Goal: Task Accomplishment & Management: Manage account settings

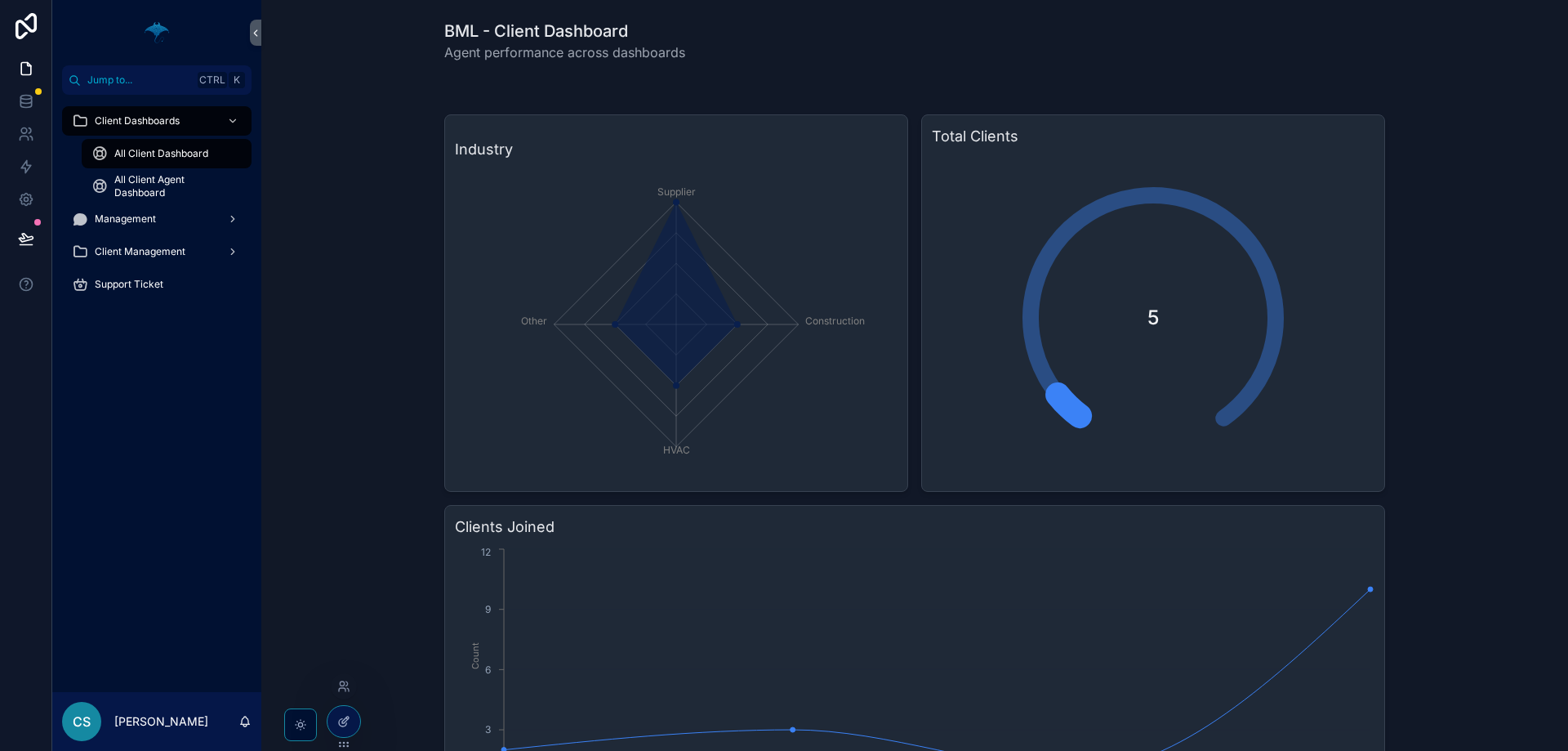
click at [337, 599] on icon at bounding box center [344, 722] width 13 height 13
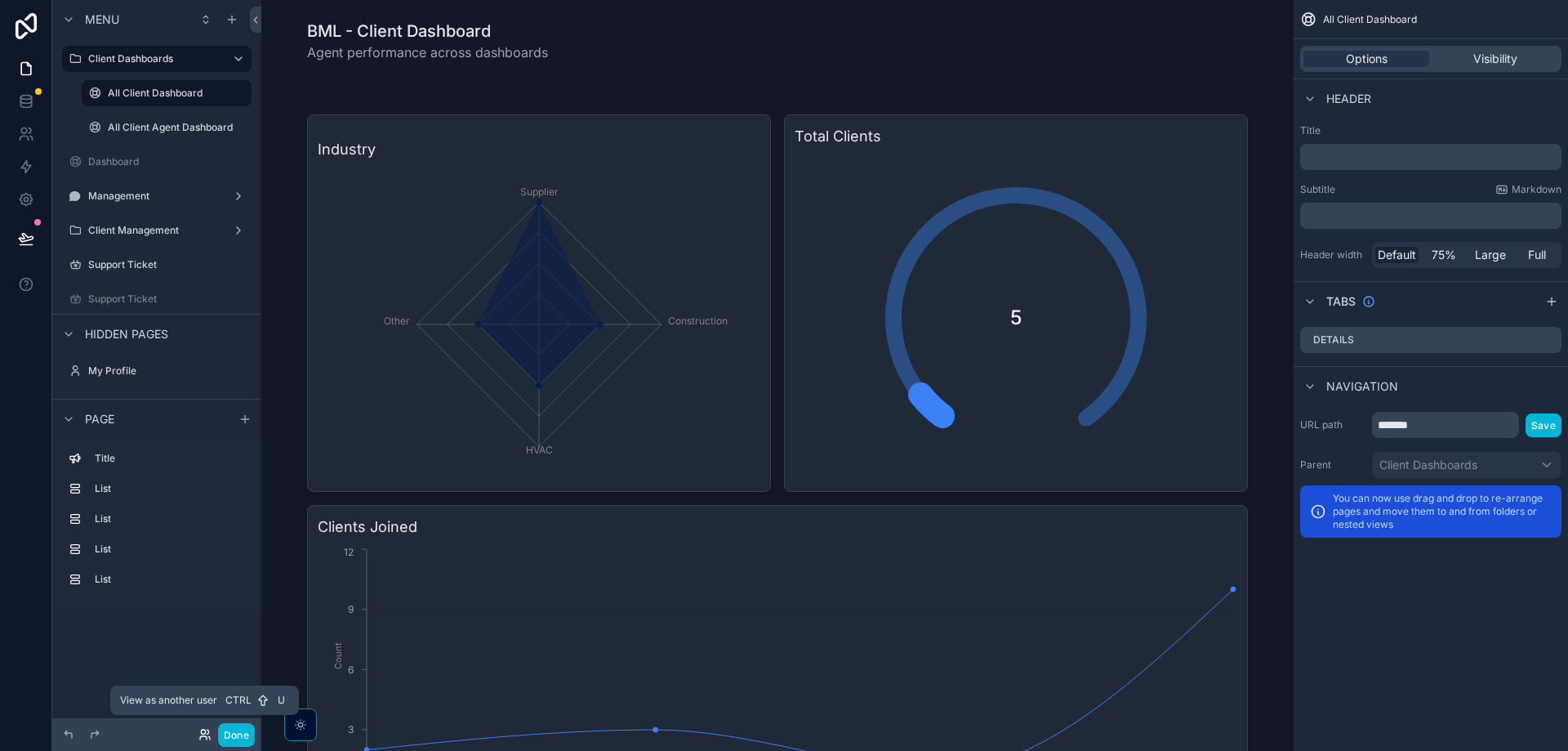
click at [208, 599] on icon at bounding box center [209, 737] width 2 height 3
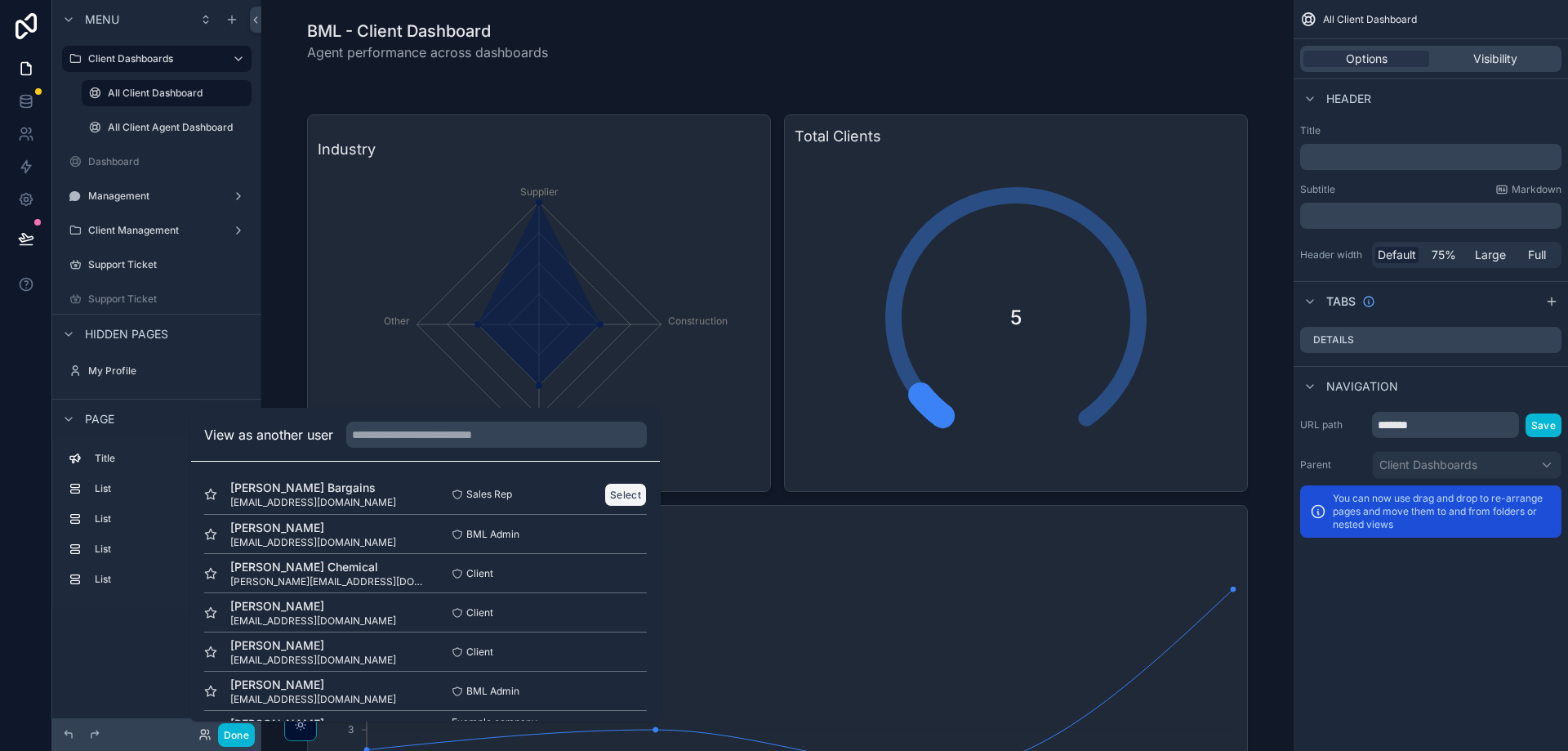
click at [609, 490] on button "Select" at bounding box center [625, 494] width 43 height 24
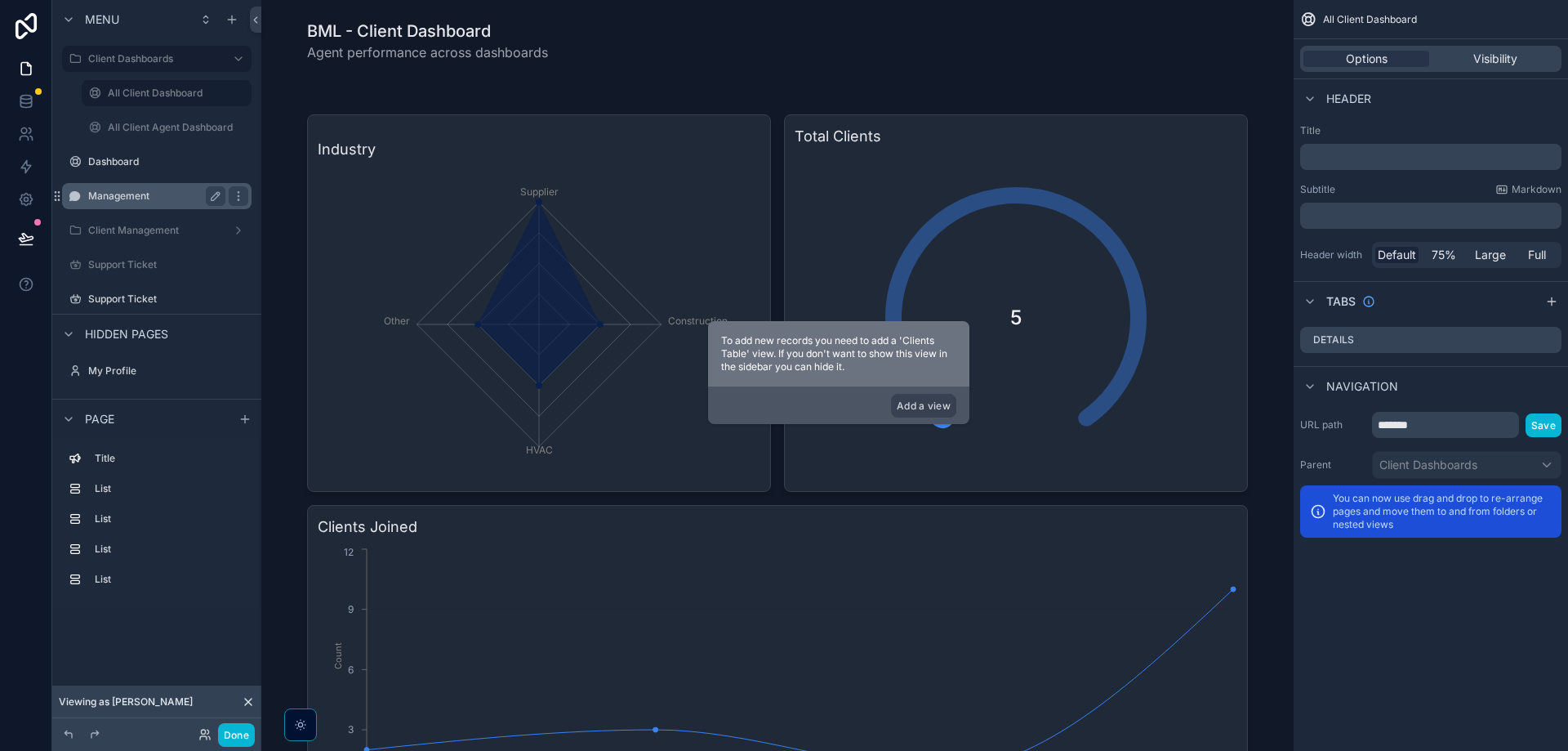
click at [167, 193] on label "Management" at bounding box center [153, 196] width 131 height 13
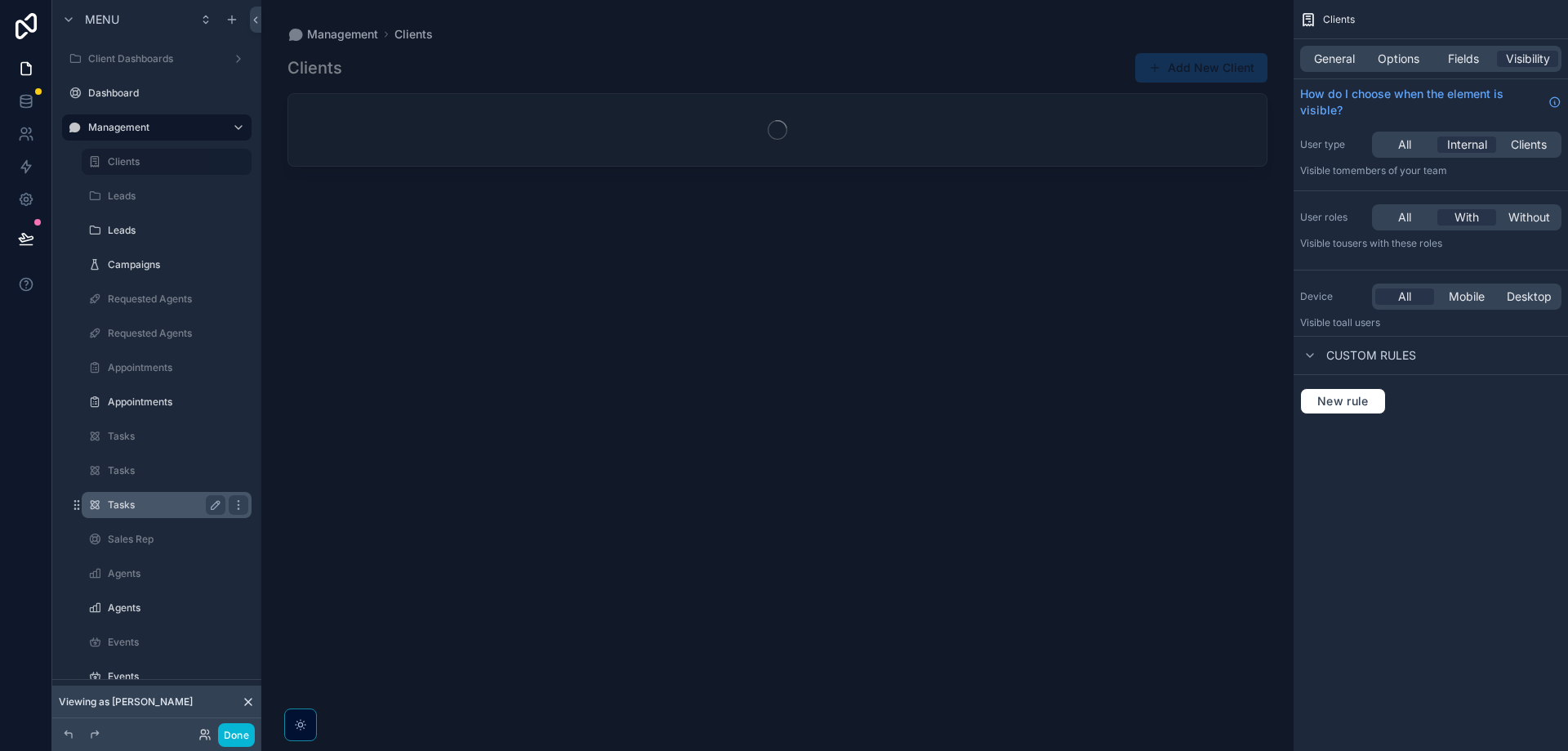
click at [130, 502] on label "Tasks" at bounding box center [163, 505] width 111 height 13
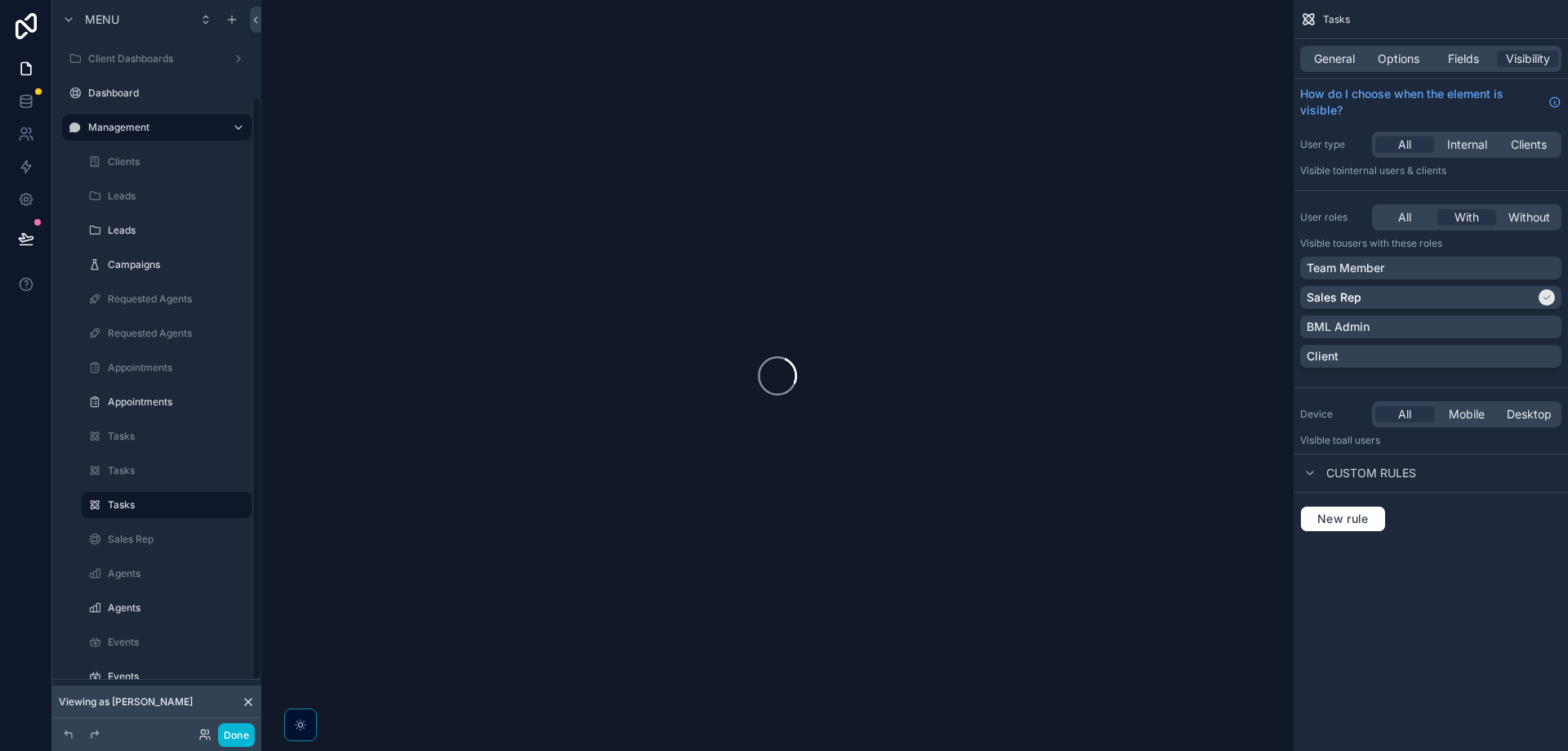
scroll to position [122, 0]
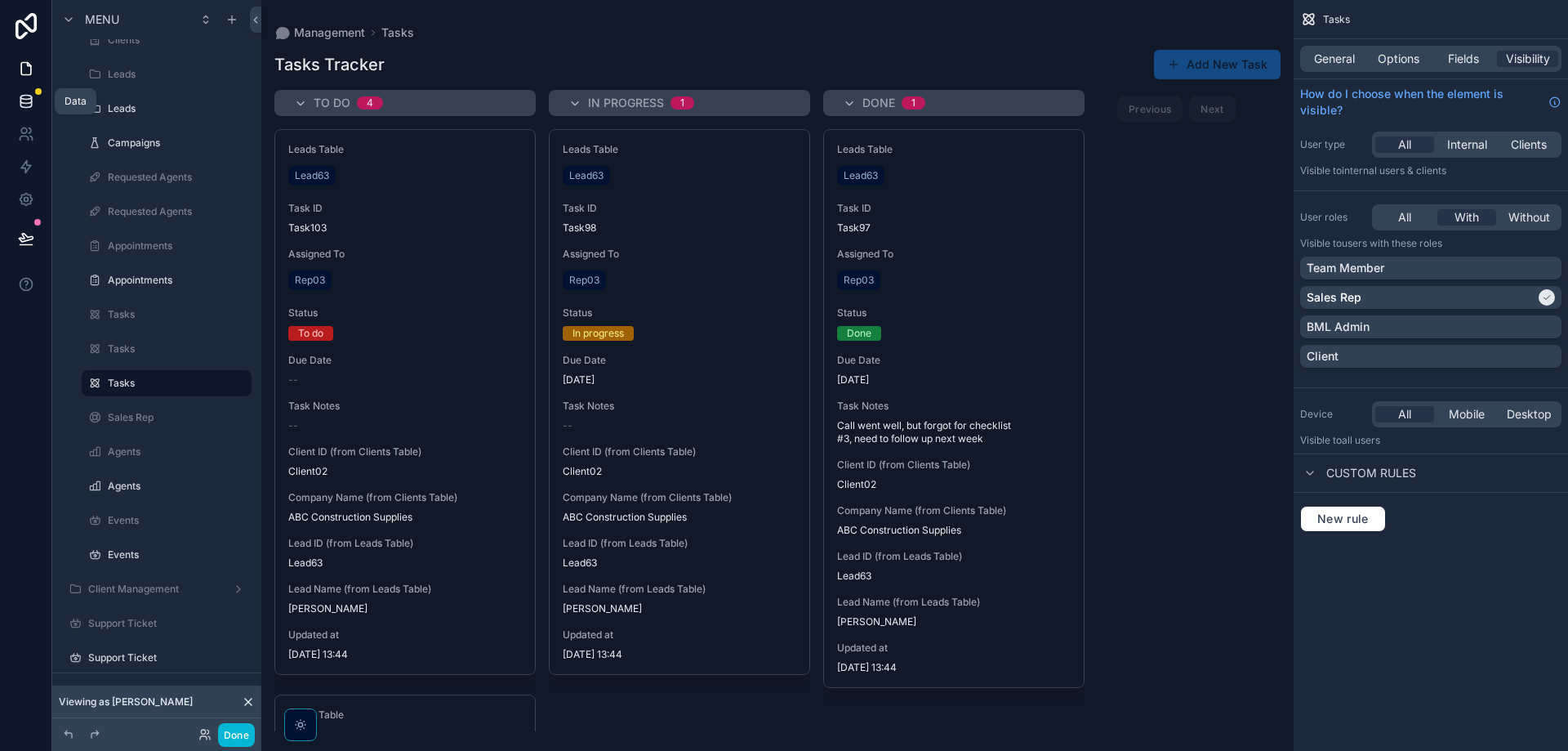
click at [29, 96] on icon at bounding box center [26, 98] width 10 height 4
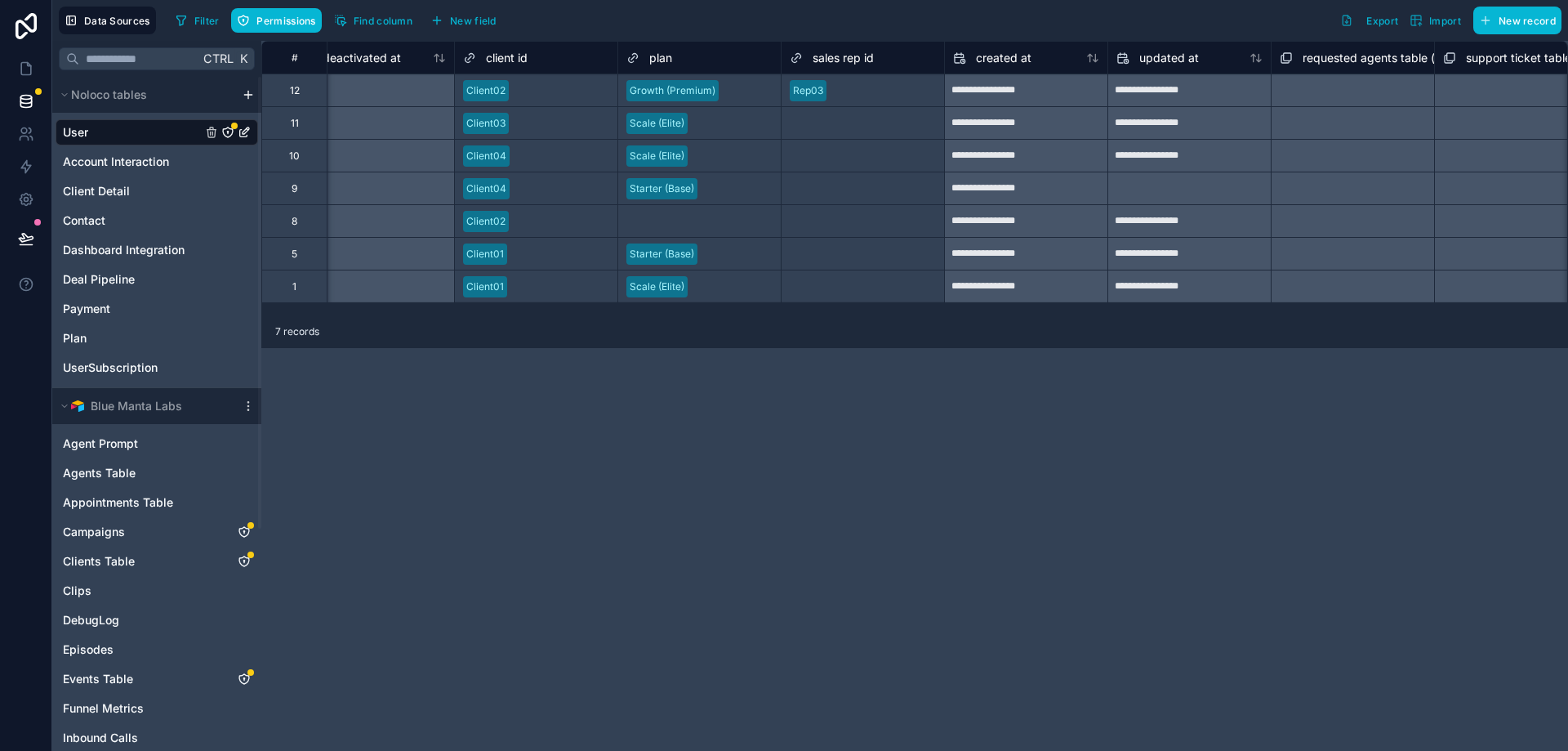
scroll to position [0, 1523]
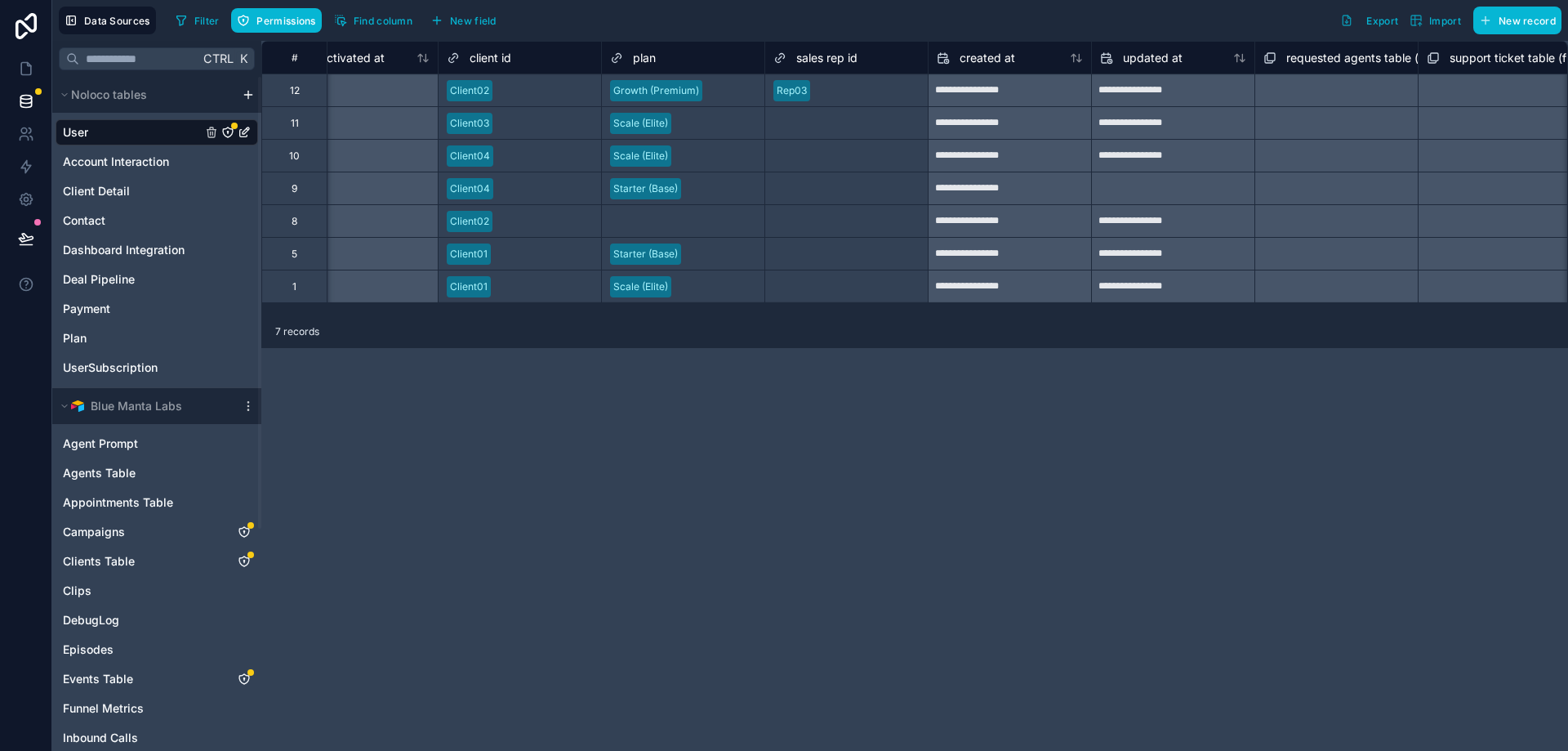
click at [830, 83] on div at bounding box center [868, 90] width 103 height 16
click at [819, 87] on input "text" at bounding box center [818, 91] width 3 height 13
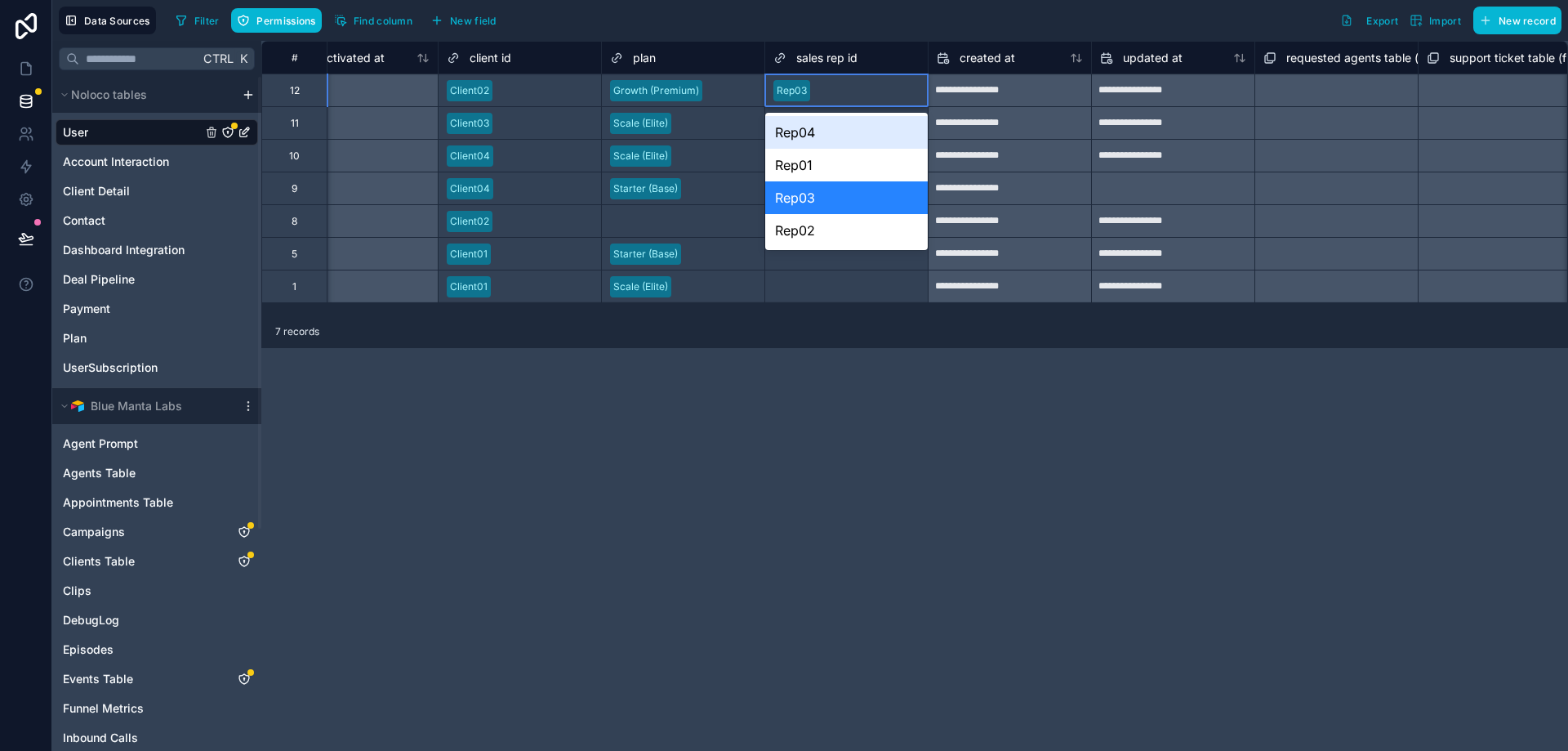
click at [830, 134] on div "Rep04" at bounding box center [846, 132] width 163 height 33
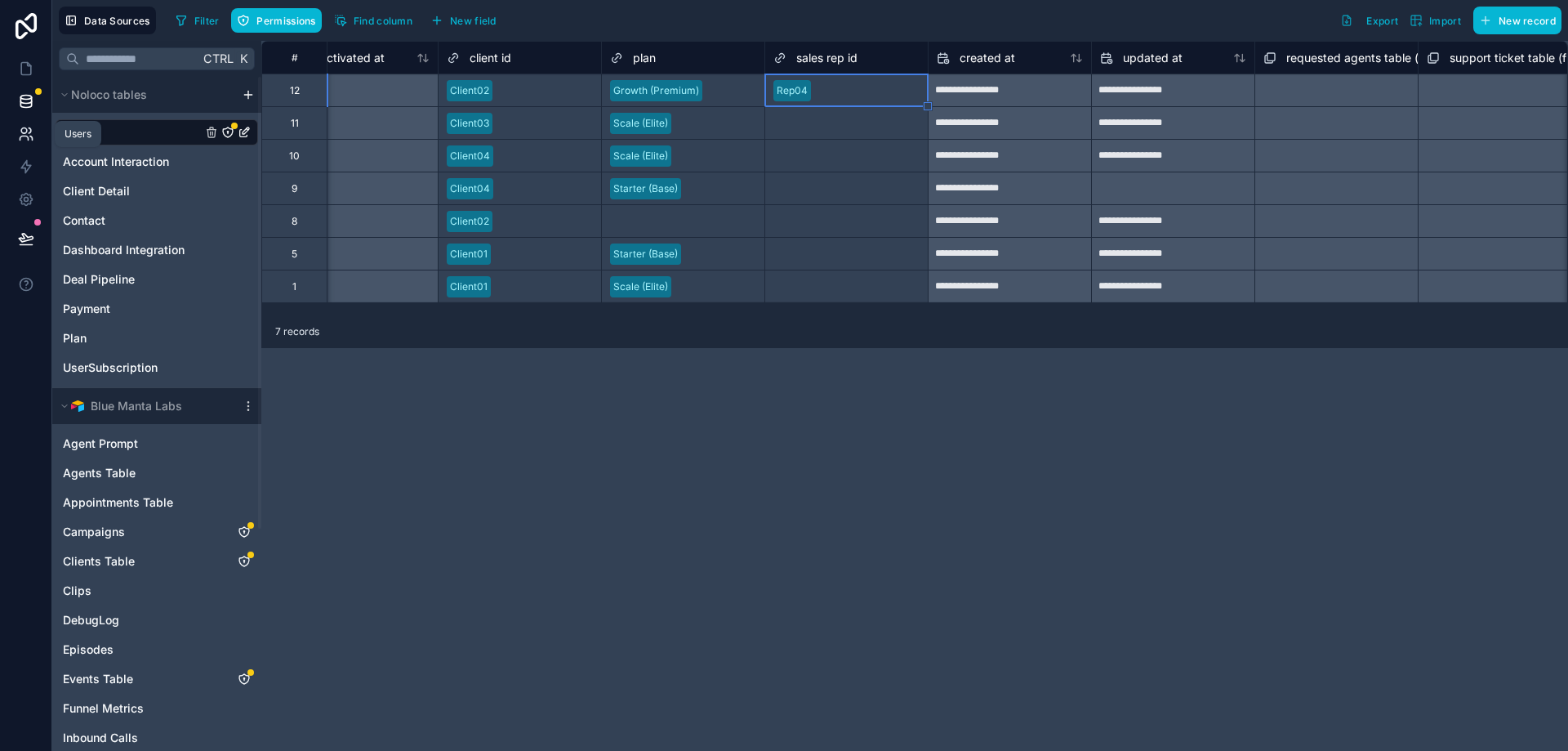
click at [39, 137] on link at bounding box center [26, 134] width 51 height 33
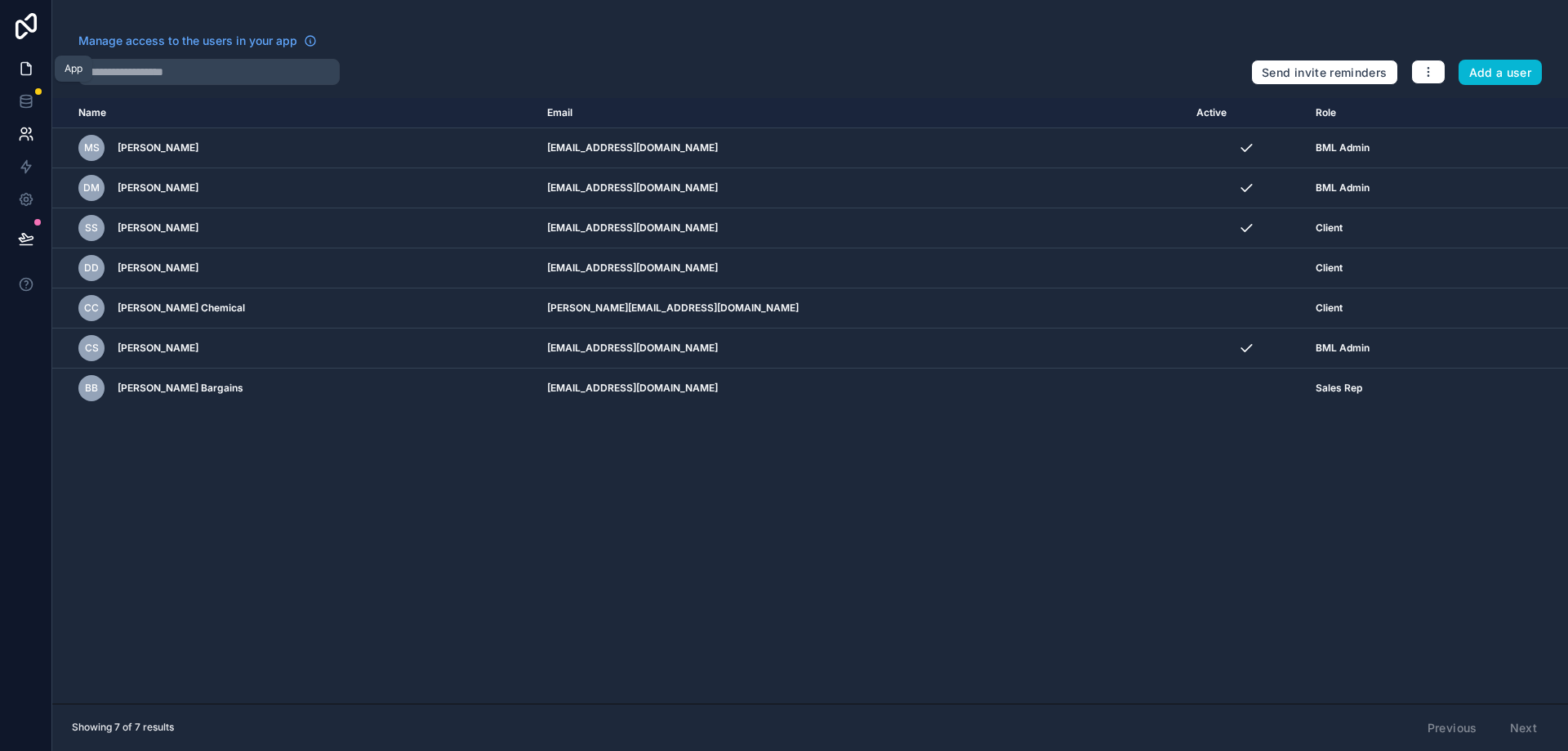
click at [23, 63] on icon at bounding box center [26, 68] width 16 height 16
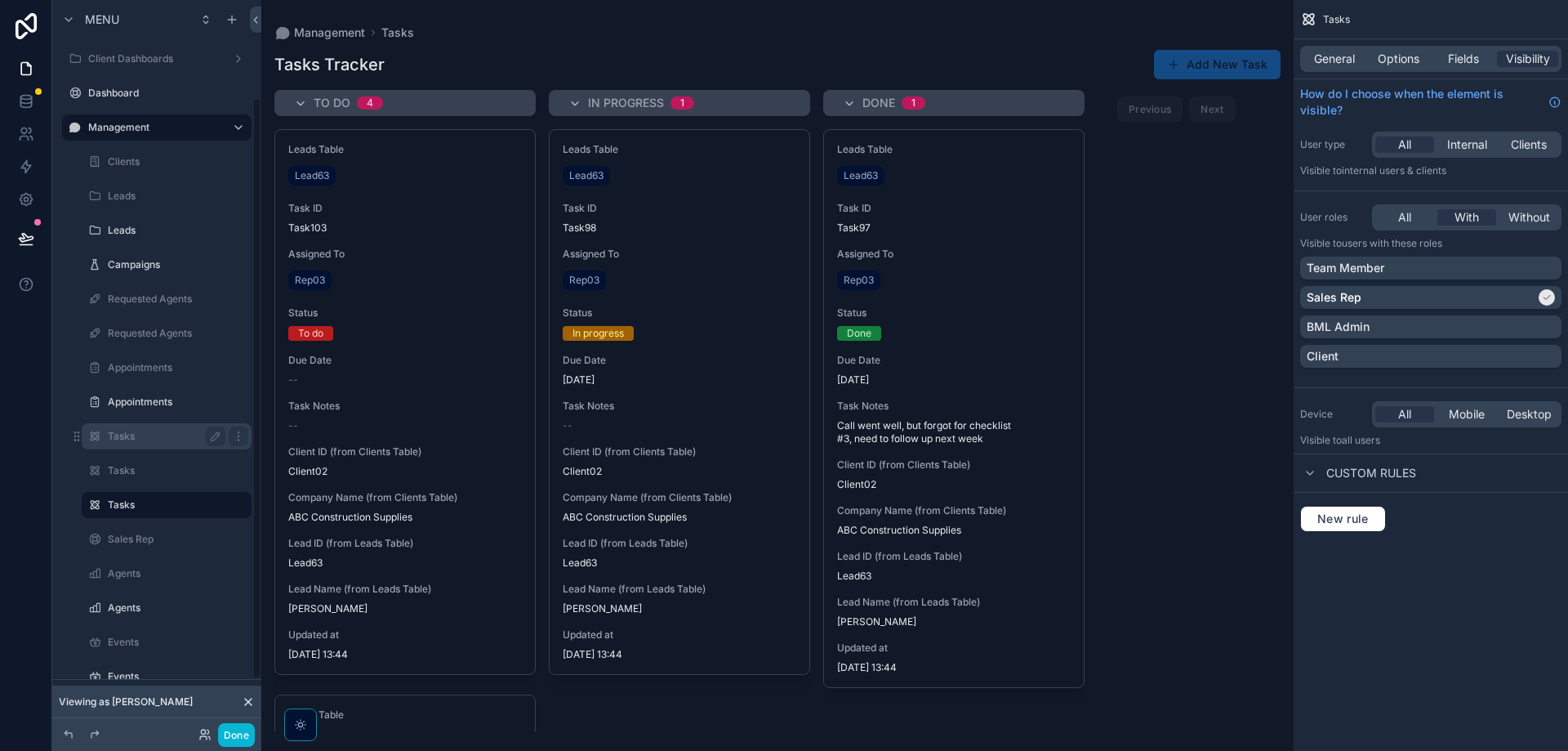
scroll to position [122, 0]
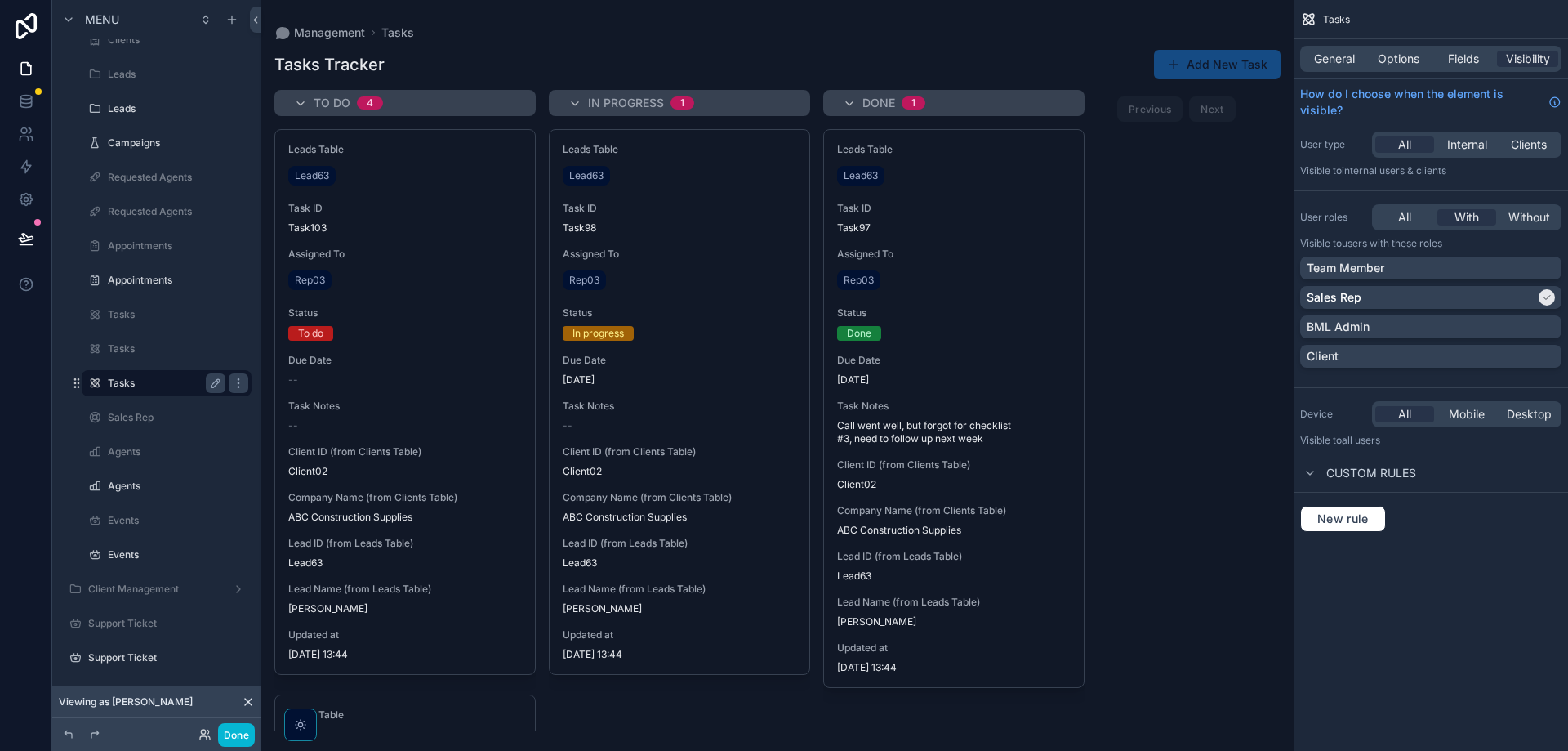
click at [121, 382] on label "Tasks" at bounding box center [163, 384] width 111 height 13
click at [121, 383] on label "Tasks" at bounding box center [163, 384] width 111 height 13
click at [170, 108] on label "Leads" at bounding box center [163, 109] width 111 height 13
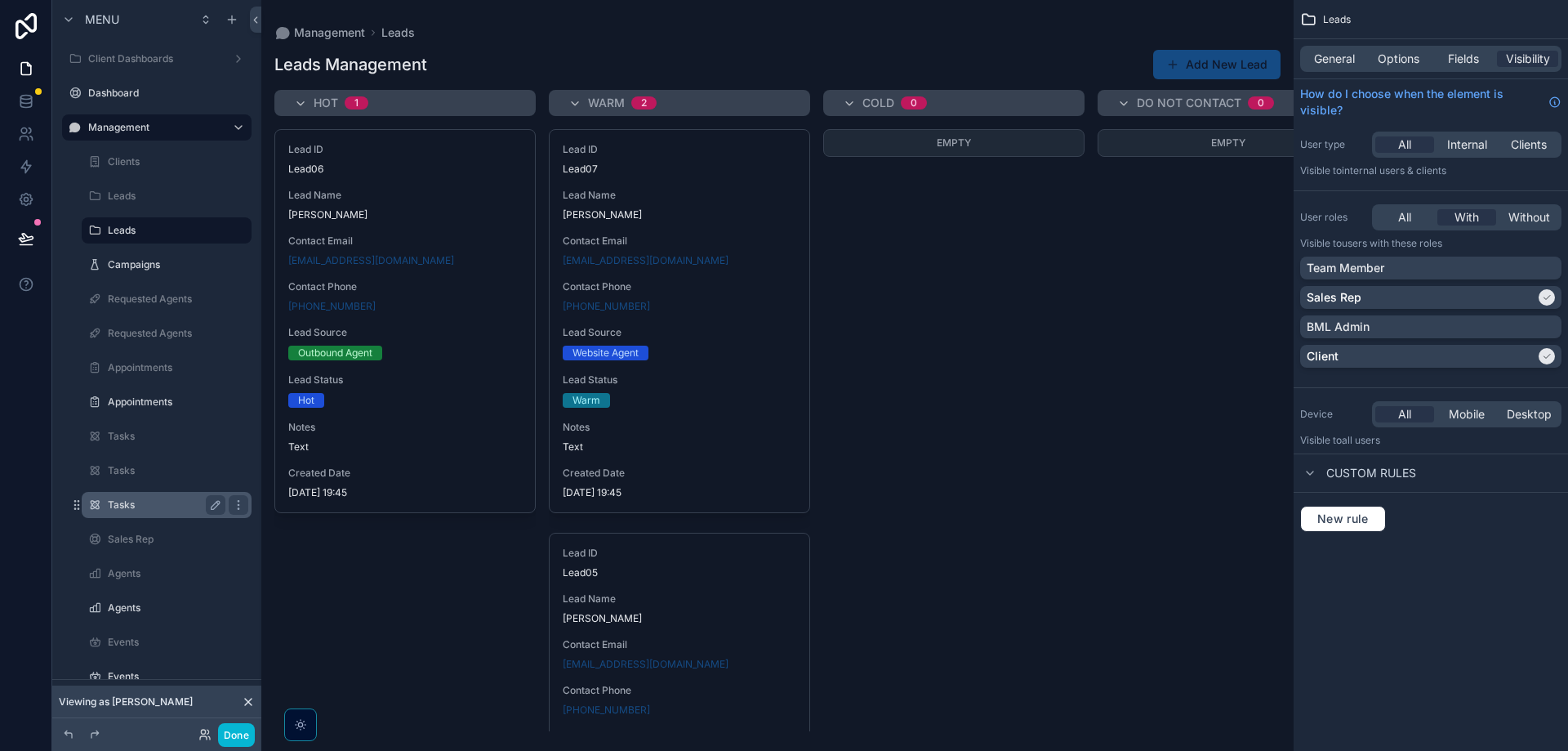
click at [158, 508] on label "Tasks" at bounding box center [163, 505] width 111 height 13
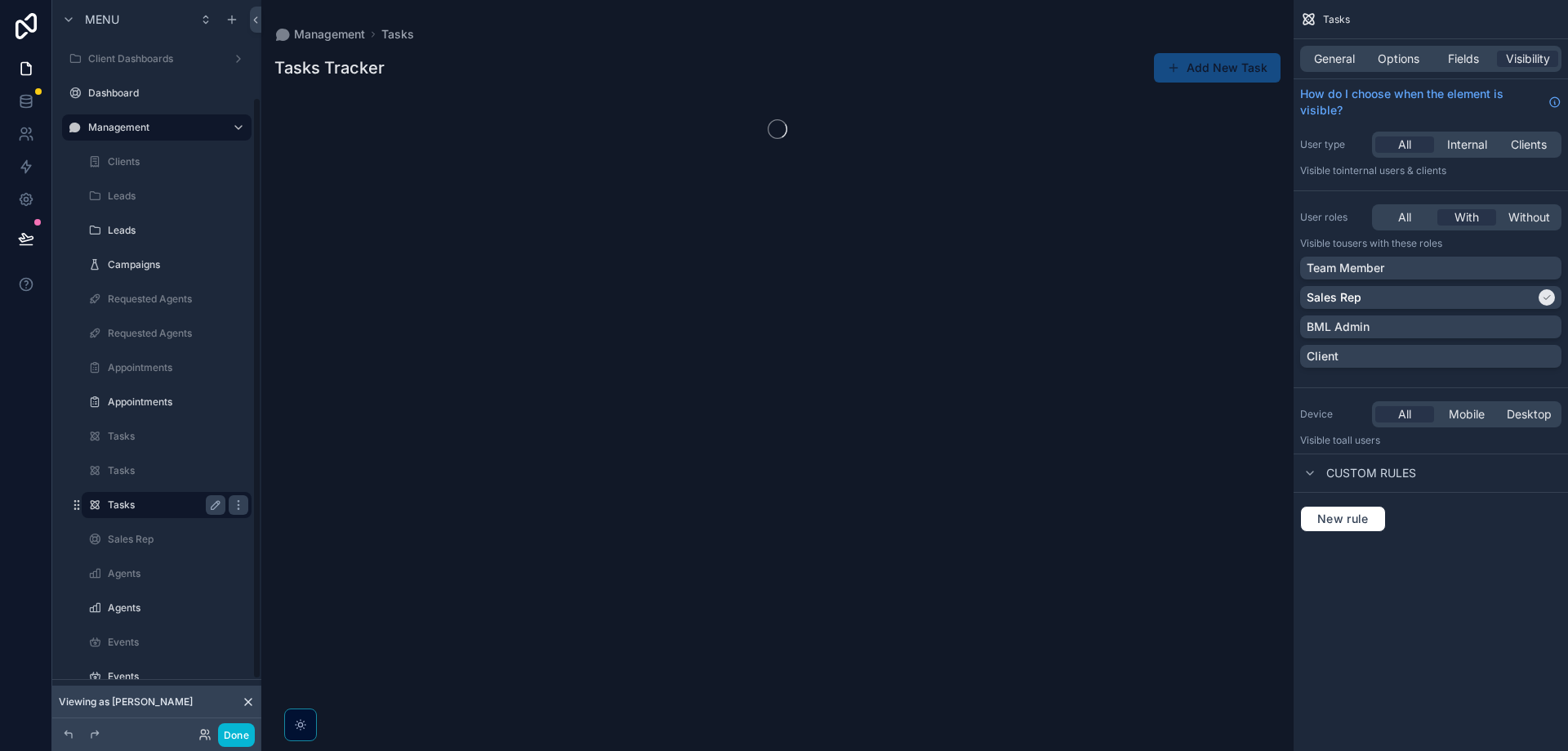
scroll to position [122, 0]
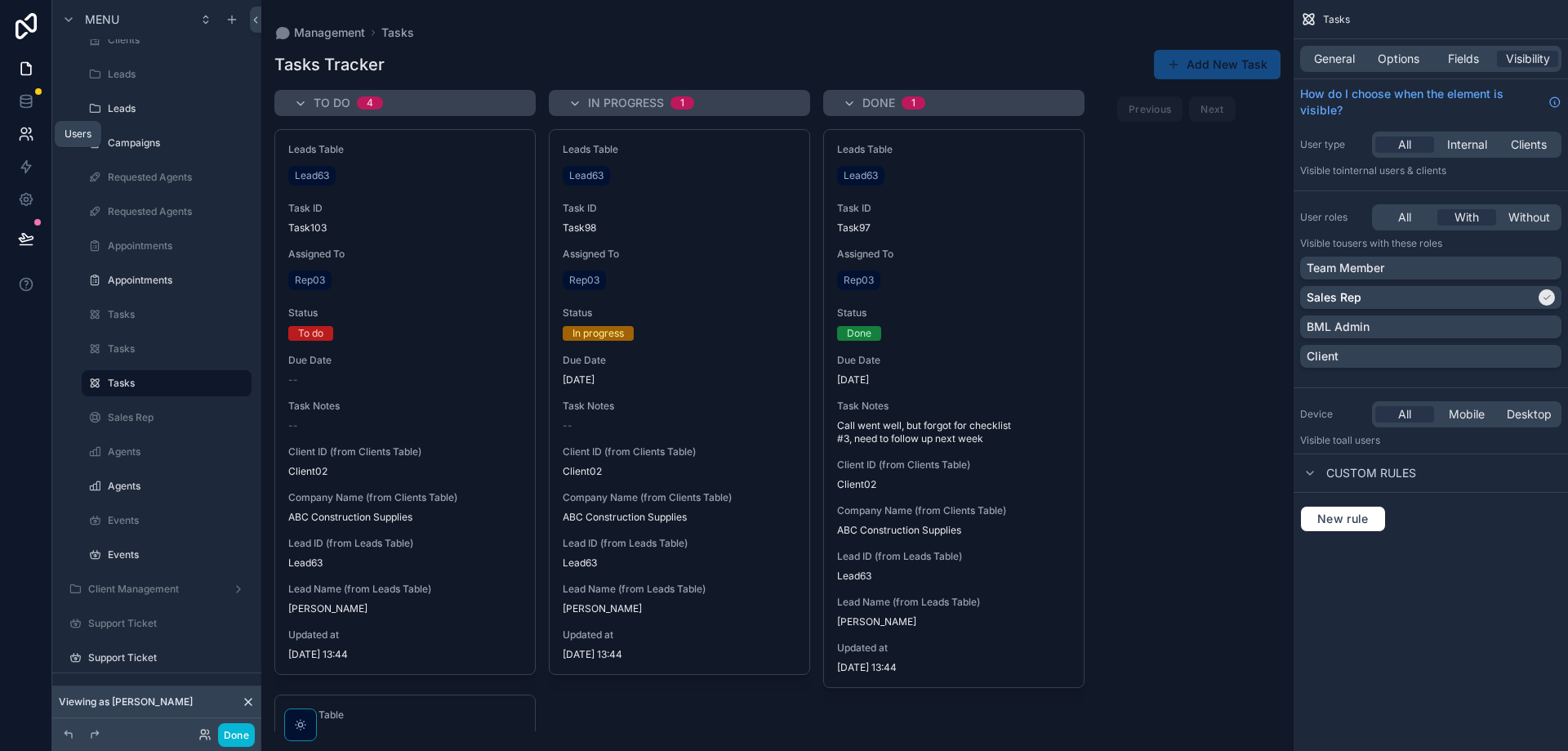
click at [21, 138] on icon at bounding box center [26, 134] width 16 height 16
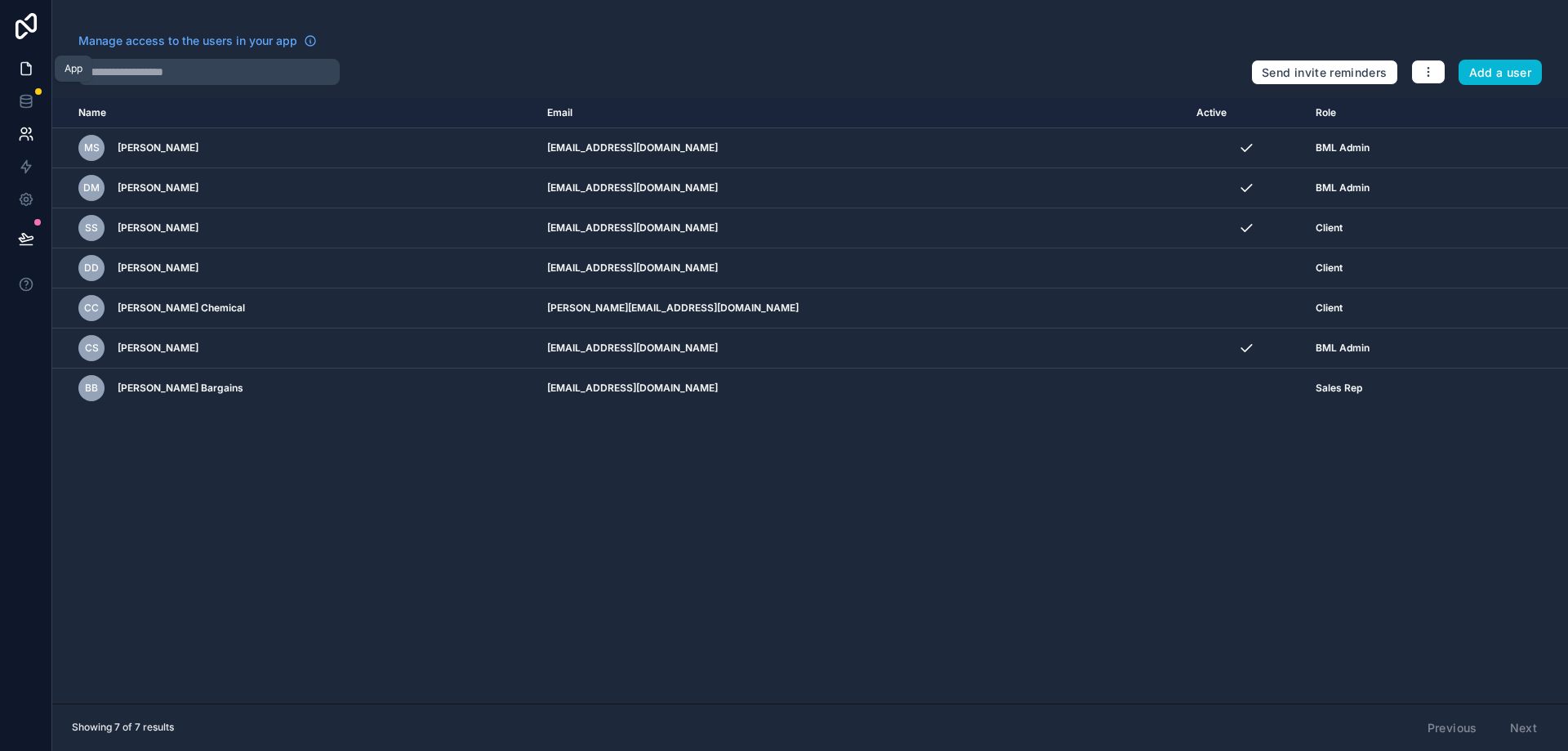
click at [27, 74] on icon at bounding box center [26, 68] width 16 height 16
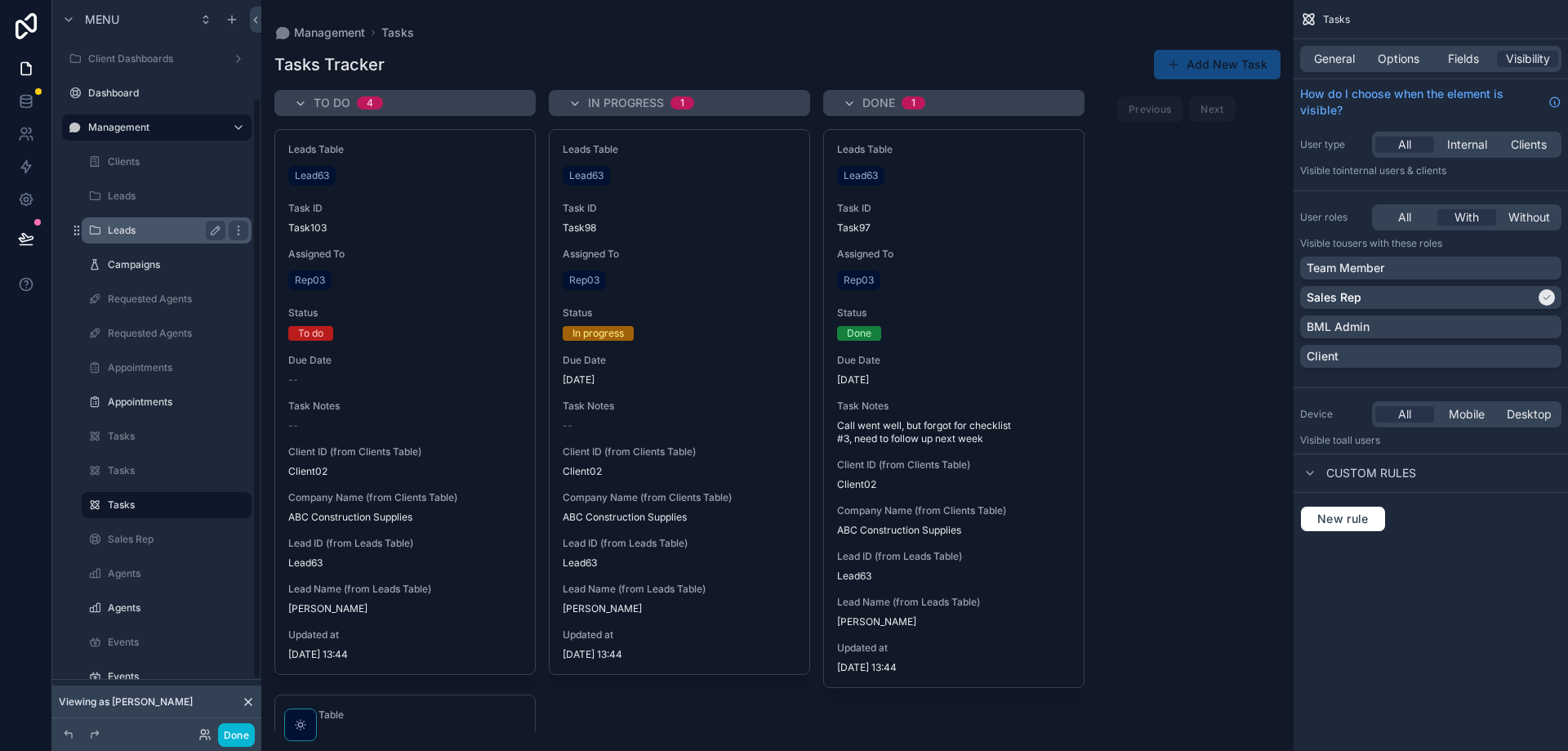
scroll to position [122, 0]
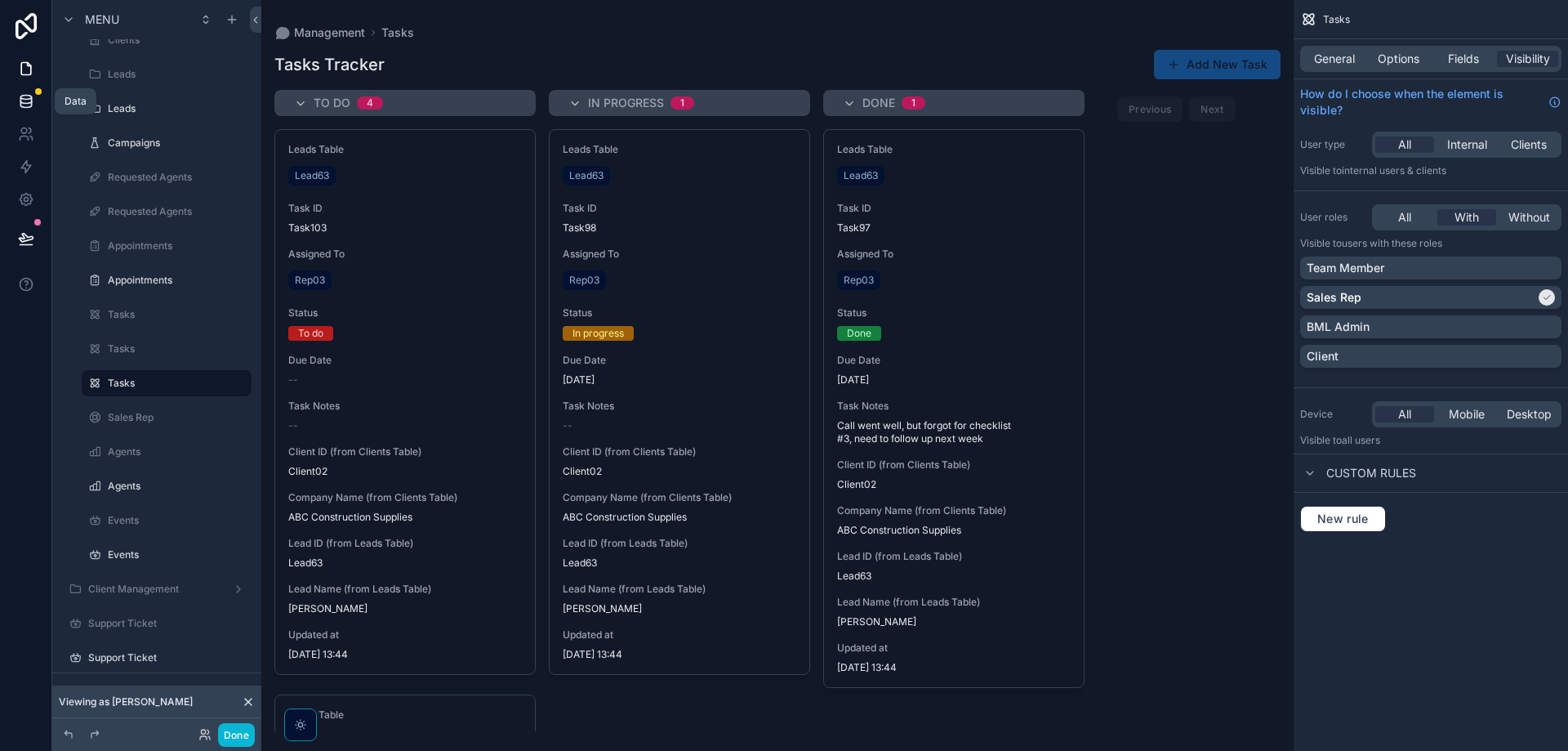
click at [27, 104] on icon at bounding box center [26, 100] width 16 height 16
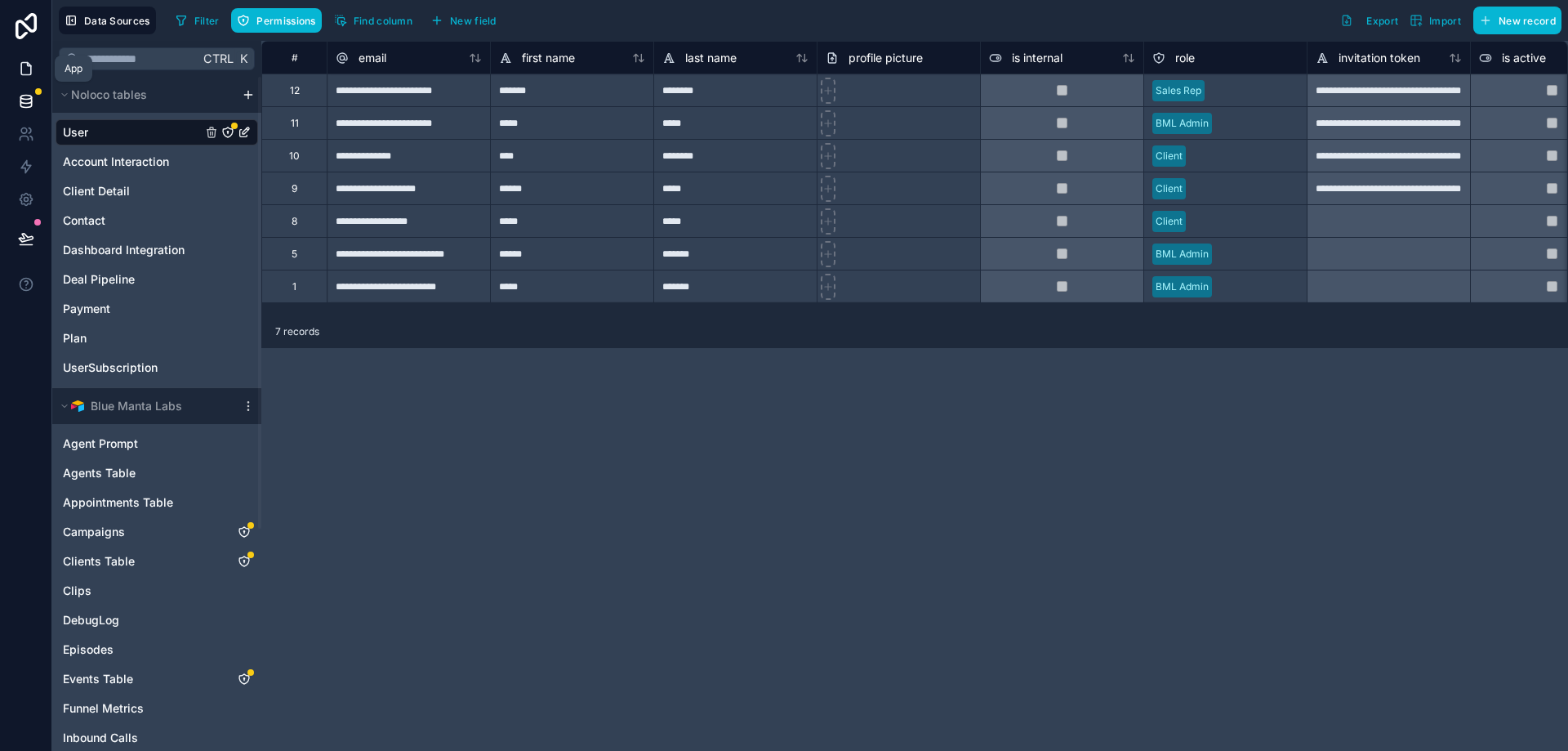
click at [34, 67] on link at bounding box center [26, 68] width 51 height 33
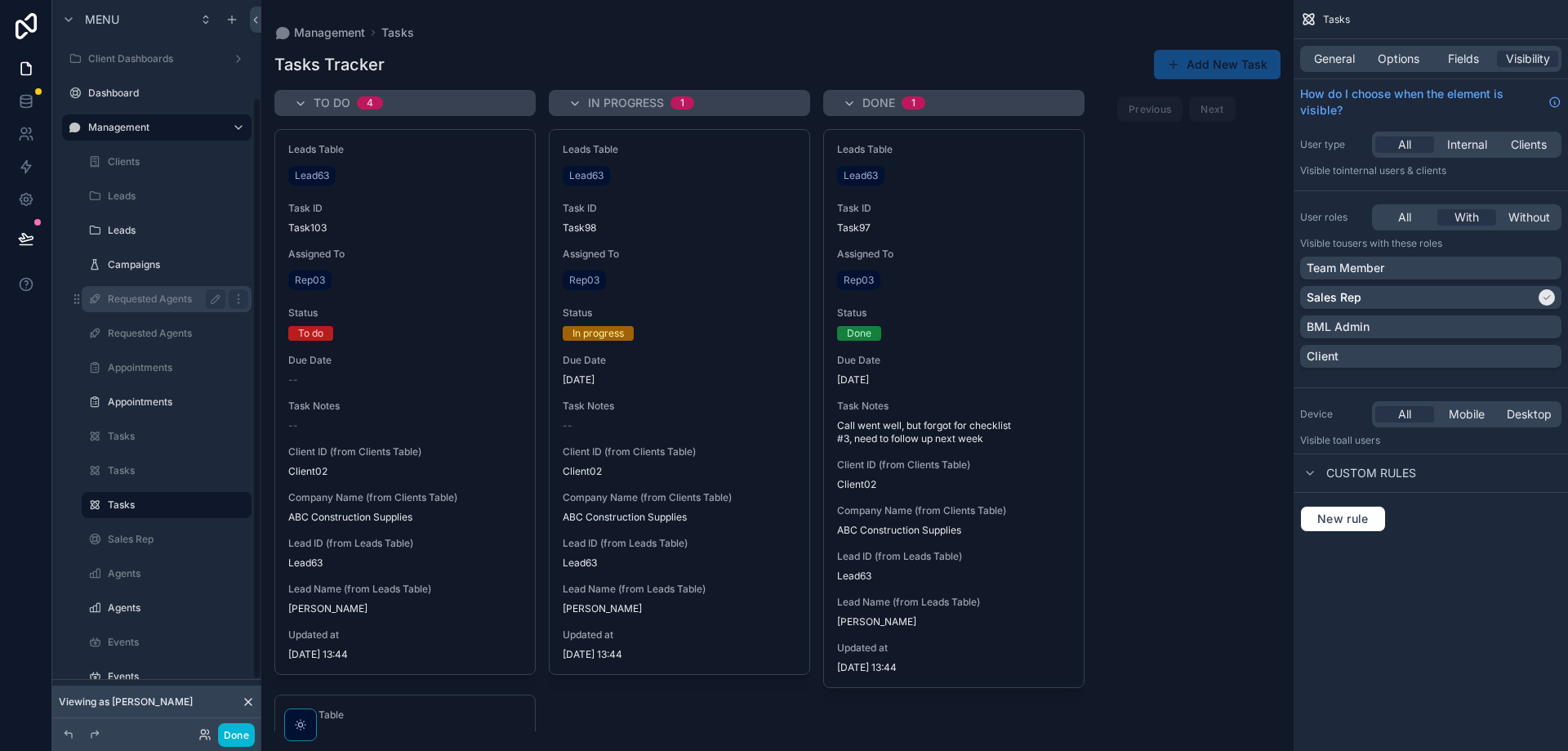
scroll to position [122, 0]
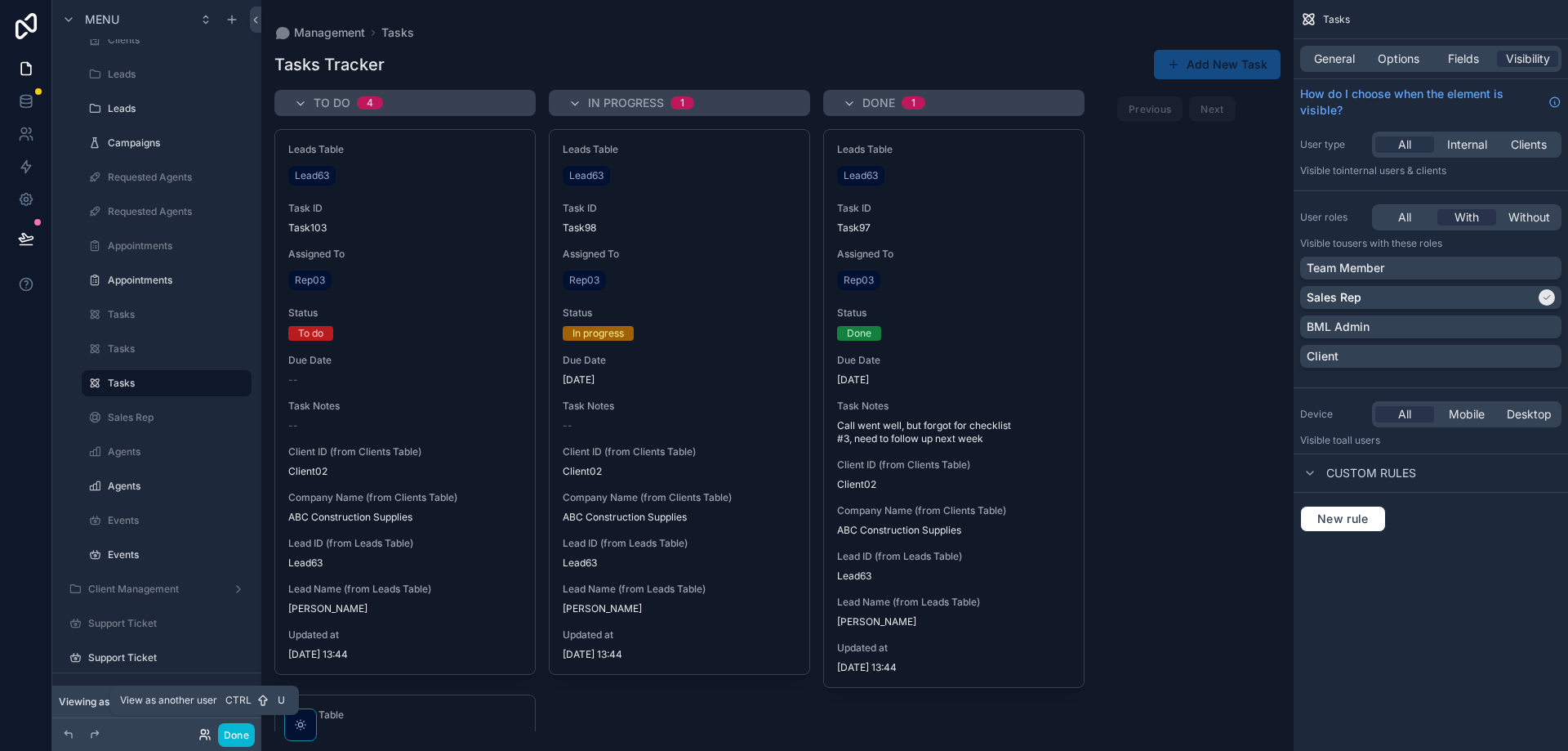
click at [202, 735] on icon at bounding box center [205, 735] width 13 height 13
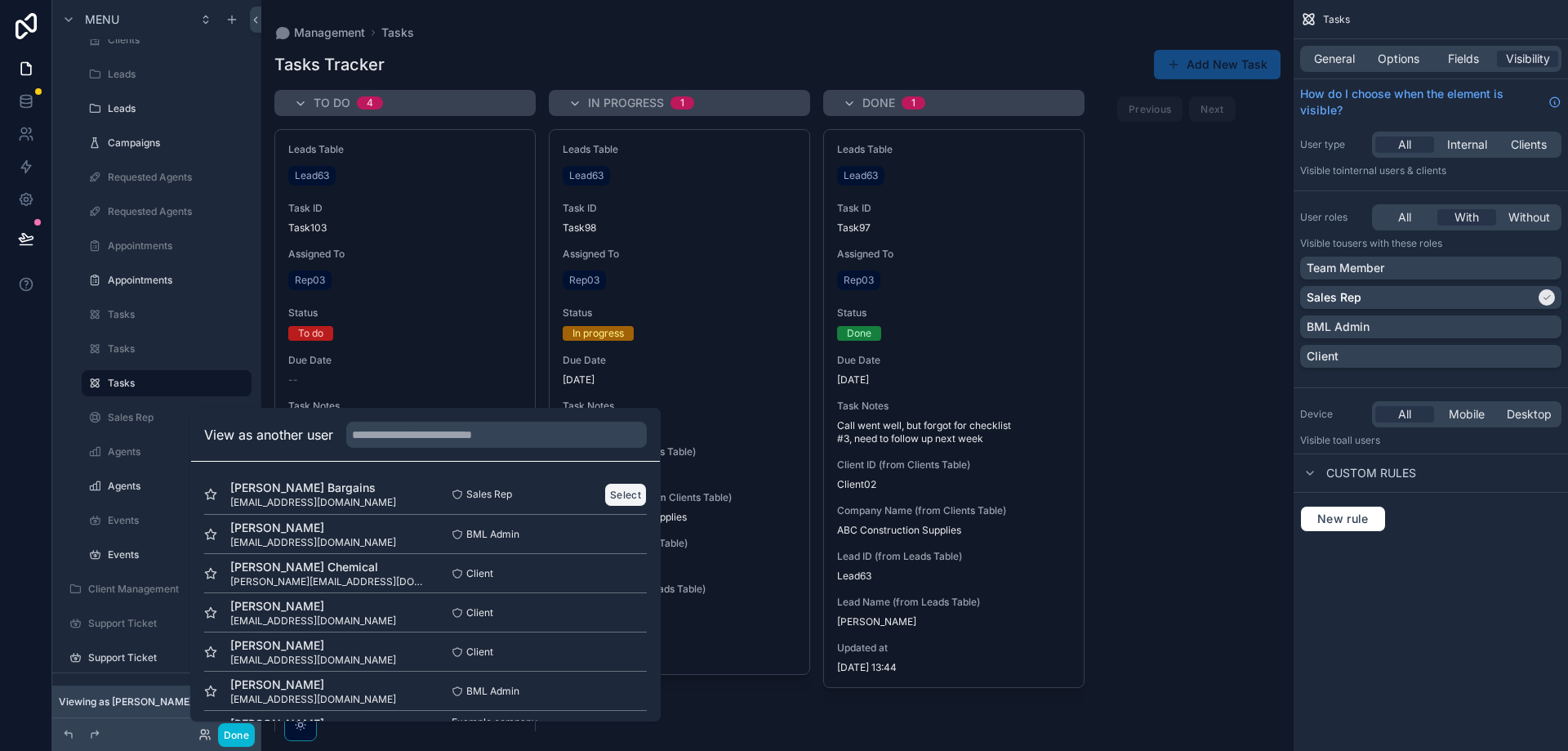
click at [623, 495] on button "Select" at bounding box center [625, 494] width 43 height 24
click at [608, 496] on button "Select" at bounding box center [625, 494] width 43 height 24
click at [613, 527] on button "Select" at bounding box center [625, 533] width 43 height 24
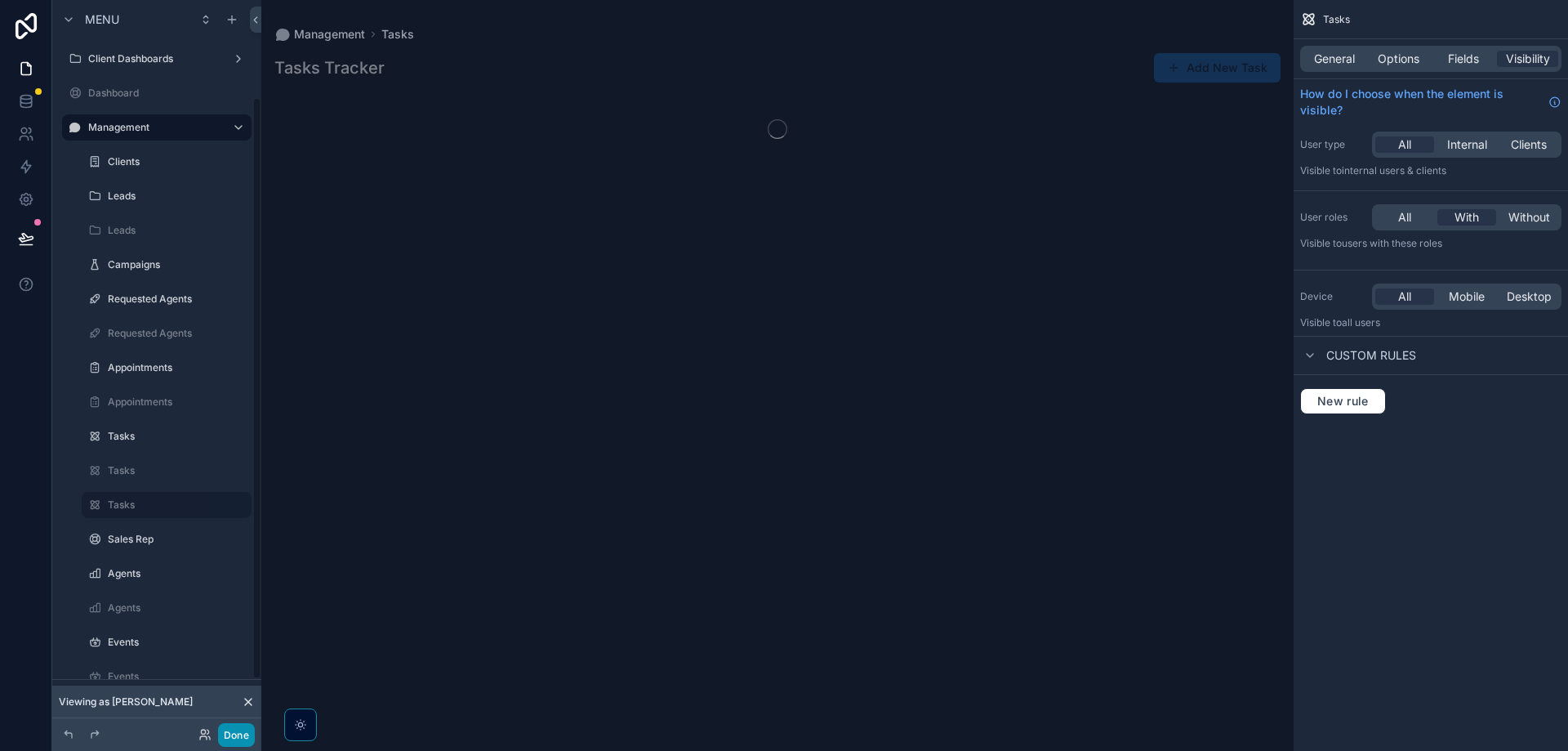
scroll to position [122, 0]
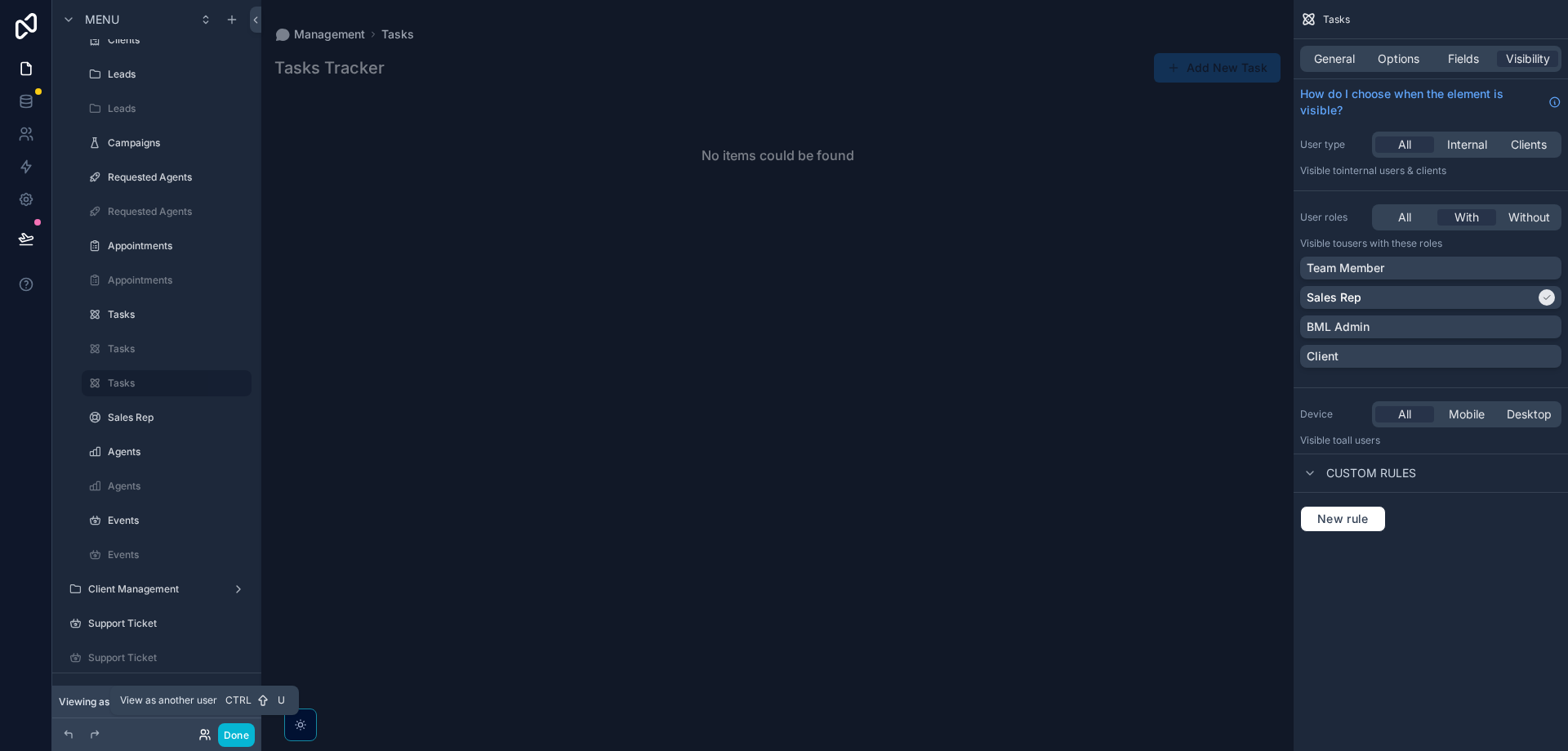
click at [199, 734] on icon at bounding box center [205, 735] width 13 height 13
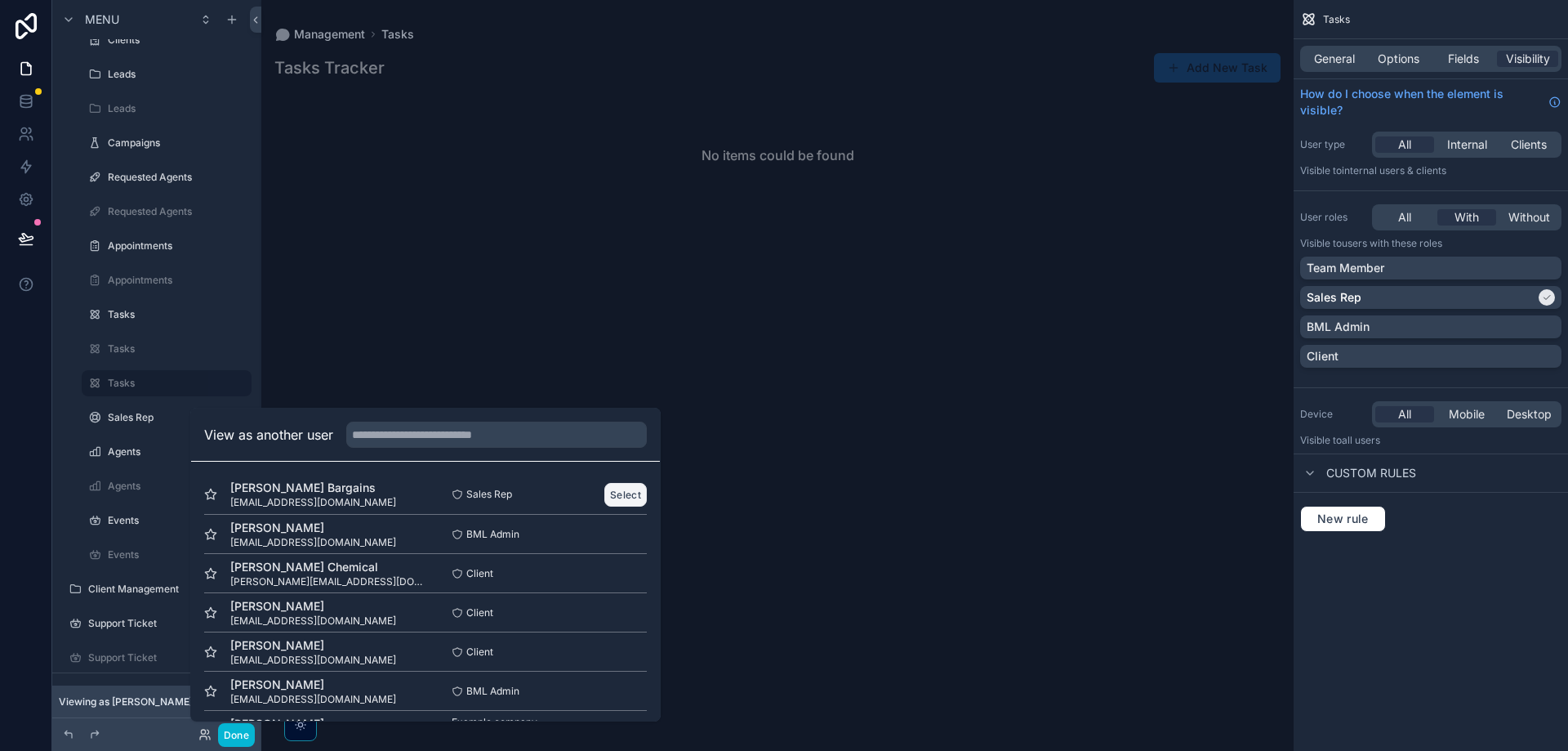
click at [608, 495] on button "Select" at bounding box center [625, 494] width 43 height 24
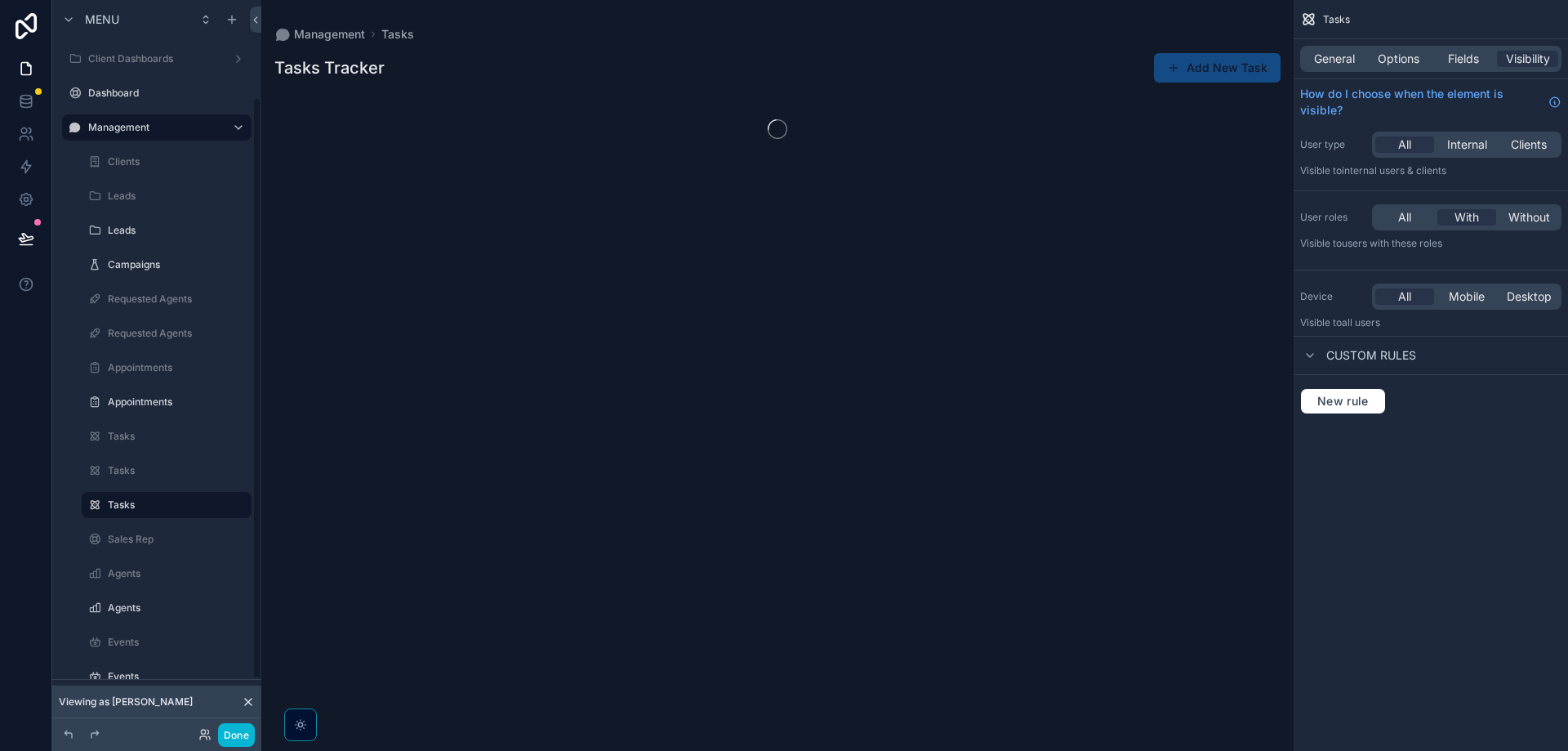
scroll to position [122, 0]
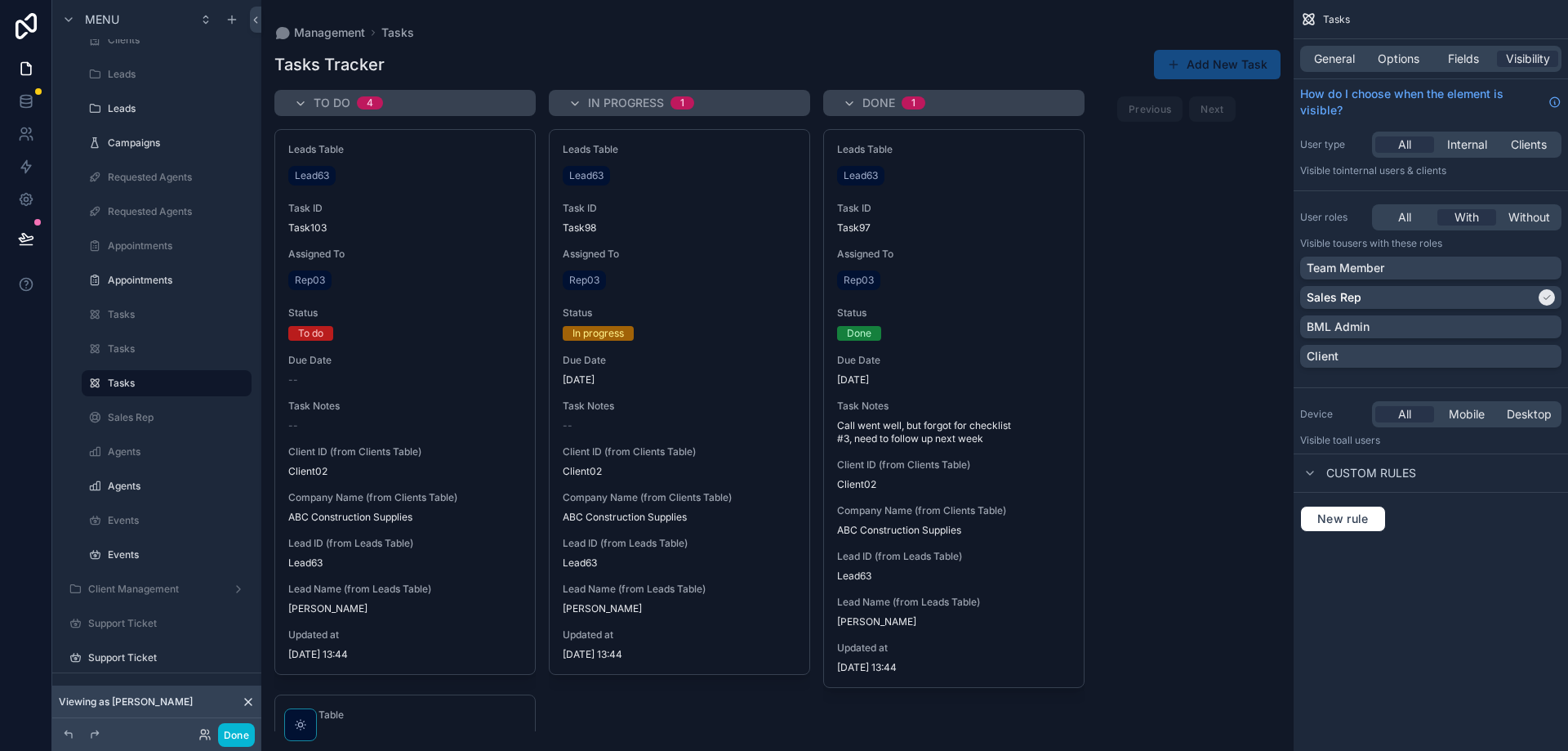
click at [316, 276] on div "scrollable content" at bounding box center [777, 375] width 1032 height 751
click at [1120, 238] on div "To do 4 Leads Table Lead63 Task ID Task103 Assigned To Rep03 Status To do Due D…" at bounding box center [777, 410] width 1032 height 641
click at [1476, 58] on span "Fields" at bounding box center [1463, 58] width 31 height 16
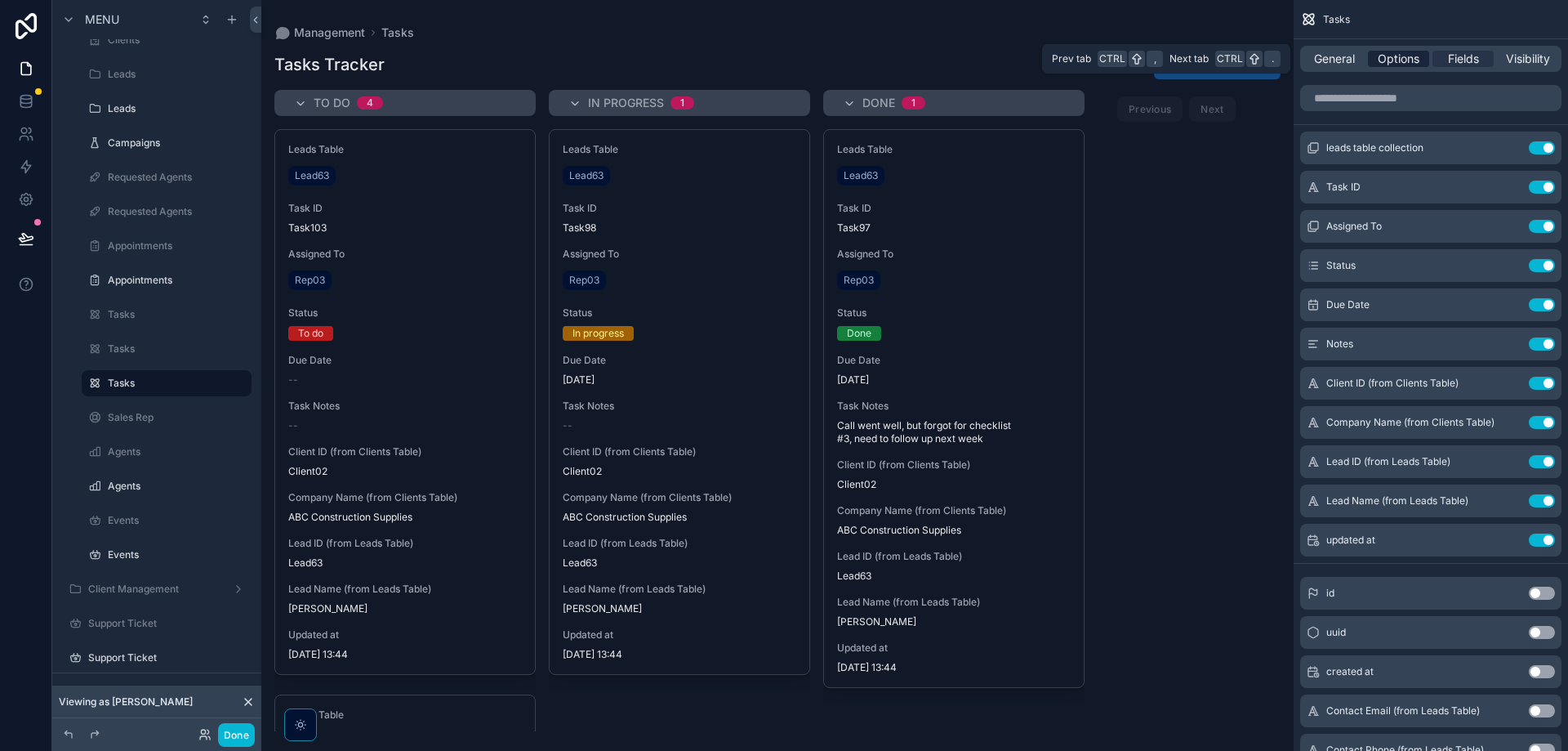
click at [1405, 59] on span "Options" at bounding box center [1399, 58] width 42 height 16
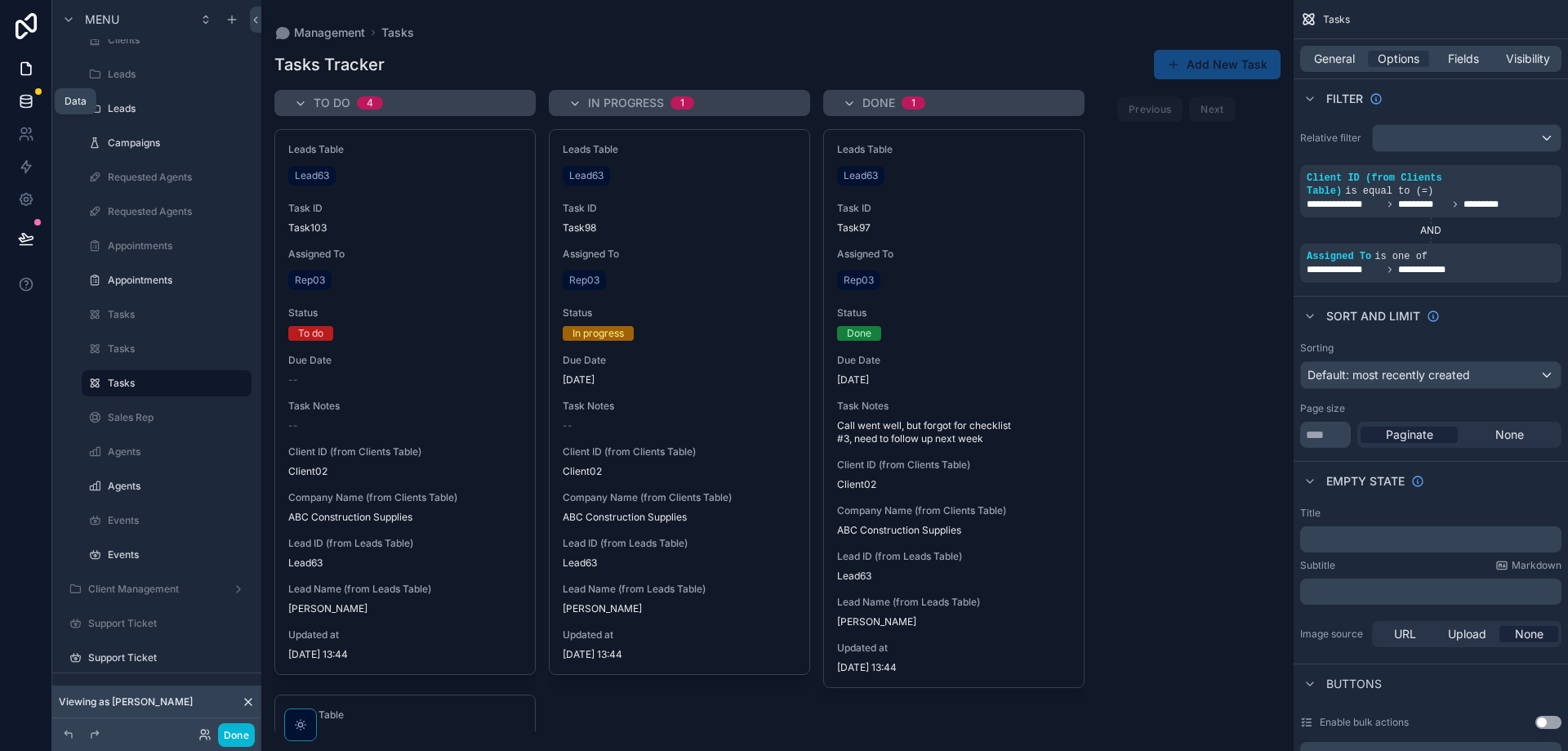
click at [23, 103] on icon at bounding box center [26, 100] width 10 height 7
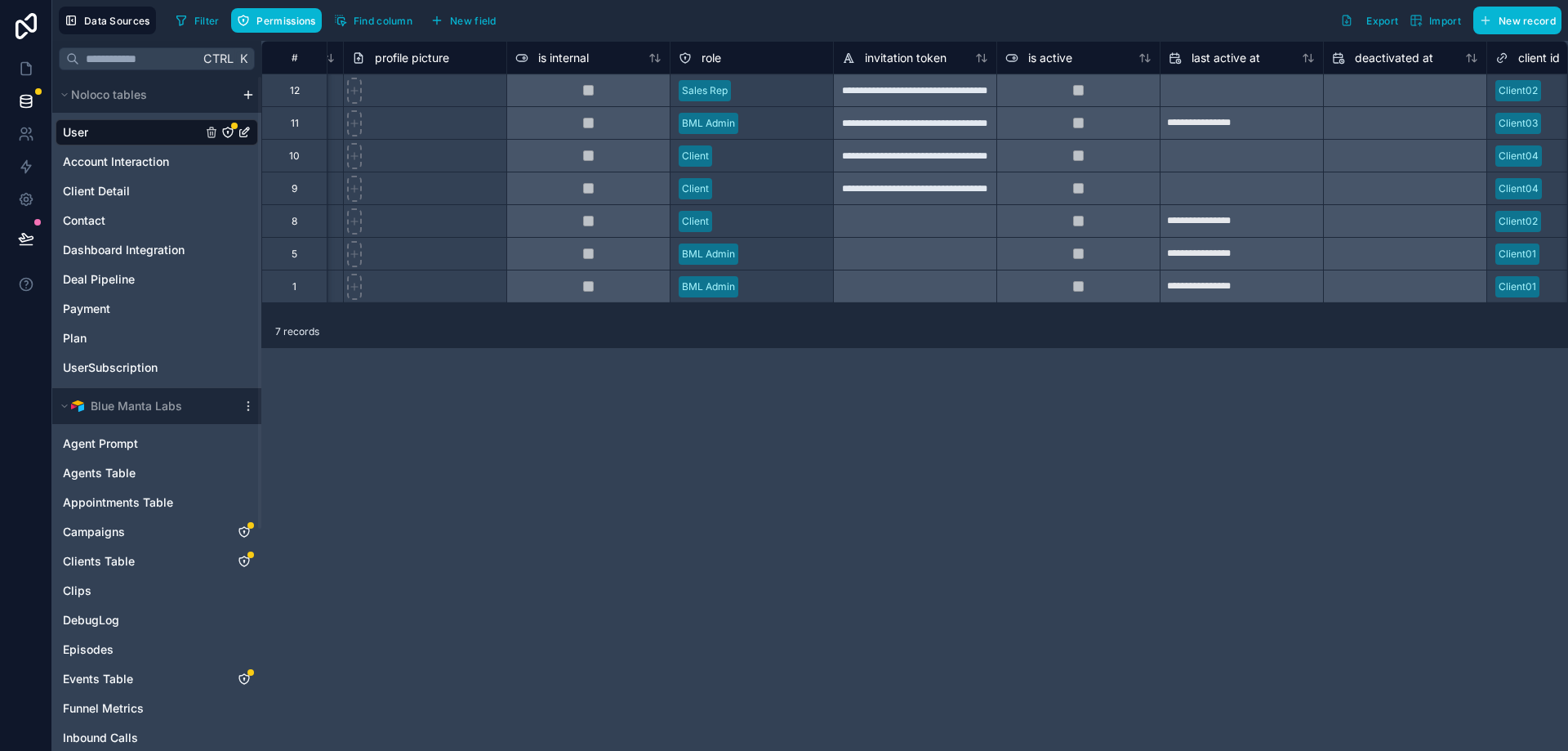
scroll to position [0, 702]
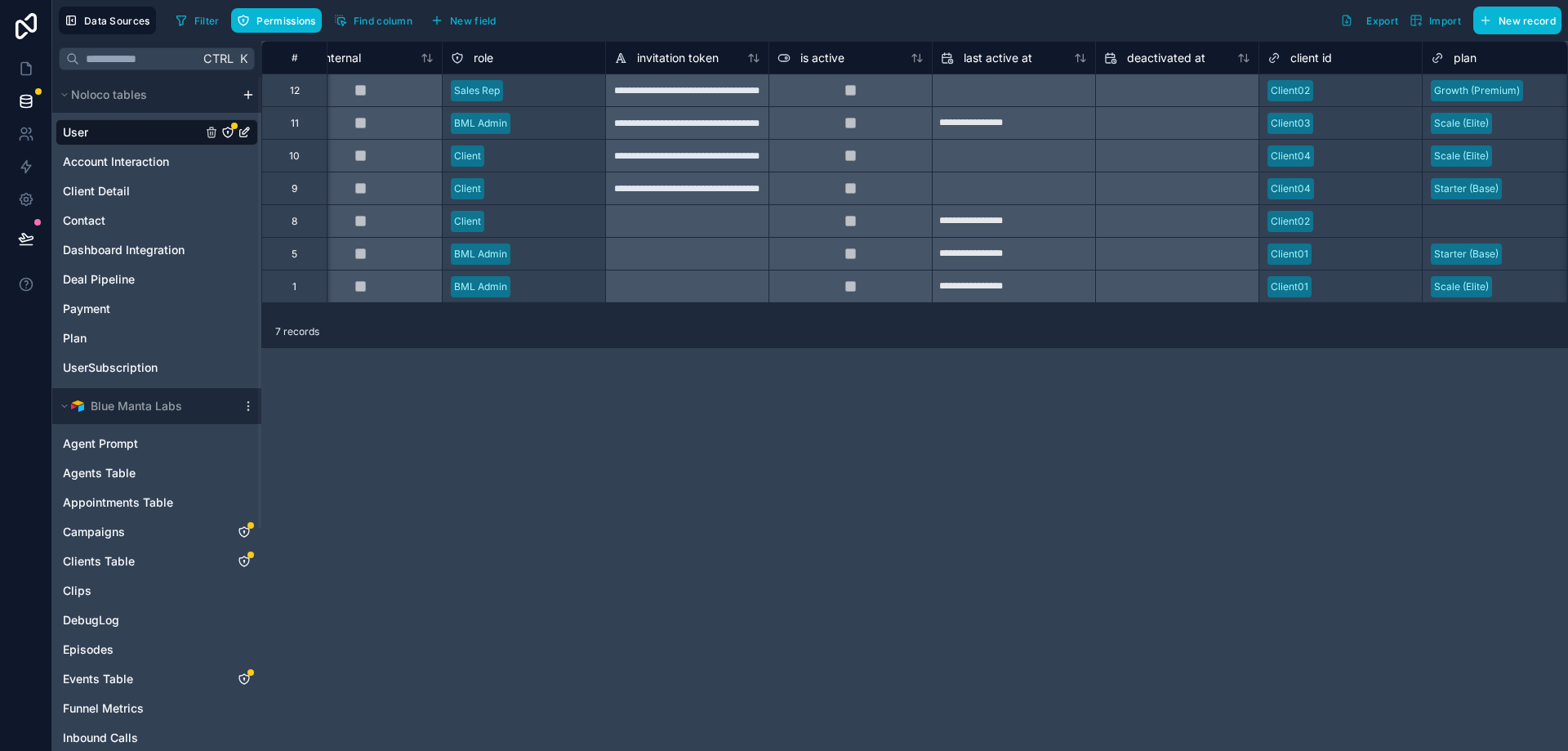
drag, startPoint x: 1007, startPoint y: 326, endPoint x: 1081, endPoint y: 331, distance: 74.2
click at [1081, 331] on div "7 records" at bounding box center [915, 331] width 1307 height 33
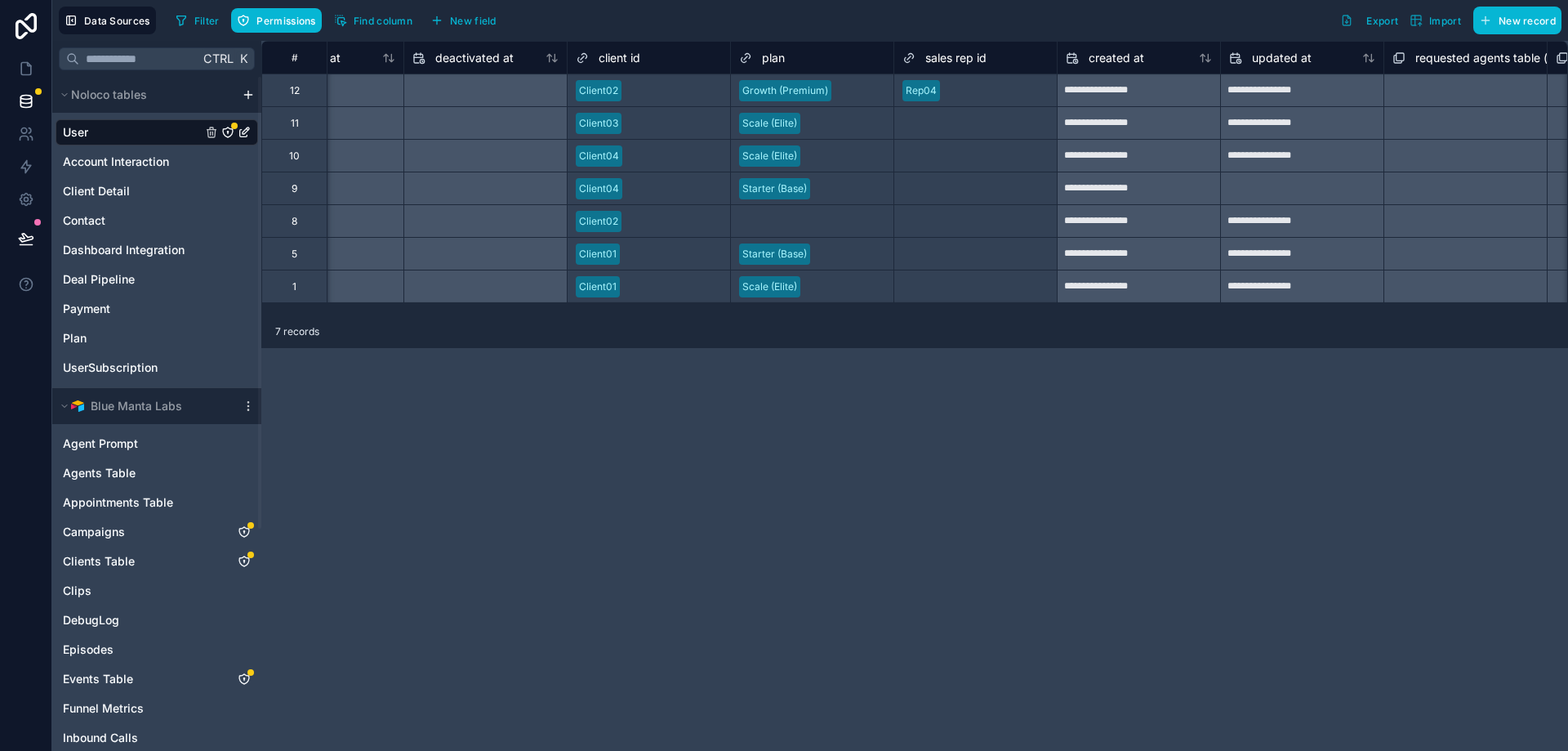
scroll to position [0, 1390]
click at [972, 101] on div "Rep04" at bounding box center [979, 91] width 163 height 25
click at [972, 89] on div at bounding box center [1001, 90] width 102 height 16
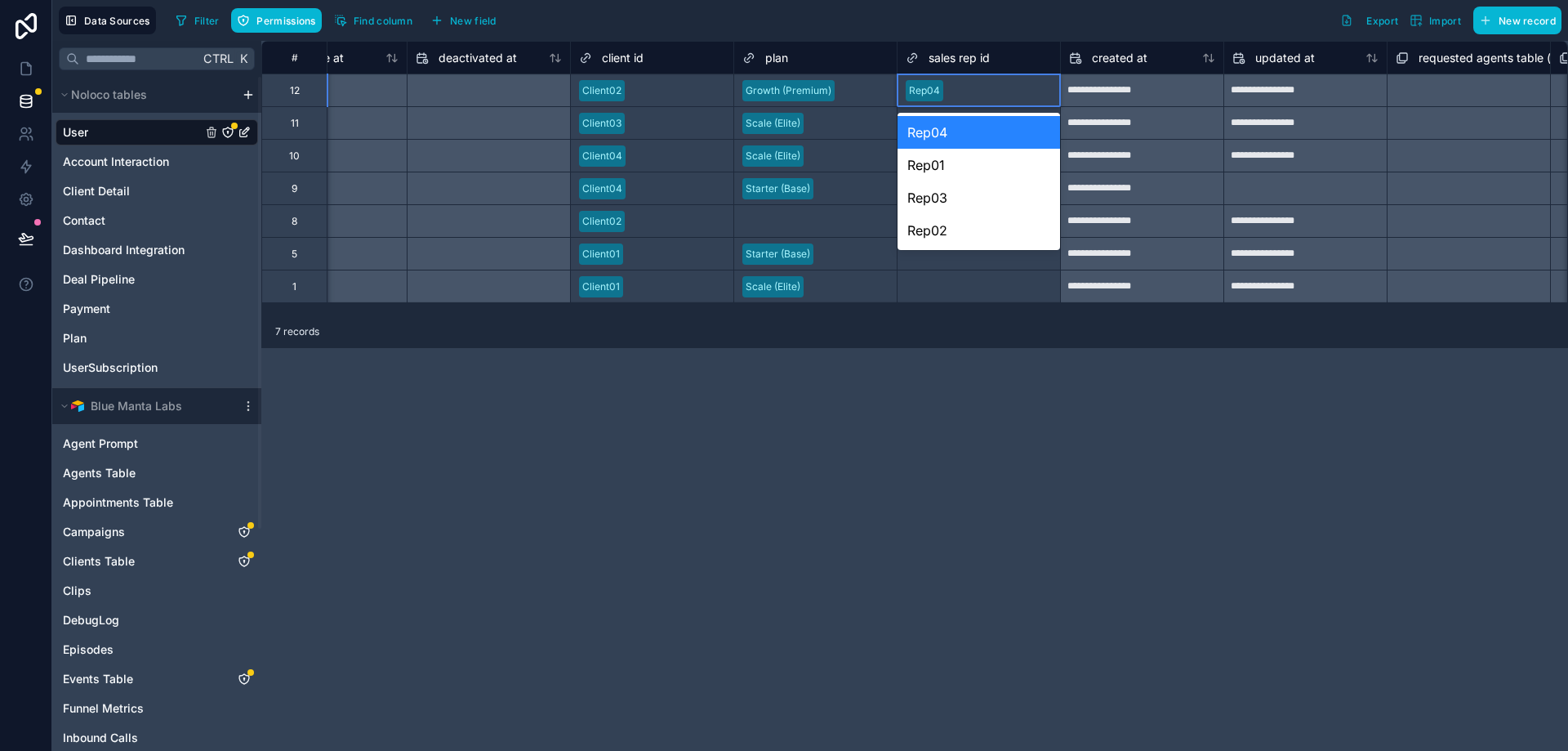
click at [951, 131] on div "Rep04" at bounding box center [979, 132] width 163 height 33
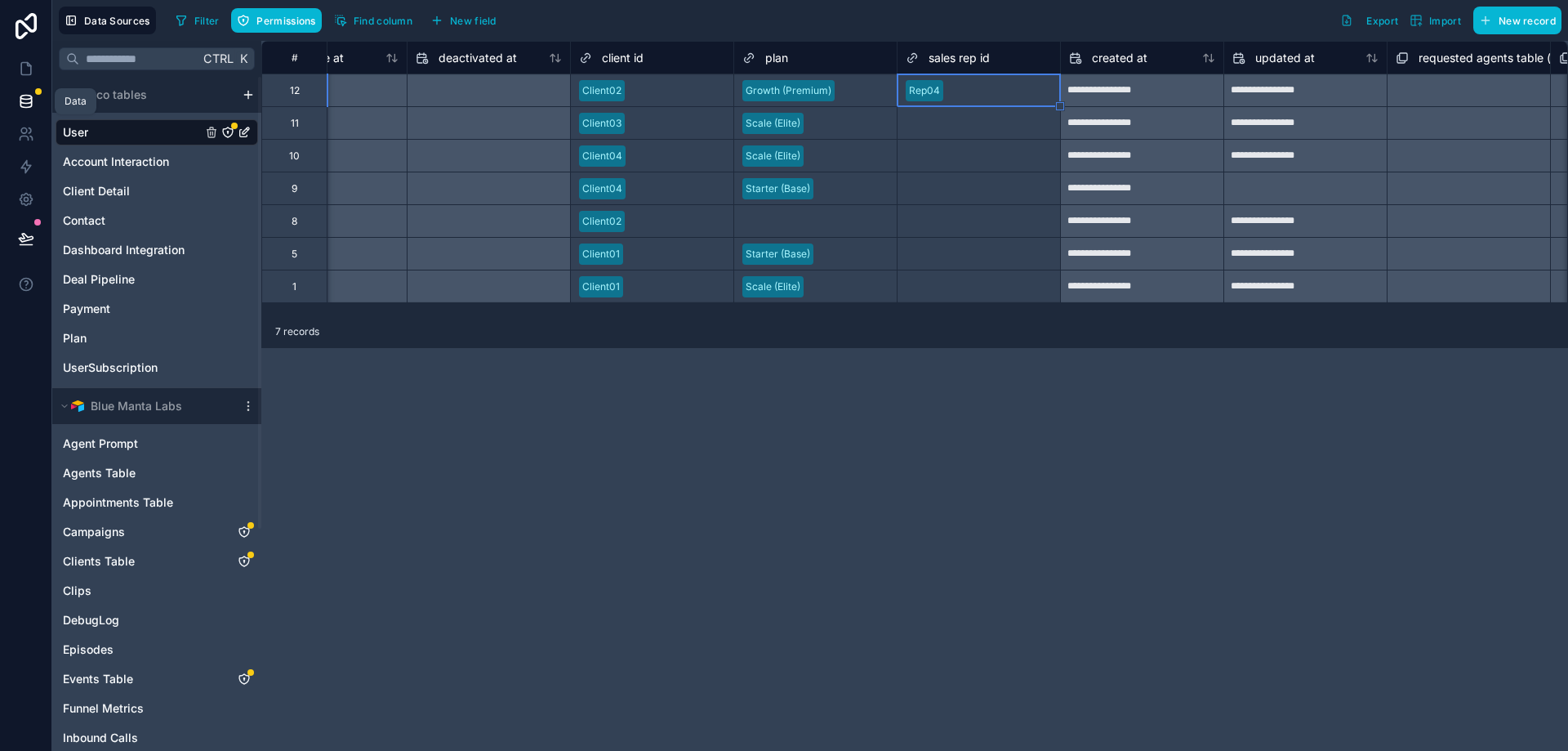
click at [33, 98] on icon at bounding box center [26, 100] width 16 height 16
click at [29, 64] on icon at bounding box center [26, 68] width 9 height 12
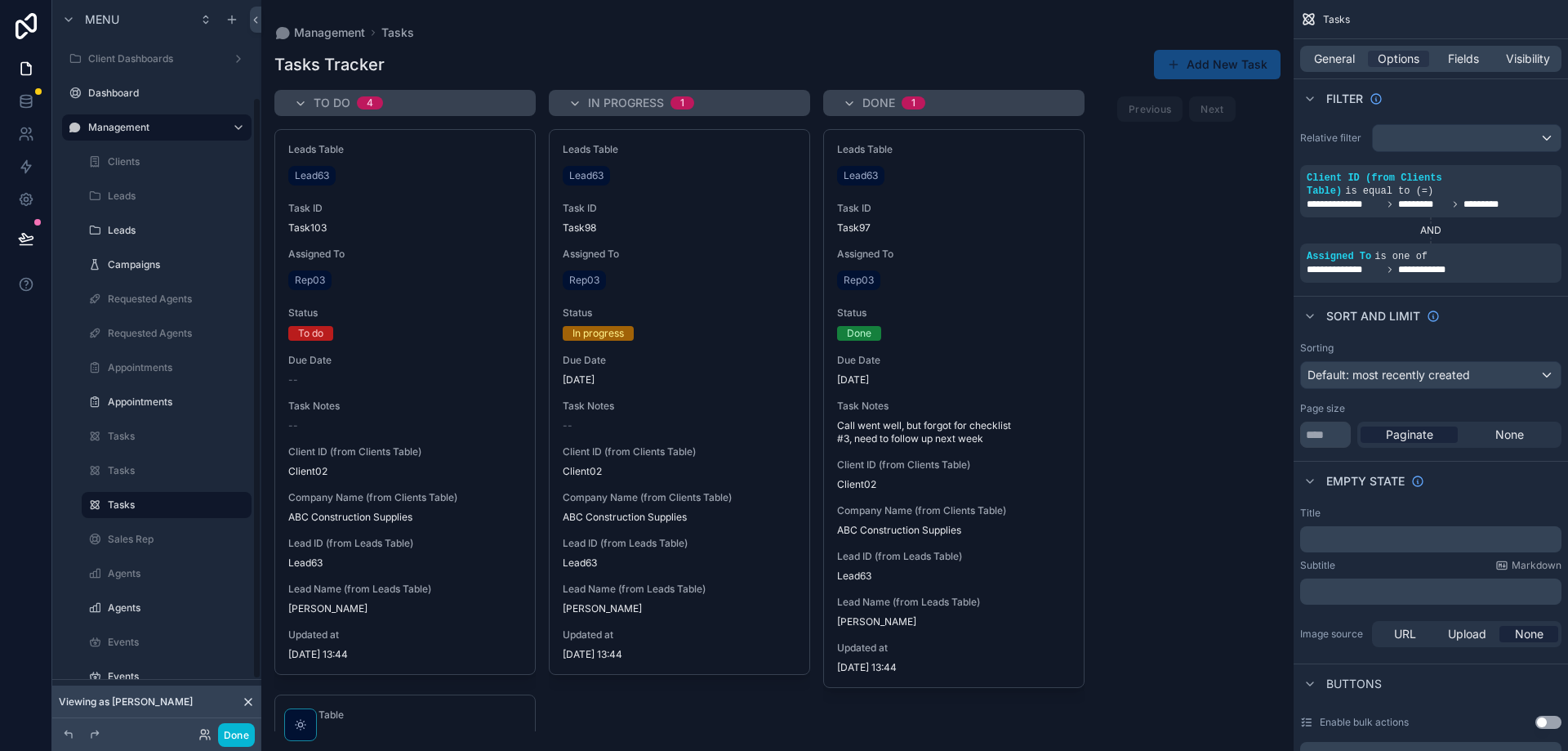
scroll to position [122, 0]
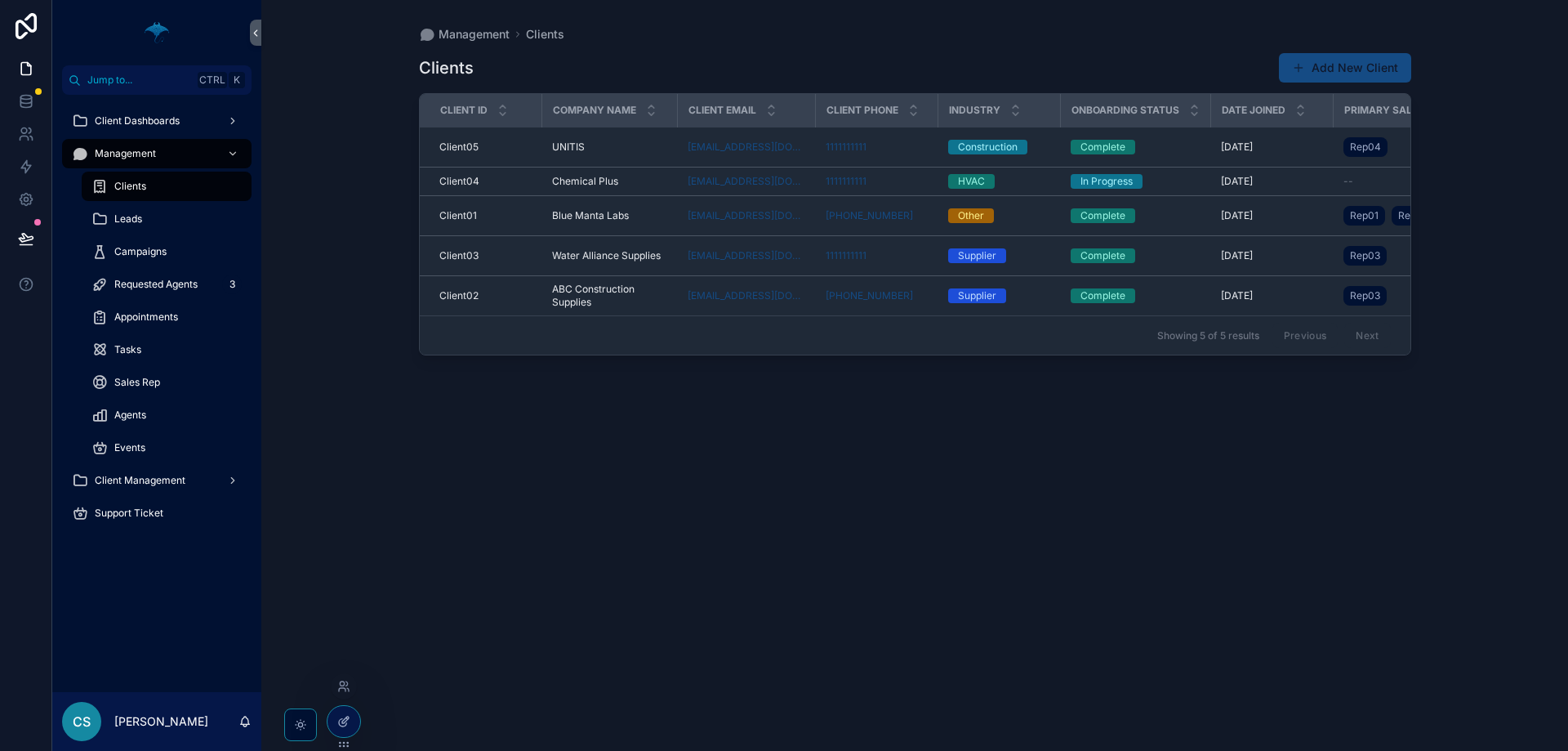
click at [344, 721] on icon at bounding box center [344, 722] width 13 height 13
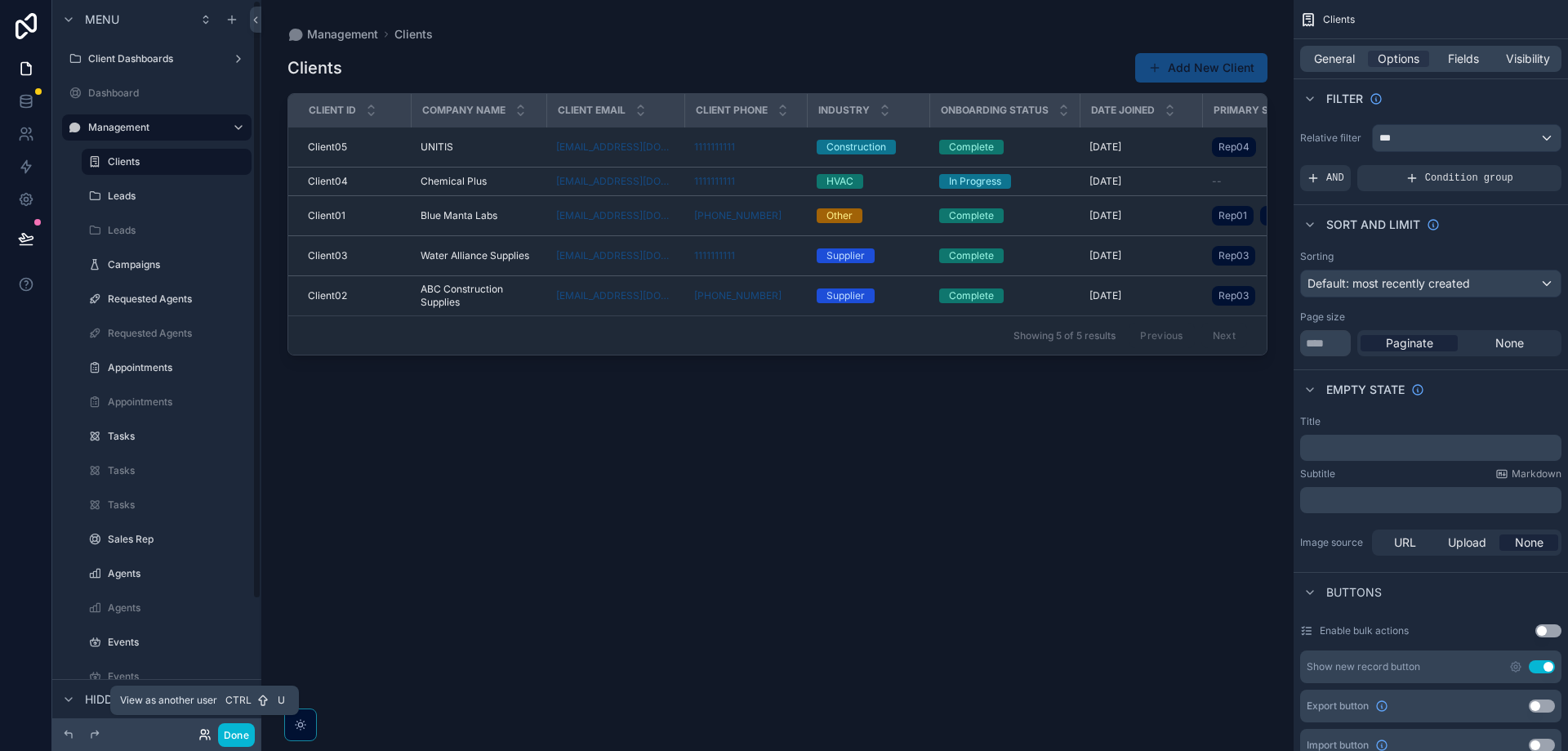
click at [200, 731] on icon at bounding box center [205, 735] width 13 height 13
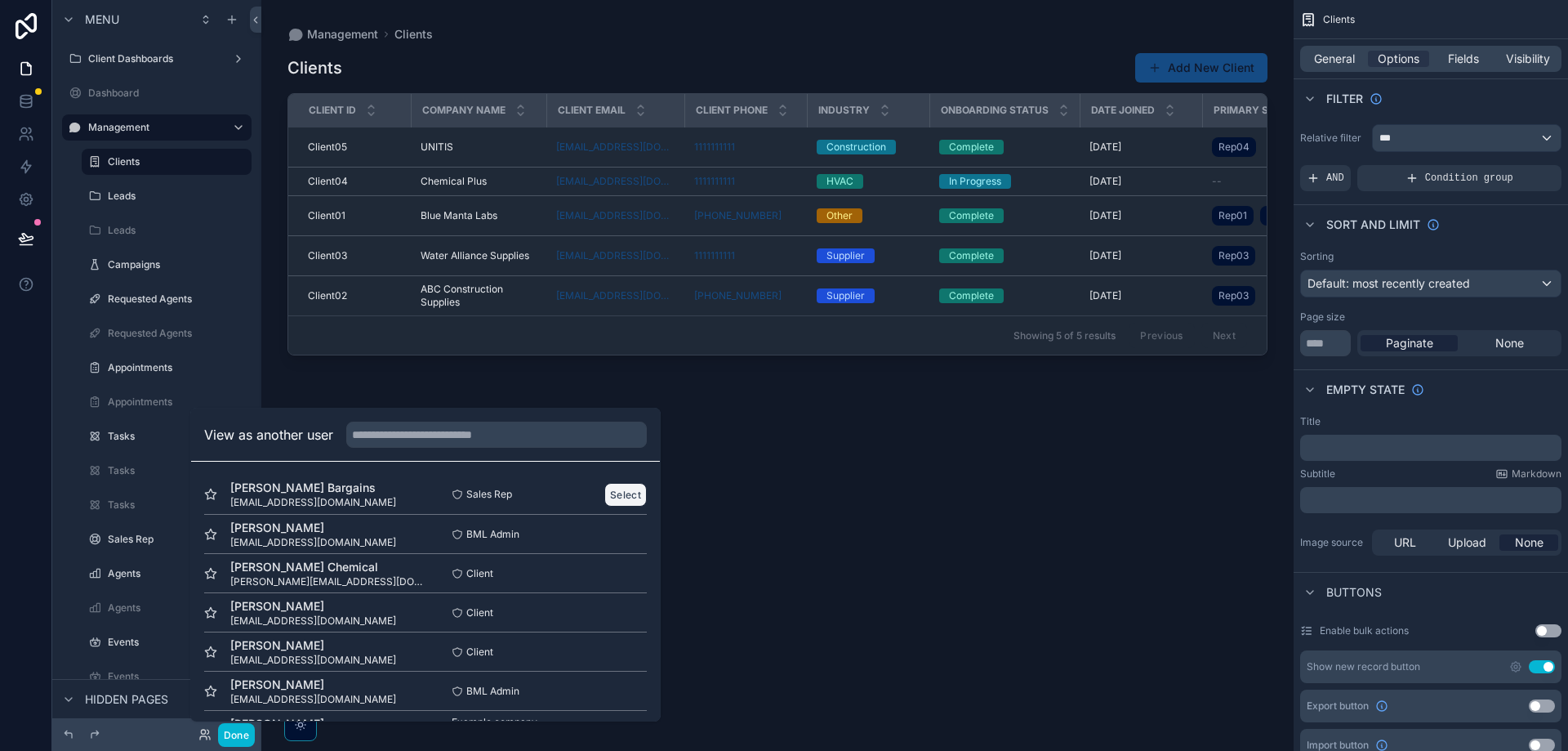
click at [604, 495] on button "Select" at bounding box center [625, 494] width 43 height 24
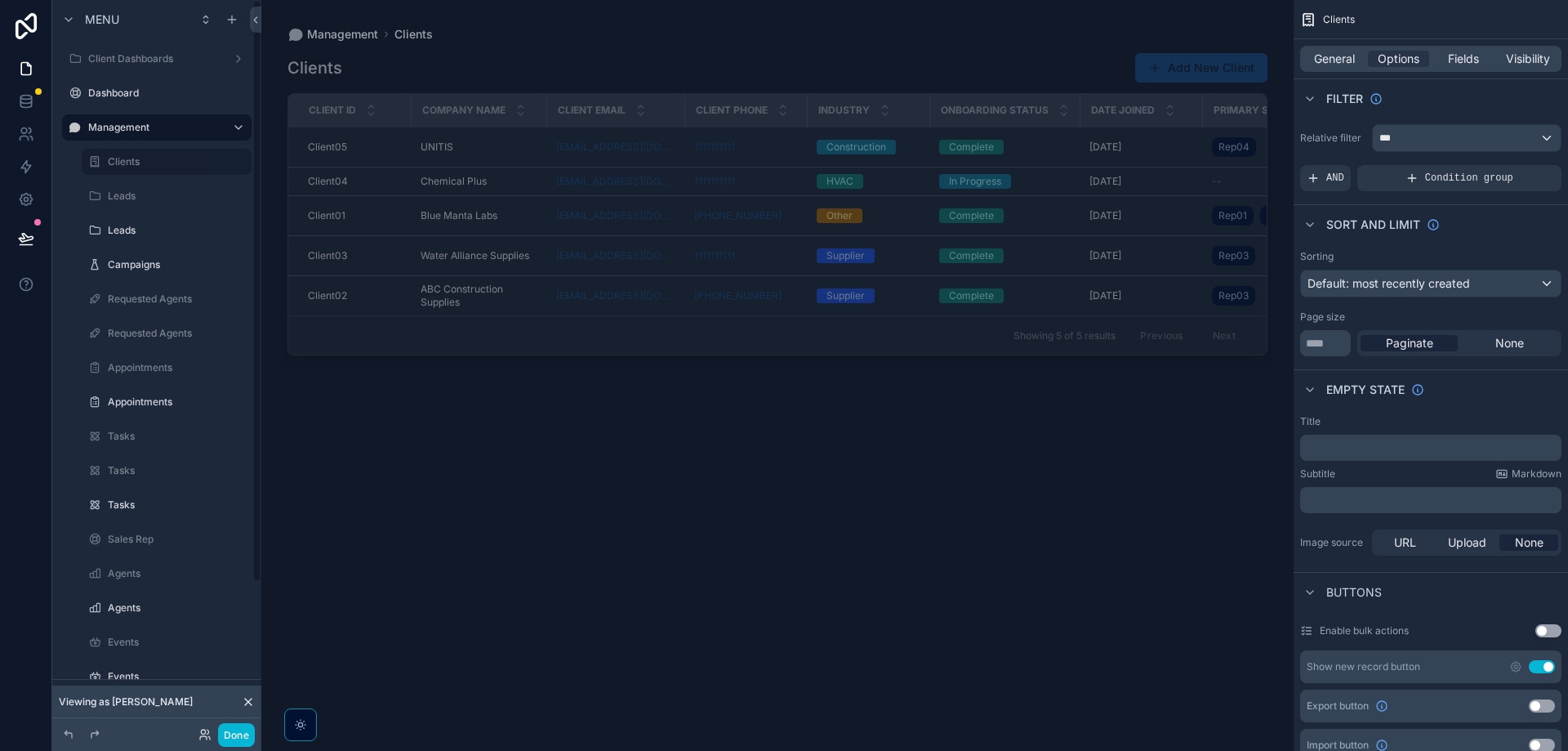
drag, startPoint x: 124, startPoint y: 504, endPoint x: 199, endPoint y: 501, distance: 75.1
click at [125, 504] on label "Tasks" at bounding box center [178, 505] width 140 height 13
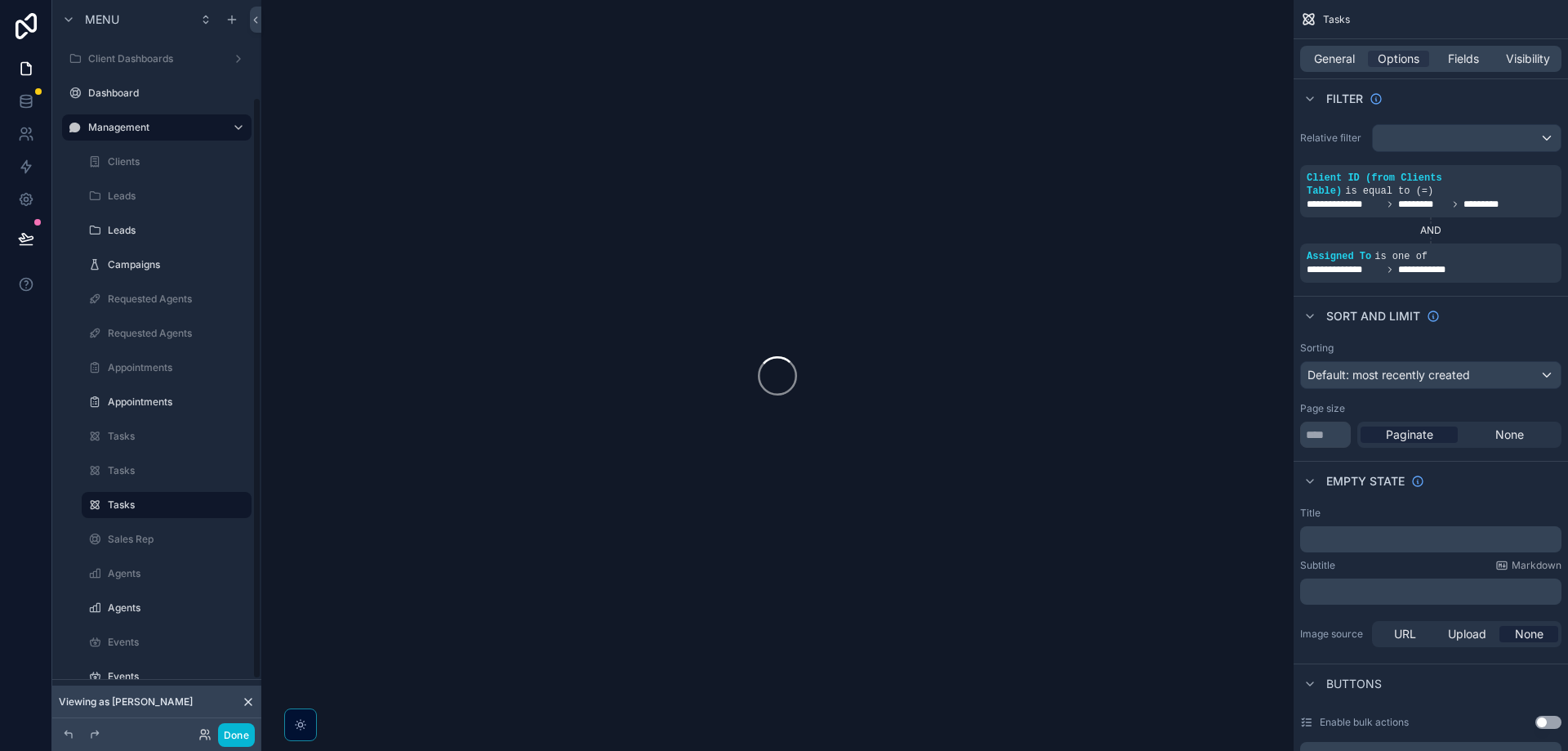
scroll to position [122, 0]
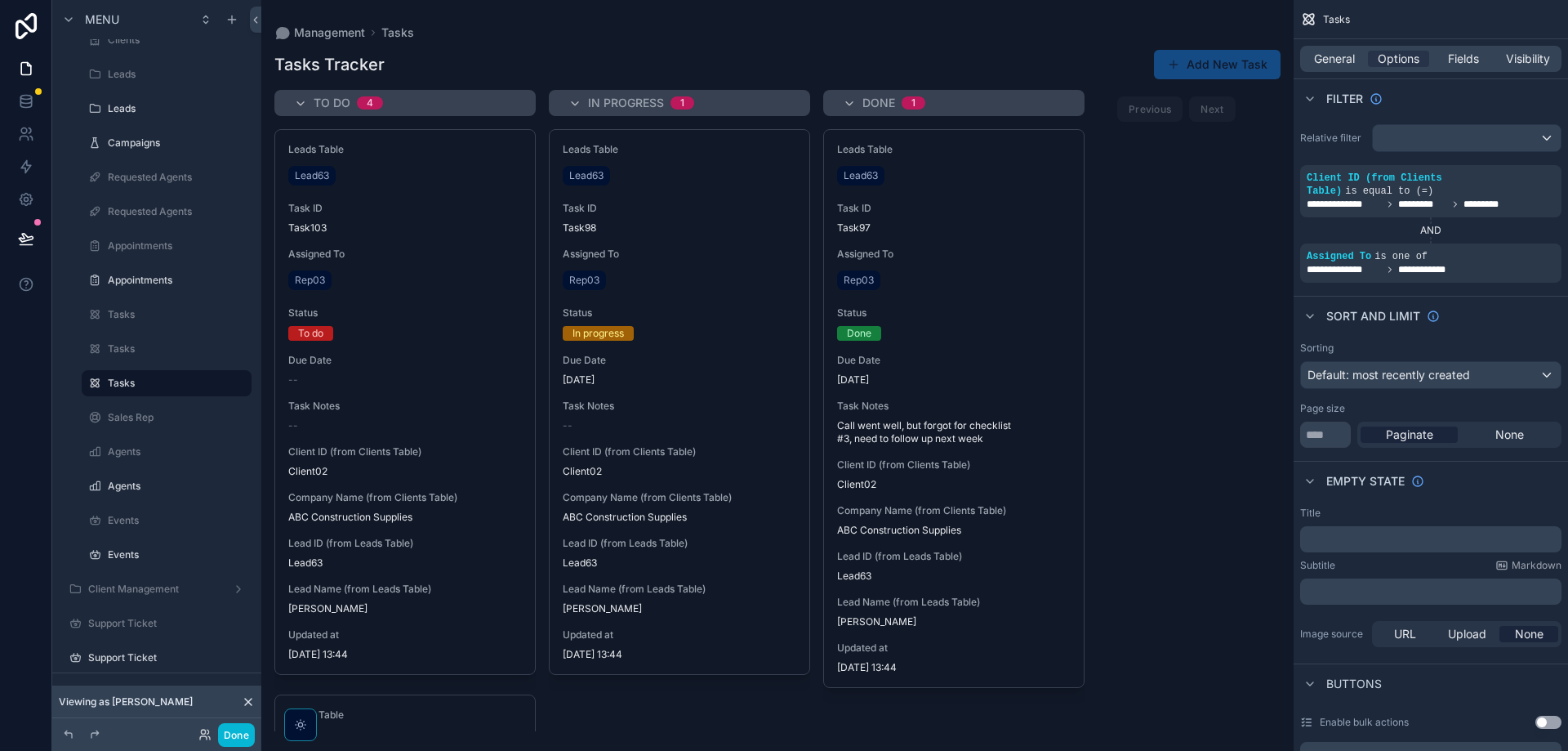
click at [334, 278] on div "scrollable content" at bounding box center [777, 375] width 1032 height 751
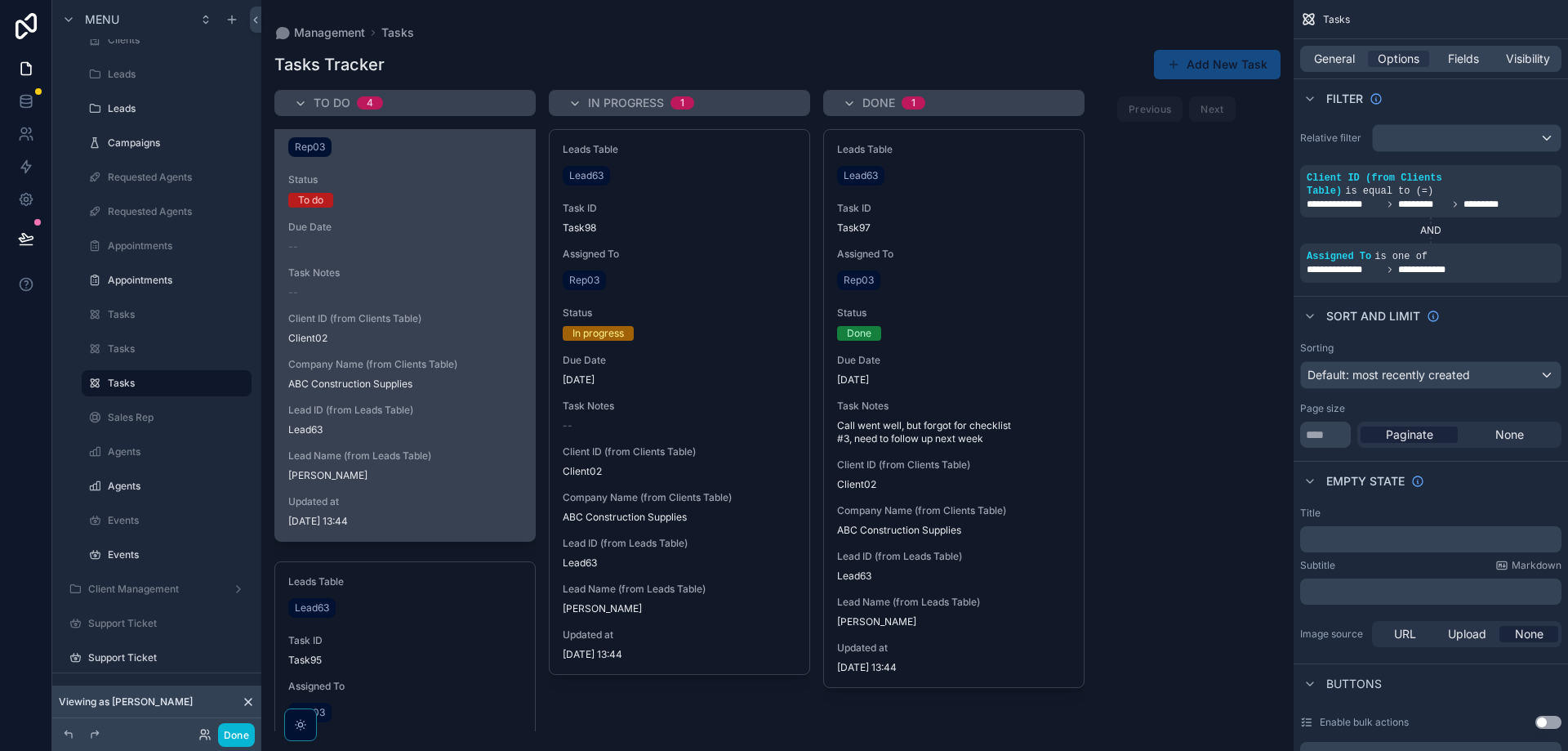
scroll to position [0, 0]
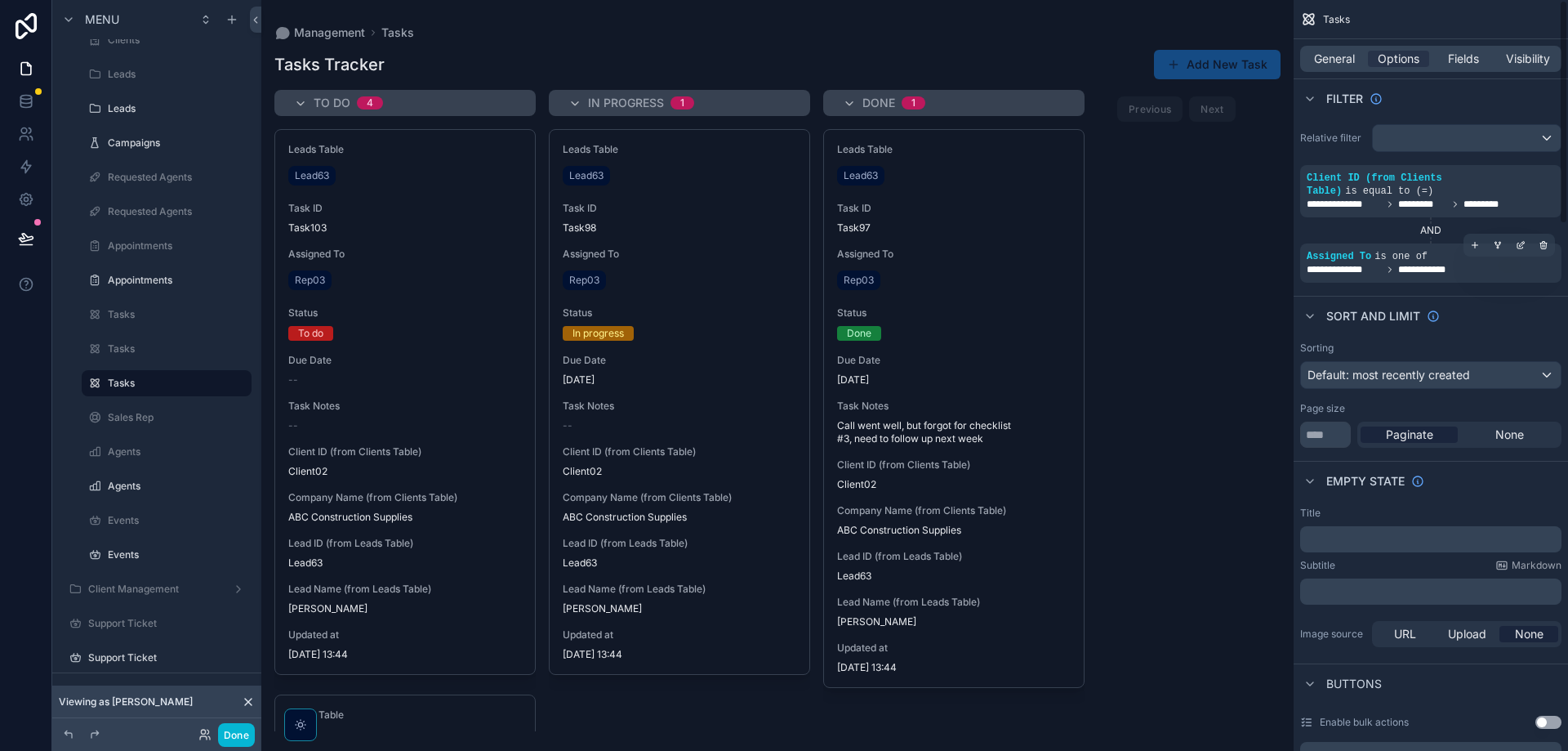
click at [1473, 250] on div "**********" at bounding box center [1431, 263] width 248 height 27
click at [27, 139] on icon at bounding box center [24, 138] width 9 height 4
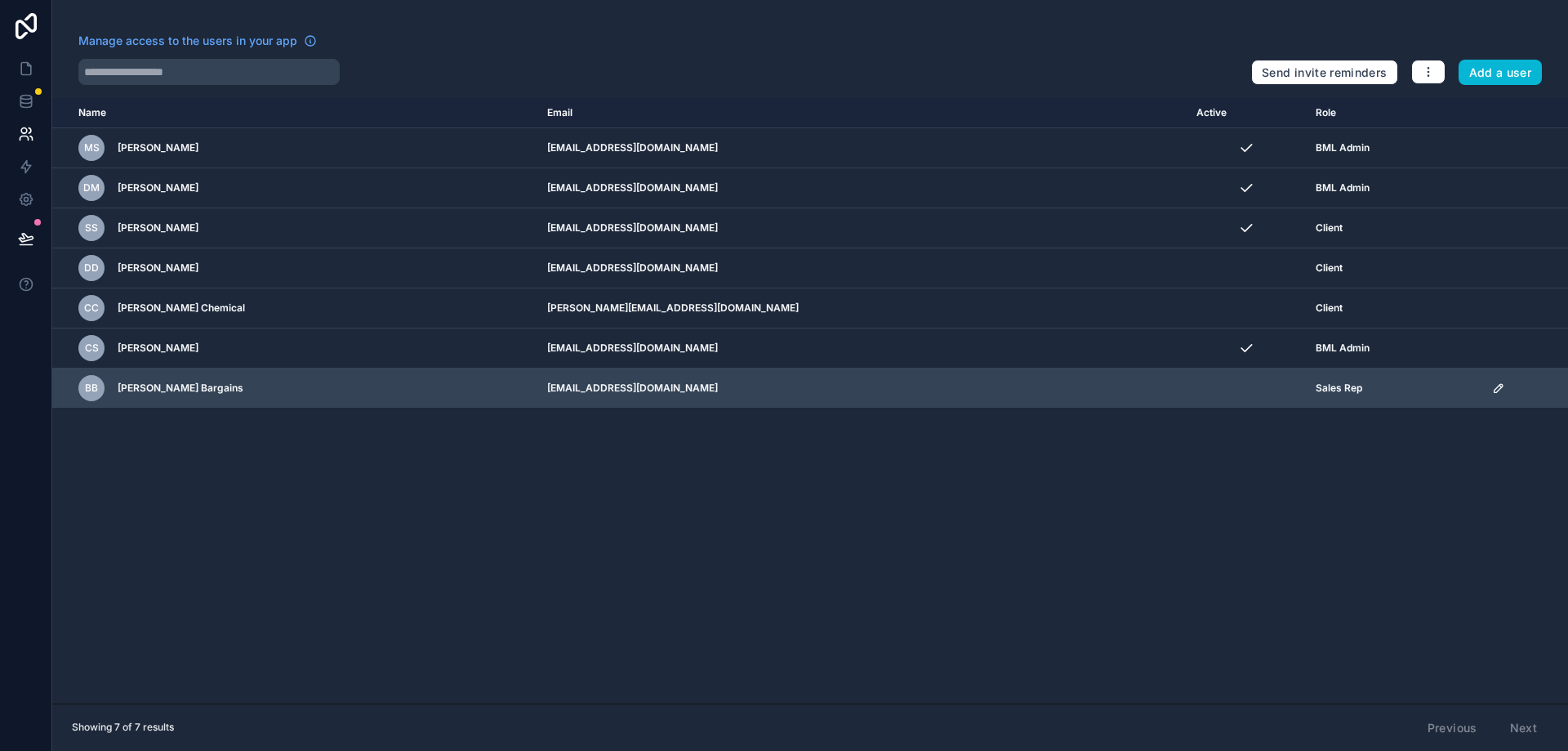
click at [1492, 386] on icon "scrollable content" at bounding box center [1499, 388] width 13 height 13
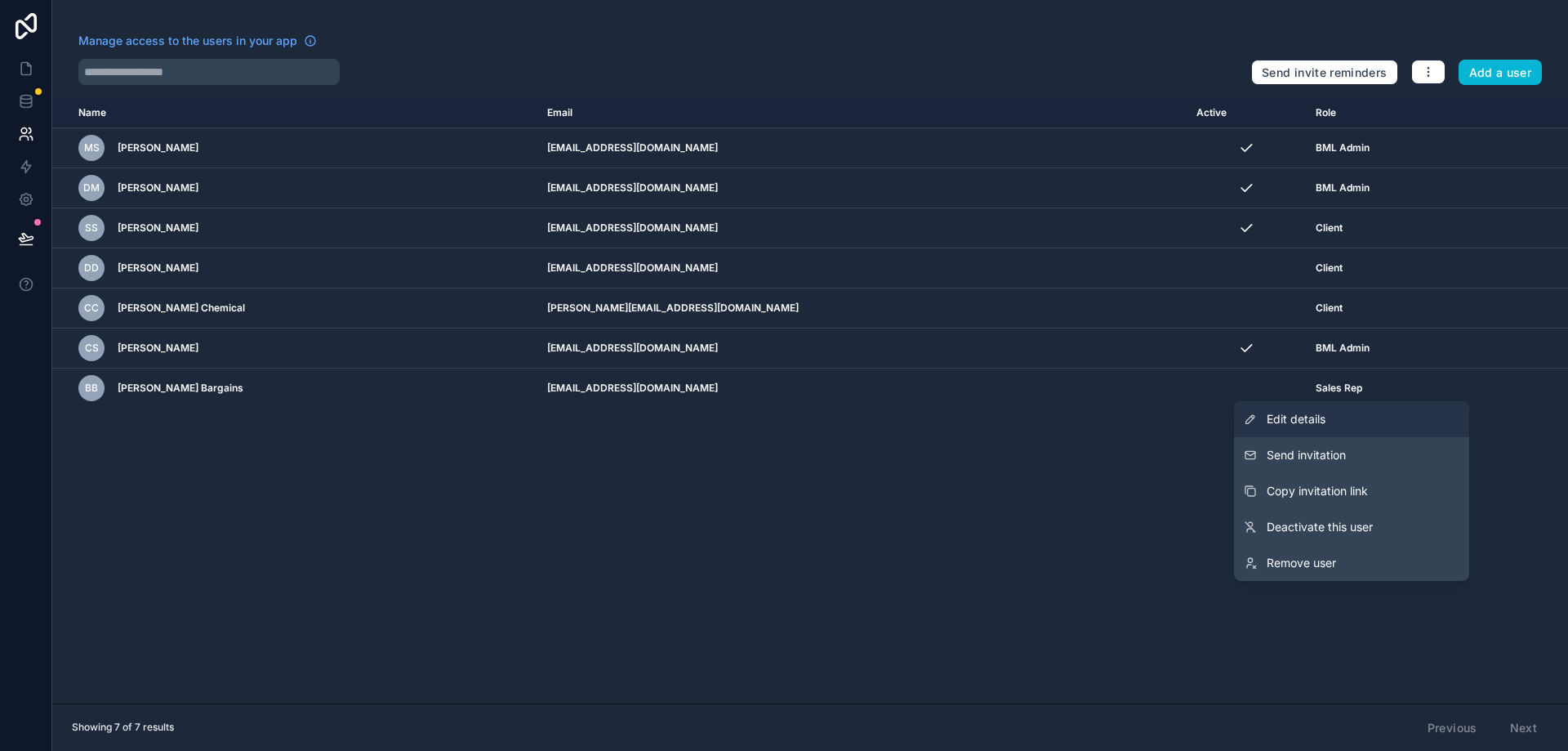
click at [1378, 409] on link "Edit details" at bounding box center [1351, 420] width 235 height 36
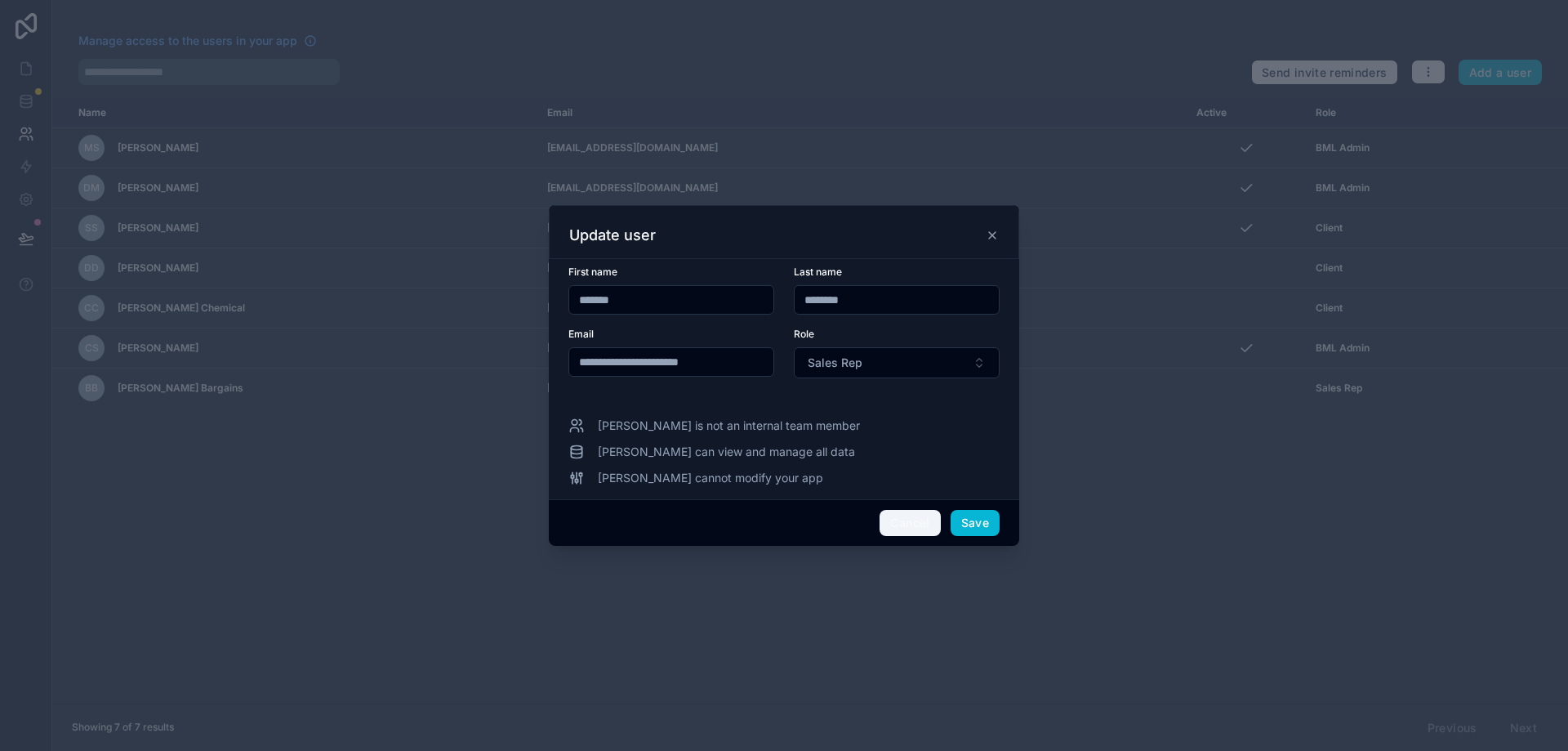
click at [918, 534] on button "Cancel" at bounding box center [910, 523] width 61 height 27
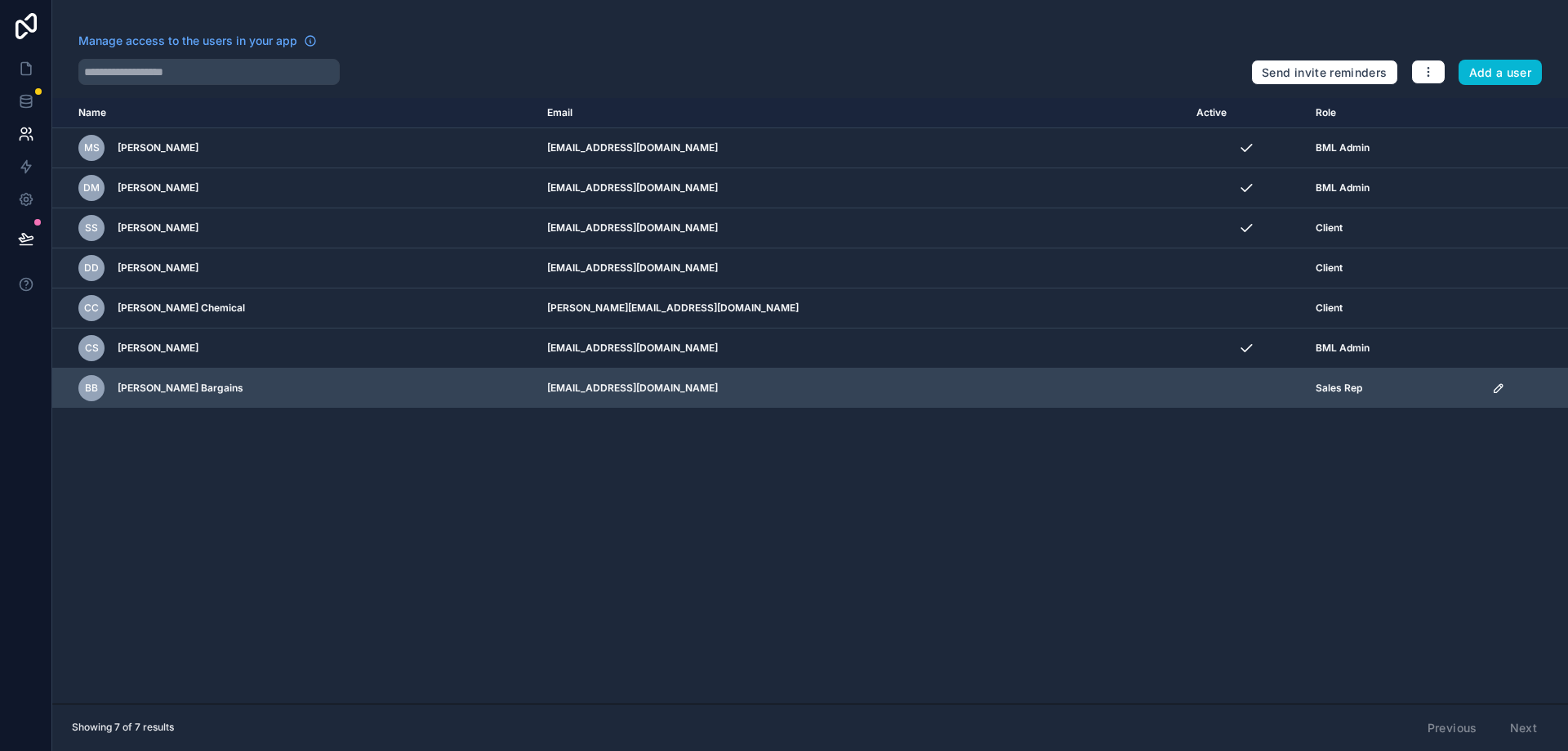
click at [1494, 389] on icon "scrollable content" at bounding box center [1498, 387] width 9 height 9
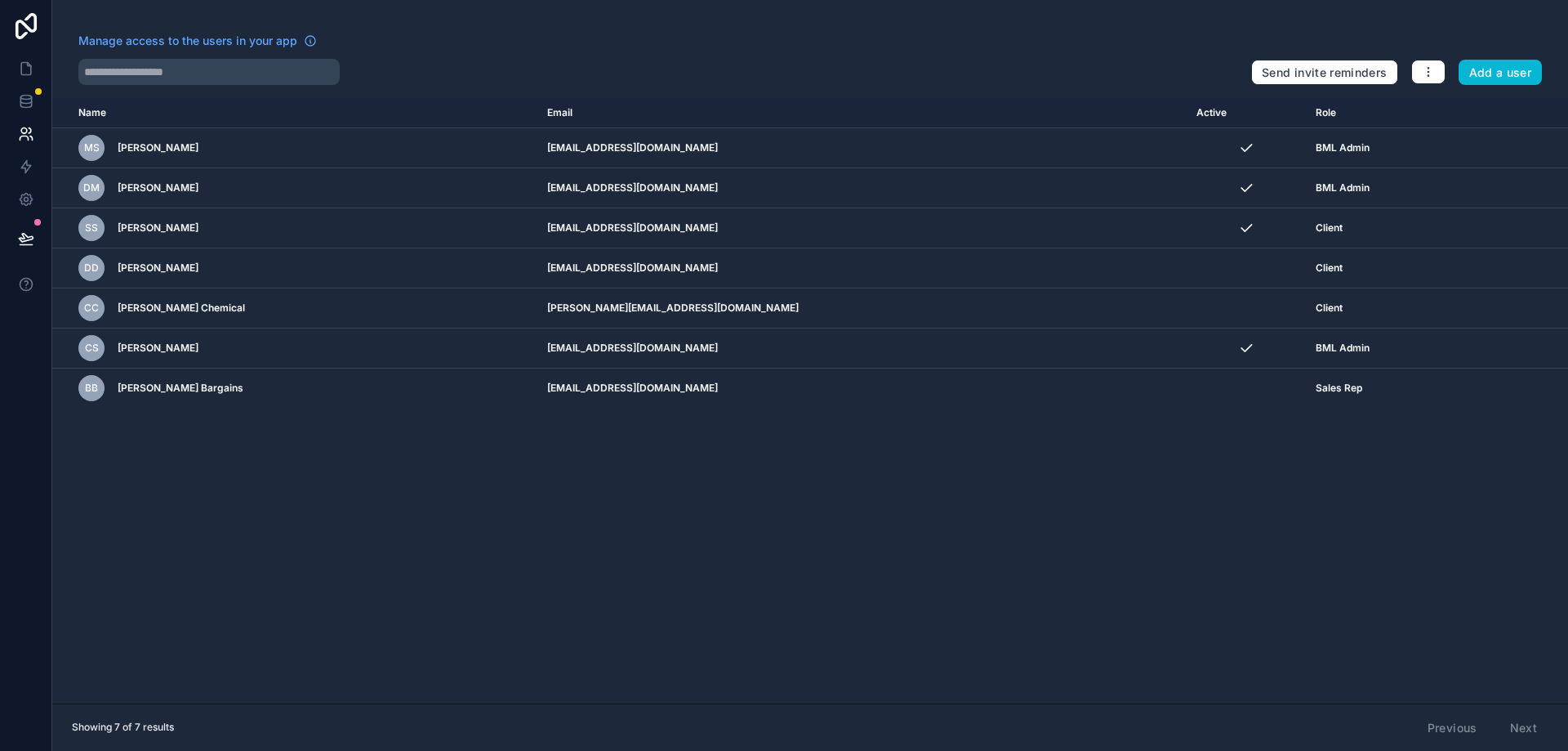
drag, startPoint x: 948, startPoint y: 520, endPoint x: 490, endPoint y: 439, distance: 465.1
click at [935, 517] on div "Name Email Active Role userTable.email MS Margo Sanchez support@bluemantalabs.c…" at bounding box center [810, 401] width 1516 height 605
click at [32, 94] on icon at bounding box center [26, 100] width 16 height 16
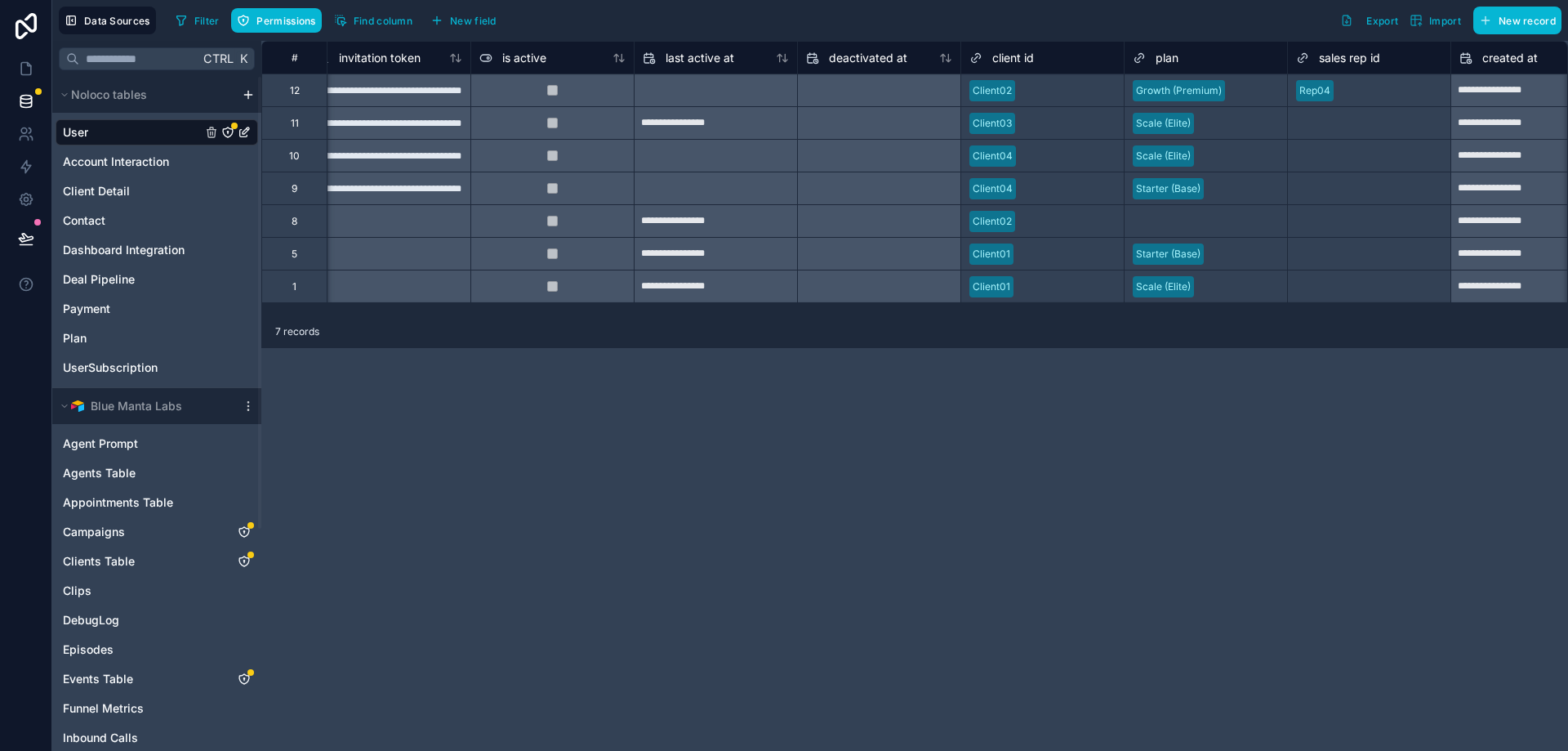
scroll to position [0, 1327]
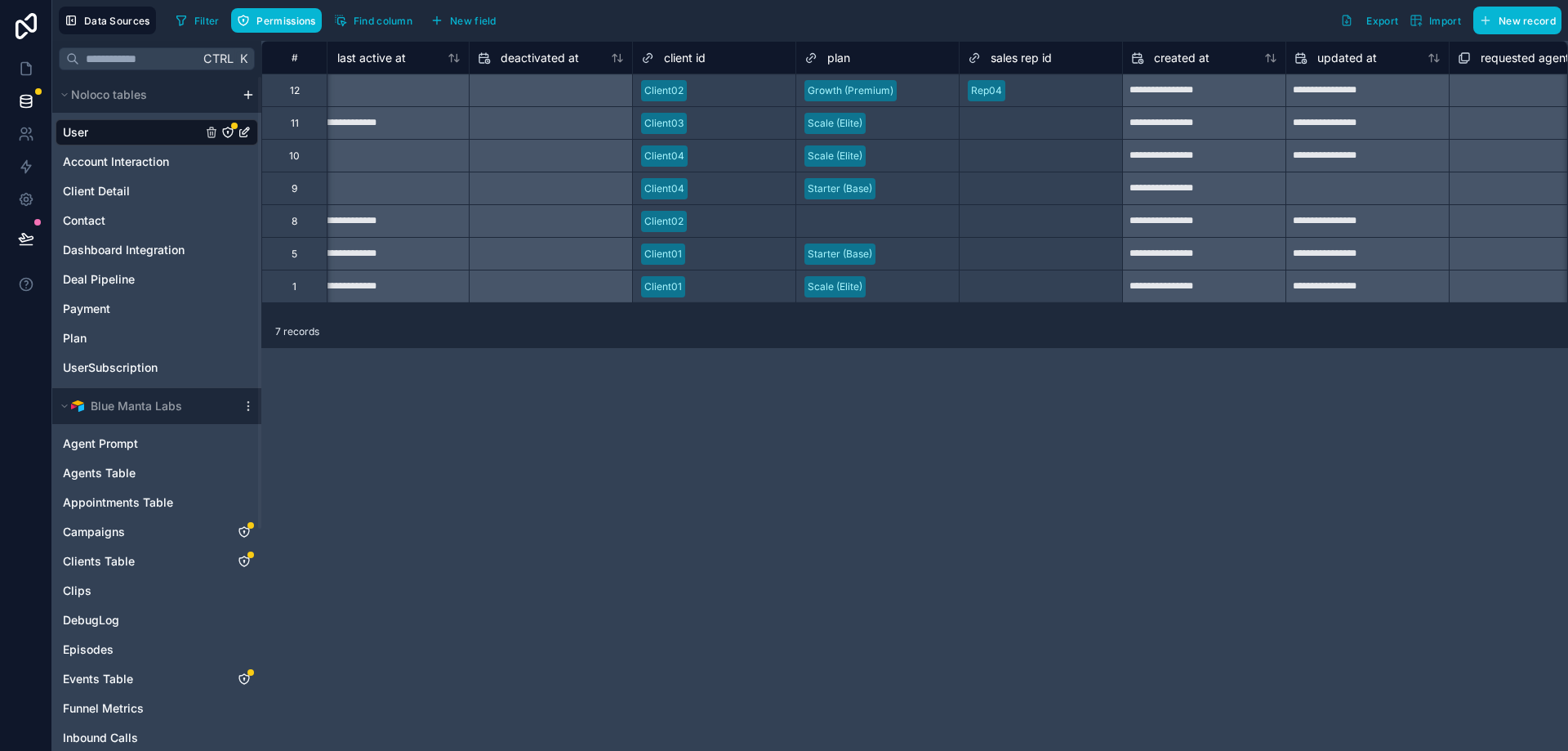
click at [1092, 88] on div at bounding box center [1063, 90] width 102 height 16
click at [1058, 94] on div at bounding box center [1063, 90] width 102 height 16
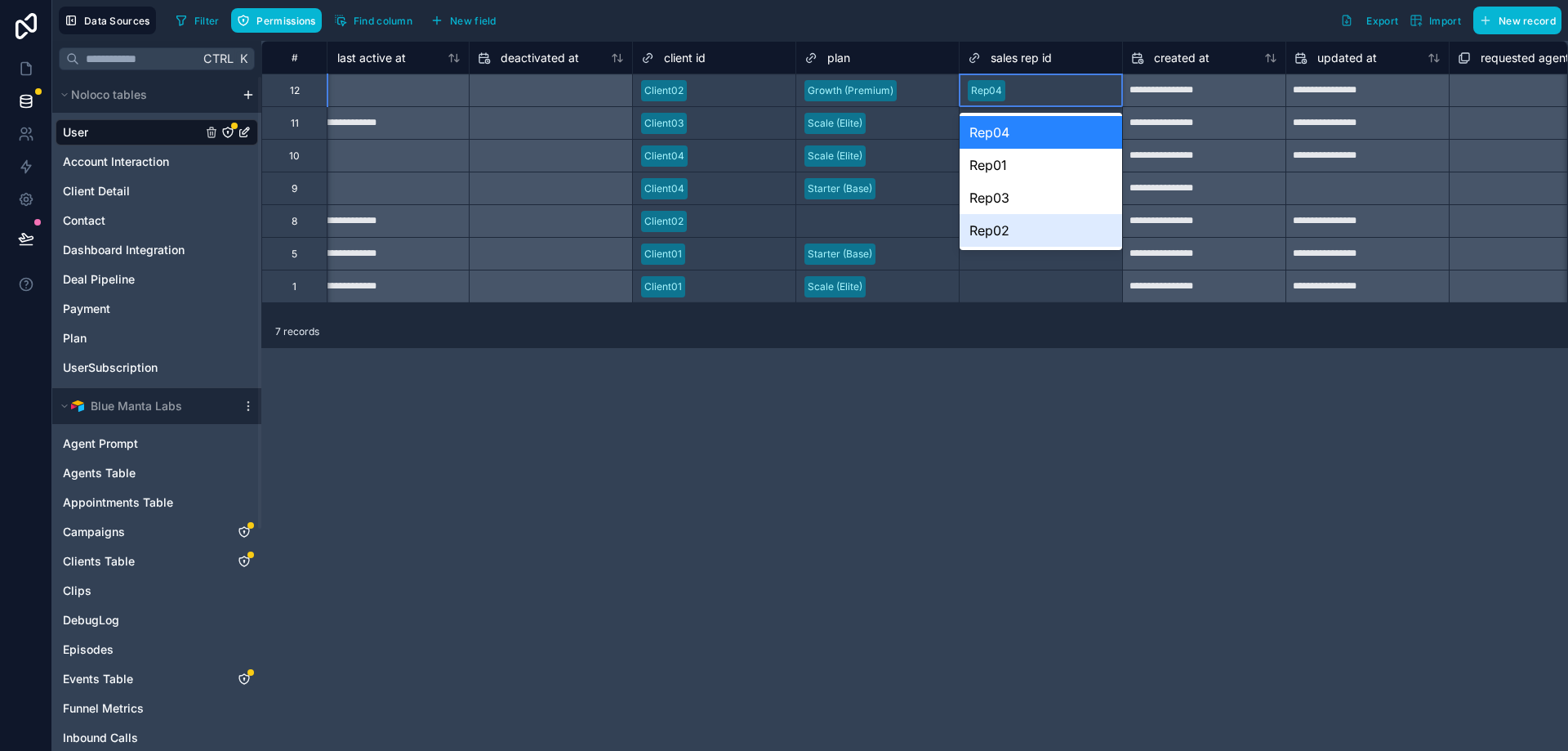
click at [948, 446] on div "**********" at bounding box center [915, 396] width 1307 height 710
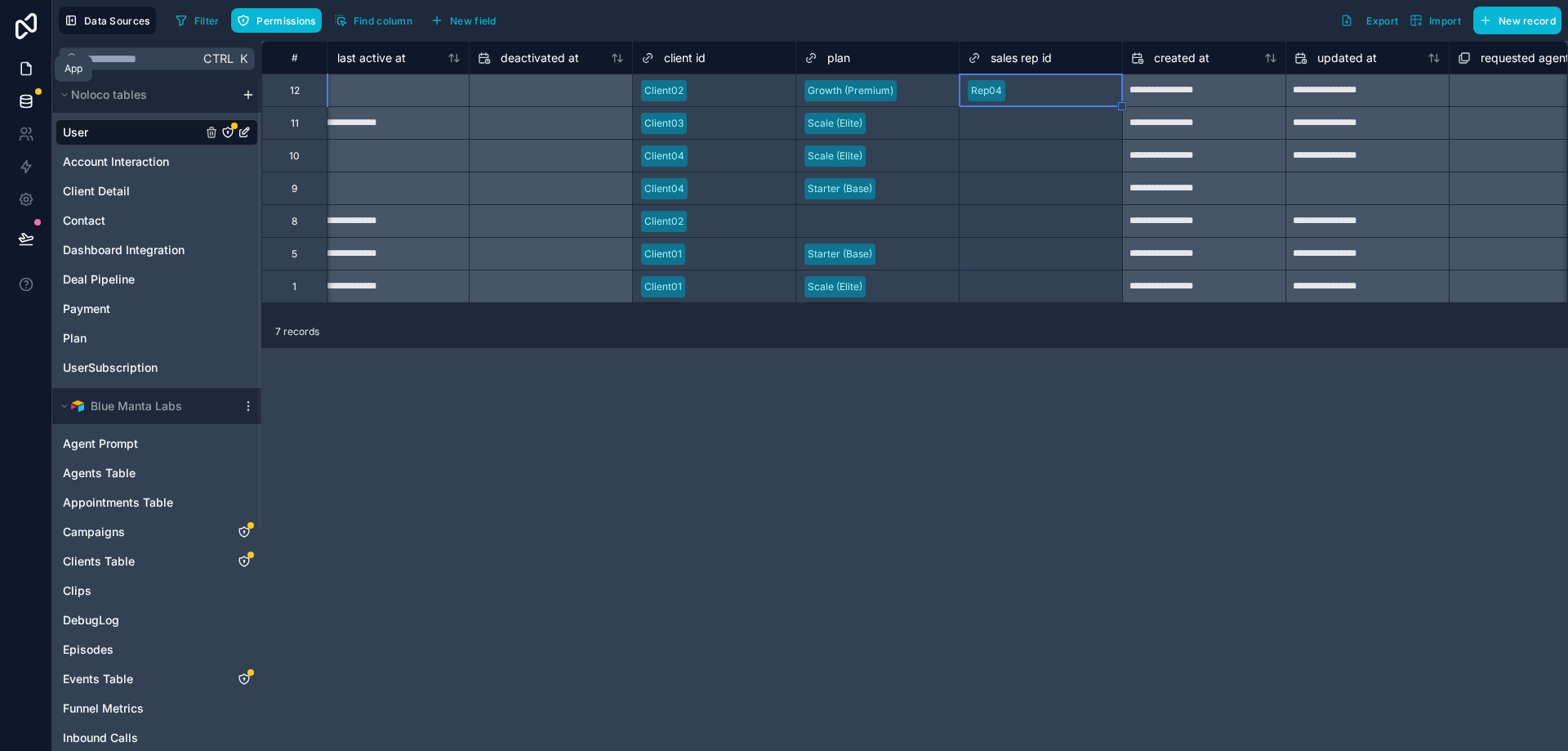
click at [10, 59] on link at bounding box center [26, 68] width 51 height 33
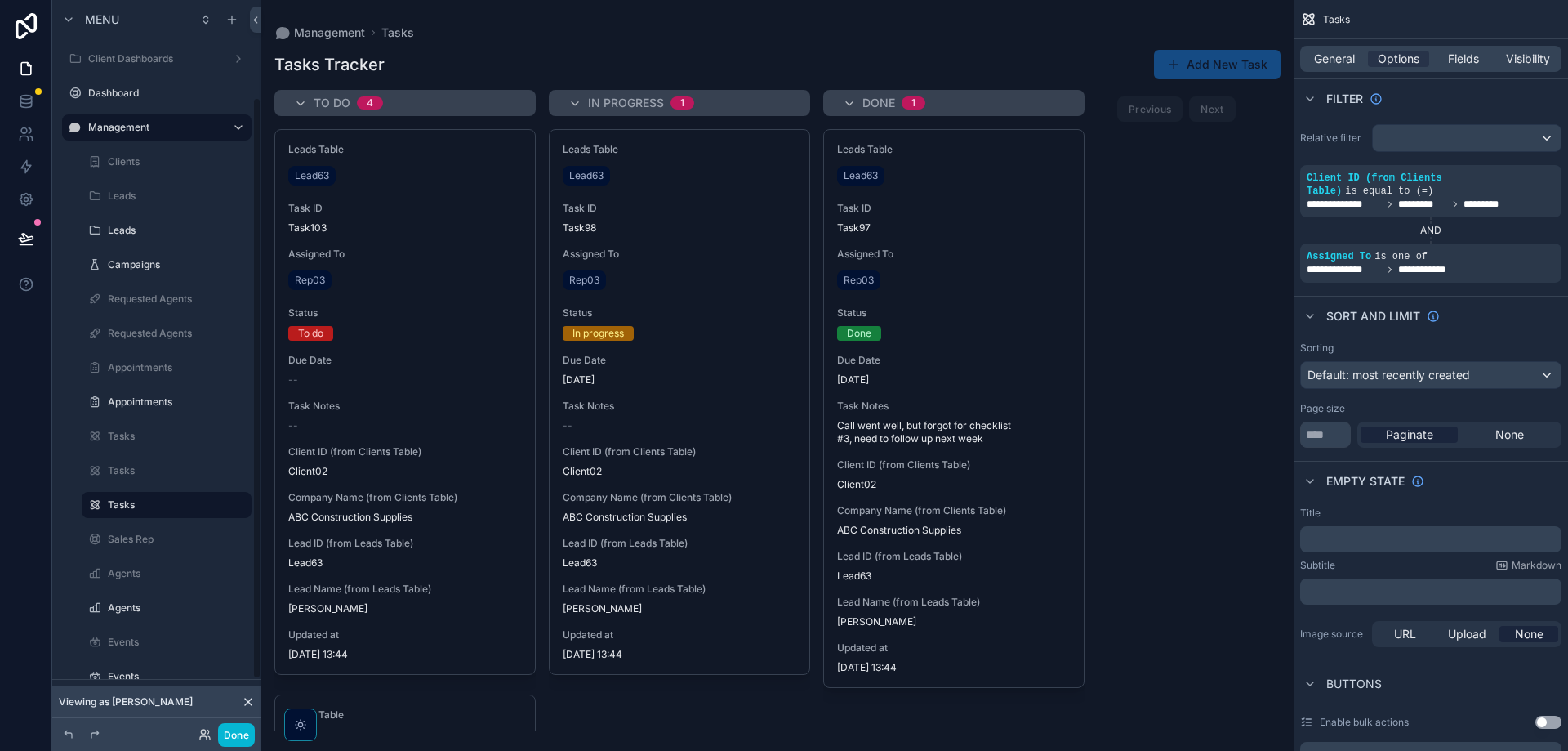
scroll to position [122, 0]
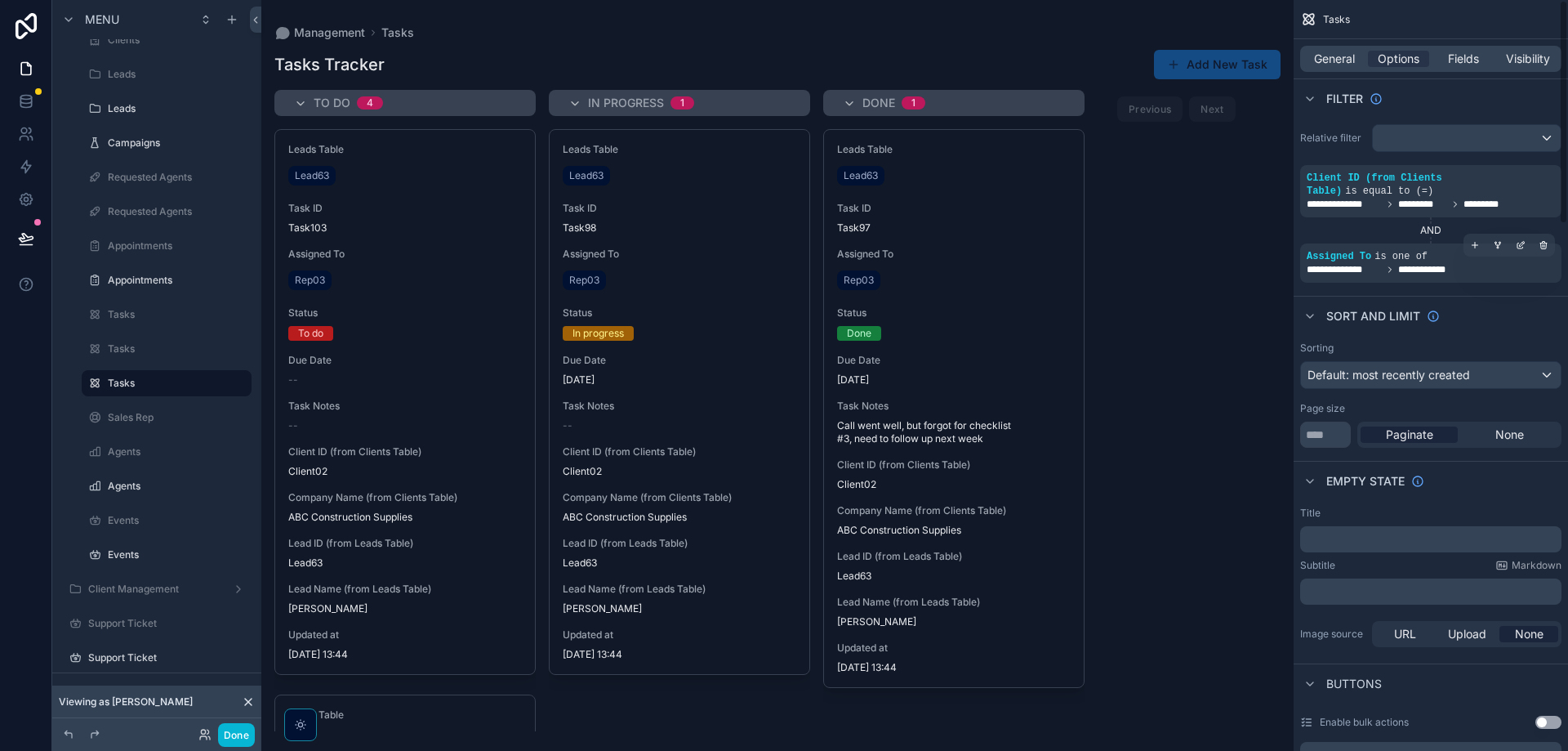
click at [1494, 263] on div "**********" at bounding box center [1431, 270] width 248 height 13
click at [1536, 235] on div "scrollable content" at bounding box center [1543, 245] width 23 height 23
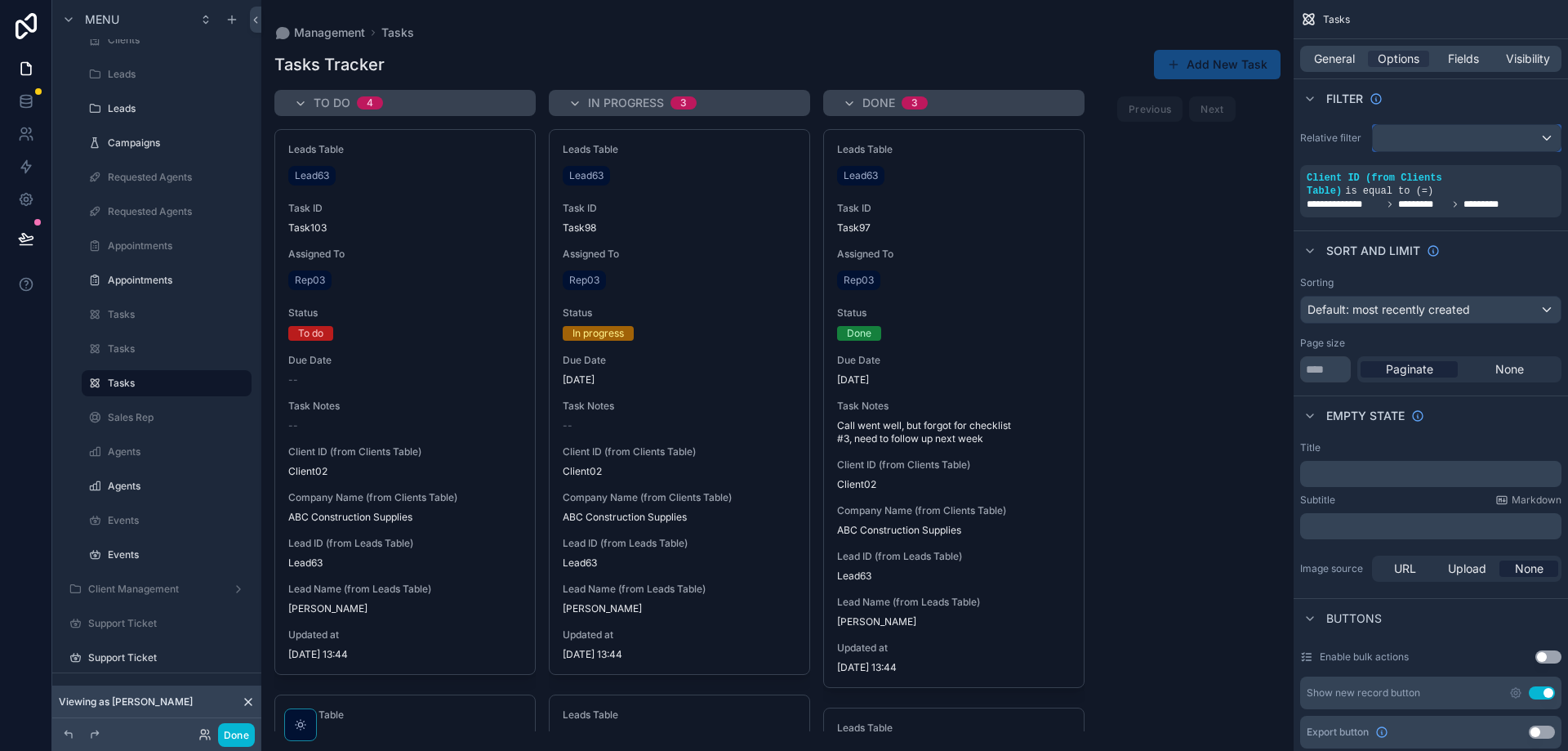
click at [1528, 141] on div "scrollable content" at bounding box center [1467, 138] width 187 height 27
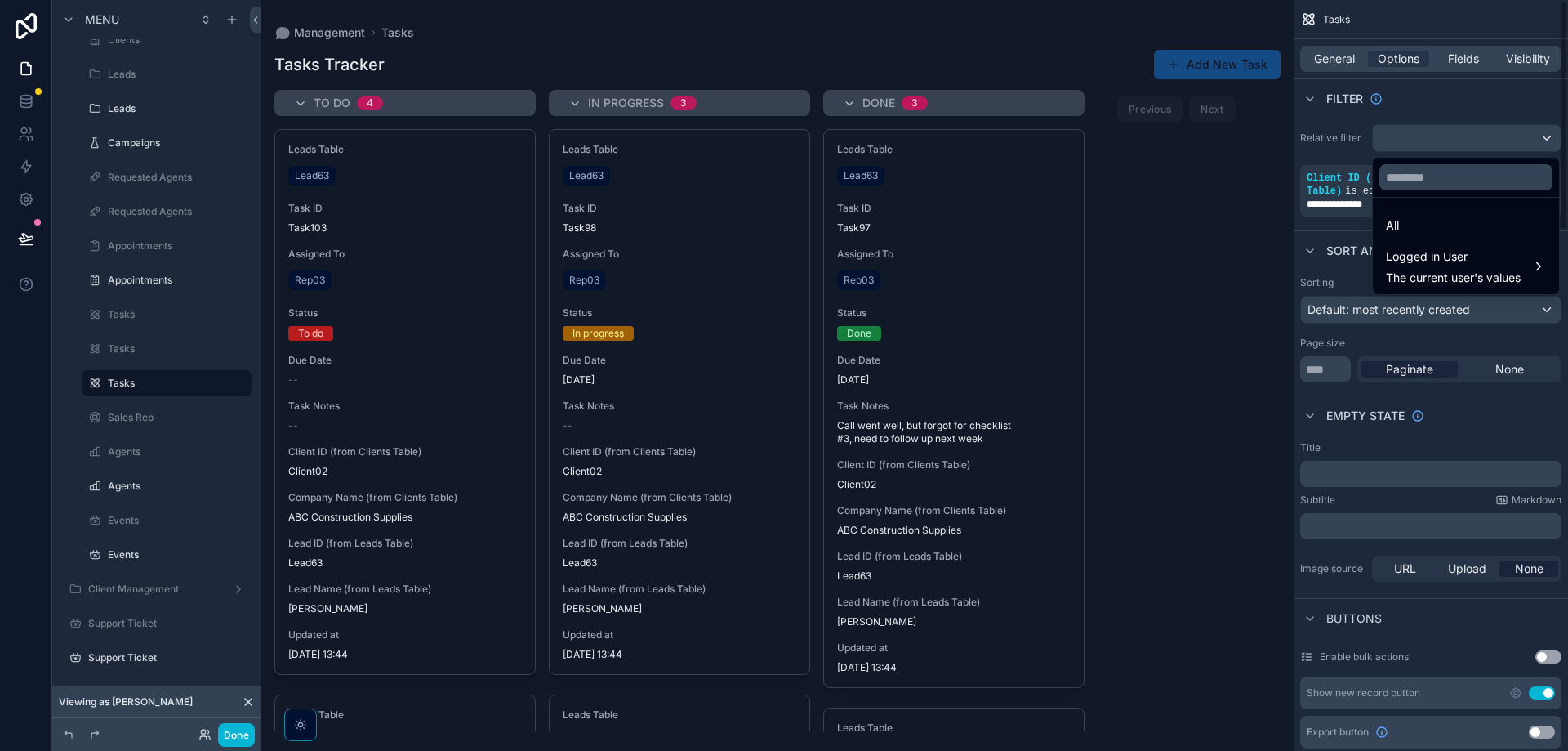
click at [1352, 214] on div "scrollable content" at bounding box center [784, 375] width 1568 height 751
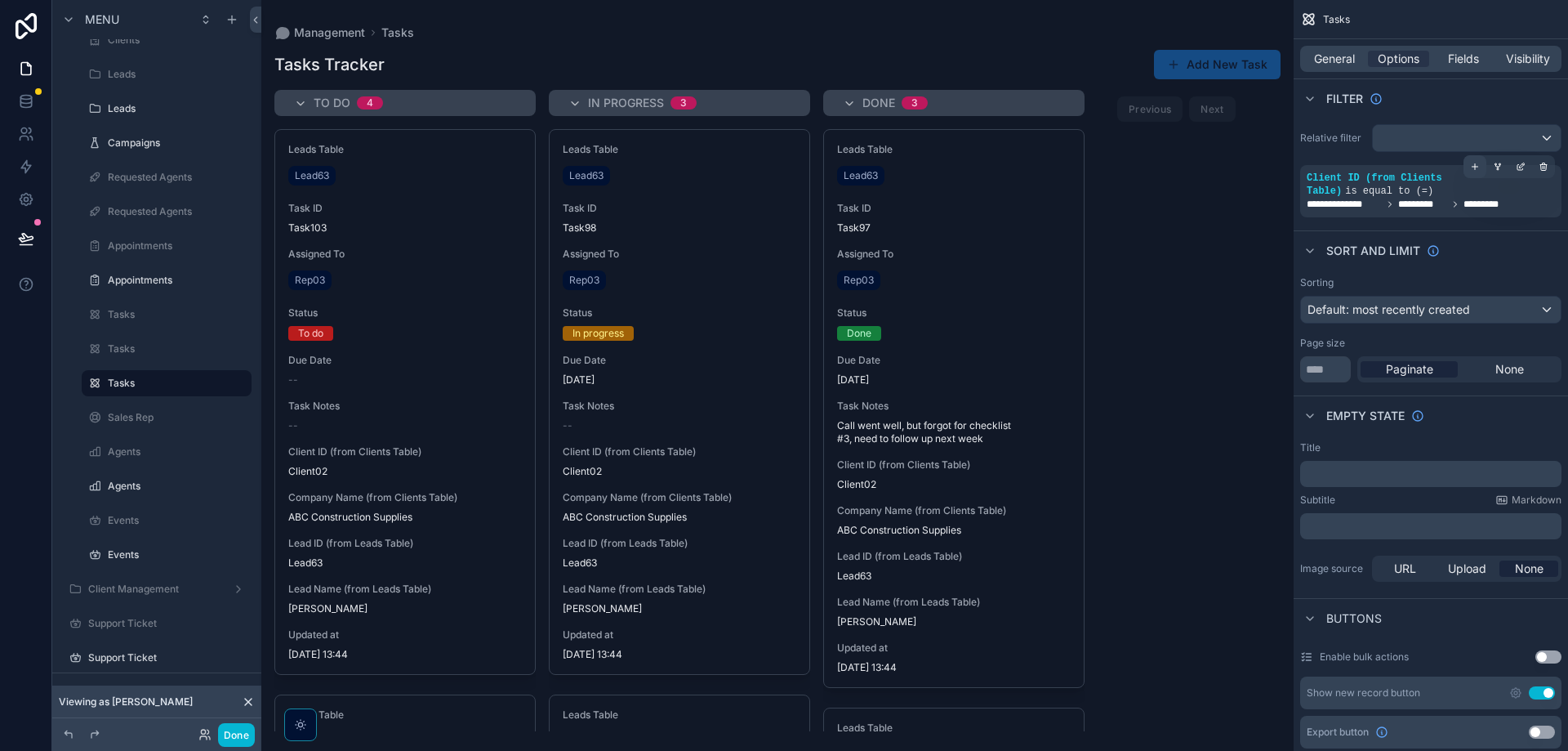
click at [1474, 173] on div "scrollable content" at bounding box center [1475, 167] width 23 height 23
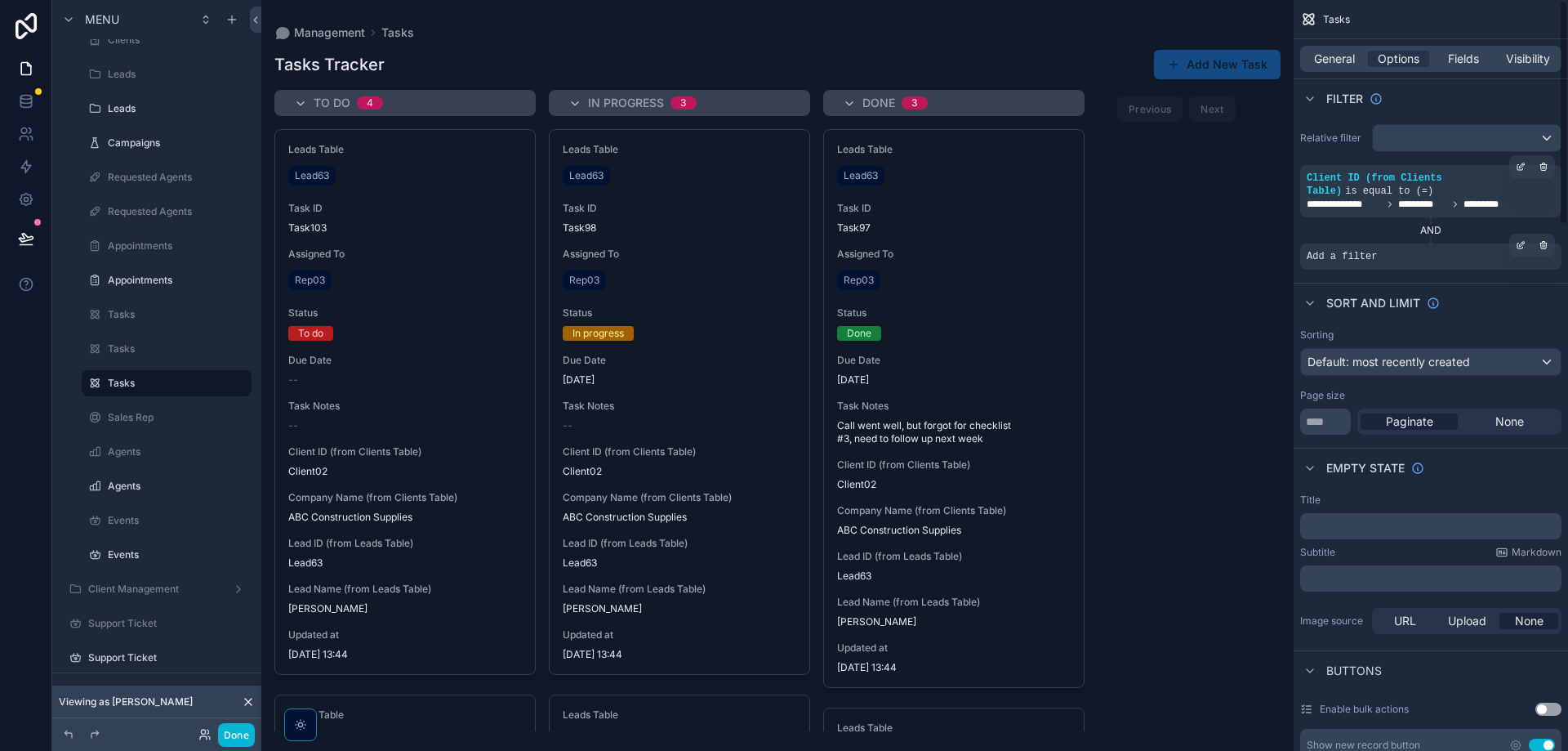
click at [1364, 250] on span "Add a filter" at bounding box center [1342, 257] width 70 height 13
click at [1523, 241] on icon "scrollable content" at bounding box center [1521, 245] width 9 height 9
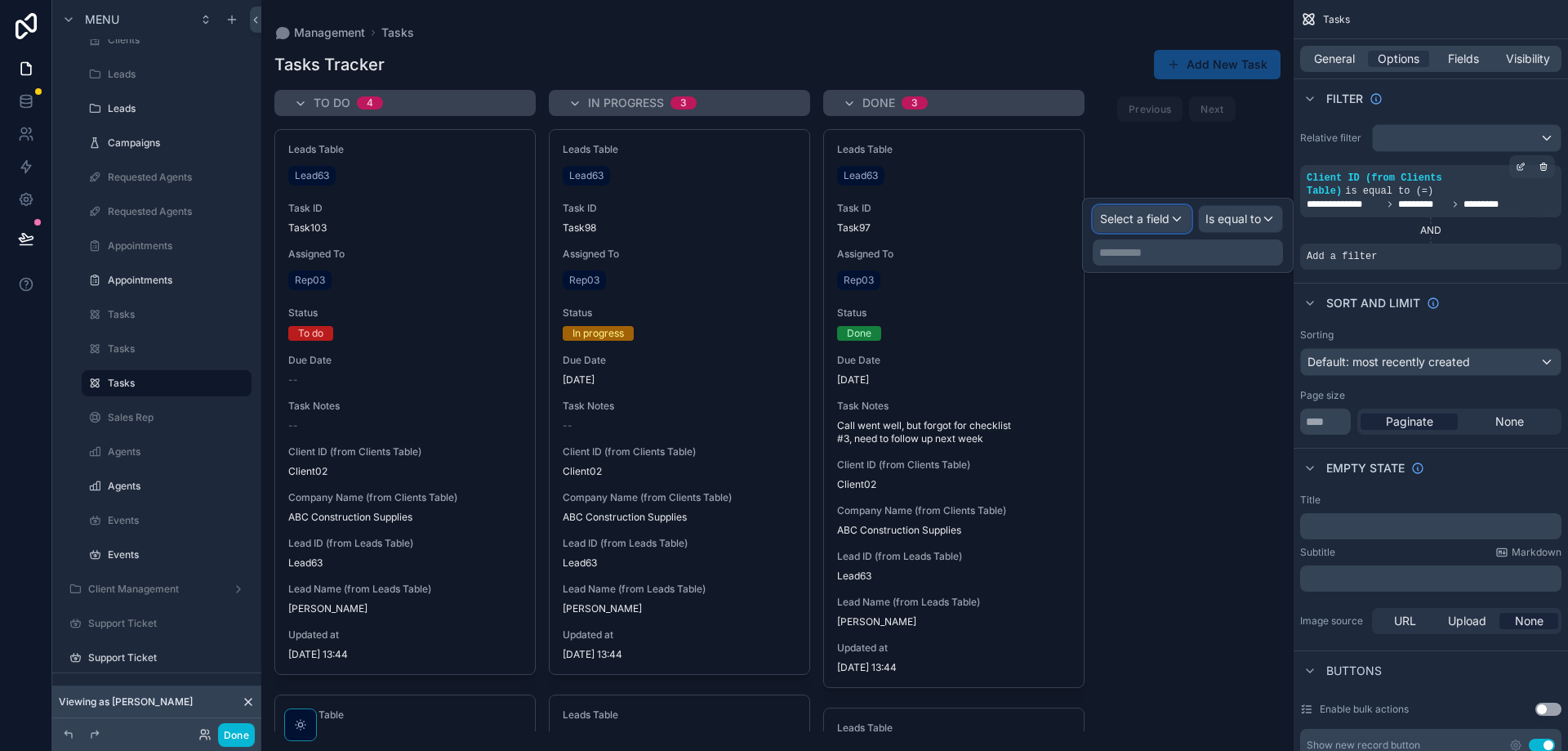
click at [1160, 229] on div "Select a field" at bounding box center [1142, 219] width 98 height 27
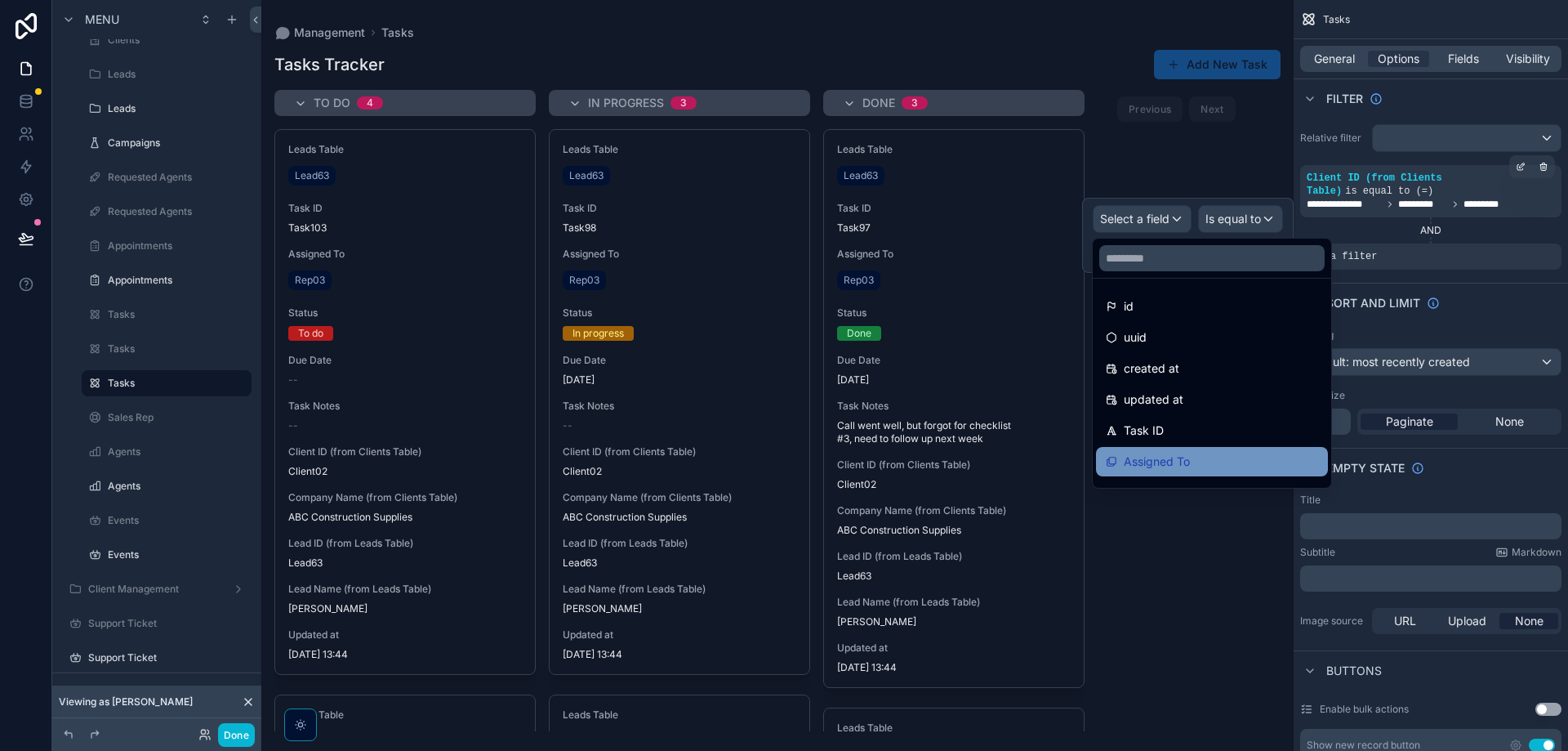
click at [1193, 460] on div "Assigned To" at bounding box center [1212, 461] width 212 height 20
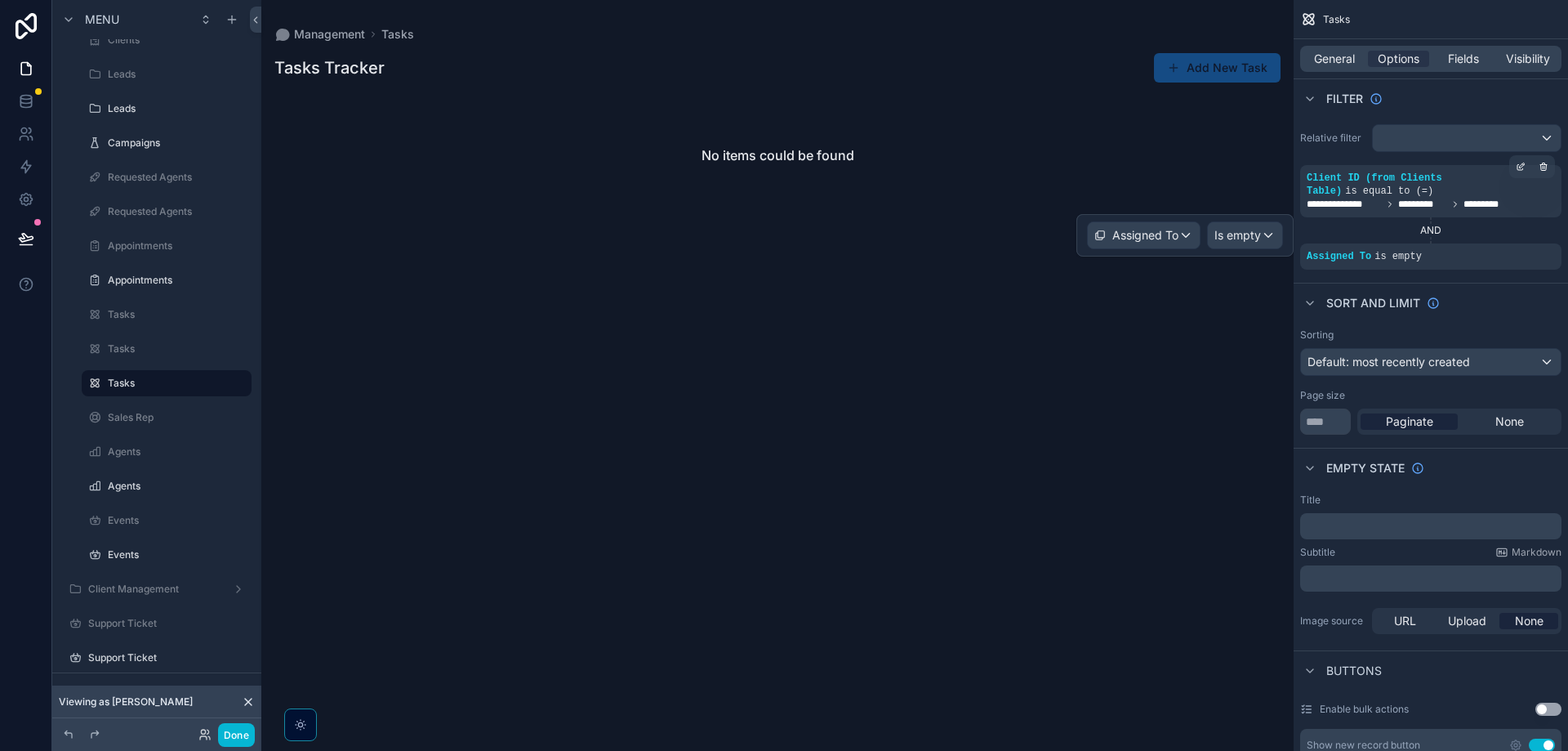
click at [1258, 251] on div "Assigned To Is empty" at bounding box center [1185, 235] width 217 height 43
click at [1261, 240] on div "Is empty" at bounding box center [1245, 236] width 74 height 27
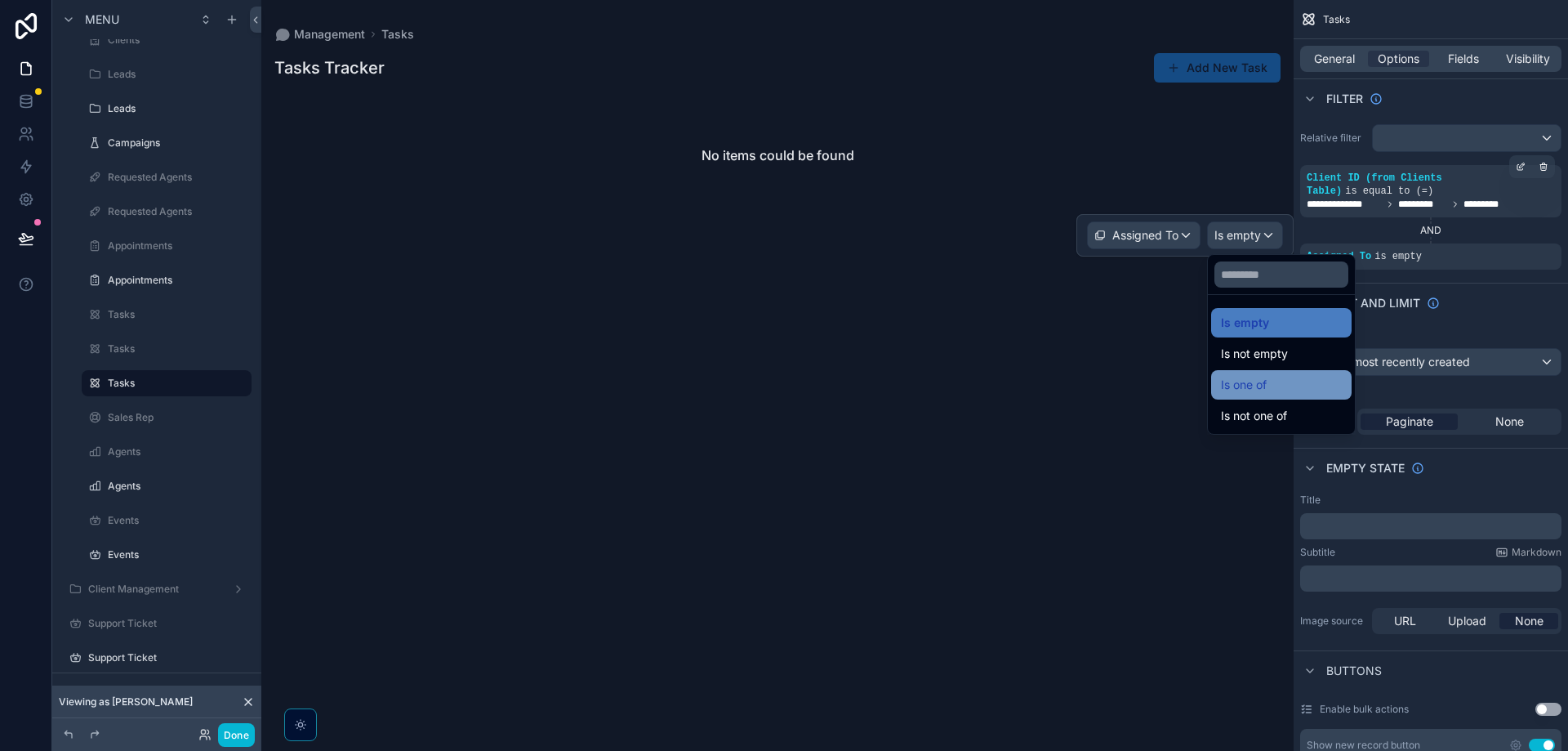
click at [1274, 371] on div "Is one of" at bounding box center [1281, 384] width 140 height 29
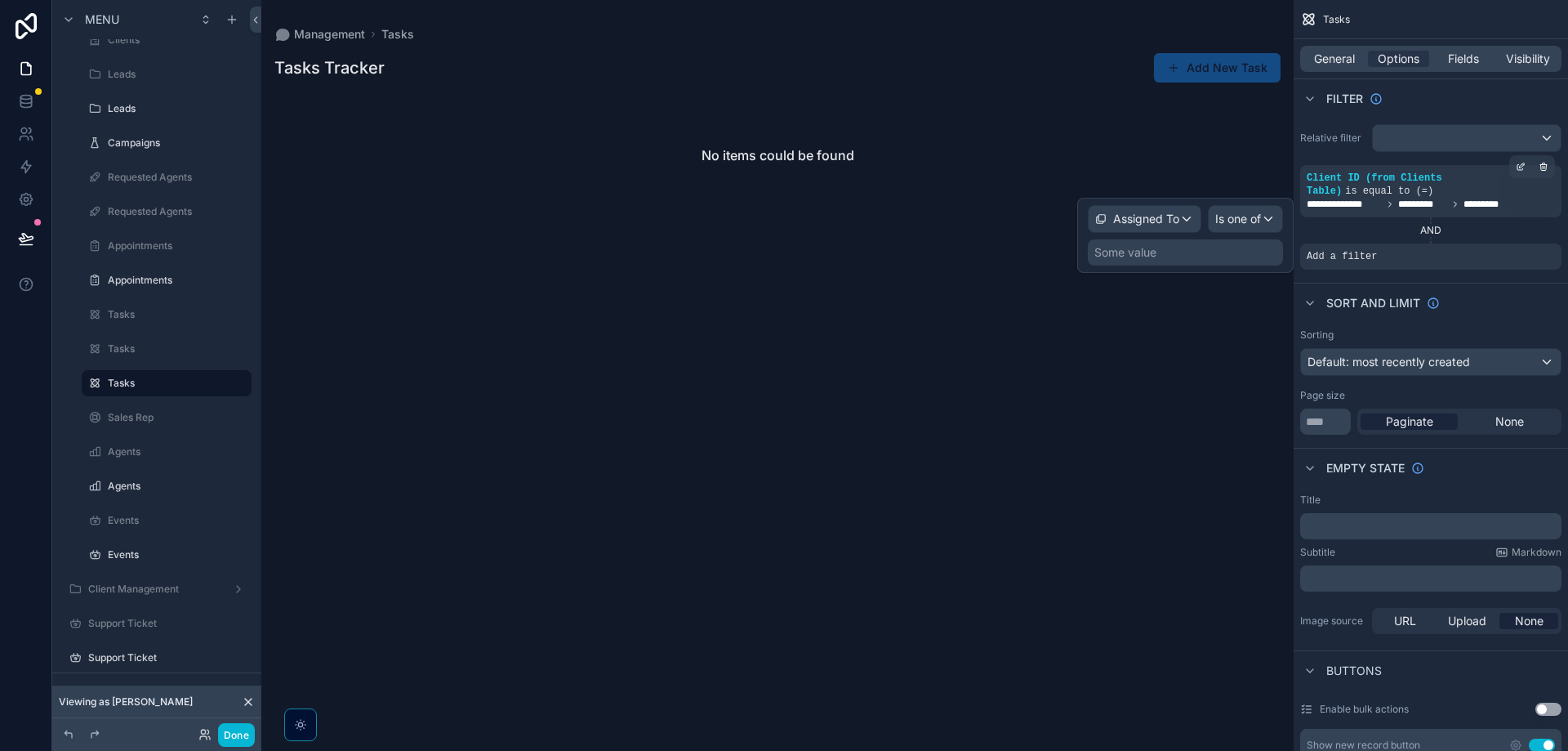
click at [1215, 255] on div "Some value" at bounding box center [1185, 253] width 195 height 27
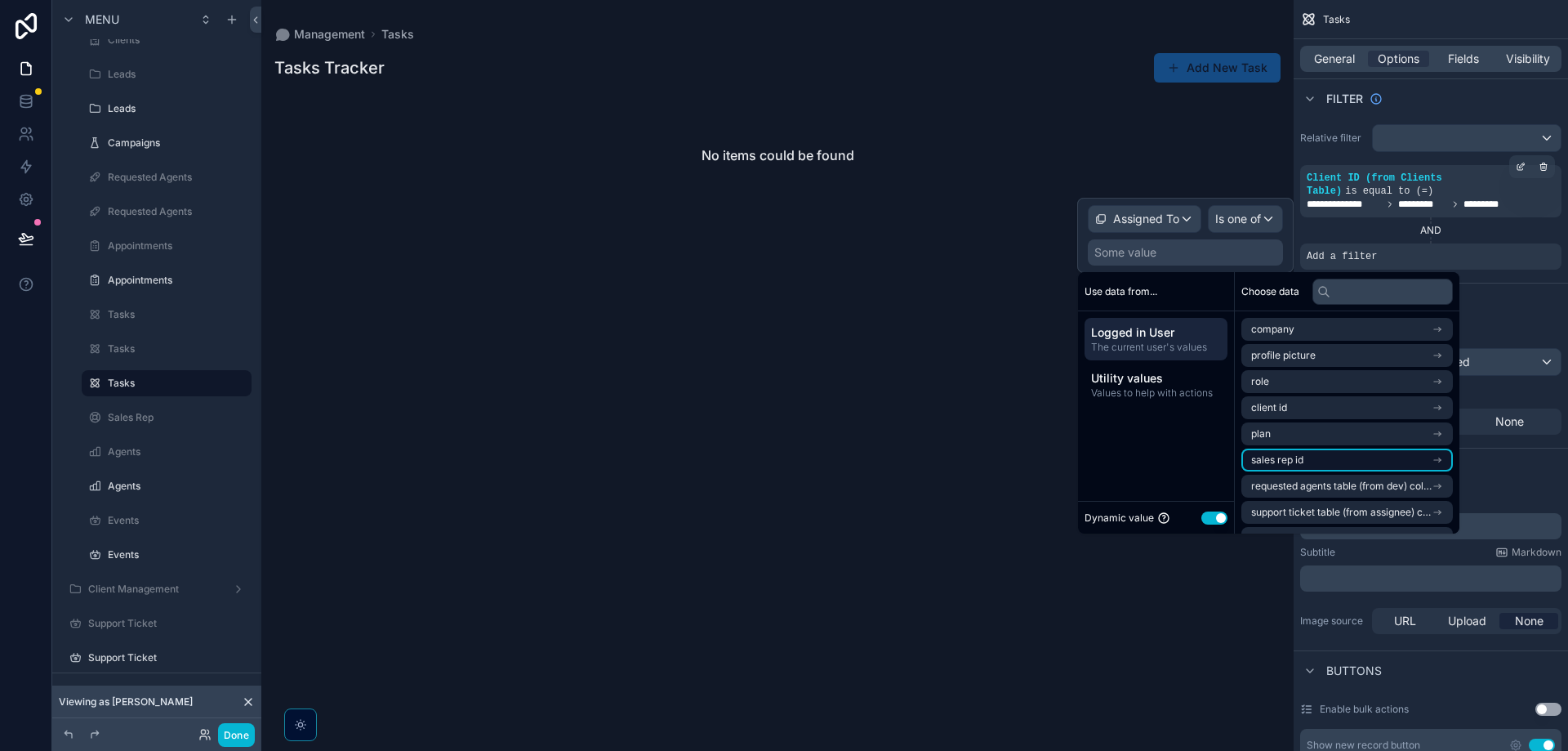
click at [1313, 455] on li "sales rep id" at bounding box center [1346, 460] width 211 height 23
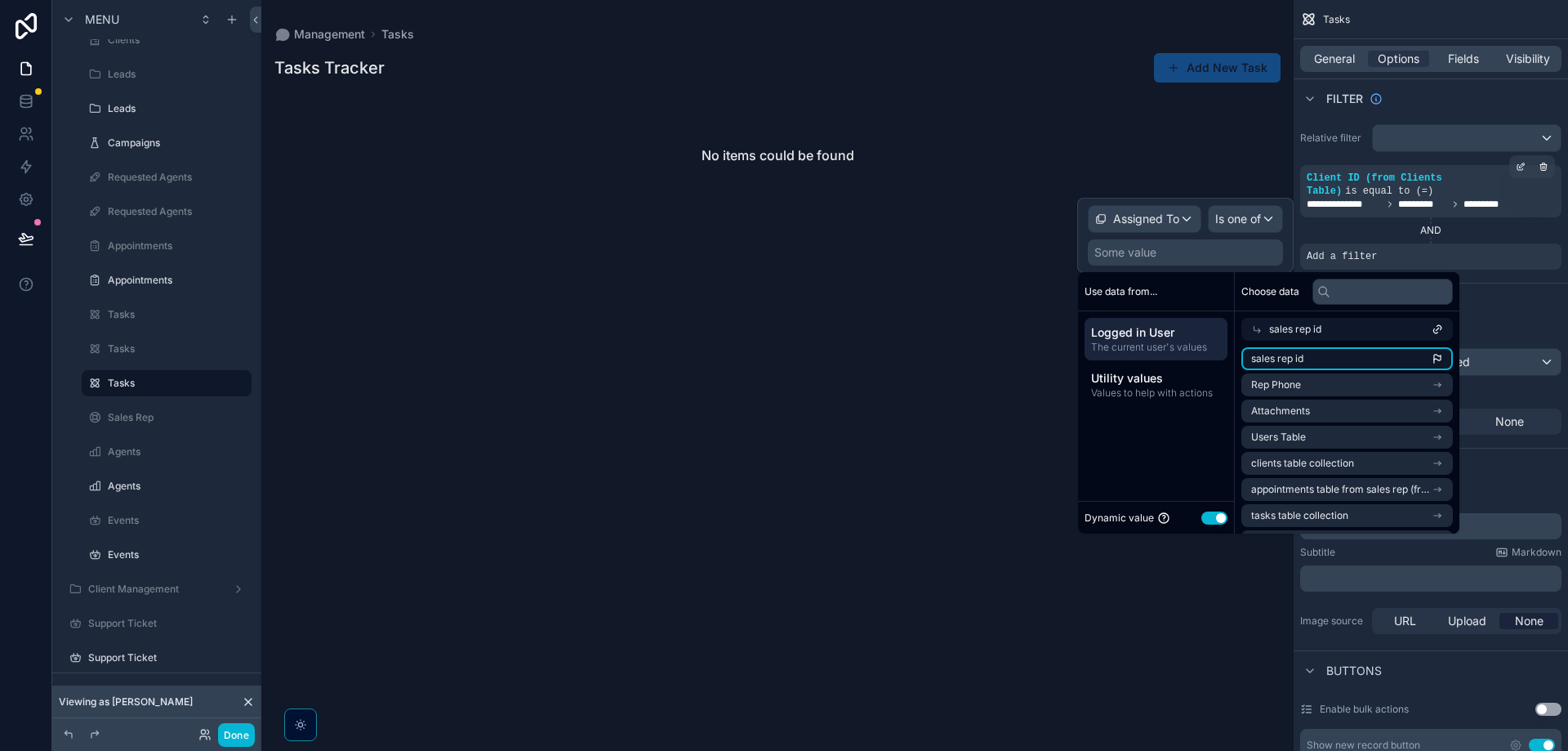
click at [1334, 353] on li "sales rep id" at bounding box center [1346, 359] width 211 height 23
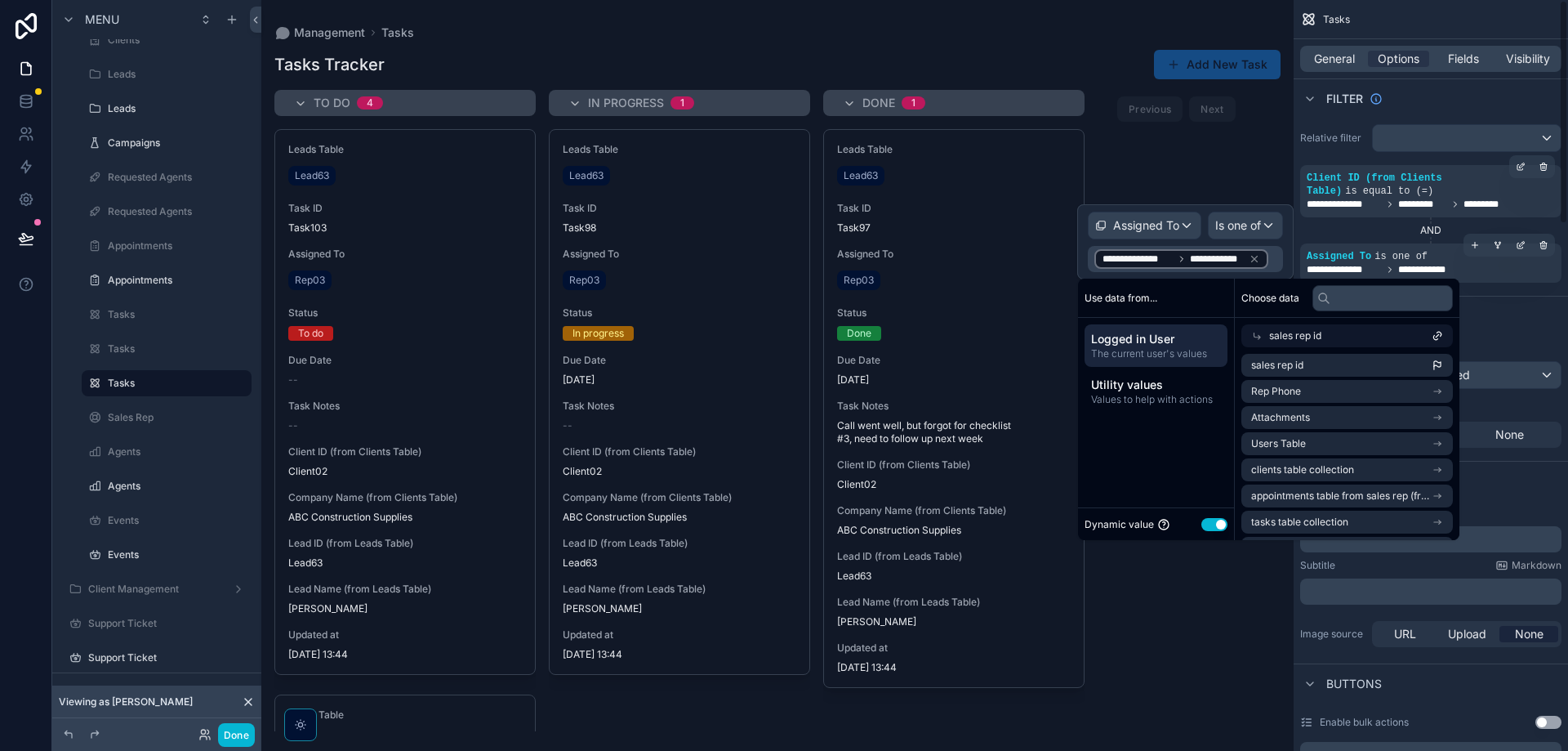
click at [1515, 263] on div "**********" at bounding box center [1431, 270] width 248 height 13
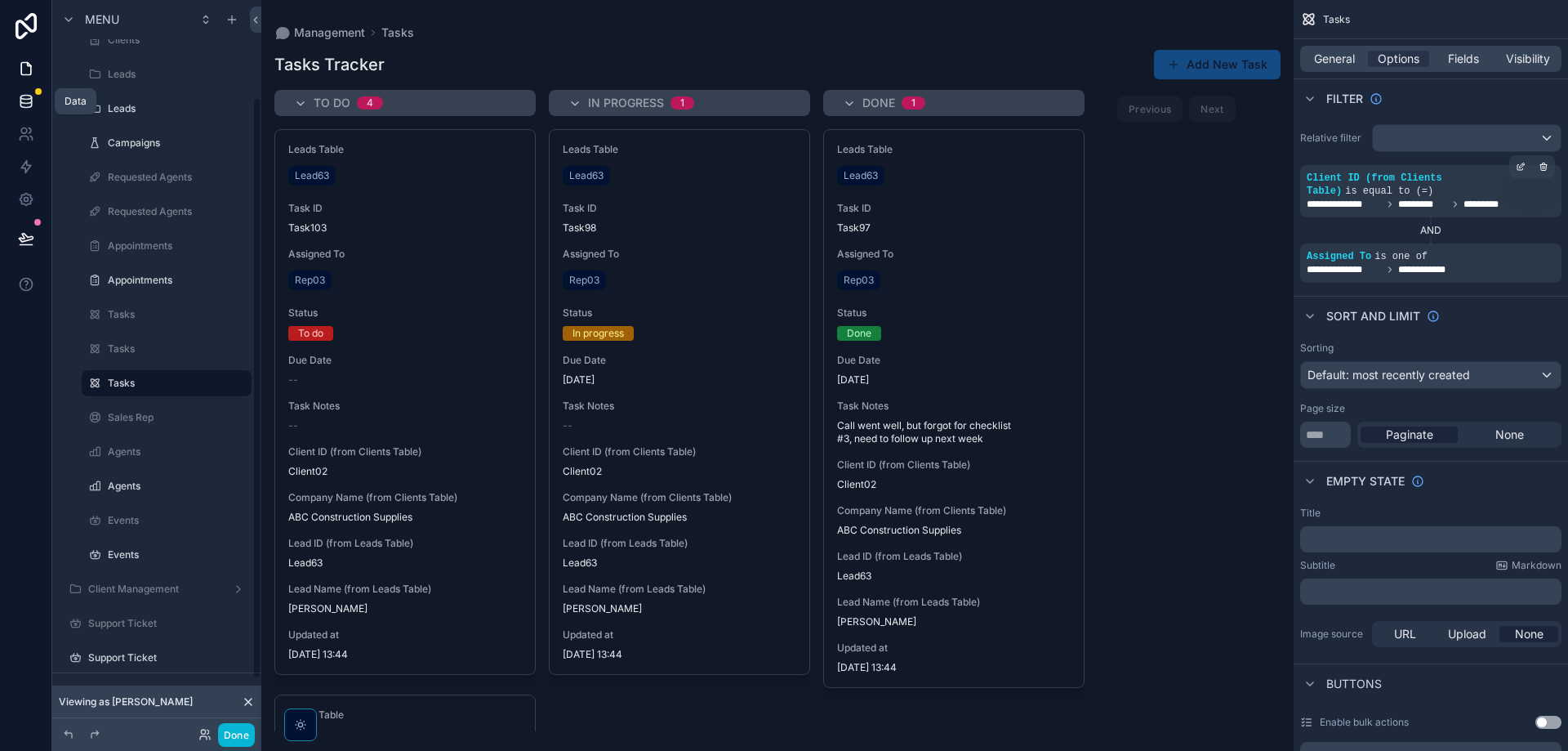
click at [29, 105] on icon at bounding box center [26, 100] width 16 height 16
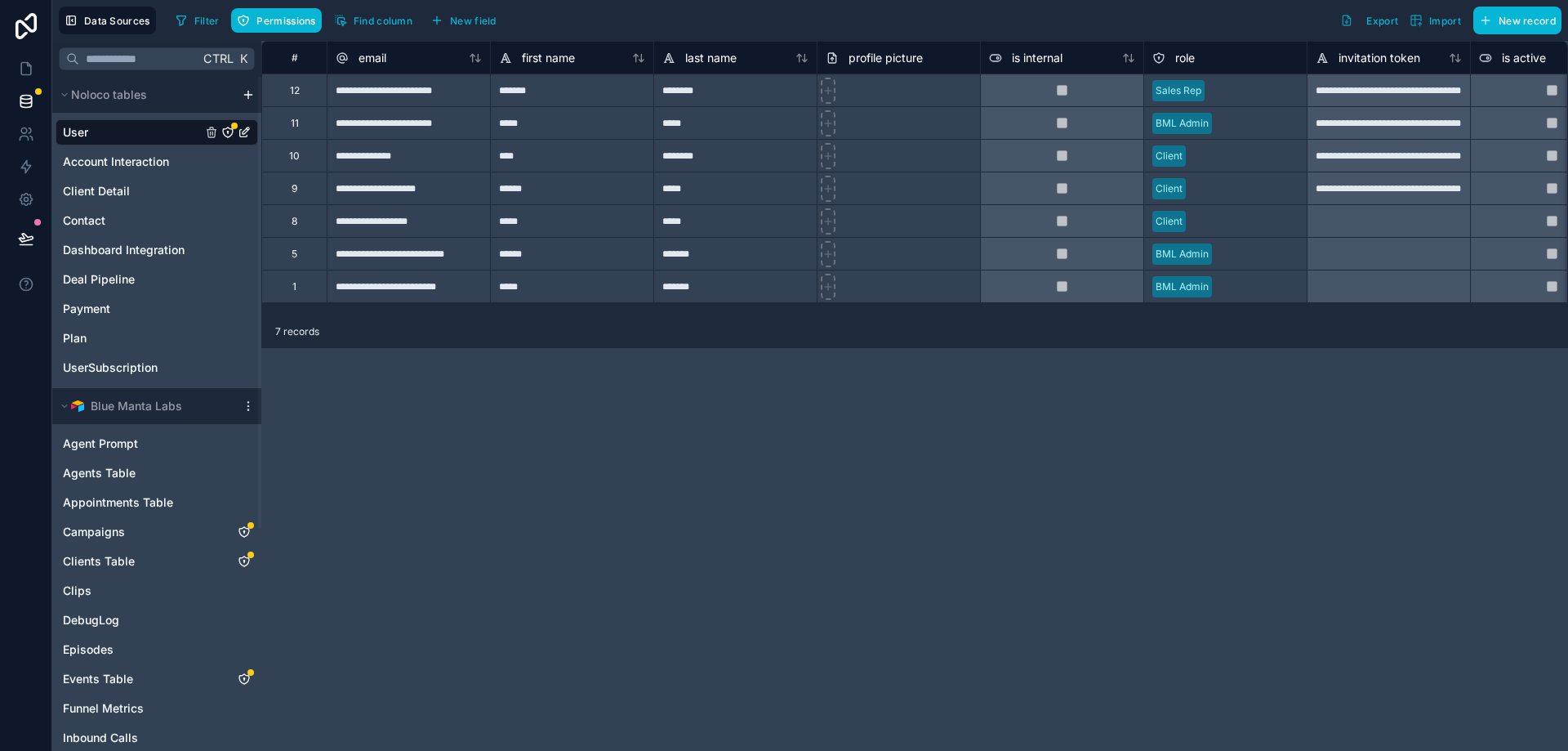
click at [228, 138] on icon "User" at bounding box center [228, 133] width 13 height 13
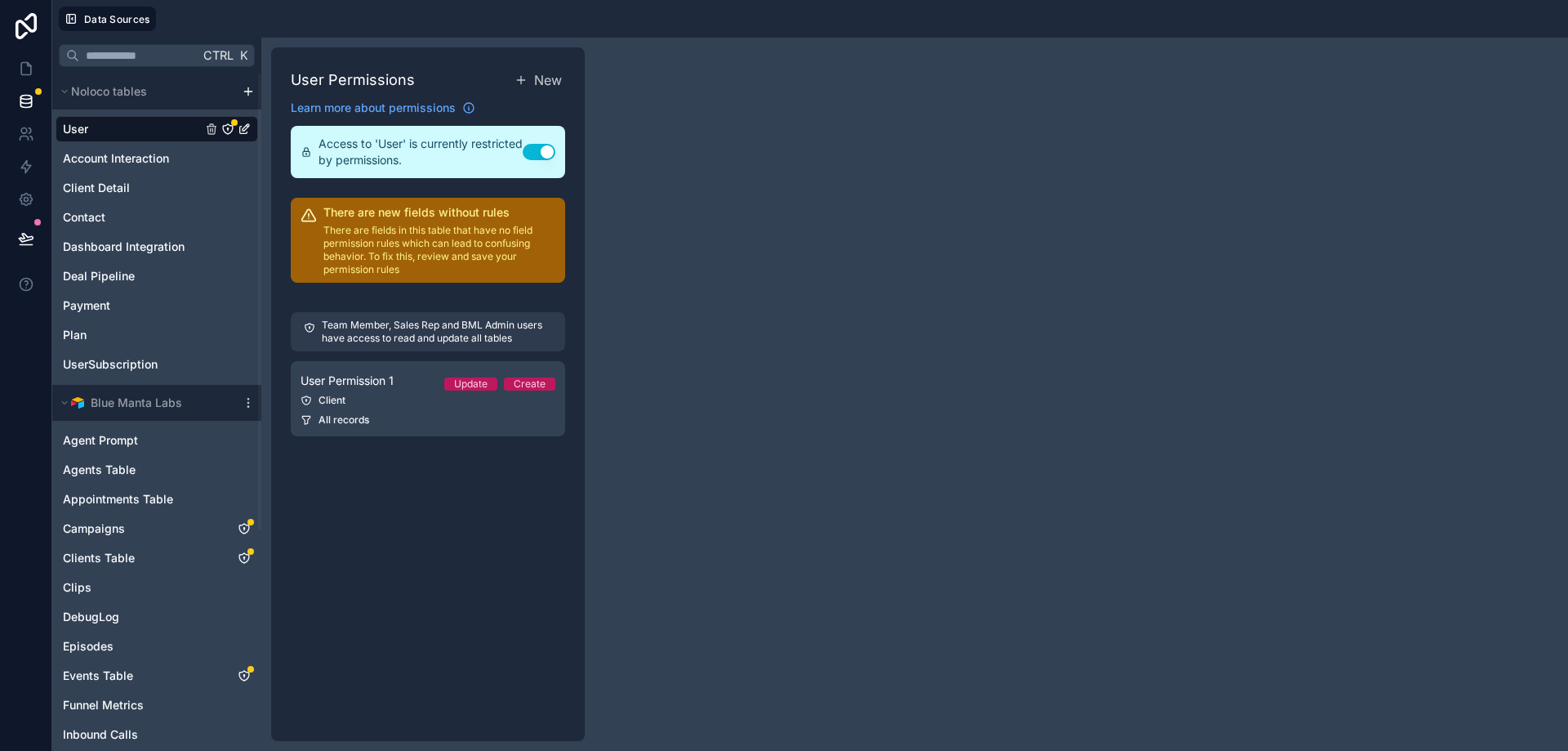
click at [160, 125] on link "User" at bounding box center [132, 129] width 139 height 16
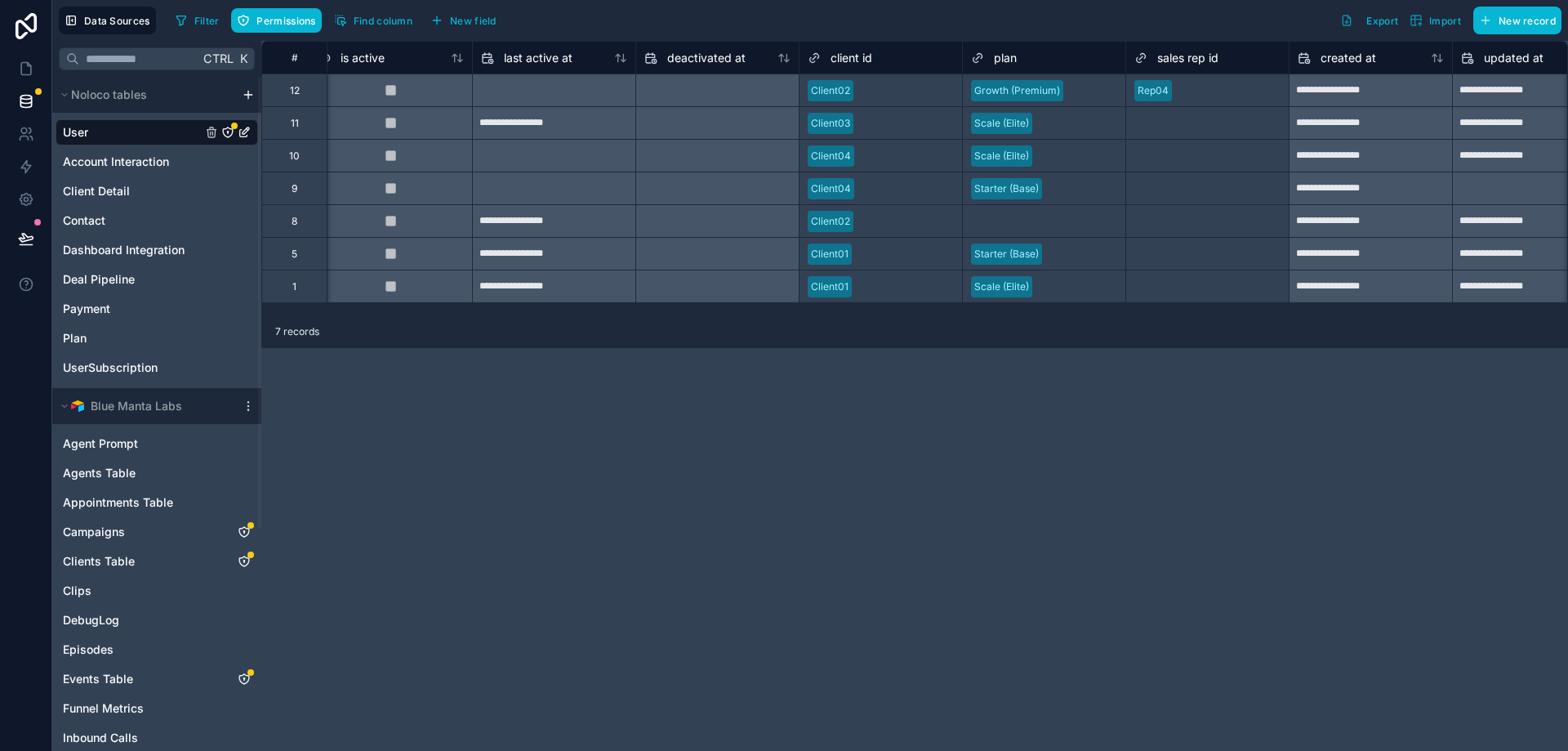
scroll to position [0, 1226]
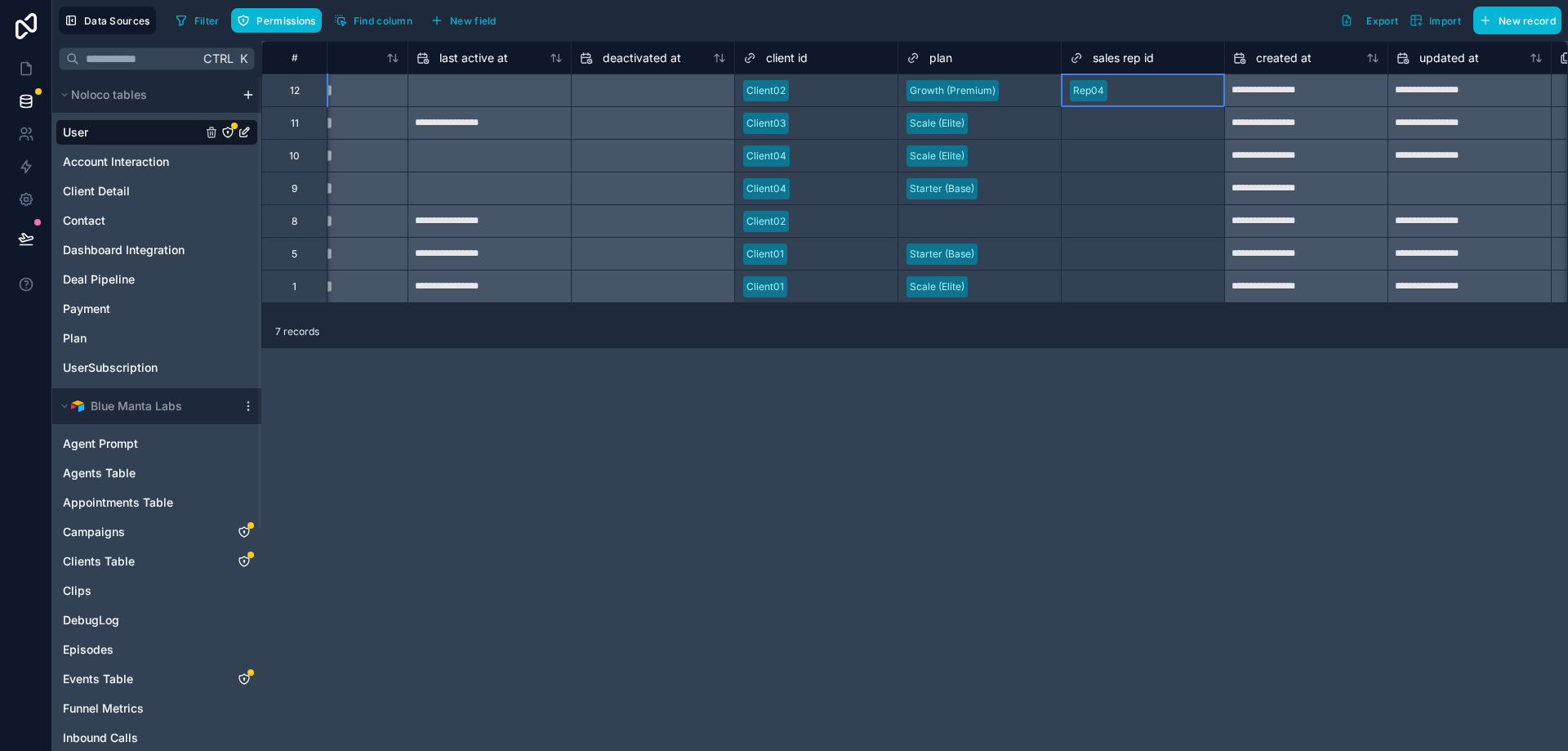
click at [1158, 98] on div at bounding box center [1165, 90] width 102 height 16
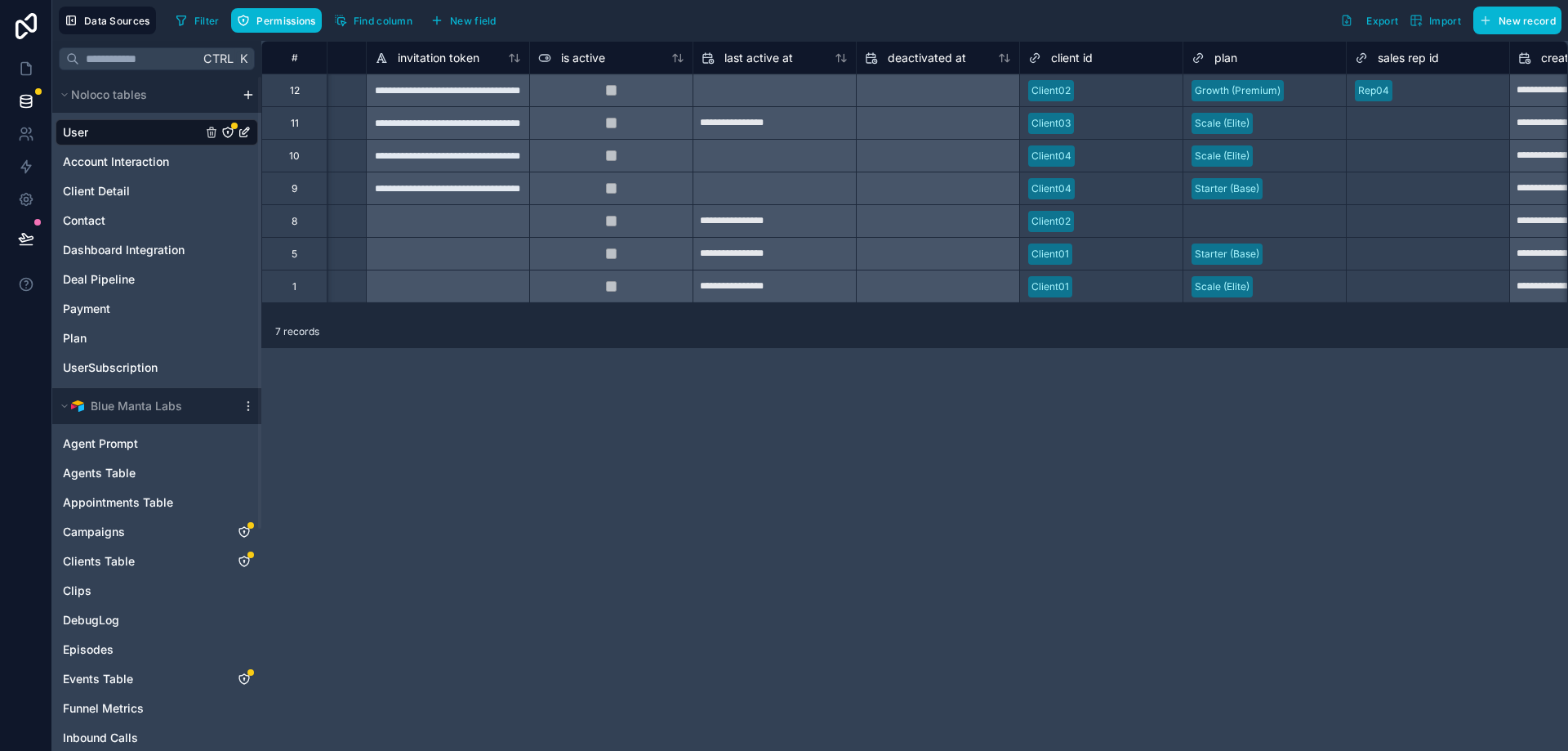
scroll to position [0, 945]
click at [1460, 96] on div at bounding box center [1446, 90] width 102 height 16
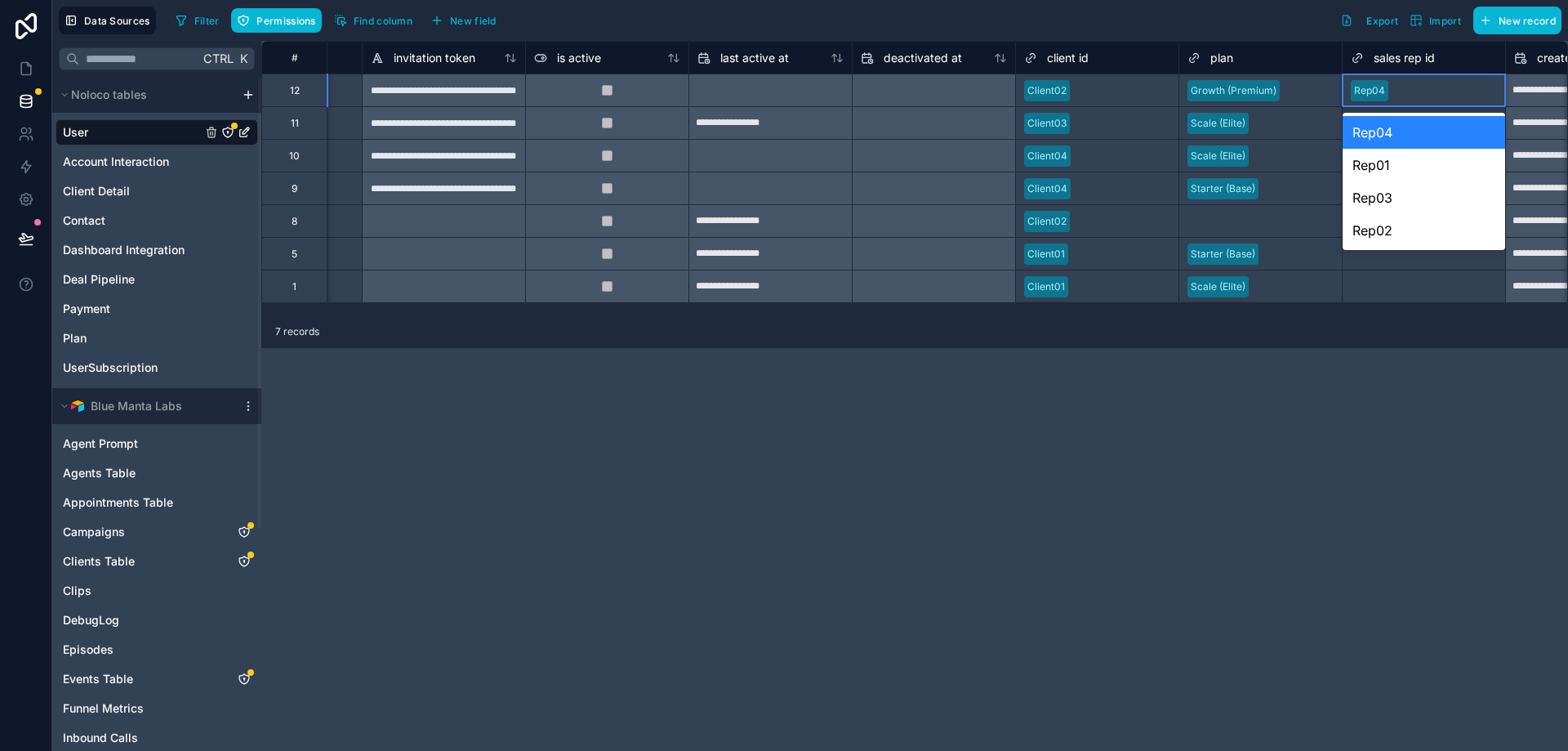
click at [1412, 95] on div at bounding box center [1446, 90] width 102 height 16
click at [1397, 208] on div "Rep03" at bounding box center [1424, 197] width 163 height 33
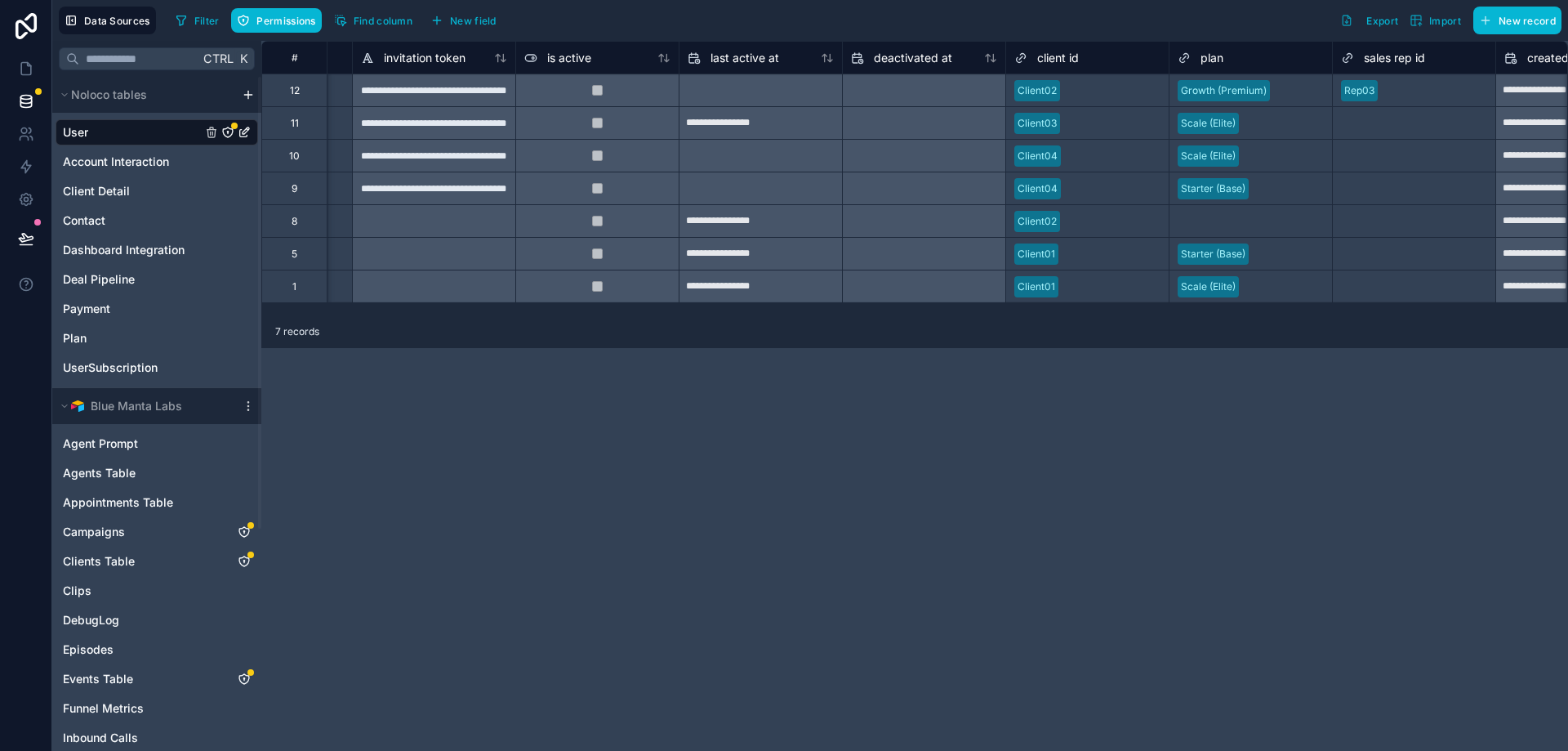
scroll to position [0, 0]
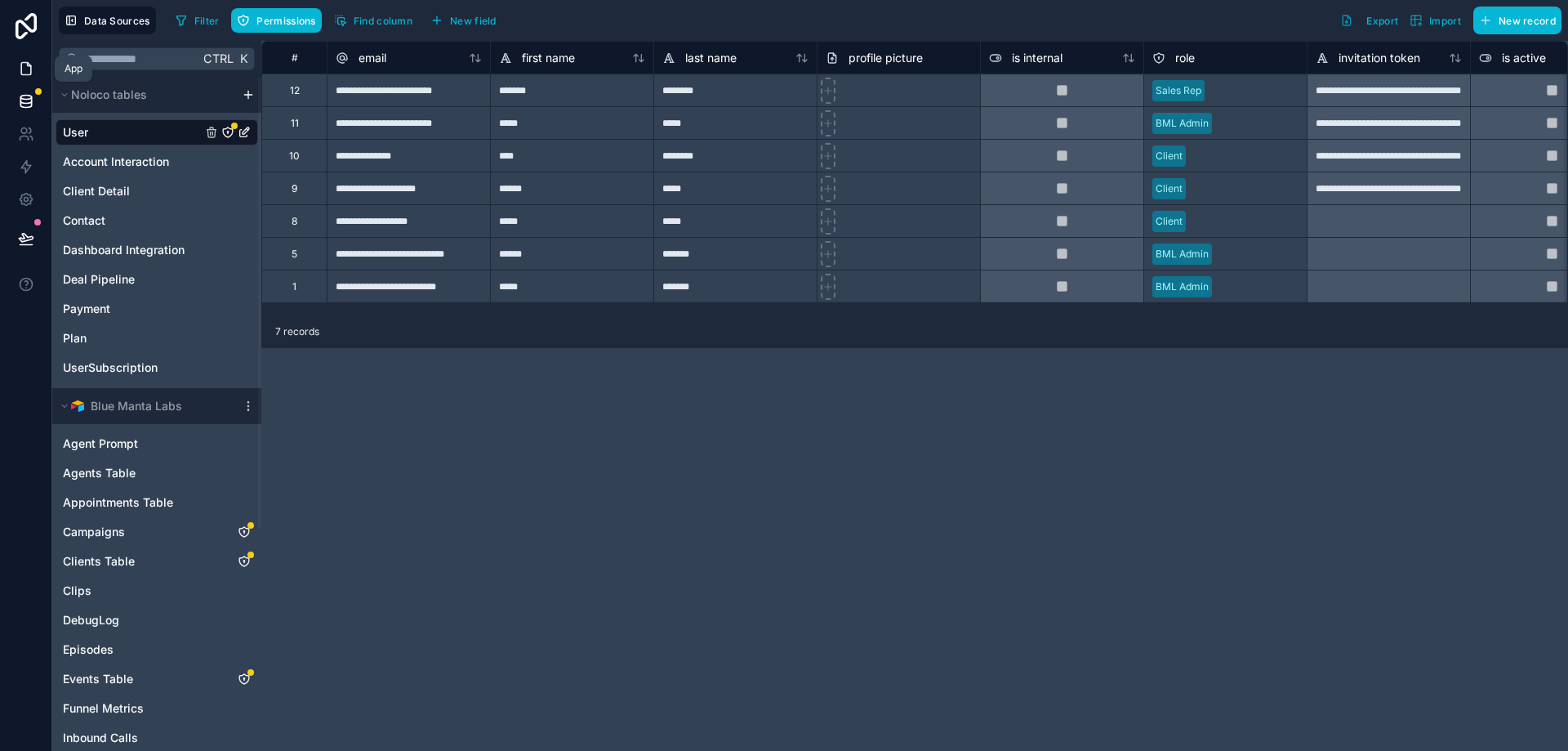
click at [32, 73] on icon at bounding box center [26, 68] width 16 height 16
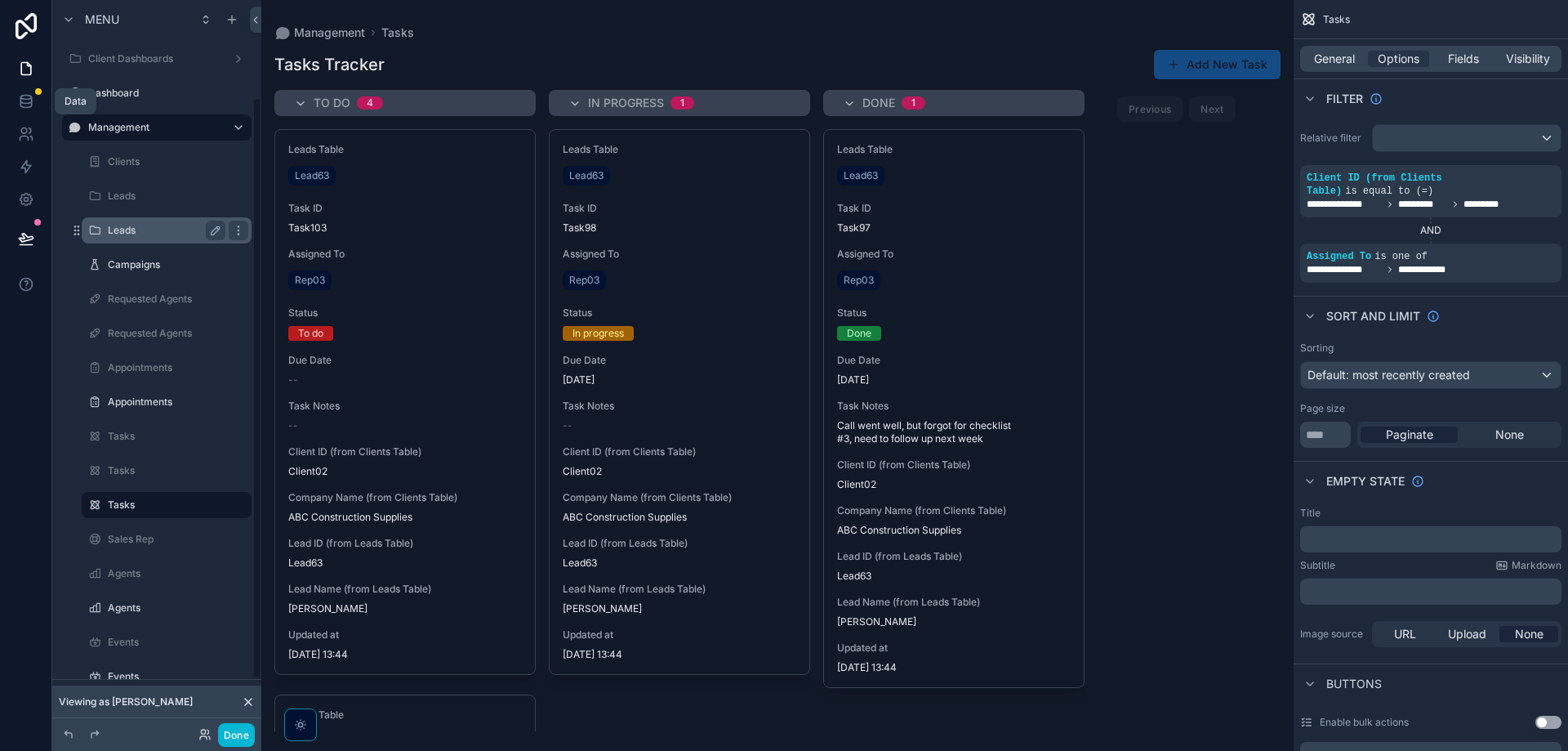
scroll to position [122, 0]
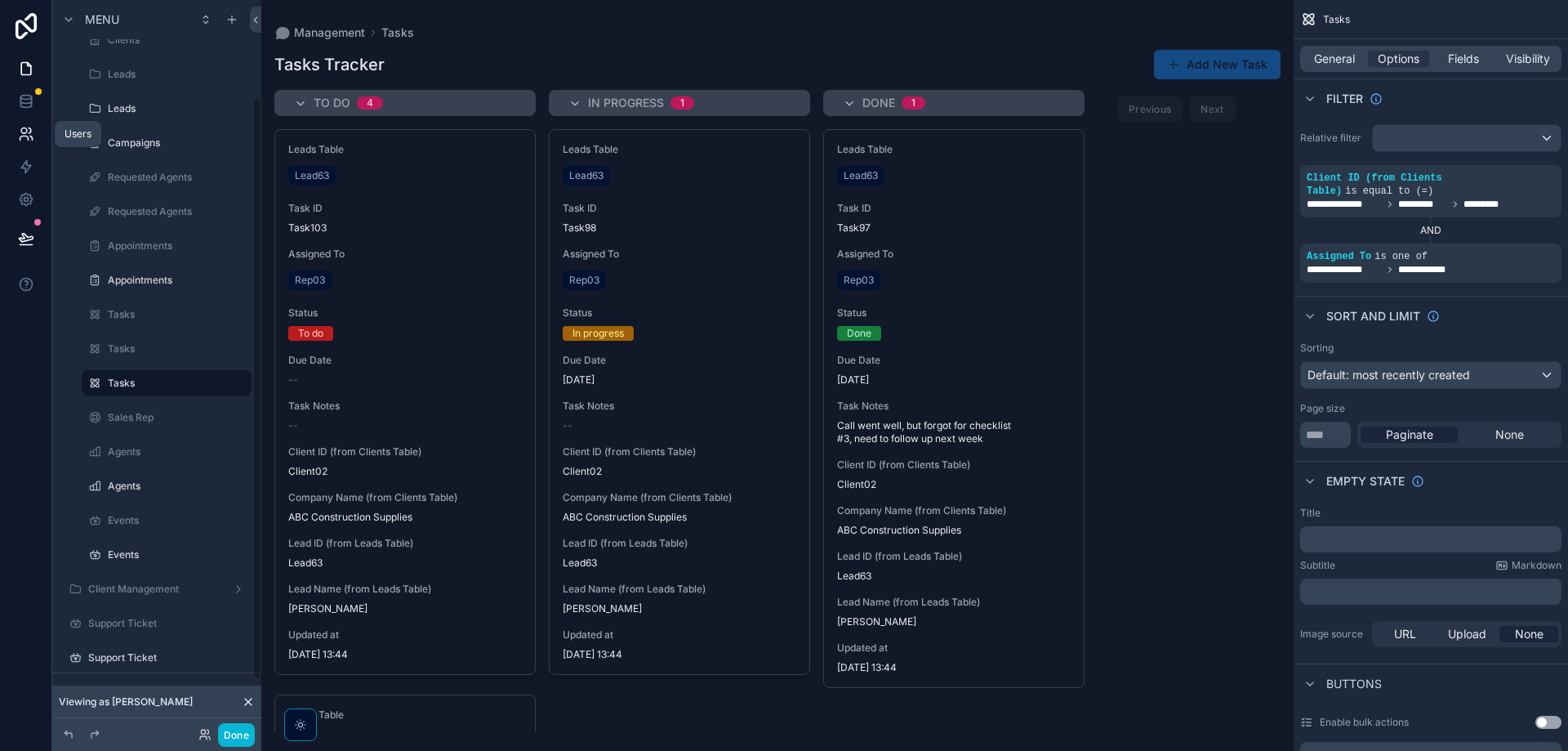
click at [33, 144] on link at bounding box center [26, 134] width 51 height 33
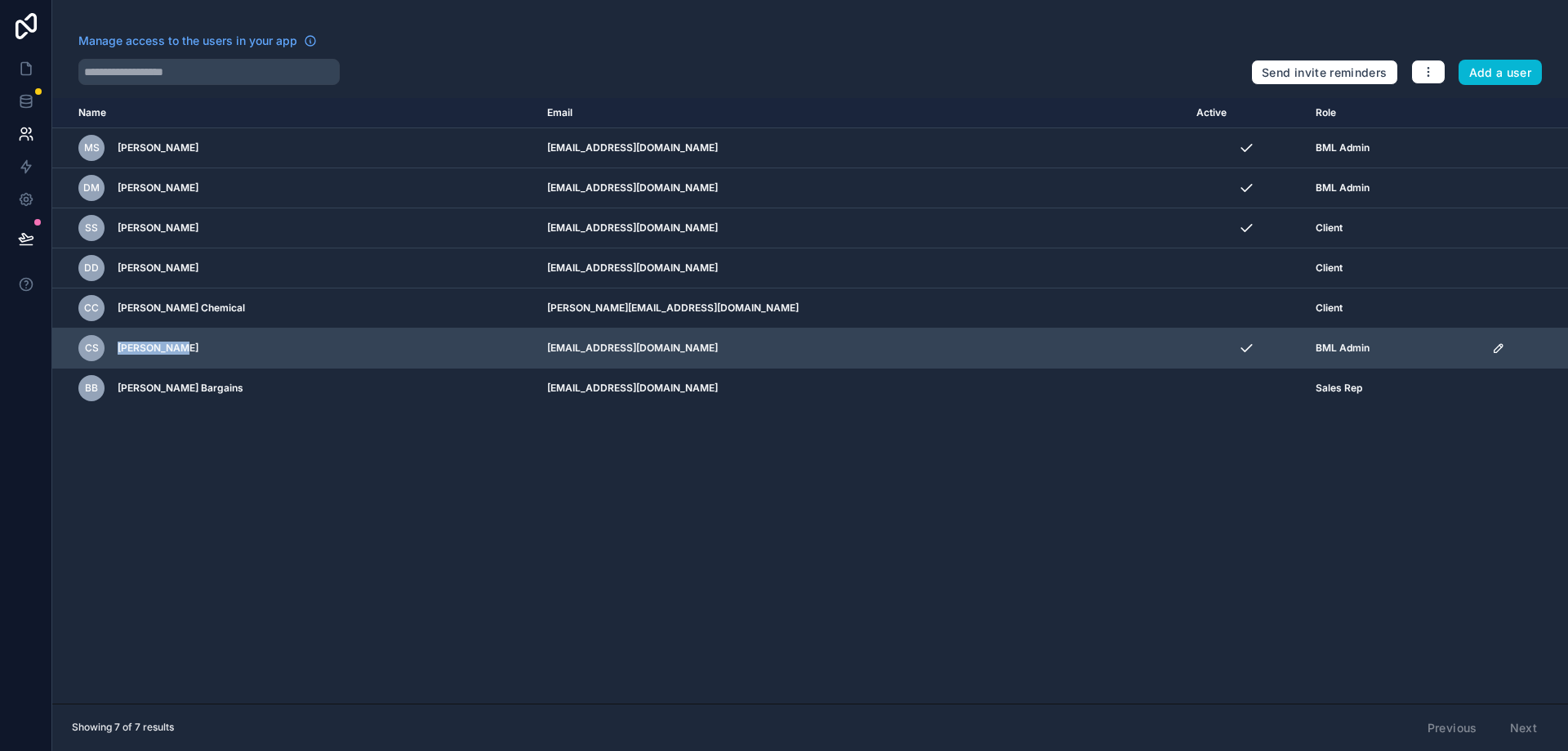
drag, startPoint x: 143, startPoint y: 348, endPoint x: 54, endPoint y: 348, distance: 89.0
click at [54, 348] on td "CS Craig Smith" at bounding box center [294, 349] width 485 height 40
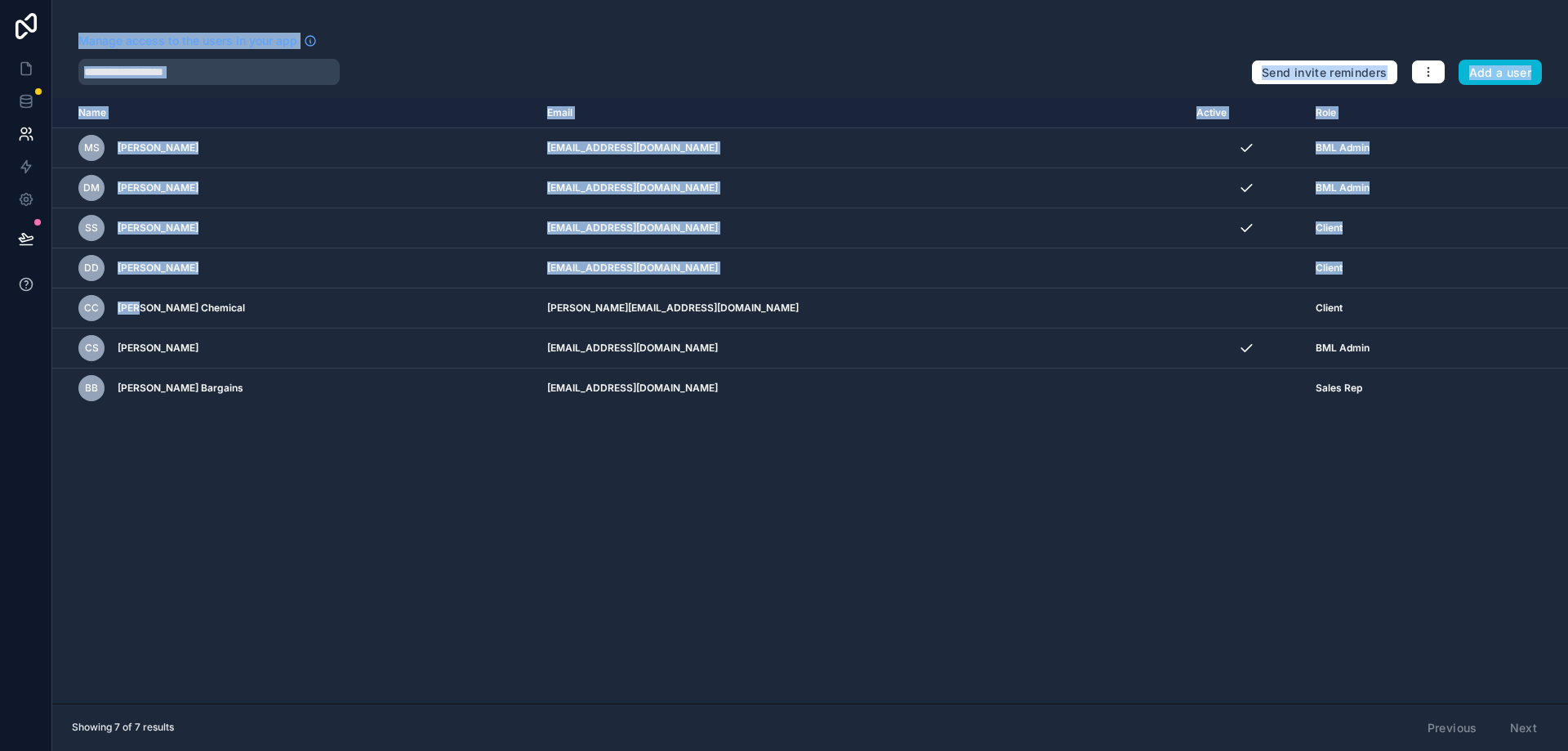
drag, startPoint x: 79, startPoint y: 305, endPoint x: 27, endPoint y: 306, distance: 52.0
click at [27, 306] on div "Manage access to the users in your app Send invite reminders Add a user Name Em…" at bounding box center [784, 375] width 1568 height 751
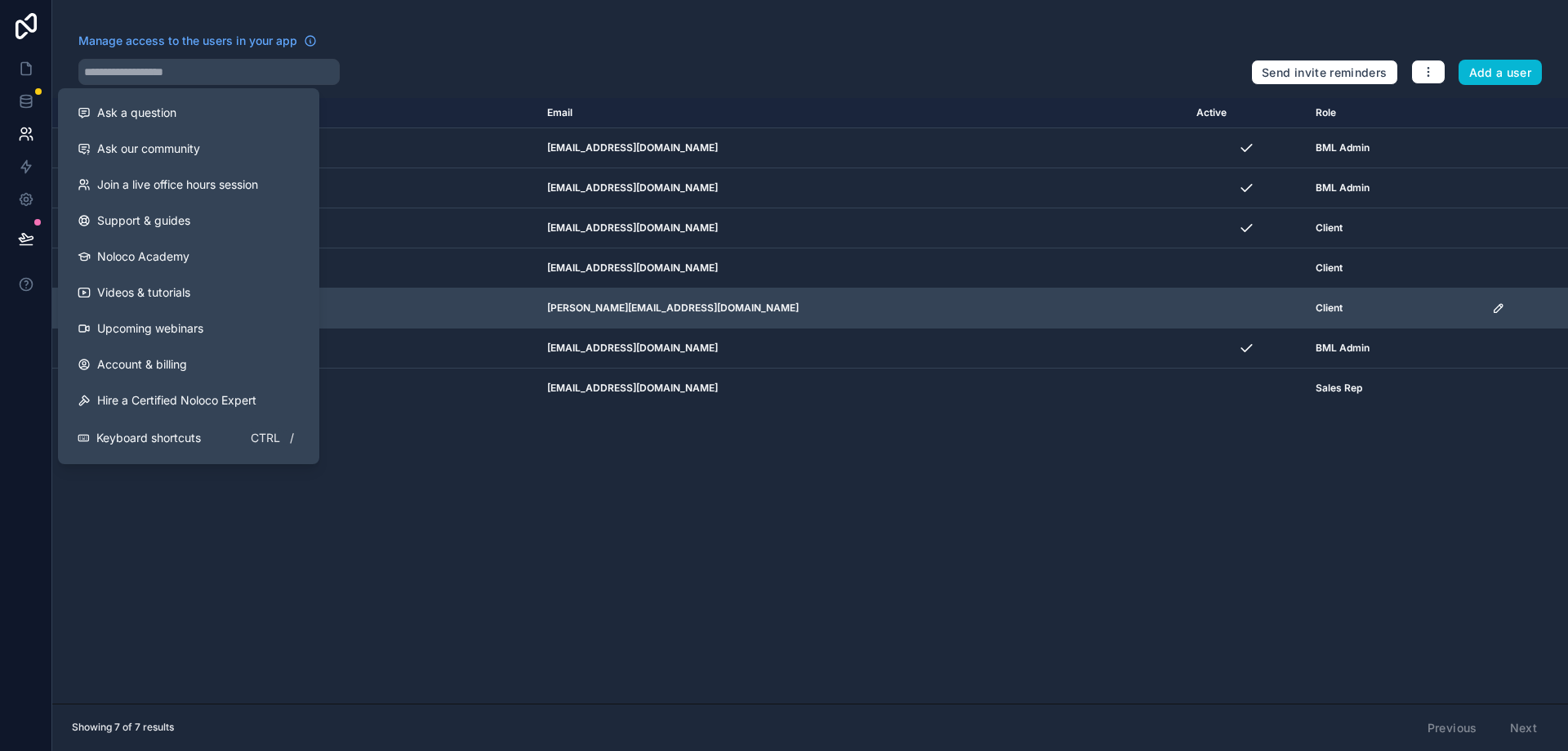
drag, startPoint x: 412, startPoint y: 320, endPoint x: 419, endPoint y: 322, distance: 7.3
click at [413, 320] on div "CC Chad Chemical" at bounding box center [303, 308] width 449 height 27
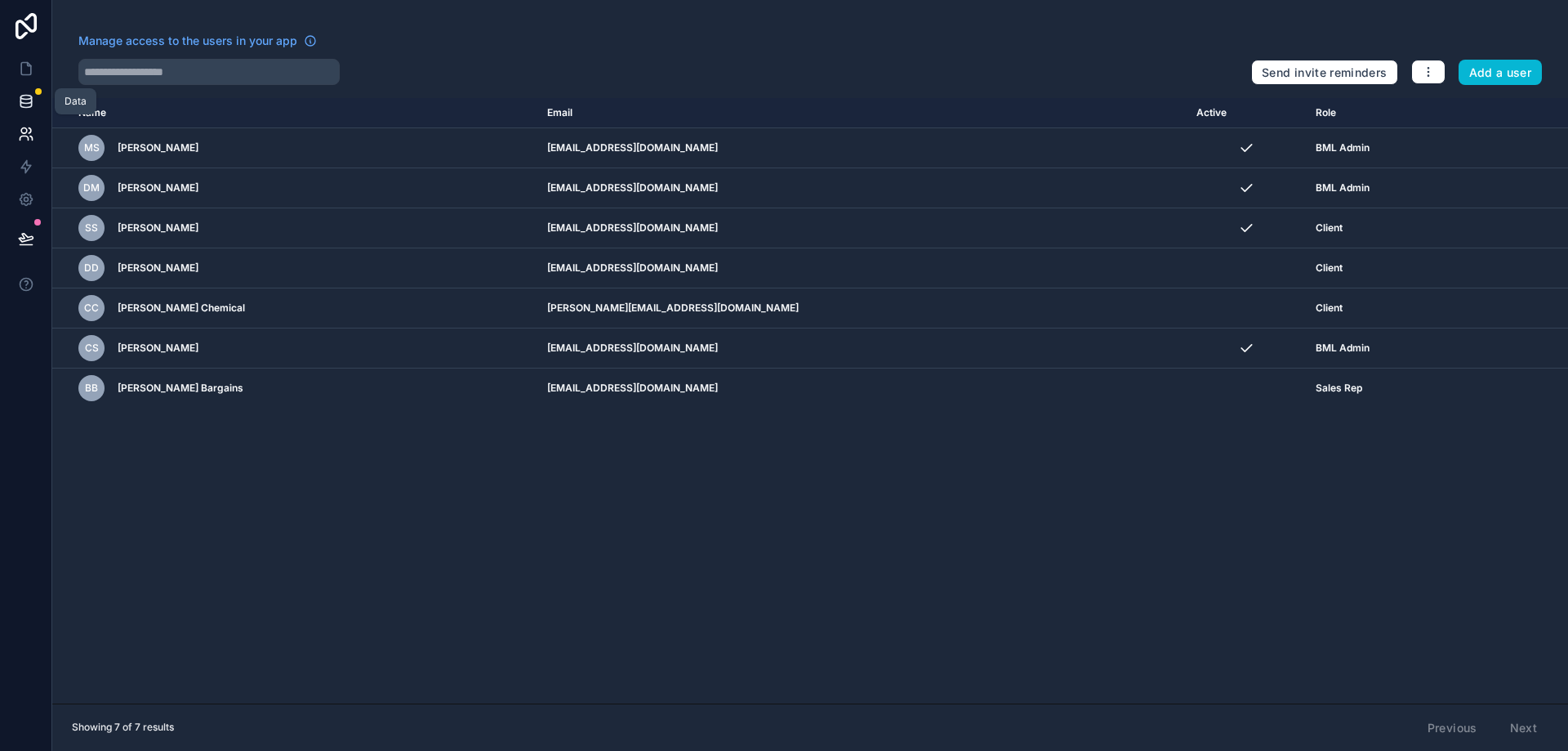
click at [37, 97] on link at bounding box center [26, 101] width 51 height 33
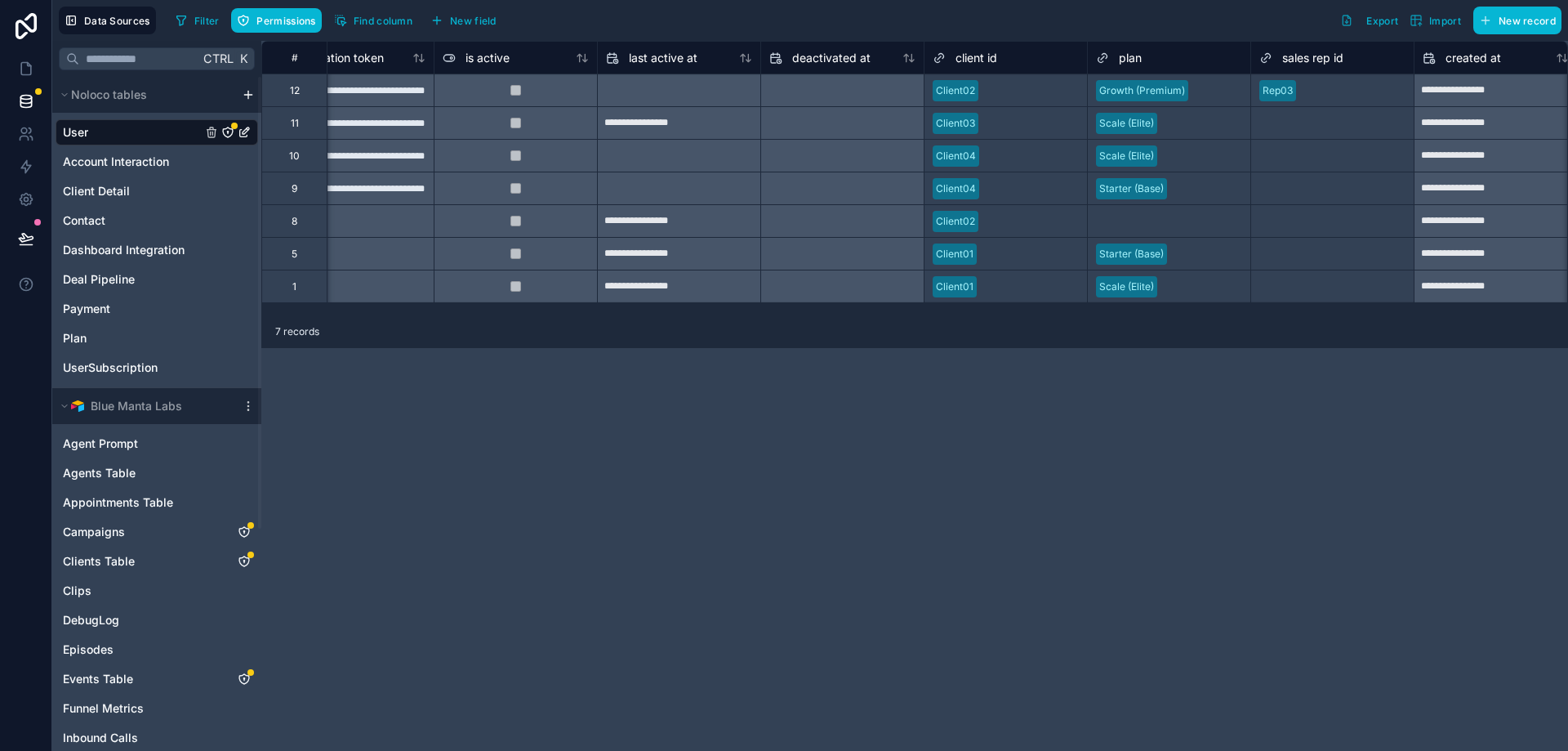
scroll to position [0, 1055]
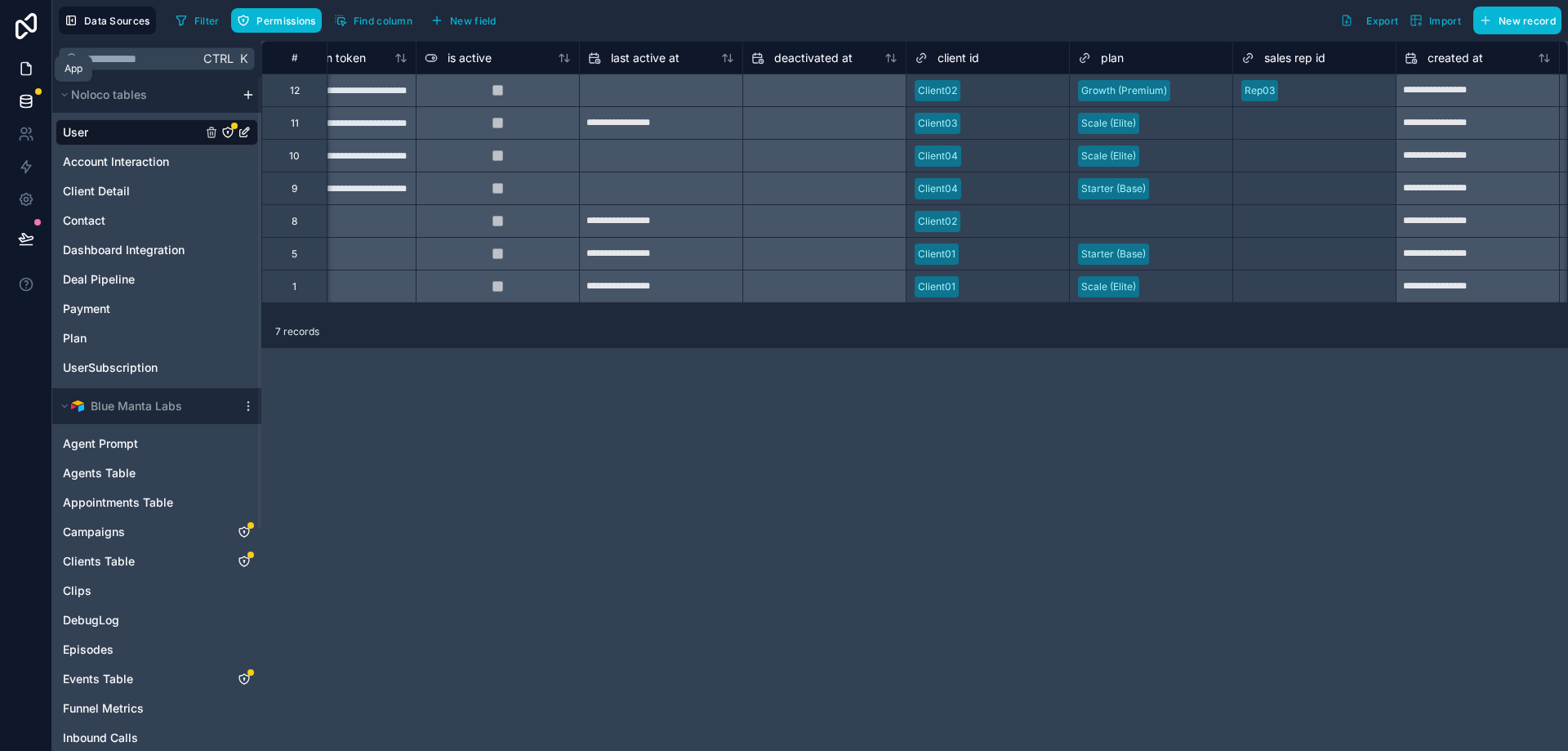
click at [28, 70] on icon at bounding box center [26, 68] width 16 height 16
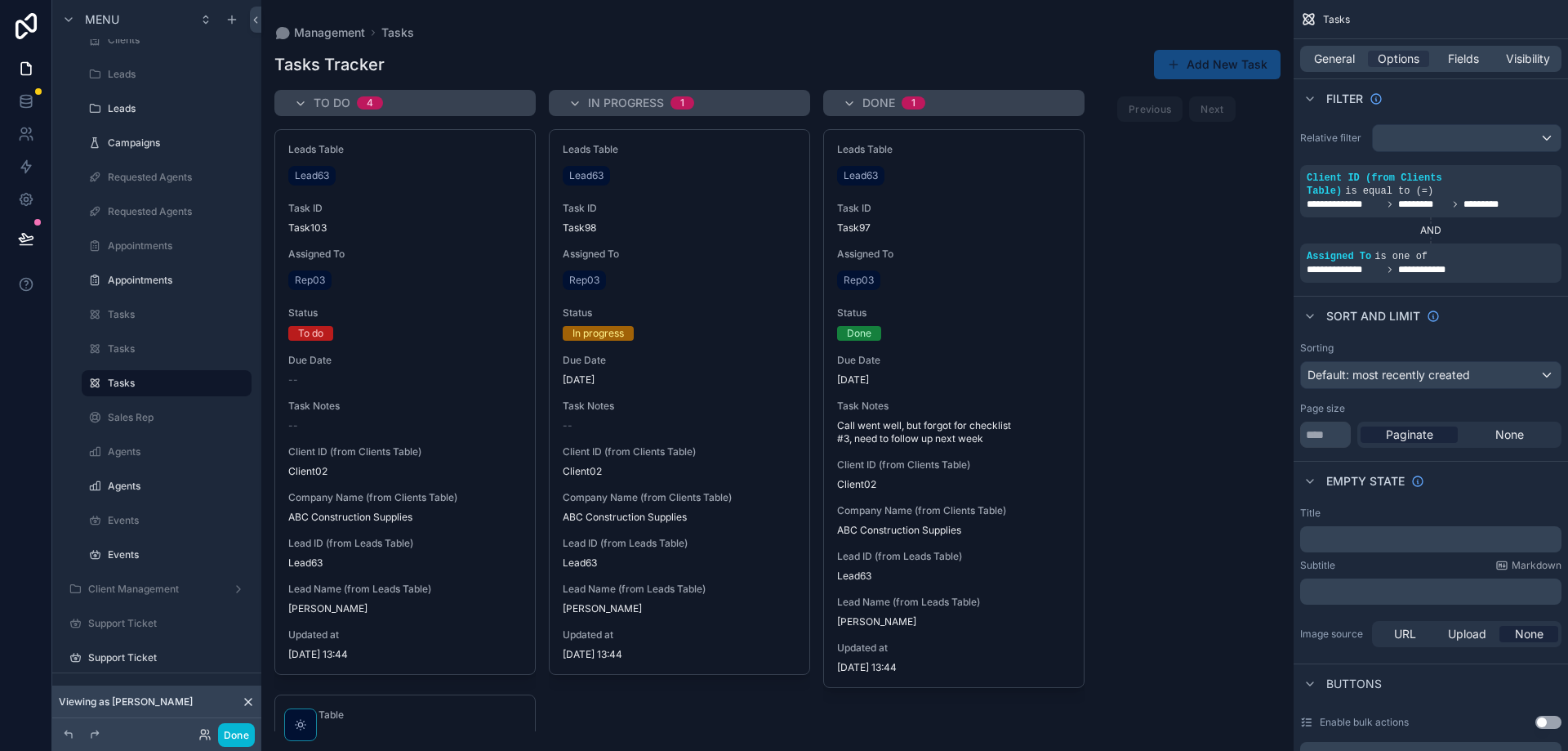
click at [1194, 425] on div "To do 4 Leads Table Lead63 Task ID Task103 Assigned To Rep03 Status To do Due D…" at bounding box center [777, 410] width 1032 height 641
click at [18, 130] on icon at bounding box center [26, 134] width 16 height 16
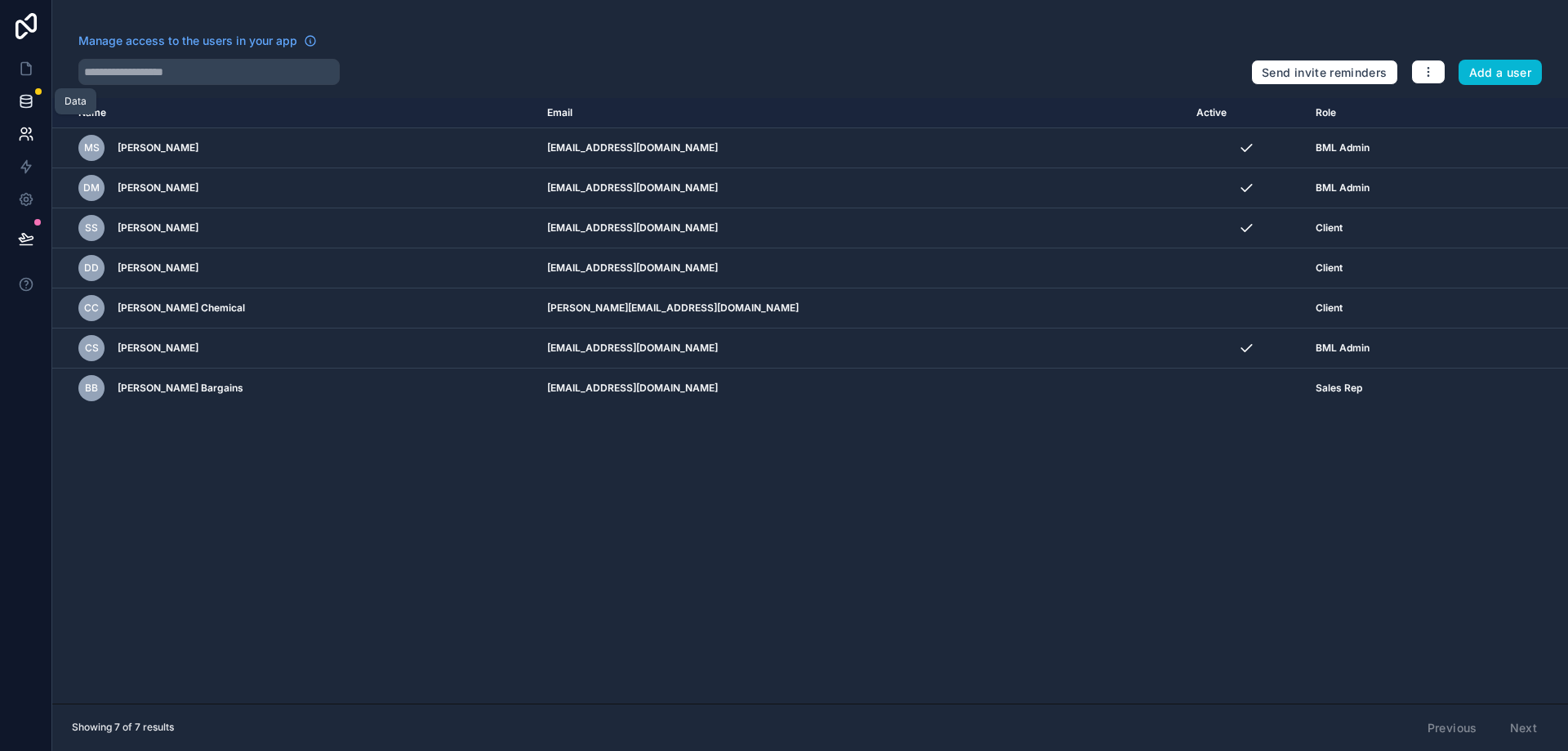
click at [41, 114] on link at bounding box center [26, 101] width 51 height 33
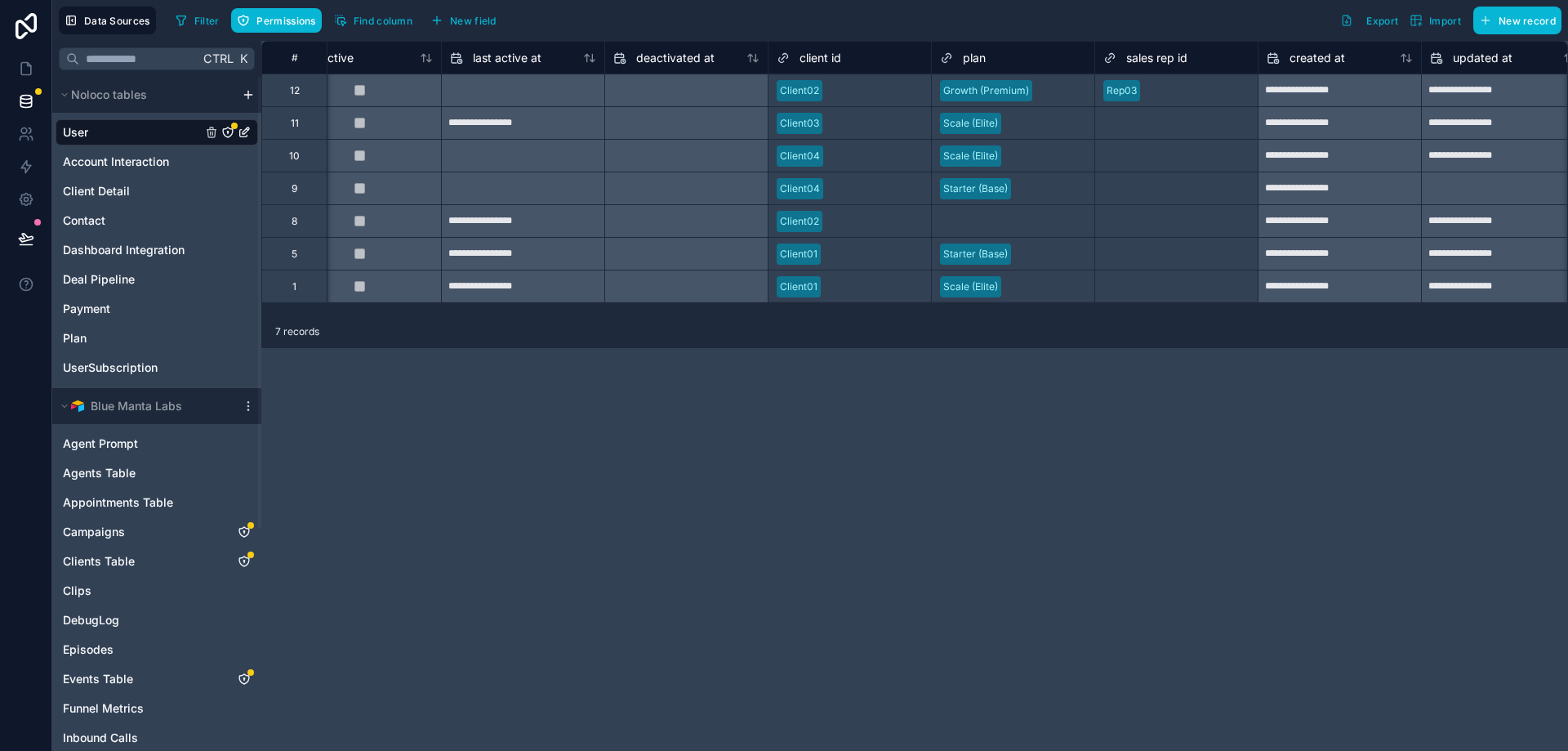
scroll to position [0, 1194]
click at [864, 83] on div at bounding box center [874, 90] width 94 height 16
click at [847, 88] on div at bounding box center [874, 90] width 94 height 16
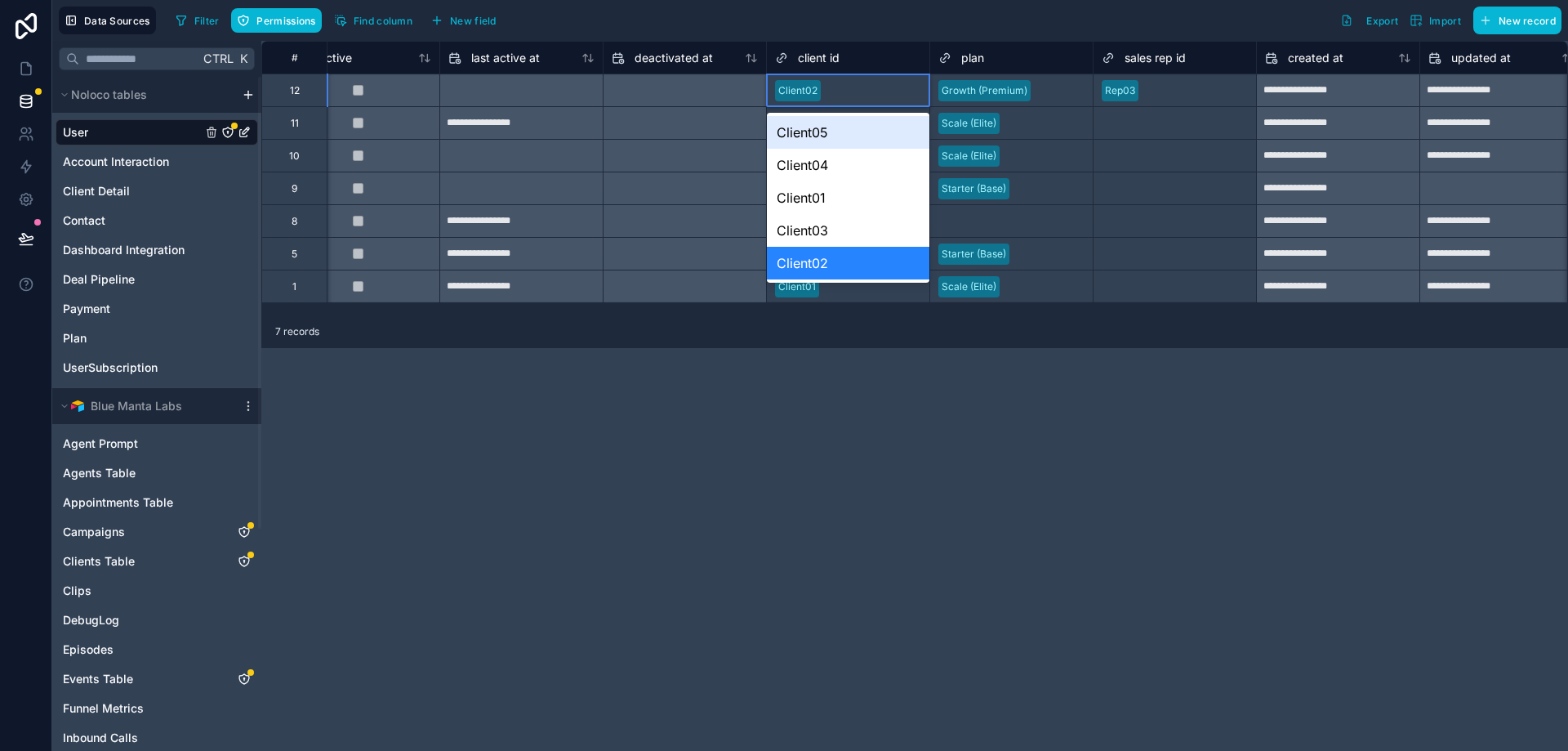
click at [835, 136] on div "Client05" at bounding box center [848, 132] width 163 height 33
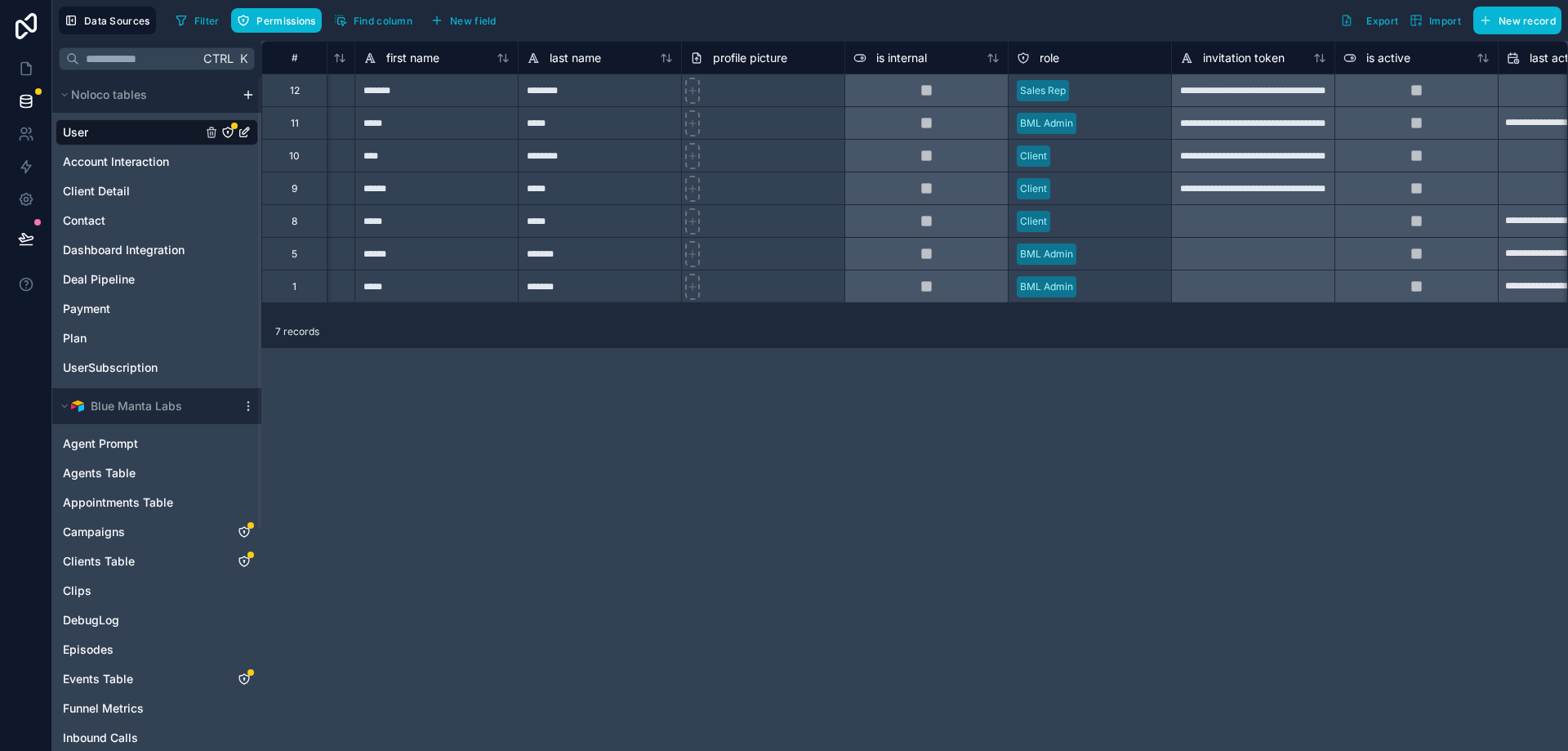
scroll to position [0, 0]
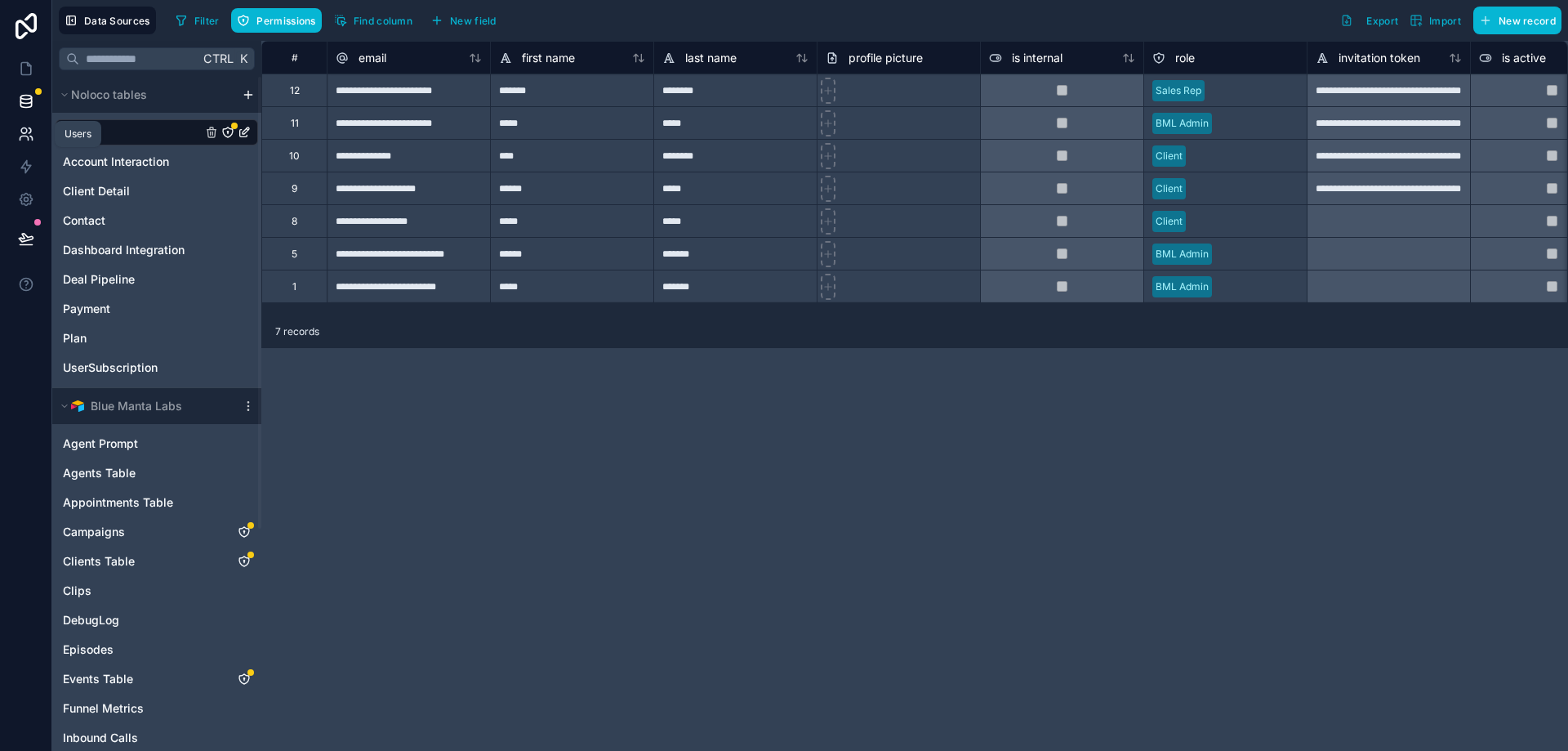
click at [21, 134] on icon at bounding box center [26, 134] width 16 height 16
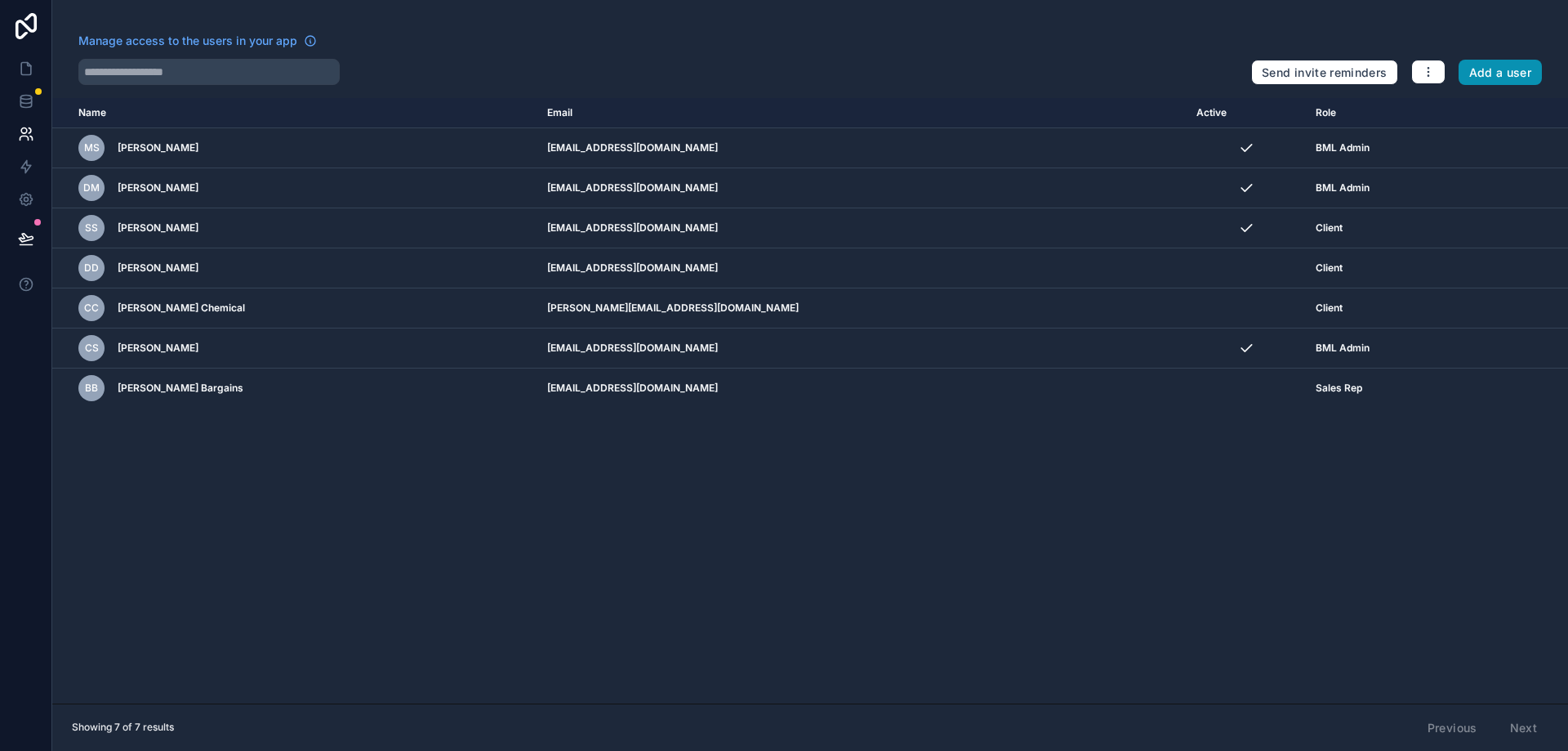
click at [1512, 79] on button "Add a user" at bounding box center [1500, 73] width 84 height 27
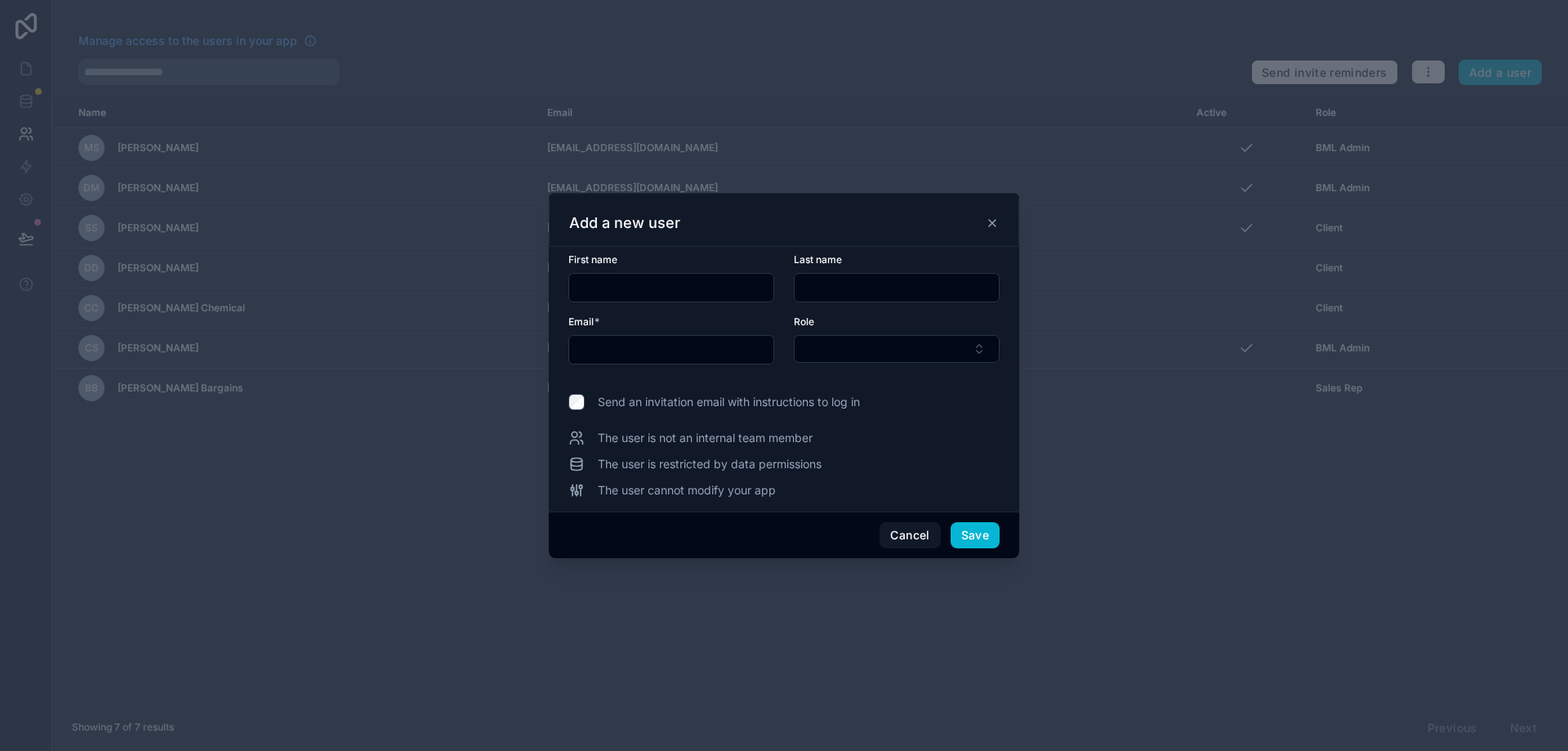
click at [669, 286] on input "text" at bounding box center [671, 288] width 205 height 23
type input "******"
type input "*"
type input "*******"
click at [634, 345] on input "text" at bounding box center [671, 349] width 205 height 23
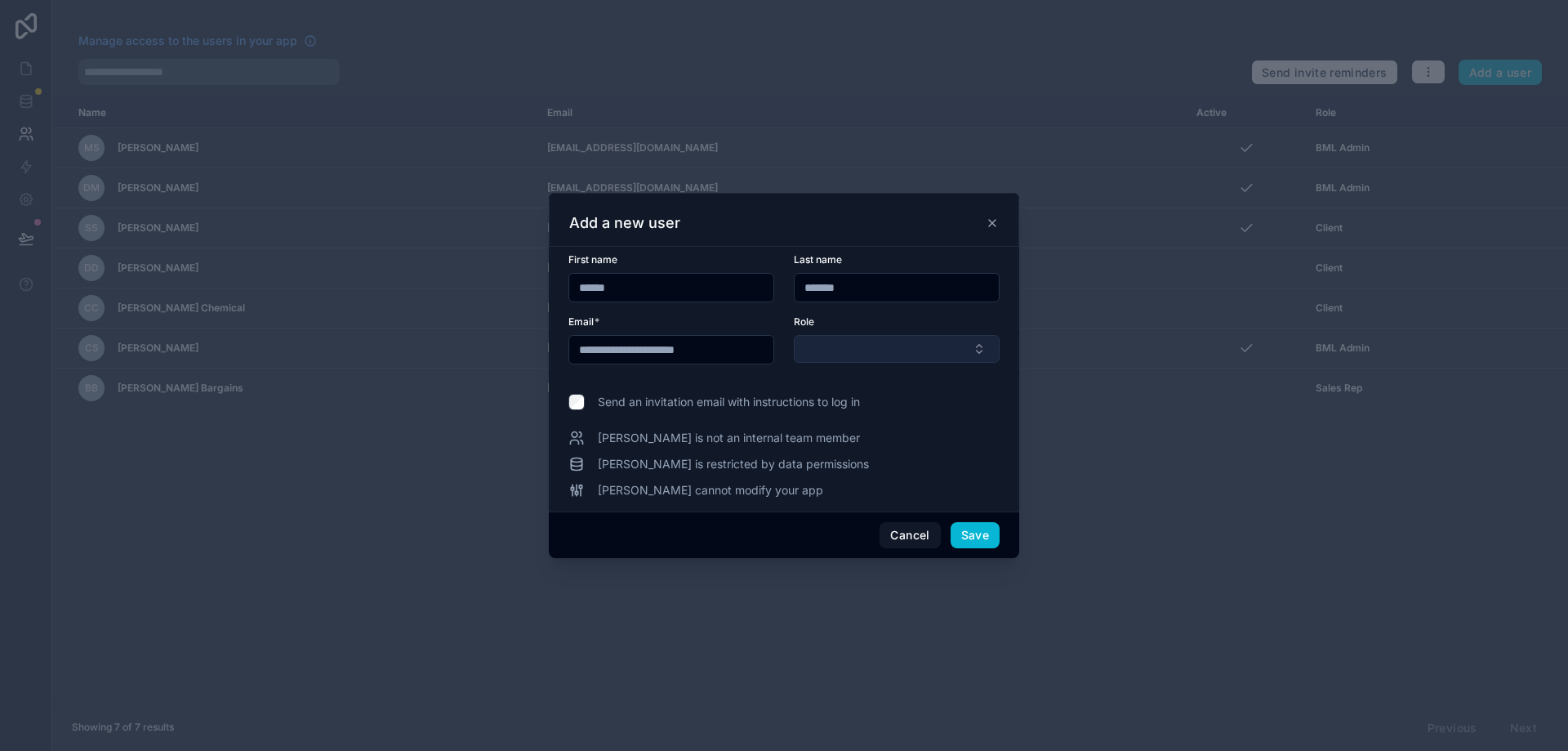
type input "**********"
click at [900, 358] on button "Select Button" at bounding box center [896, 349] width 205 height 27
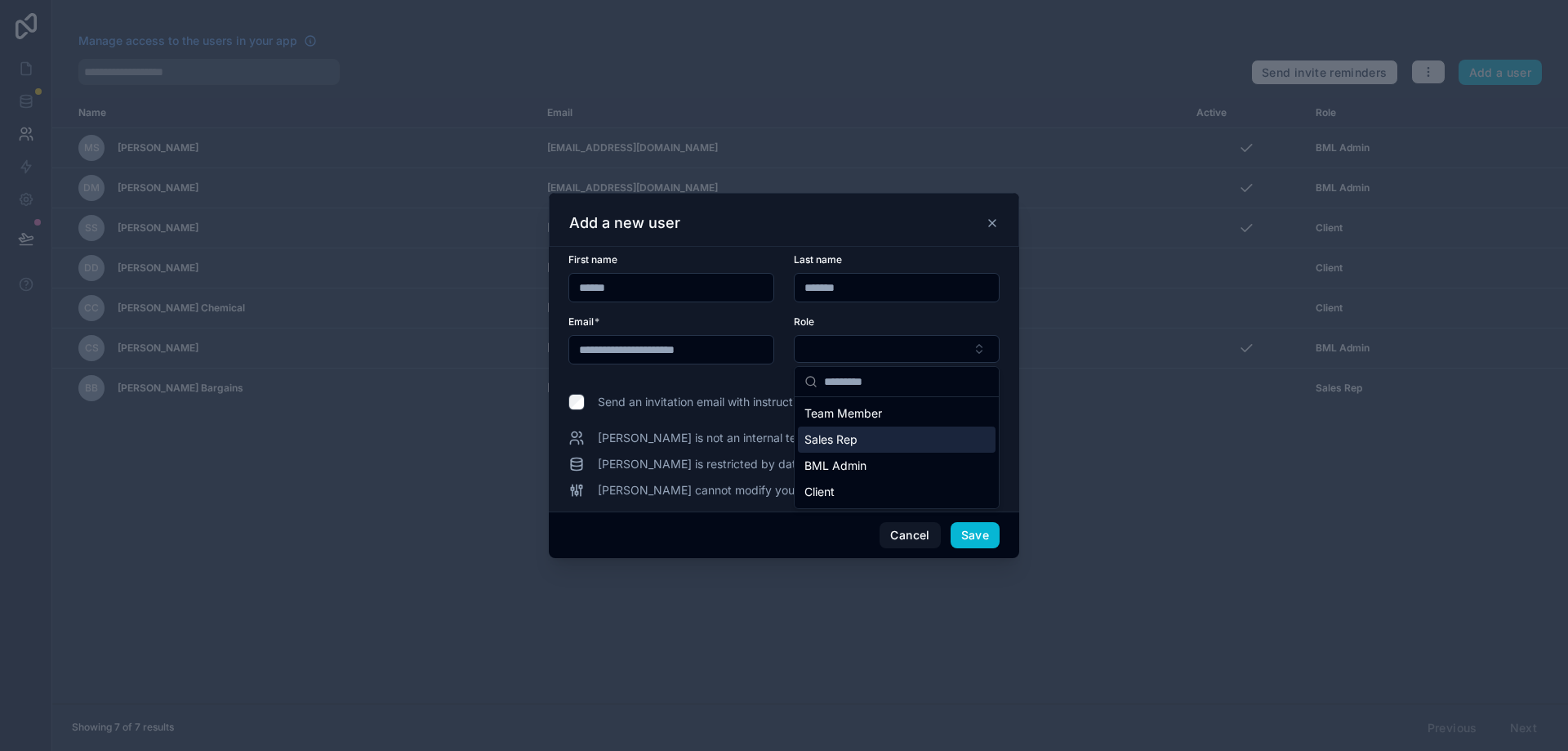
click at [875, 434] on div "Sales Rep" at bounding box center [897, 439] width 198 height 27
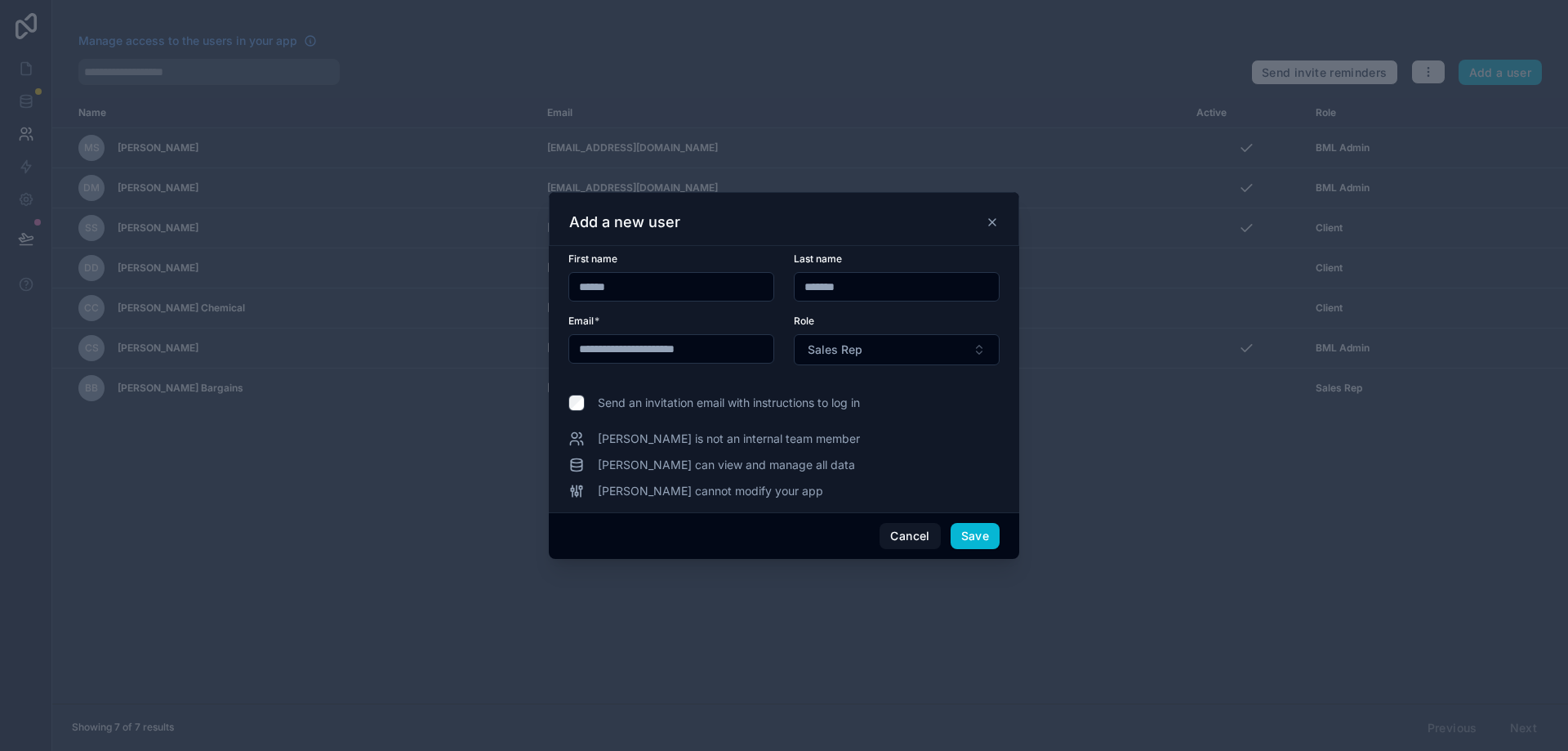
click at [820, 407] on span "Send an invitation email with instructions to log in" at bounding box center [728, 402] width 262 height 16
click at [822, 411] on span "Send an invitation email with instructions to log in" at bounding box center [728, 402] width 262 height 16
drag, startPoint x: 829, startPoint y: 454, endPoint x: 906, endPoint y: 456, distance: 77.0
click at [841, 454] on div "Victor is not an internal team member Victor can view and manage all data Victo…" at bounding box center [783, 465] width 431 height 68
click at [977, 531] on button "Save" at bounding box center [975, 536] width 49 height 27
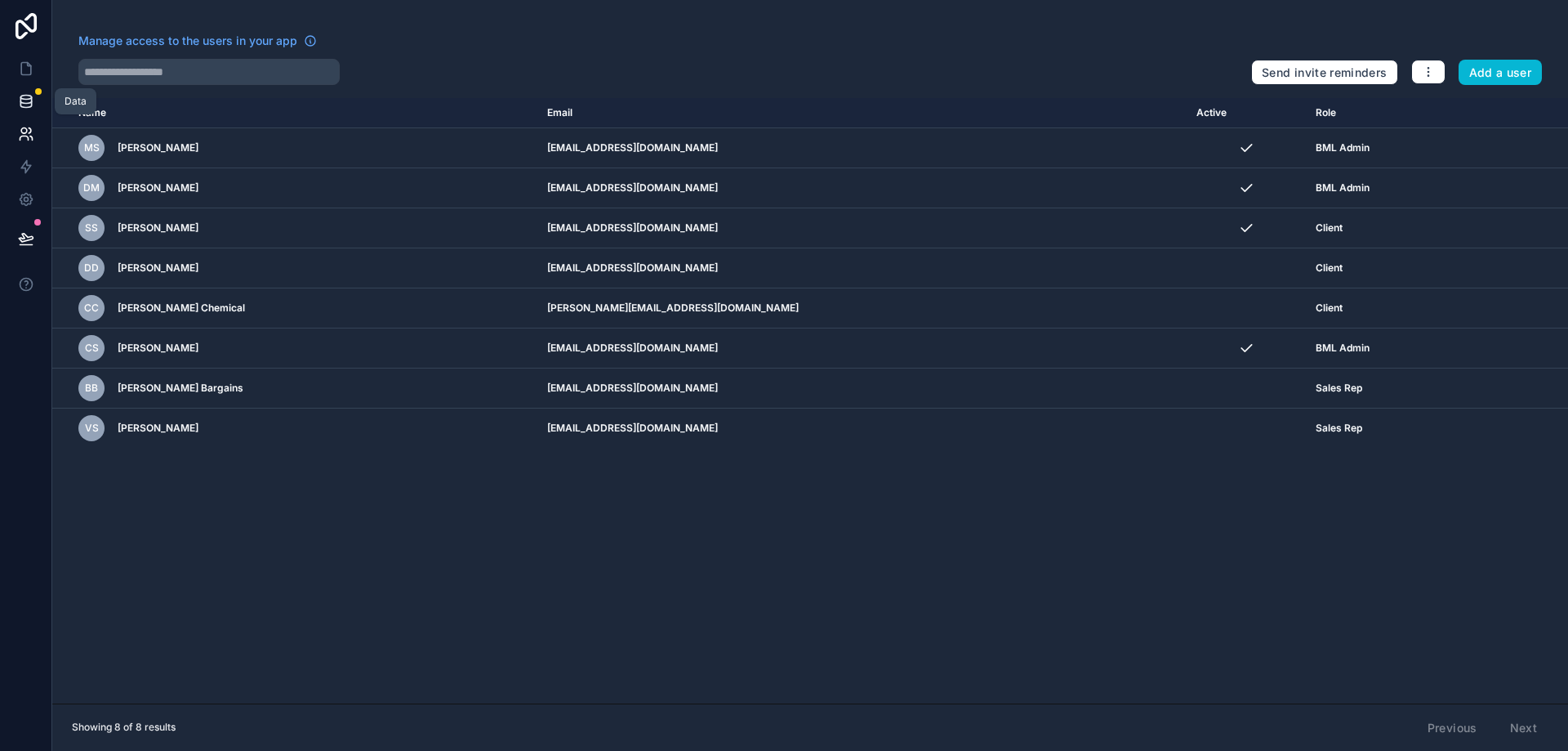
click at [19, 92] on link at bounding box center [26, 101] width 51 height 33
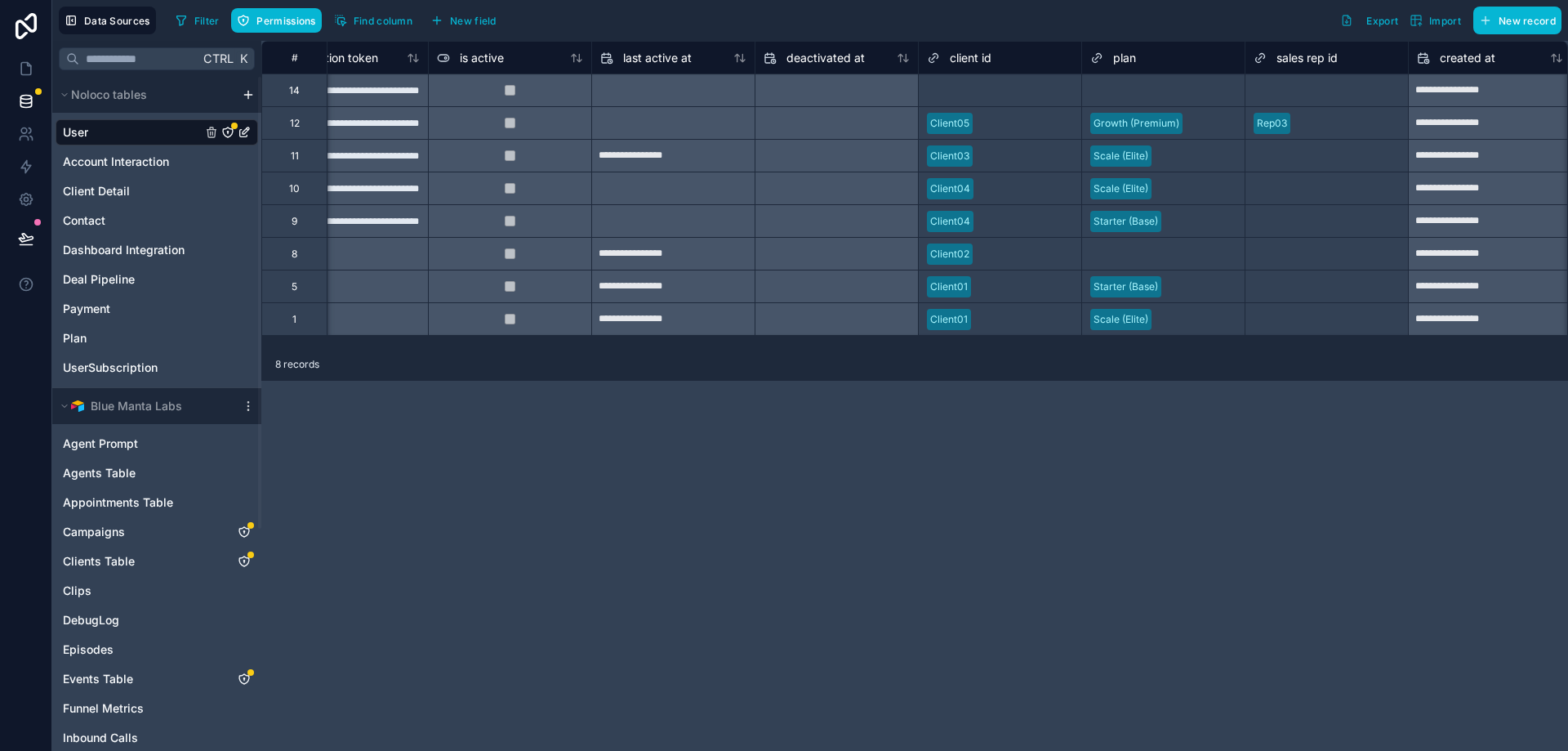
scroll to position [0, 1056]
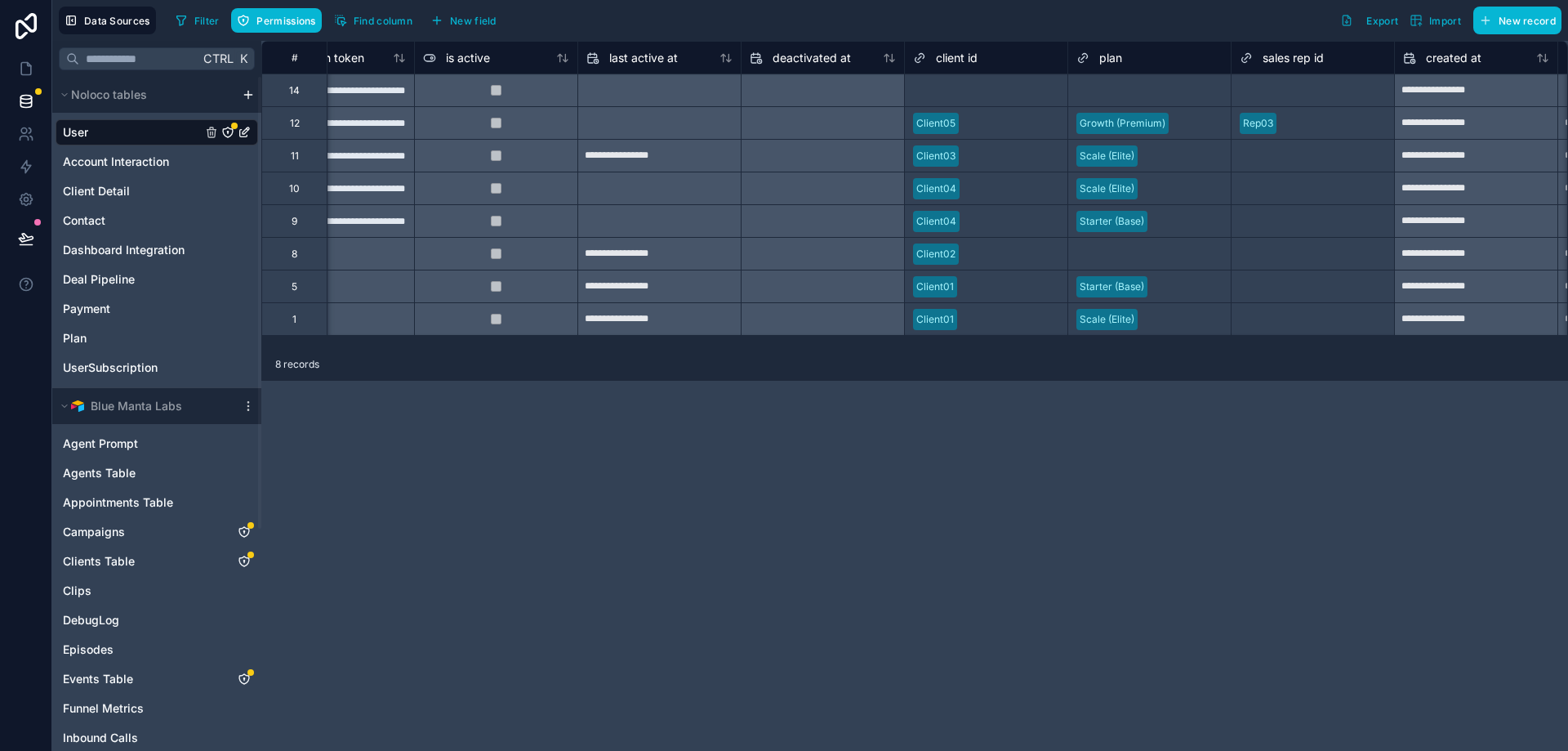
click at [1001, 90] on div at bounding box center [1026, 90] width 63 height 16
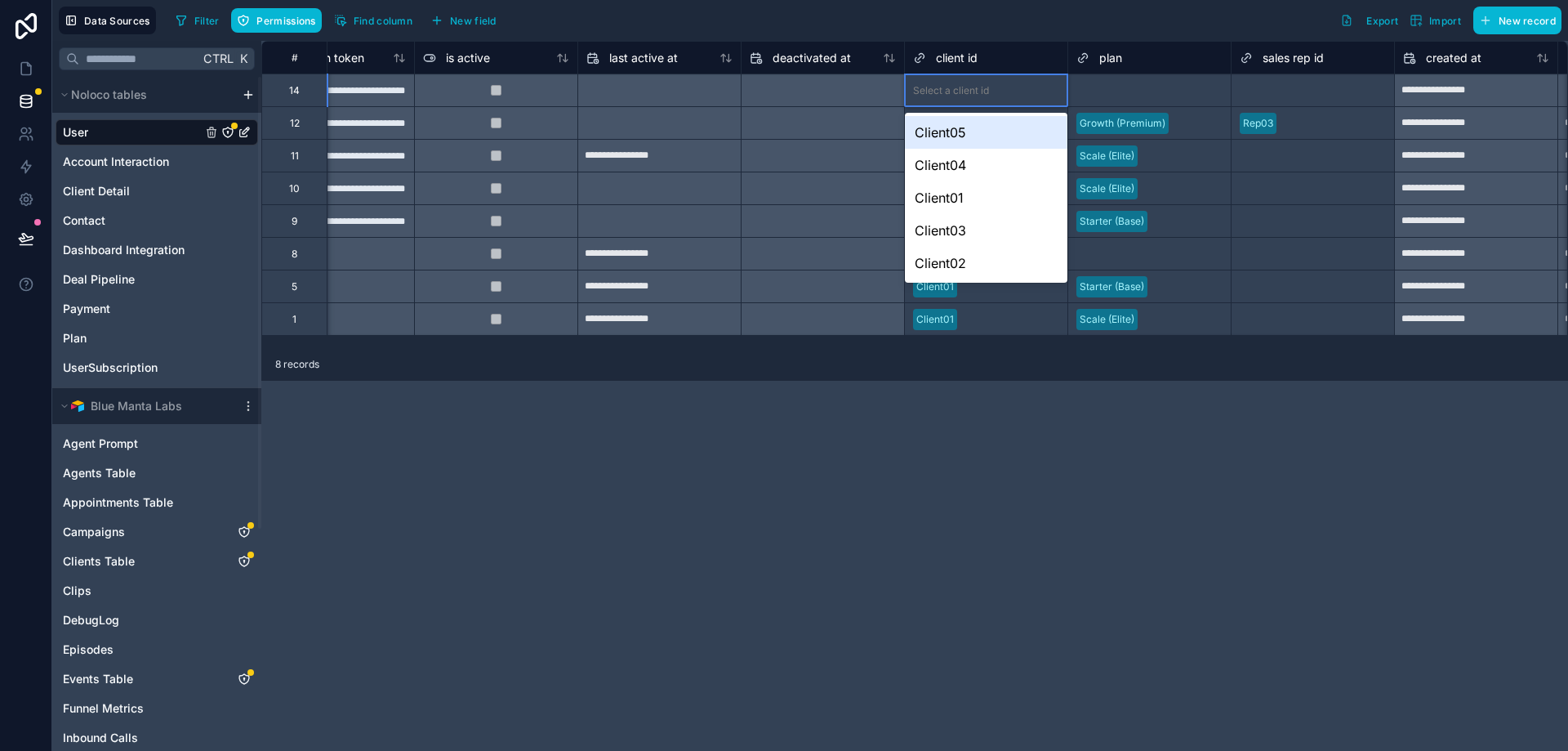
click at [983, 129] on div "Client05" at bounding box center [987, 132] width 163 height 33
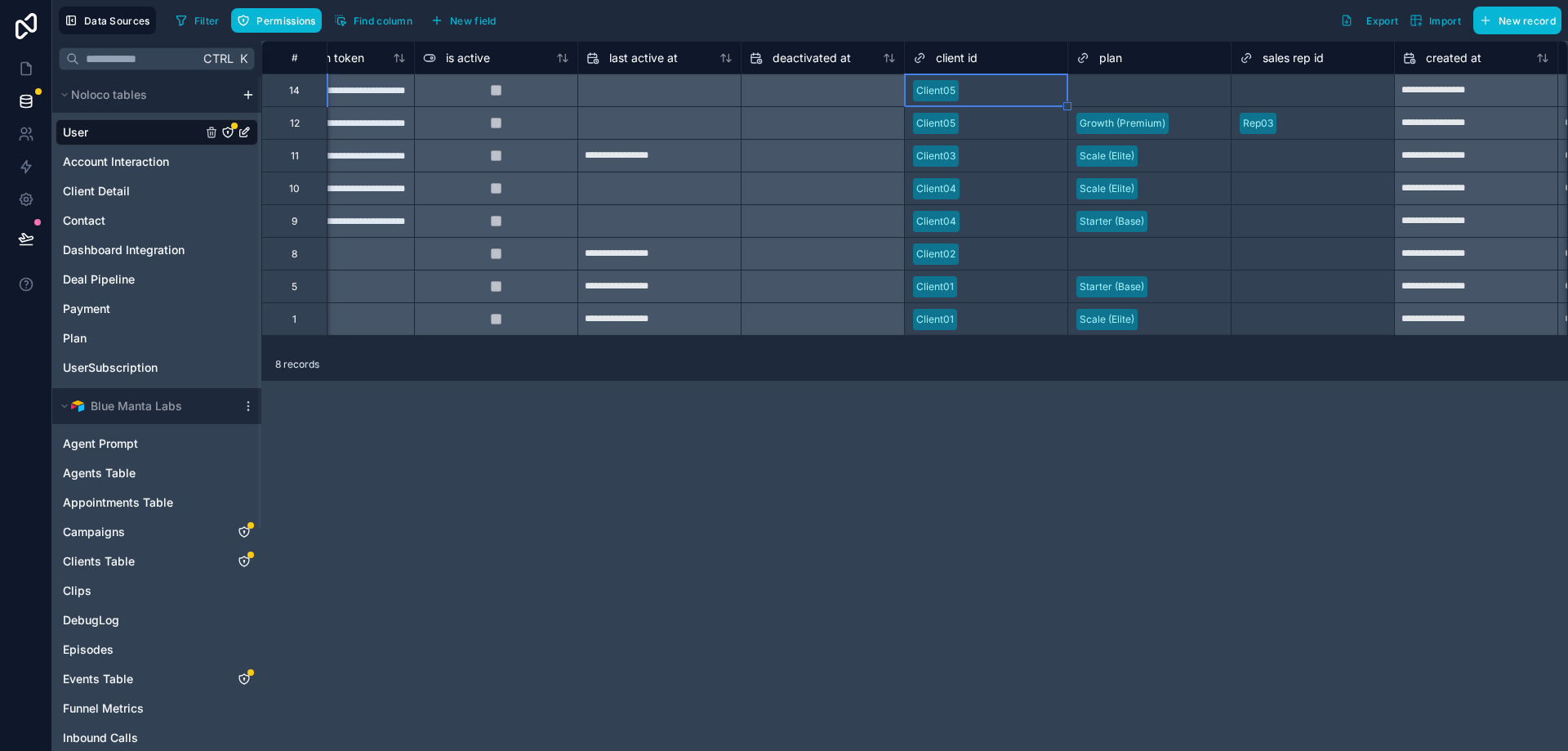
click at [1140, 84] on div "Select a plan" at bounding box center [1149, 91] width 163 height 23
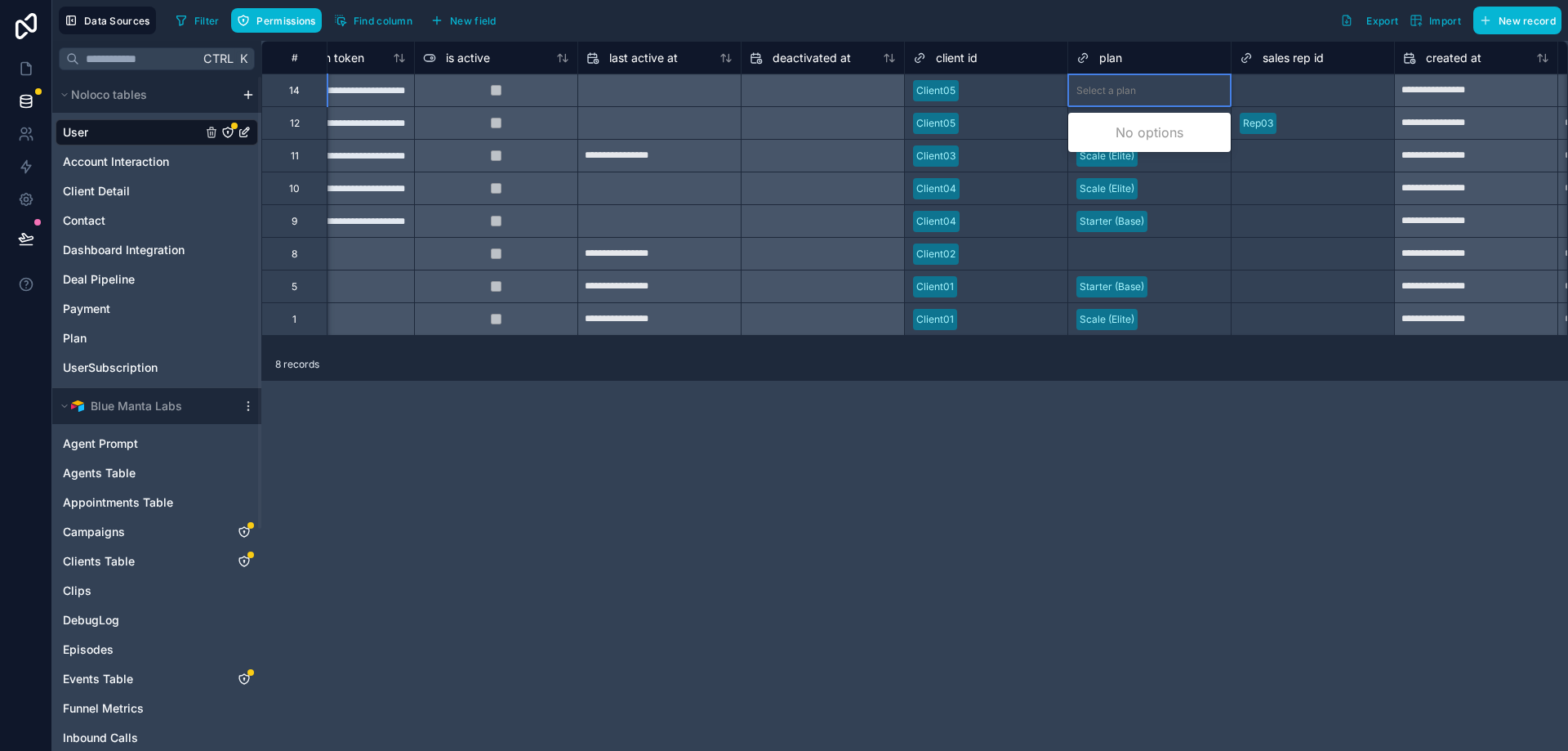
click at [1157, 84] on div at bounding box center [1183, 90] width 80 height 16
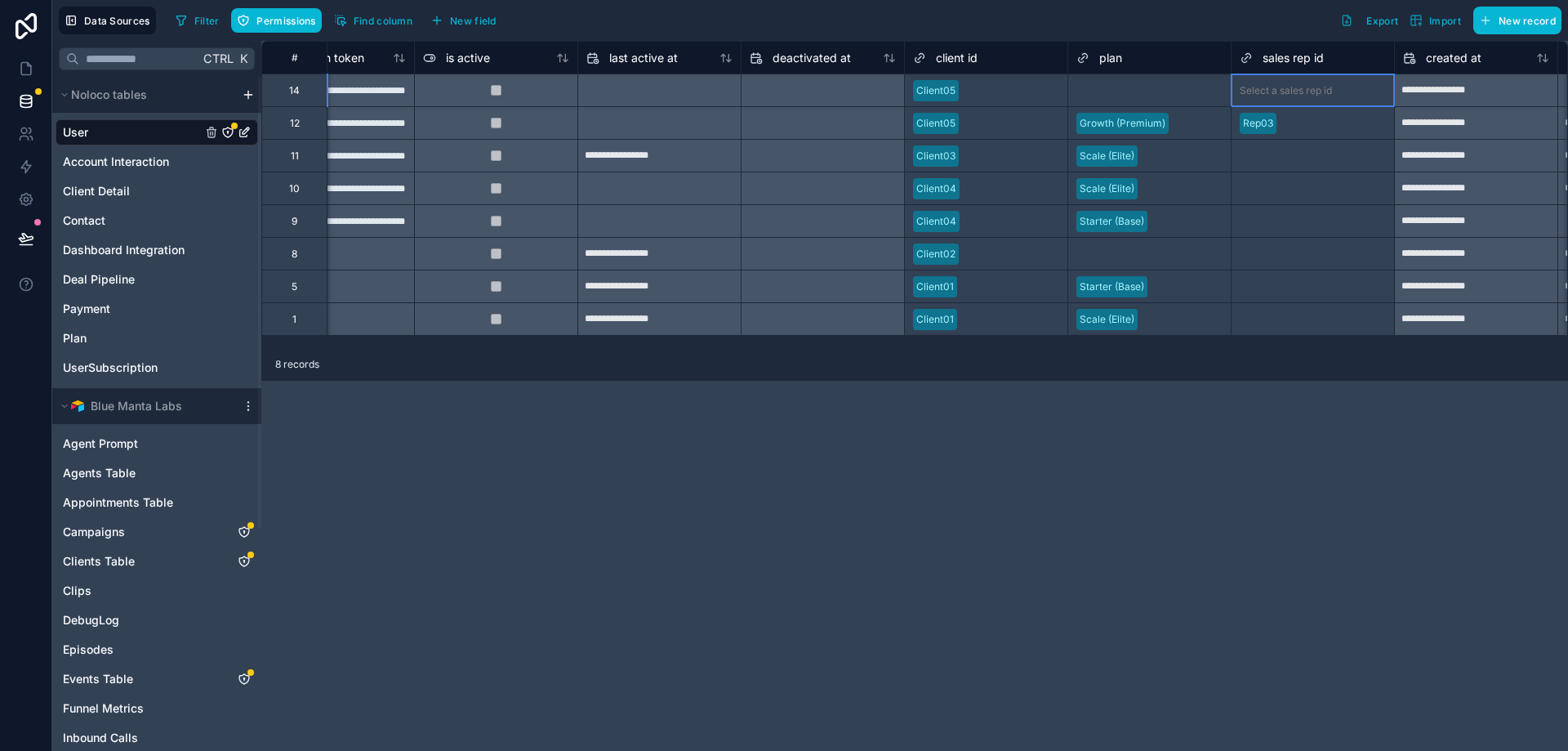
click at [1281, 96] on div "Select a sales rep id" at bounding box center [1285, 91] width 92 height 13
click at [1277, 94] on div "Select a sales rep id" at bounding box center [1285, 91] width 92 height 13
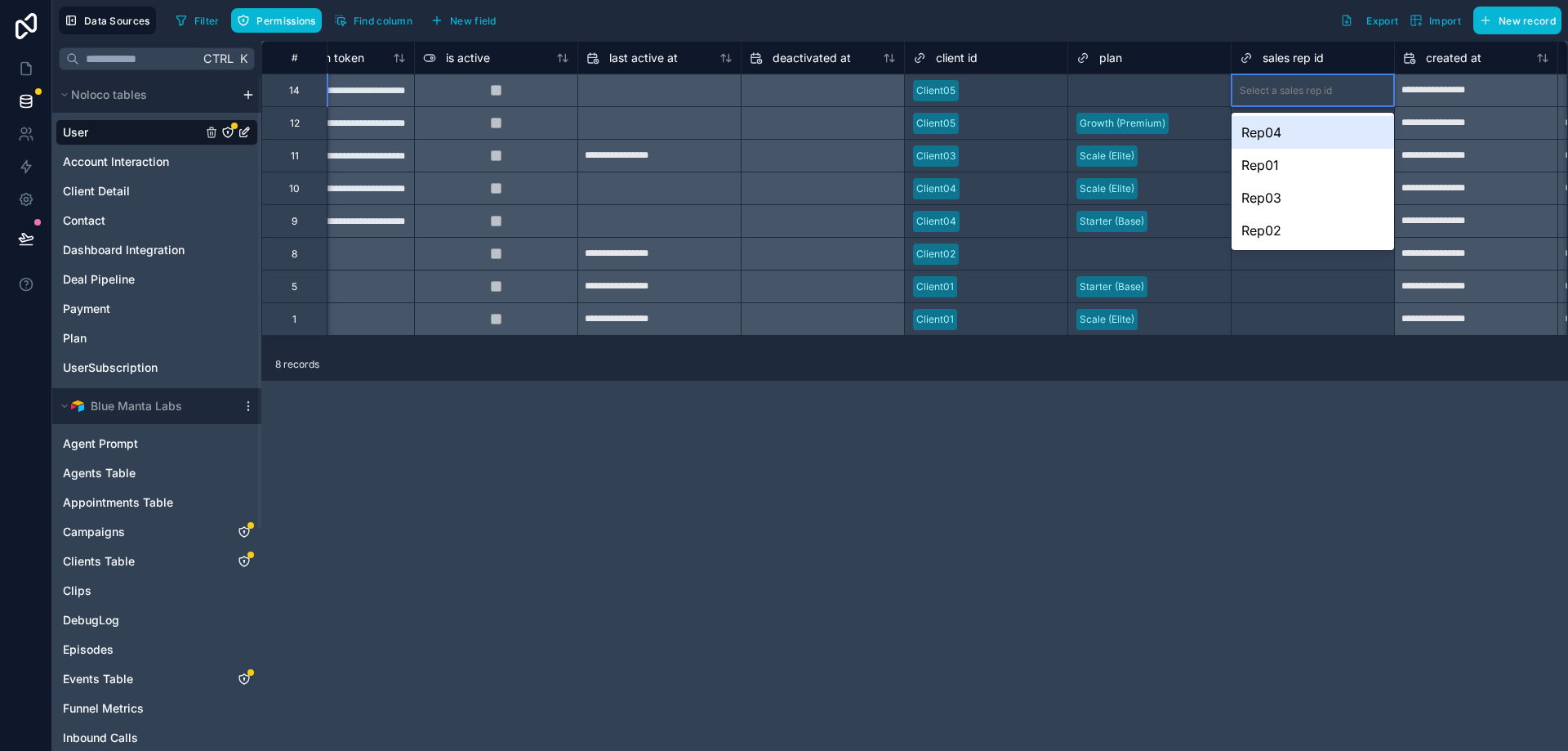
click at [1267, 128] on div "Rep04" at bounding box center [1313, 132] width 163 height 33
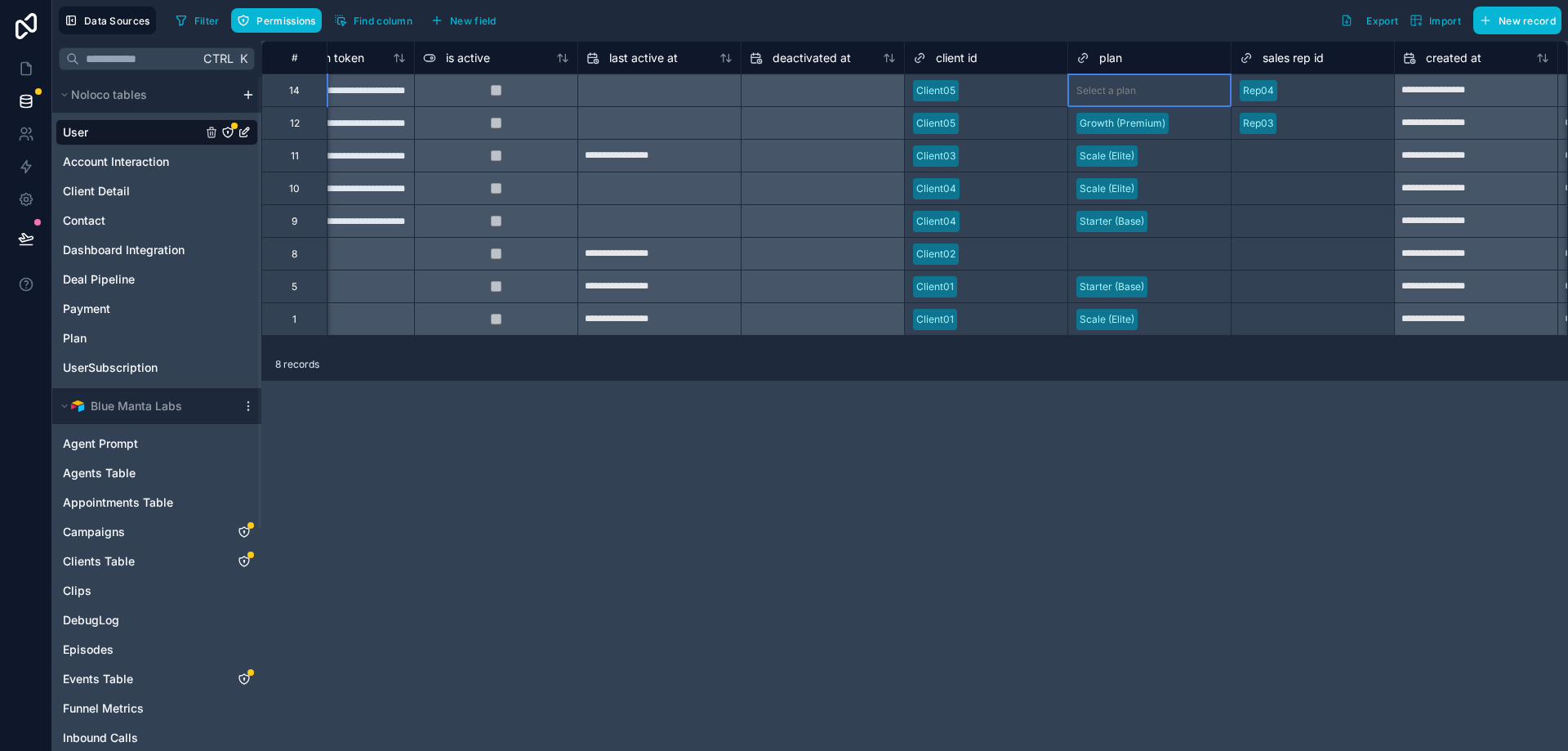
click at [1180, 100] on div "Select a plan" at bounding box center [1149, 91] width 163 height 23
click at [1165, 95] on div at bounding box center [1183, 90] width 80 height 16
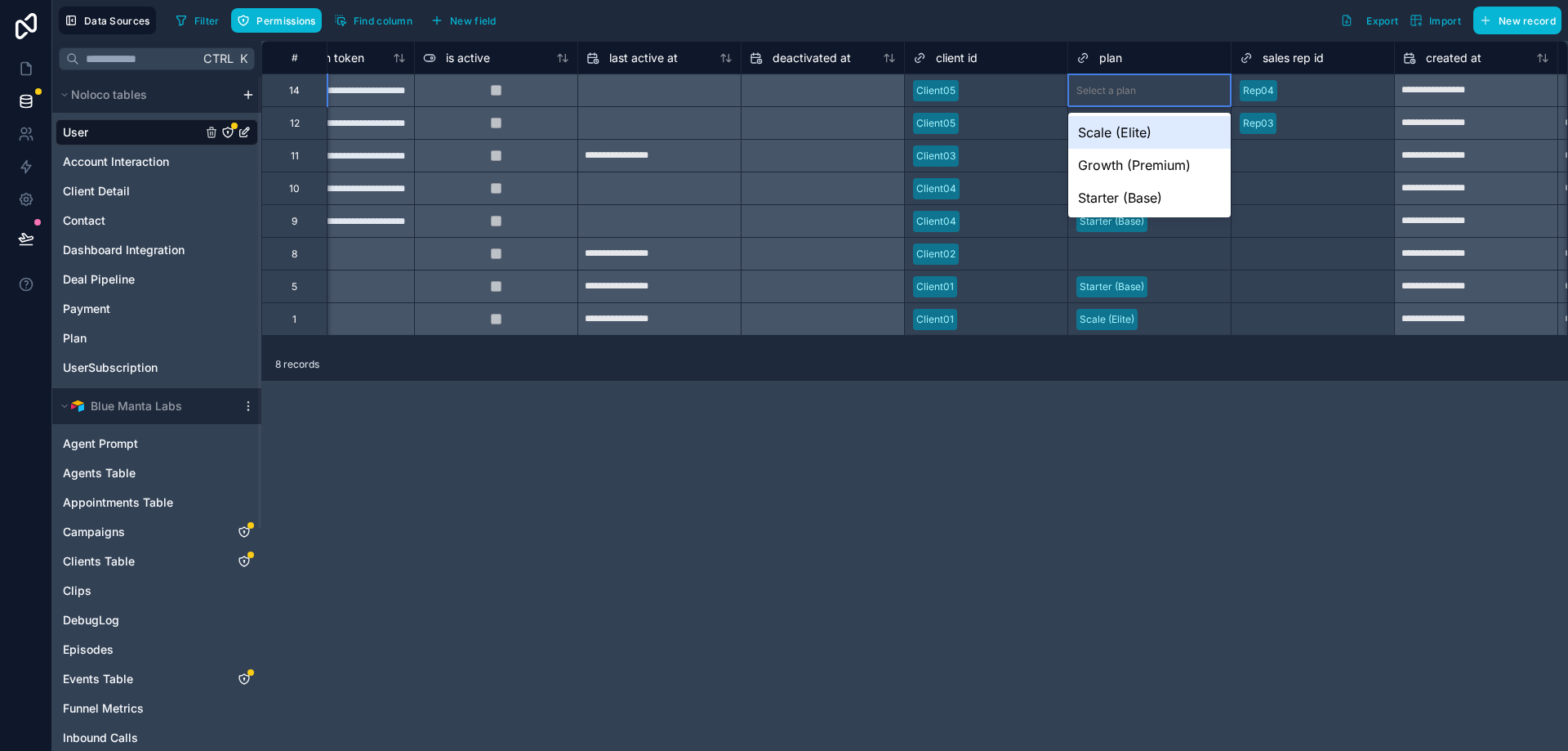
click at [1163, 128] on div "Scale (Elite)" at bounding box center [1149, 132] width 163 height 33
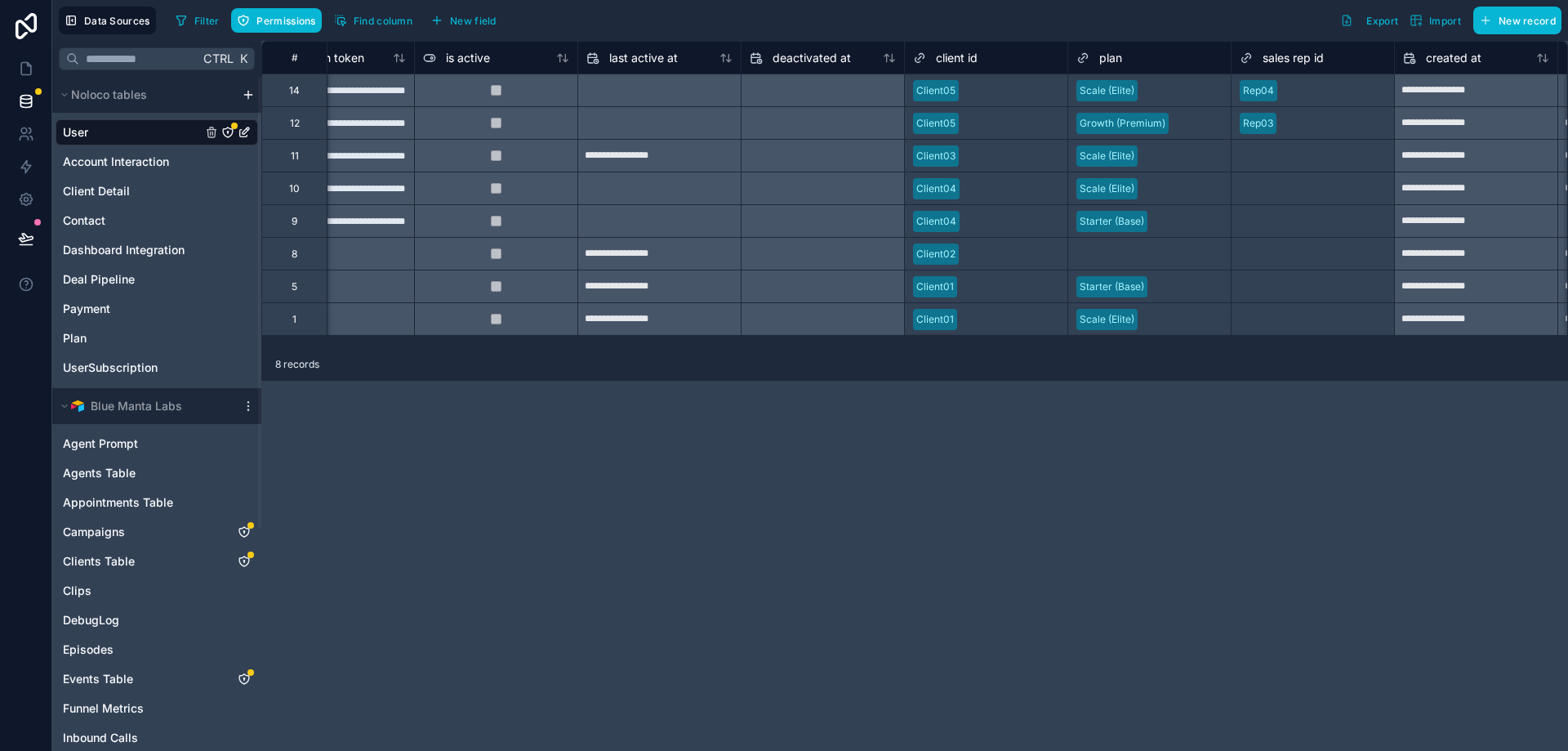
scroll to position [0, 0]
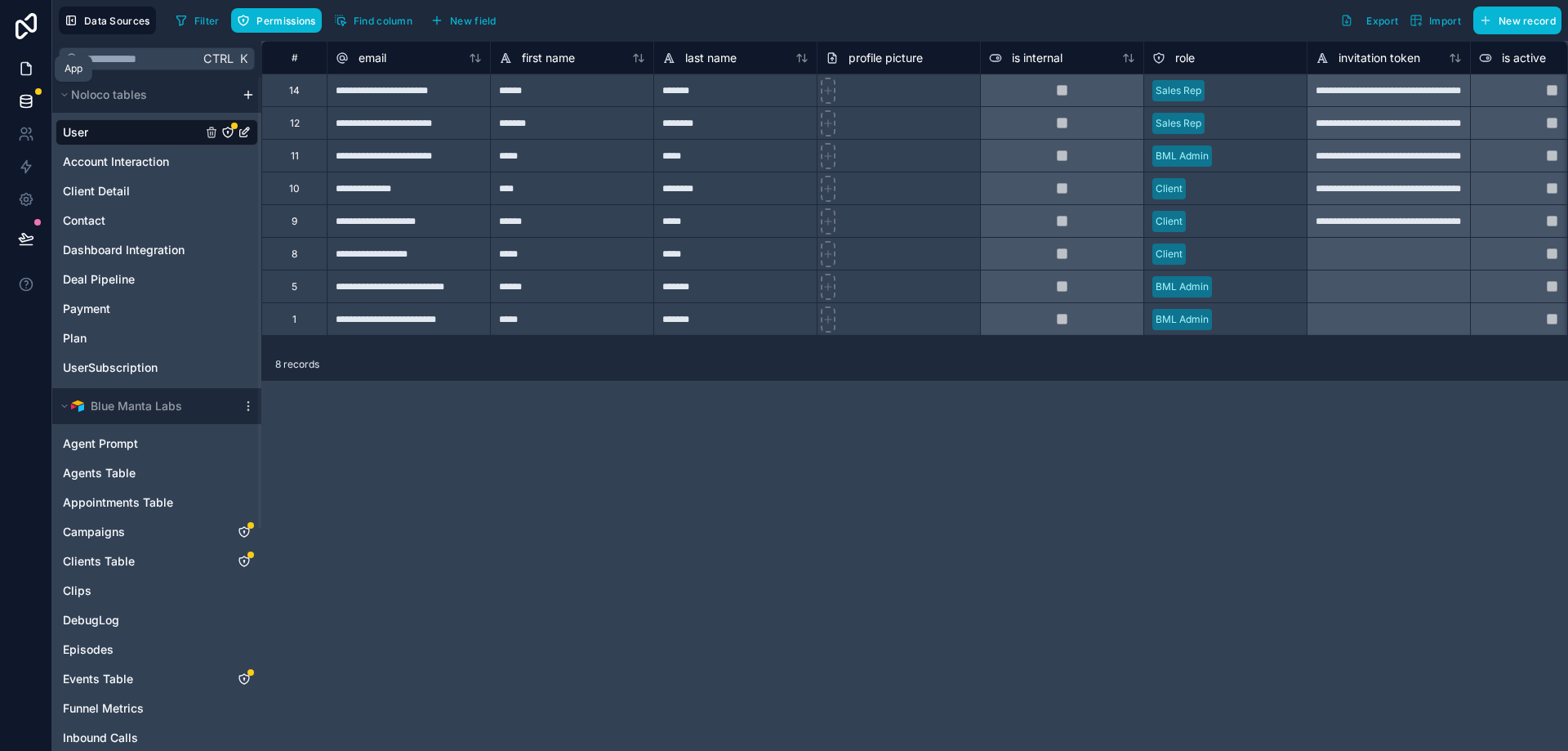
click at [21, 67] on icon at bounding box center [26, 68] width 9 height 12
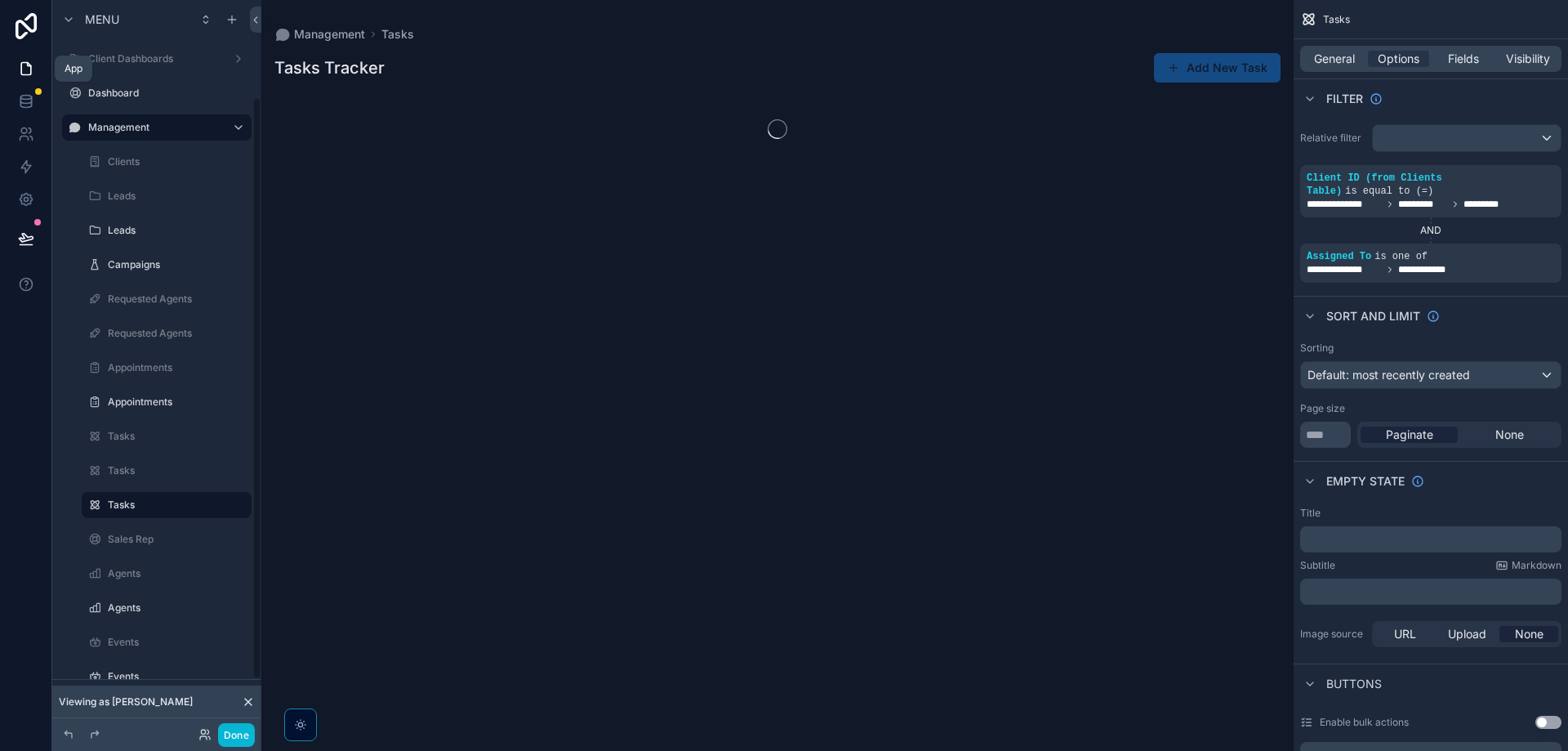
scroll to position [122, 0]
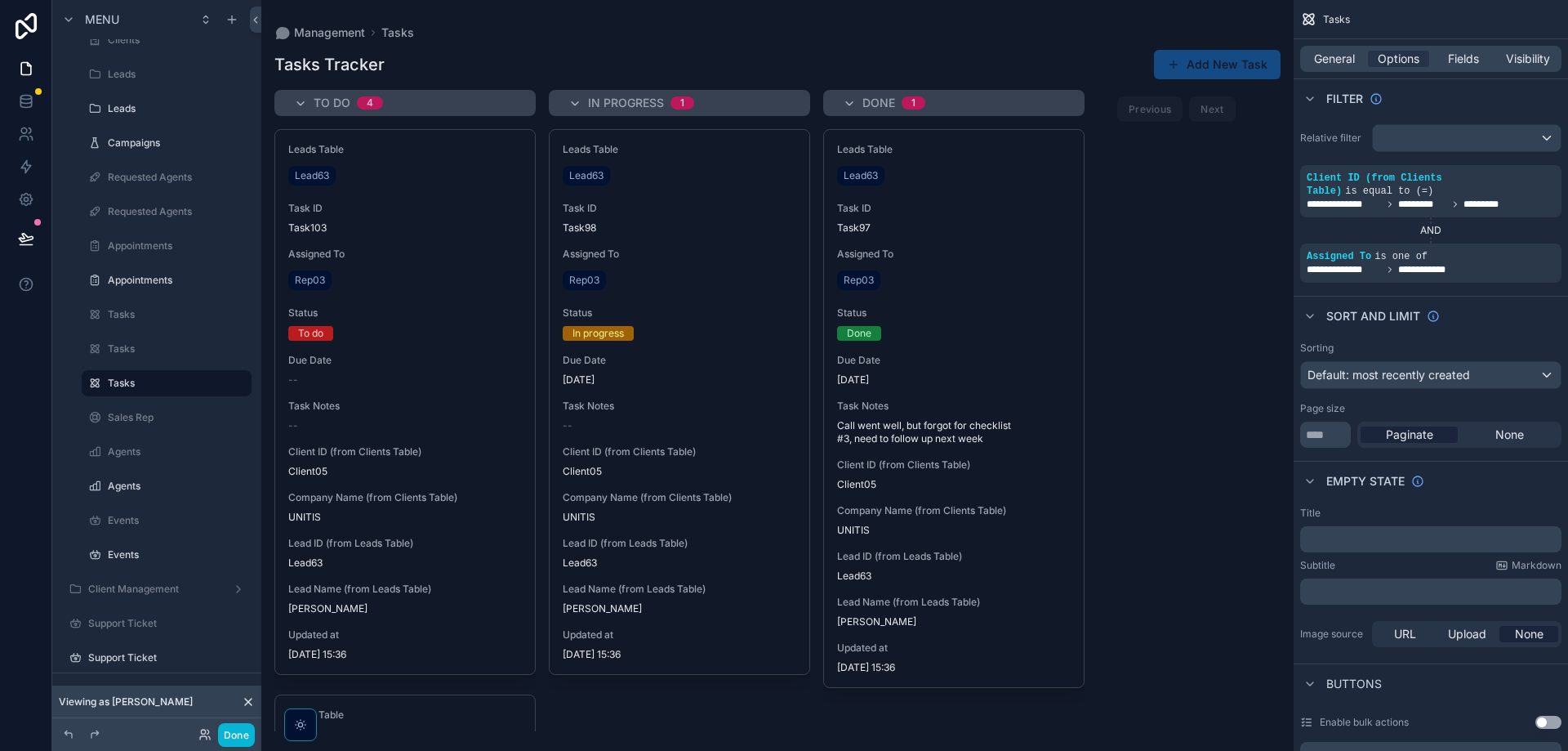
click at [194, 730] on div "Done" at bounding box center [222, 734] width 65 height 24
click at [205, 734] on icon at bounding box center [205, 735] width 13 height 13
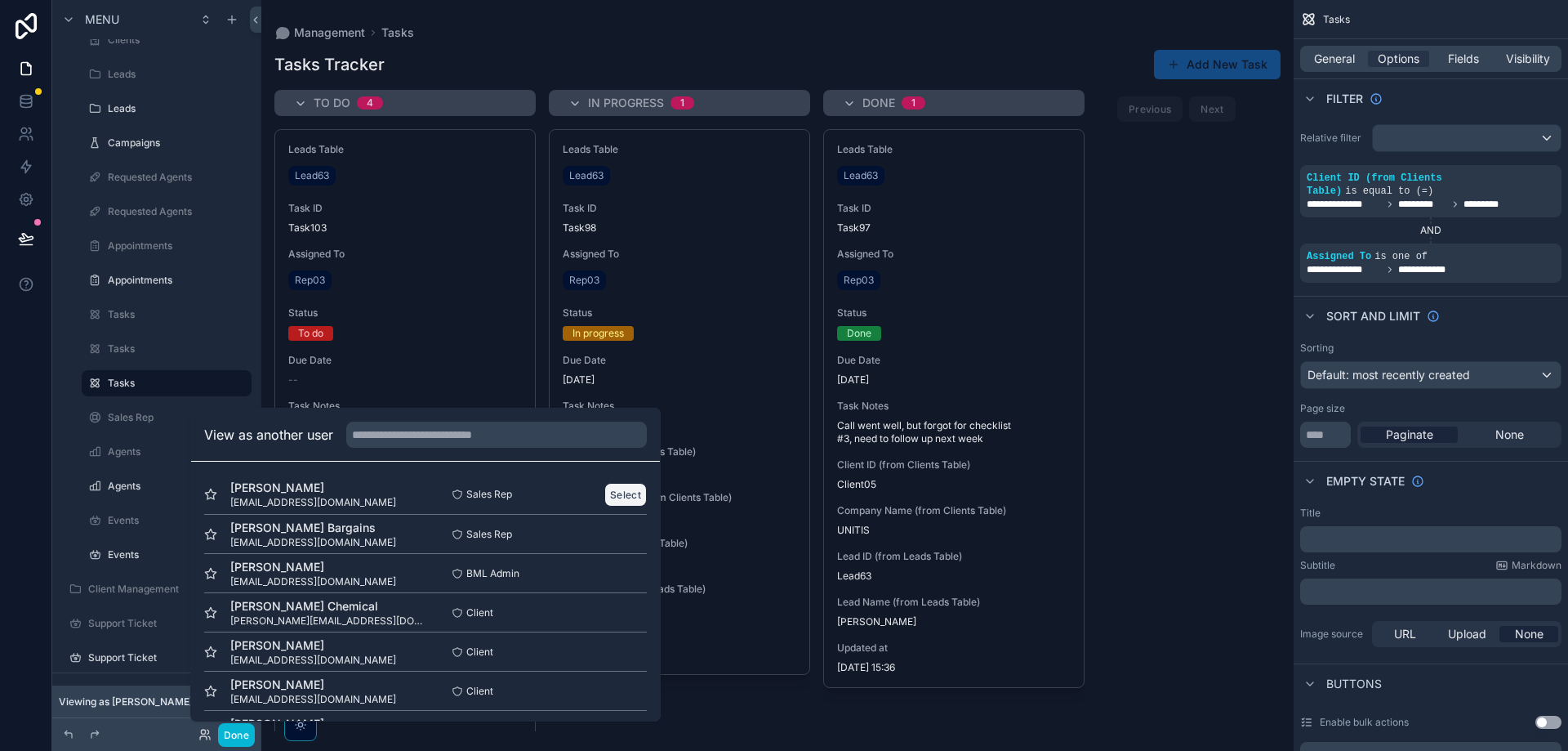
click at [604, 491] on button "Select" at bounding box center [625, 494] width 43 height 24
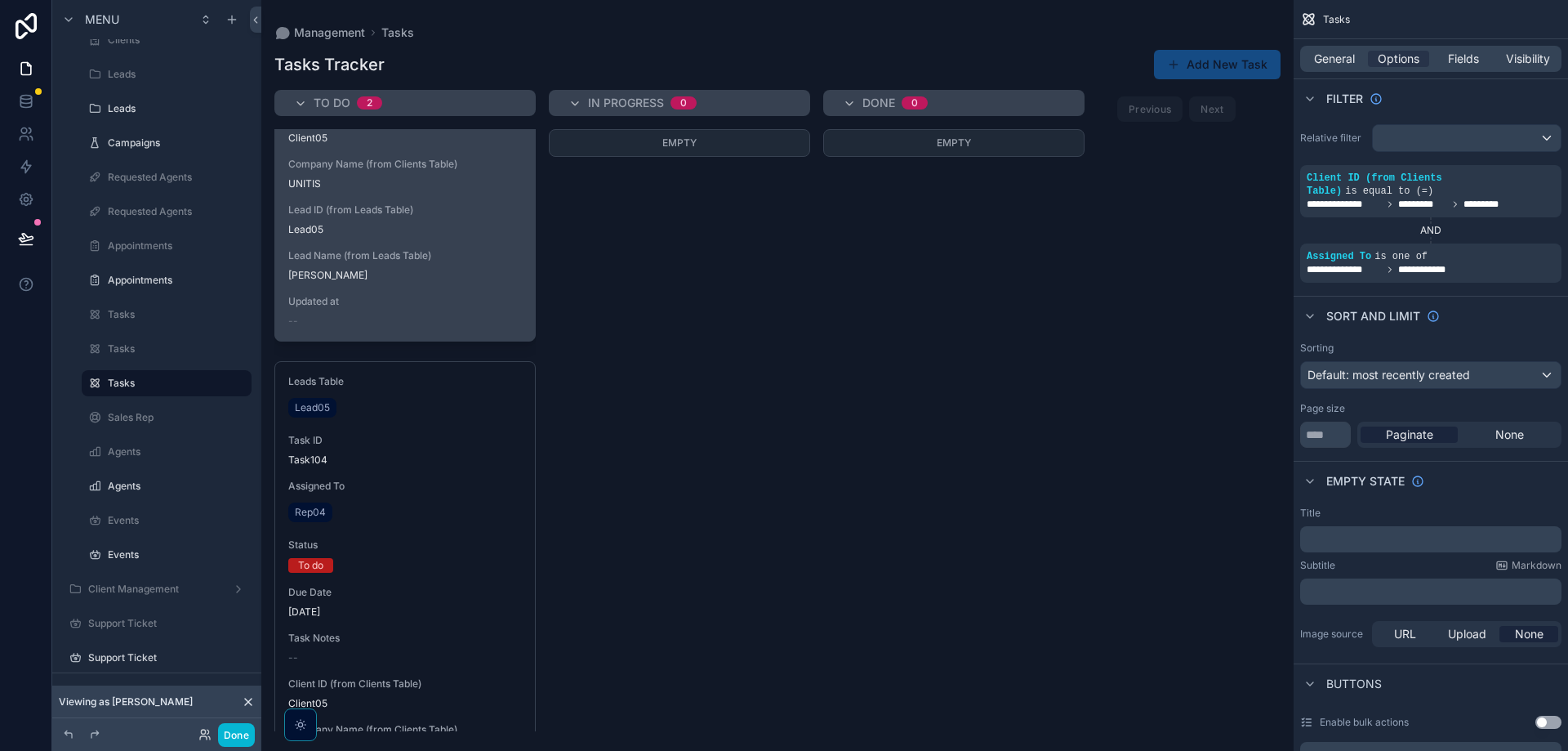
scroll to position [114, 0]
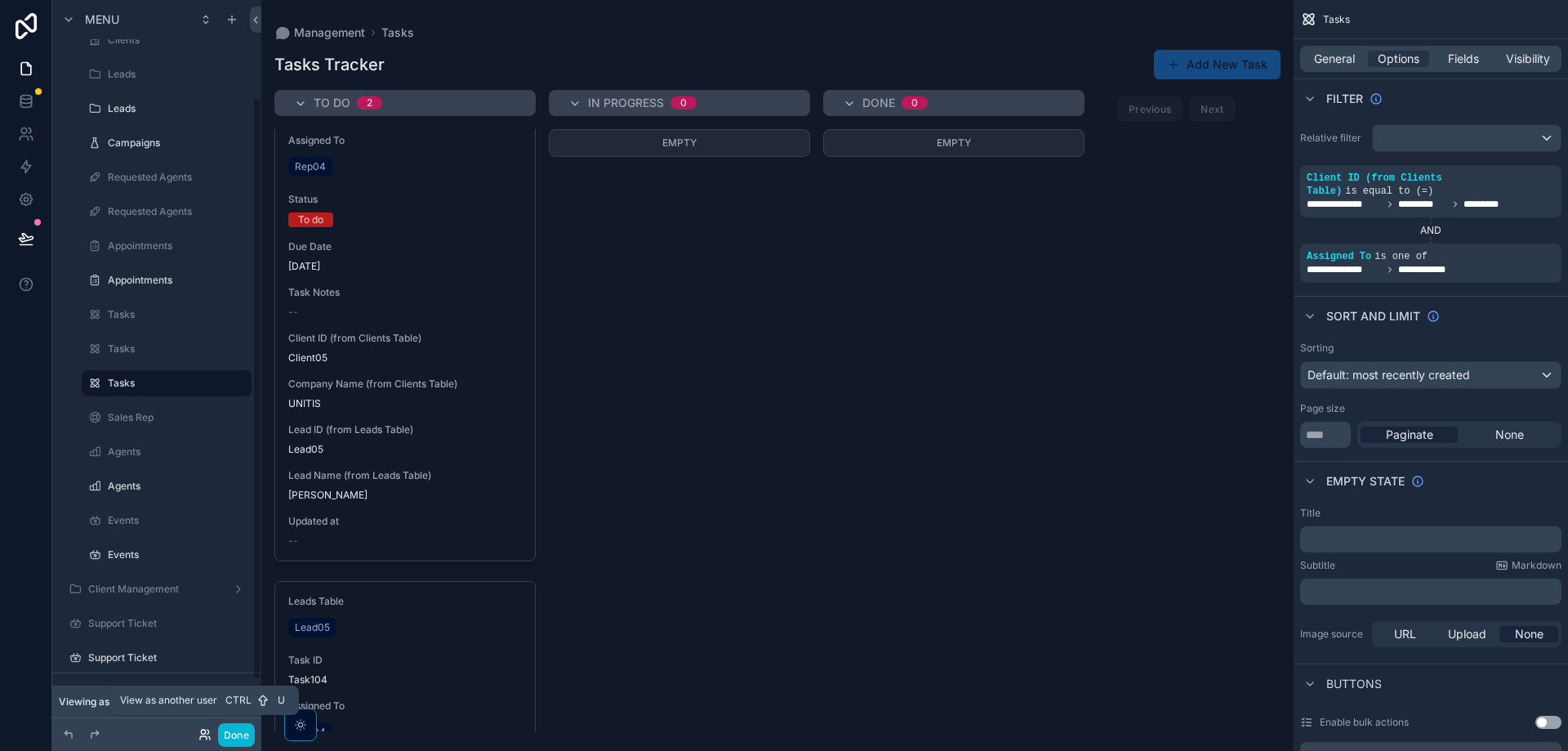
click at [205, 731] on icon at bounding box center [205, 735] width 13 height 13
click at [567, 272] on div "Empty" at bounding box center [680, 430] width 261 height 602
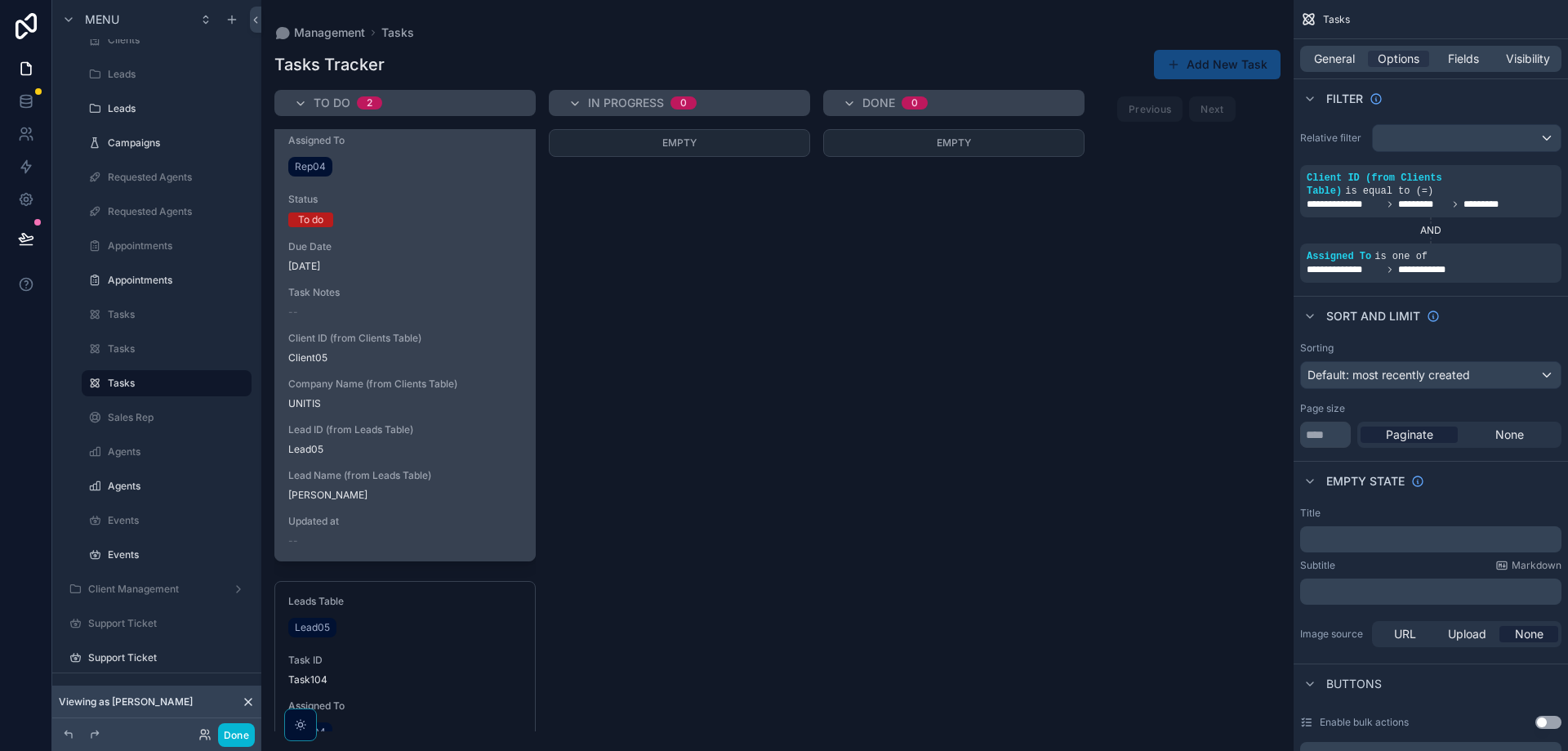
click at [387, 340] on span "Client ID (from Clients Table)" at bounding box center [404, 338] width 234 height 13
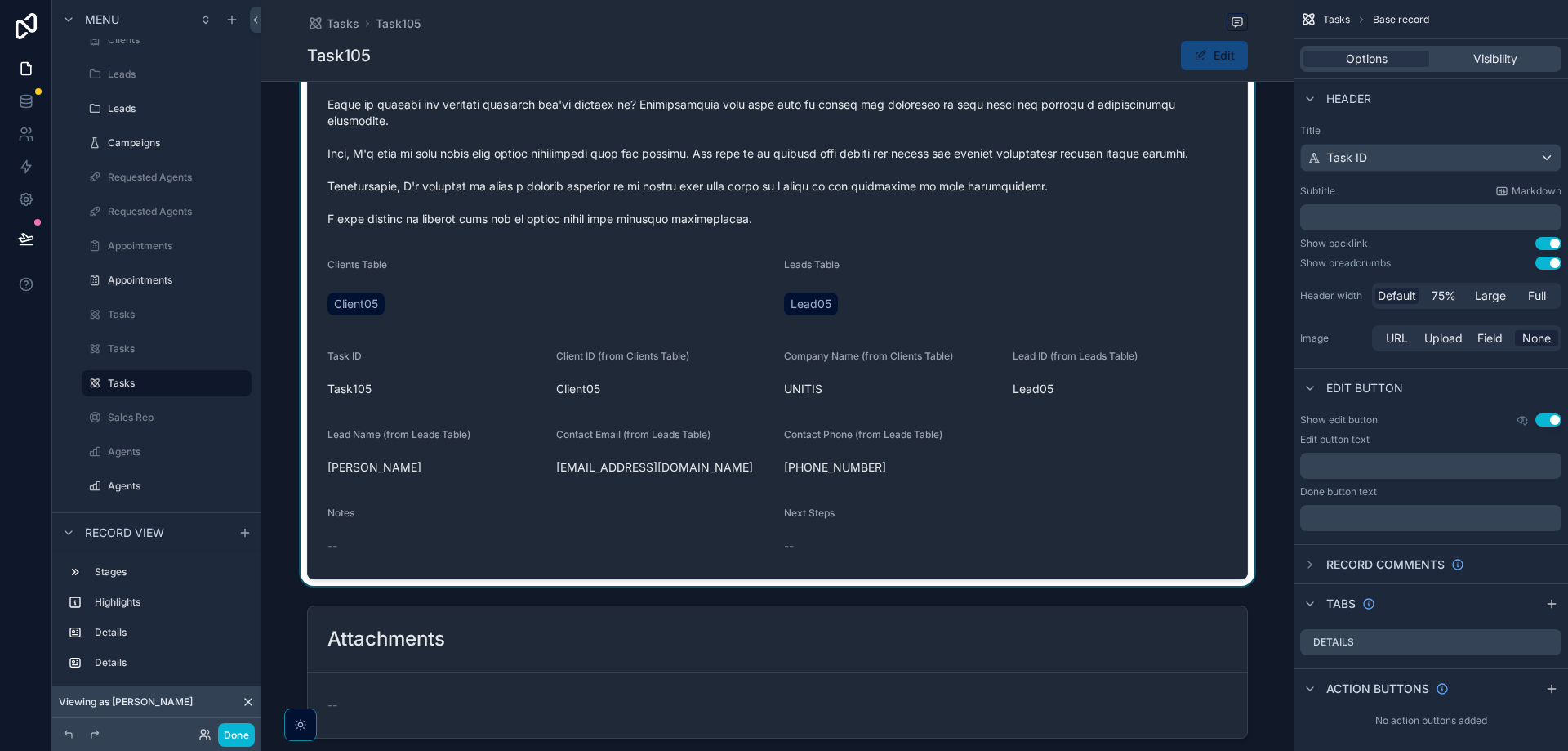
scroll to position [491, 0]
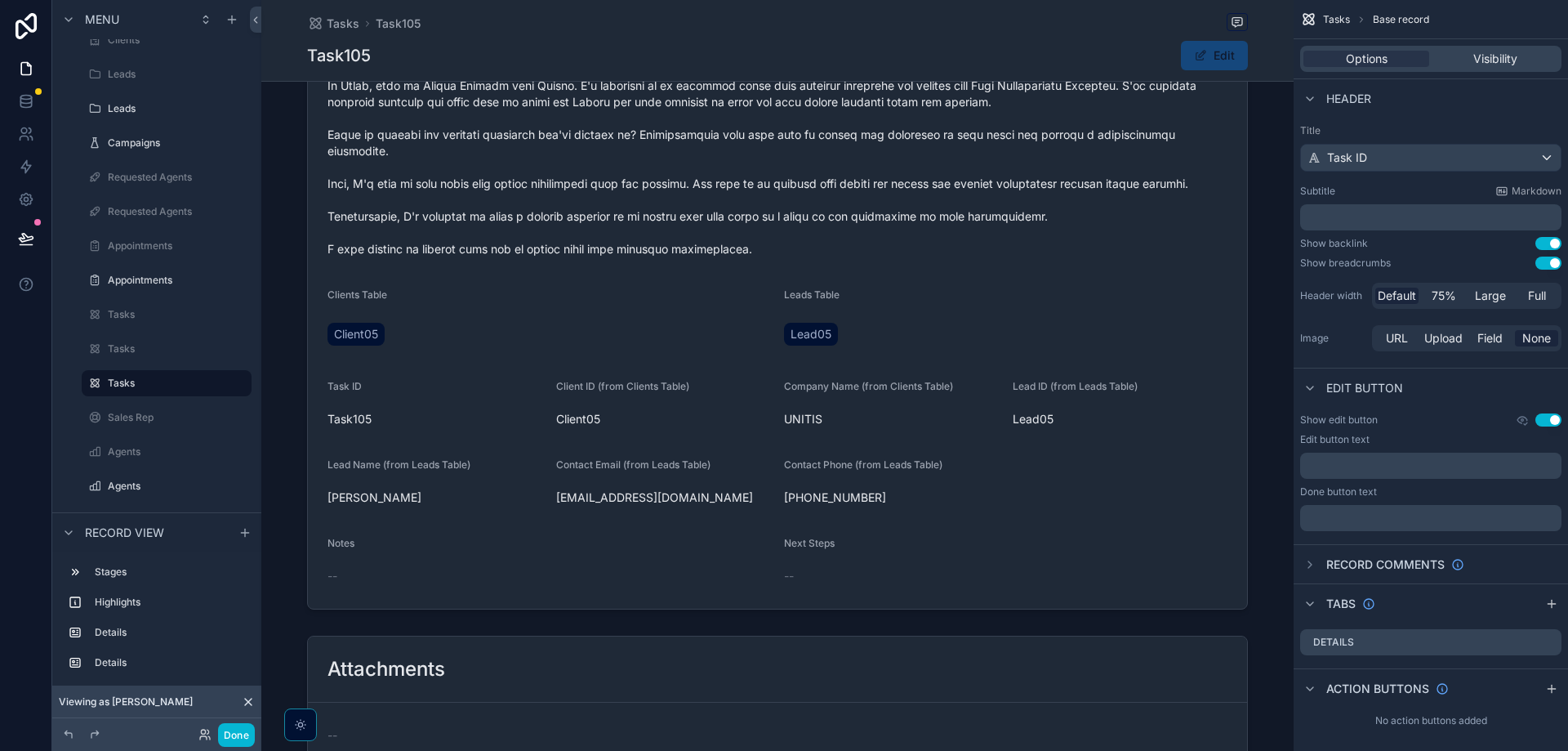
click at [1224, 58] on button "Edit" at bounding box center [1214, 55] width 67 height 29
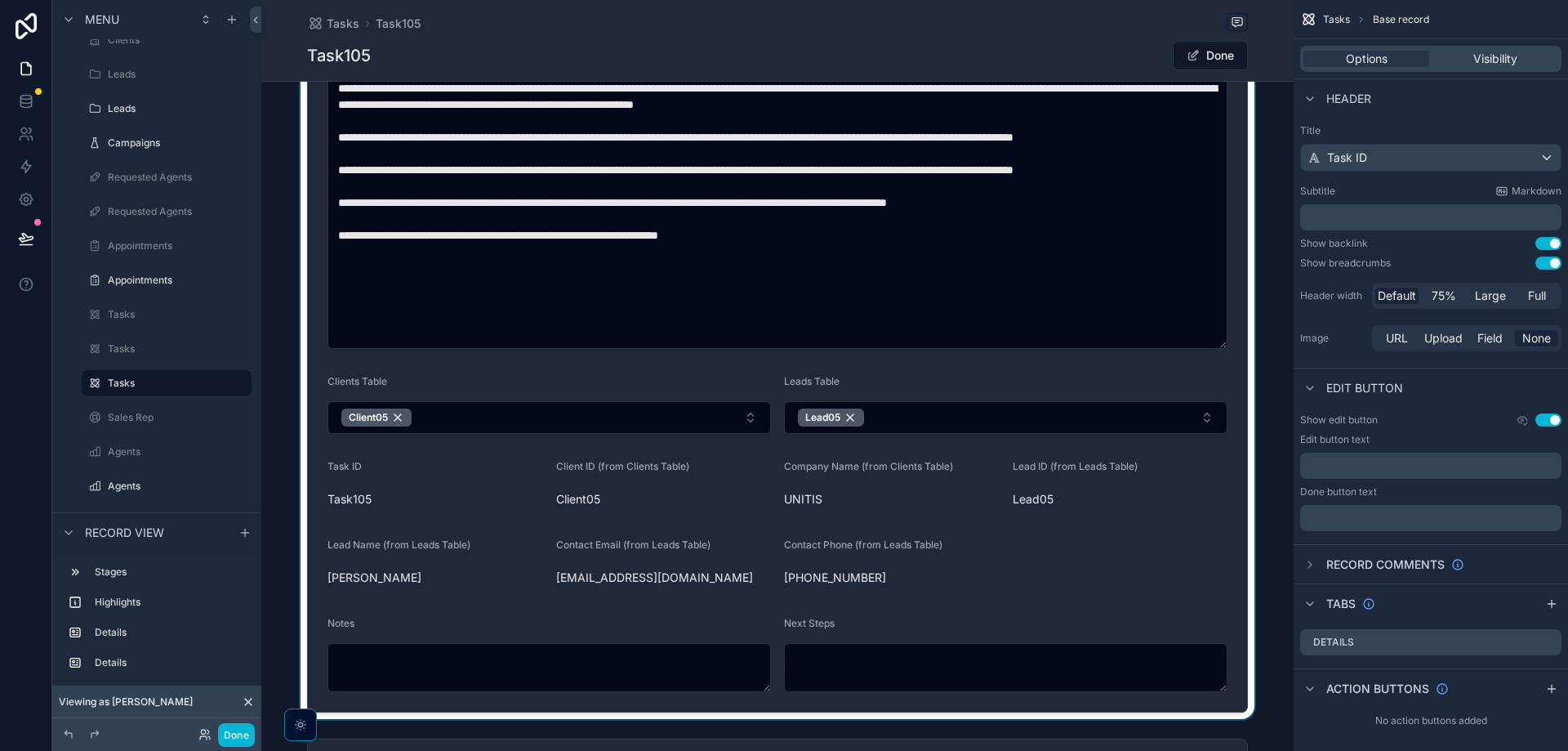
click at [457, 653] on div "scrollable content" at bounding box center [777, 255] width 1032 height 928
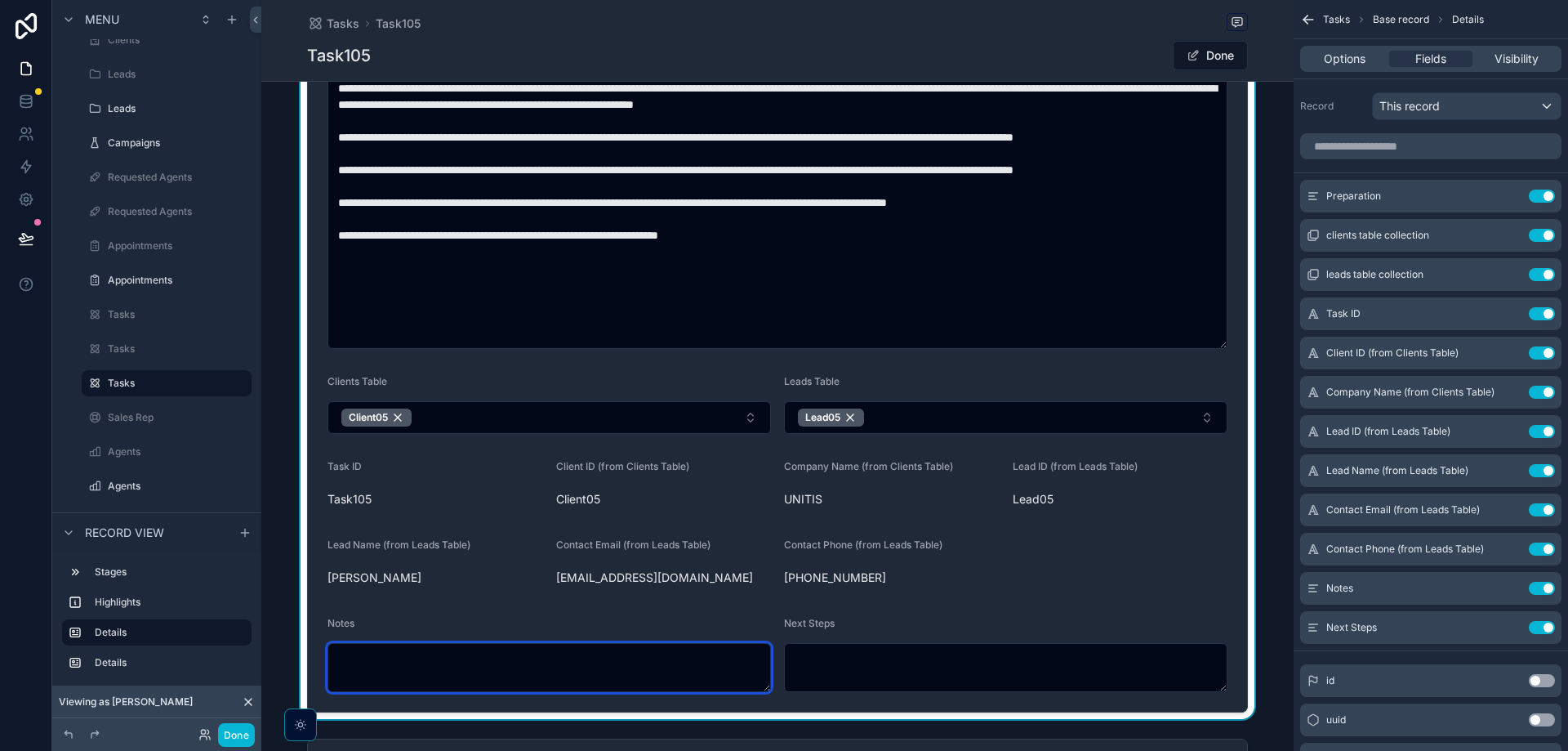
click at [472, 663] on textarea "scrollable content" at bounding box center [549, 668] width 443 height 49
type textarea "*"
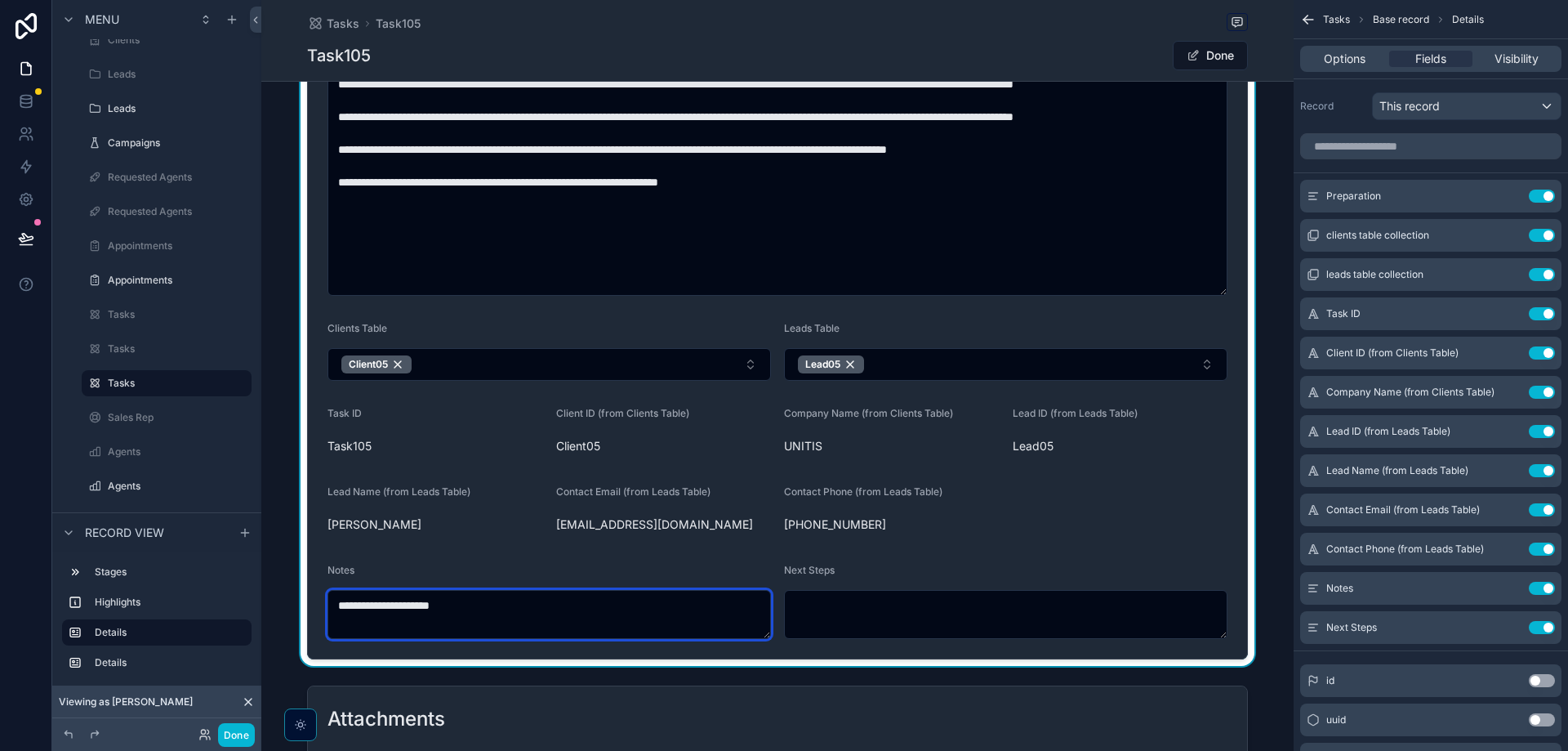
scroll to position [572, 0]
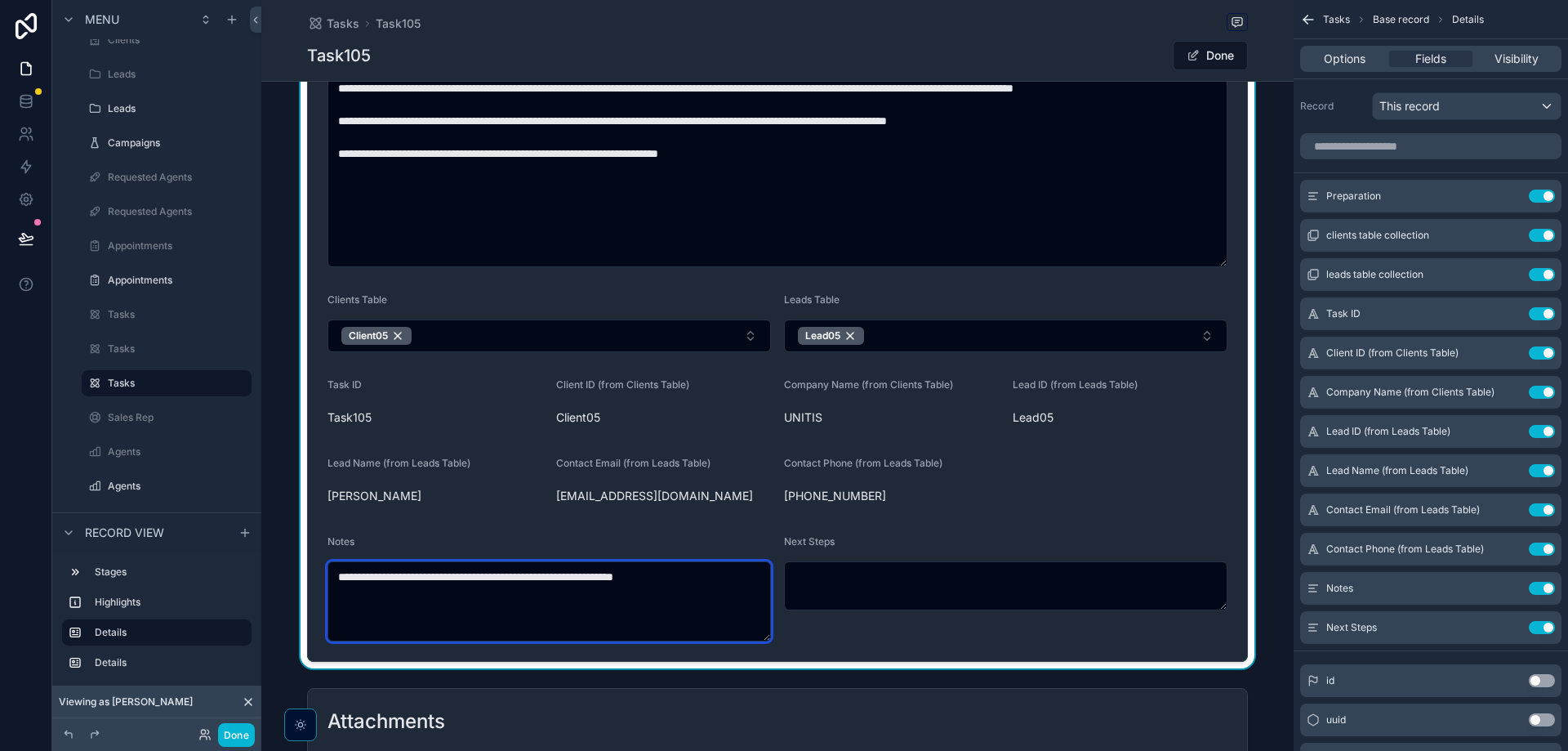
type textarea "**********"
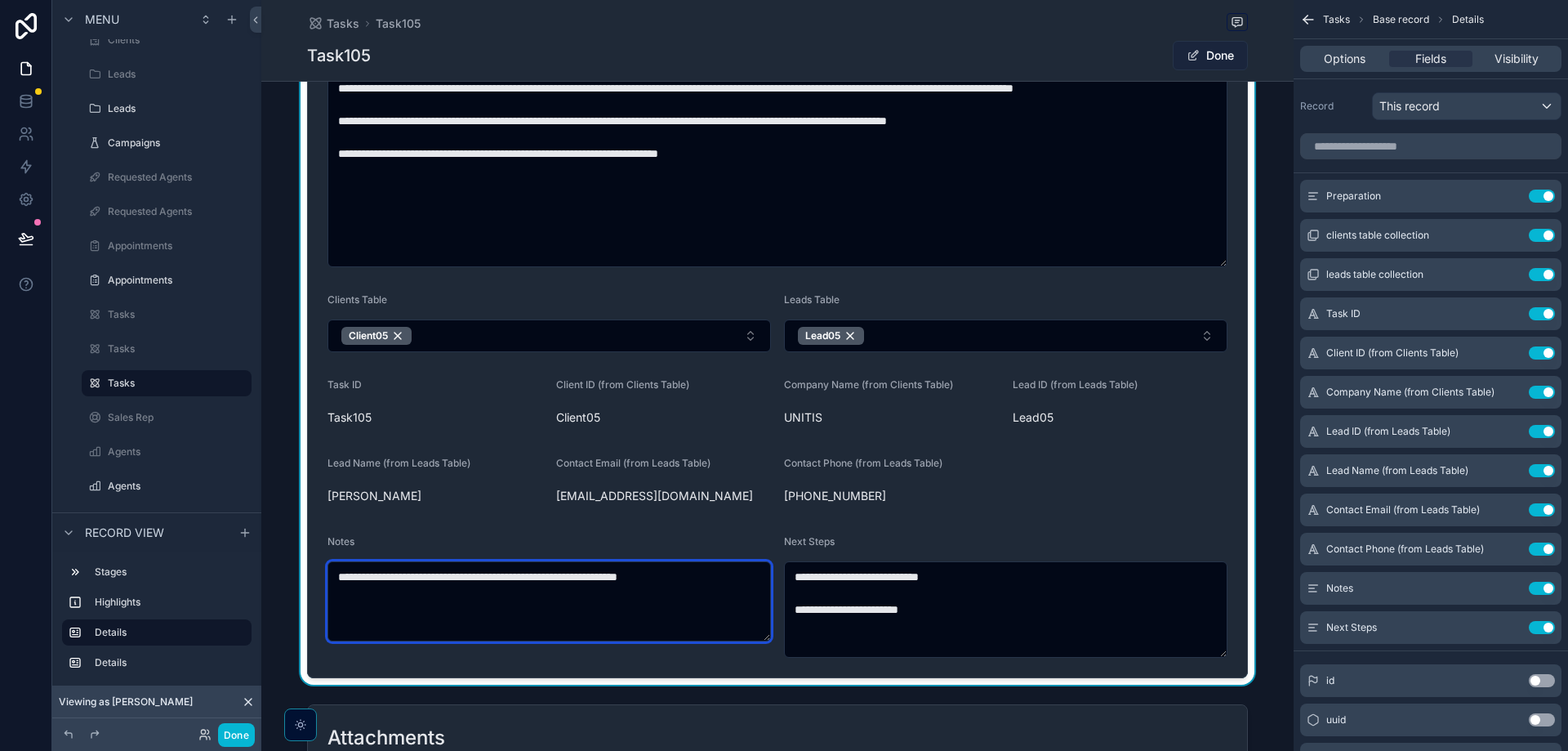
type textarea "**********"
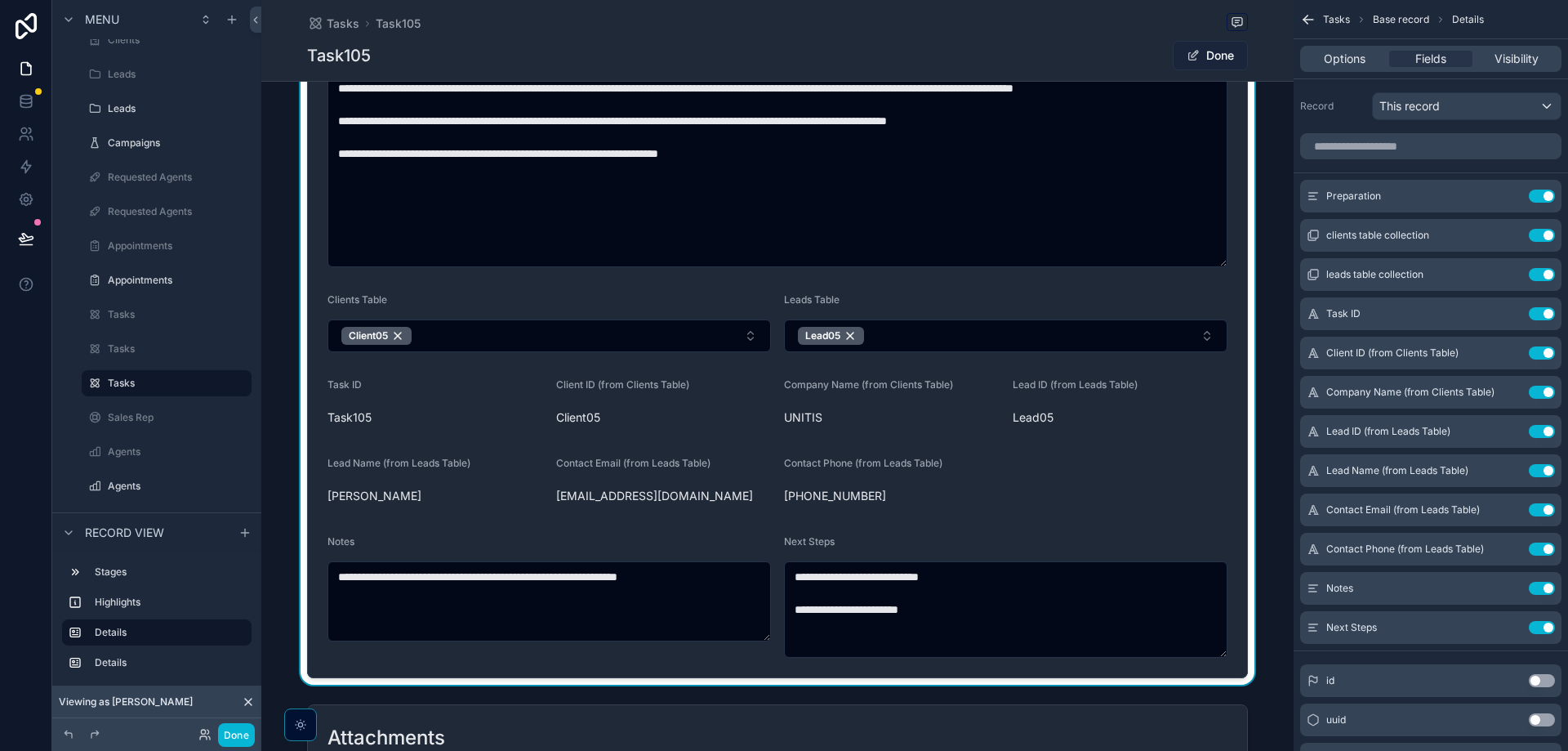
click at [1206, 63] on button "Done" at bounding box center [1210, 55] width 75 height 29
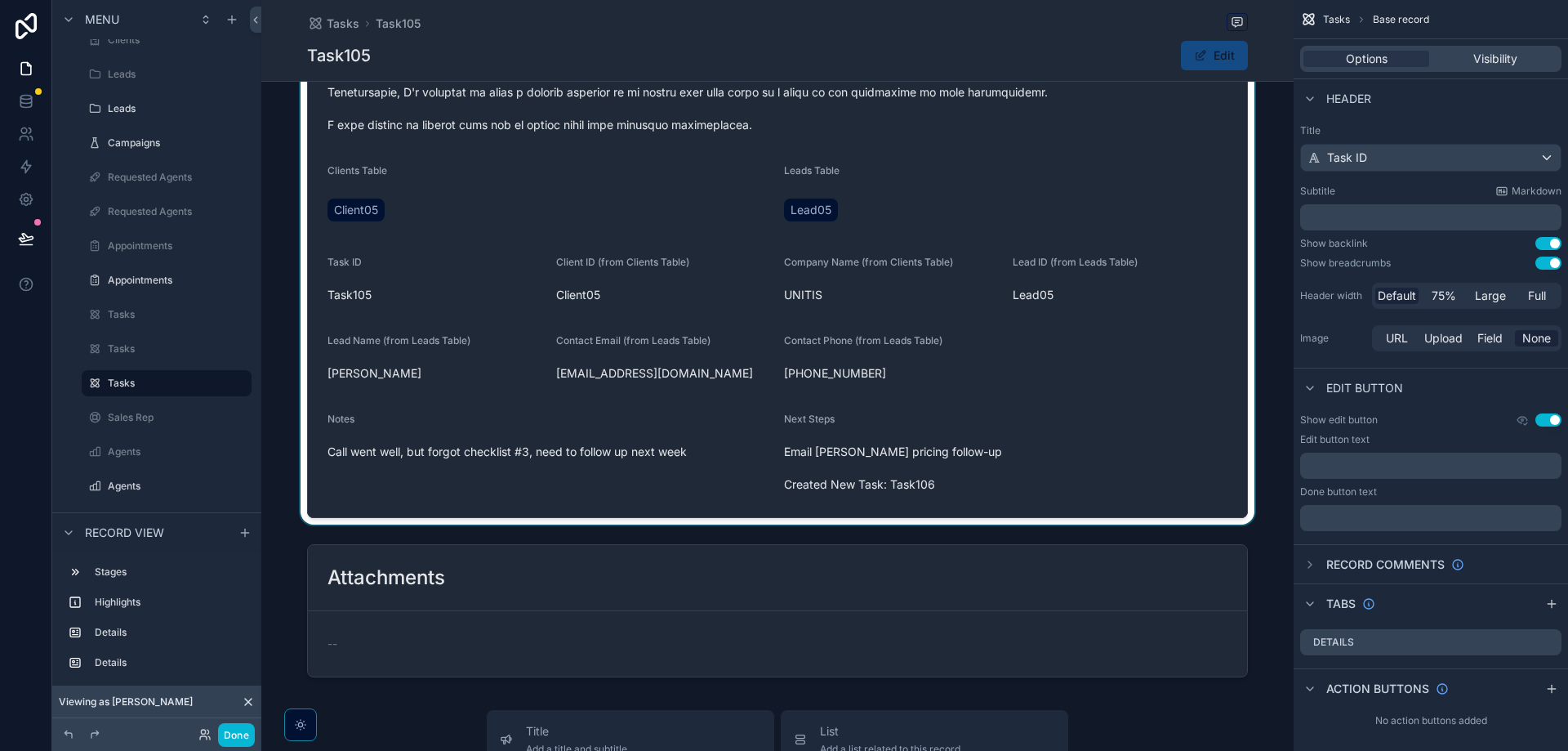
scroll to position [653, 0]
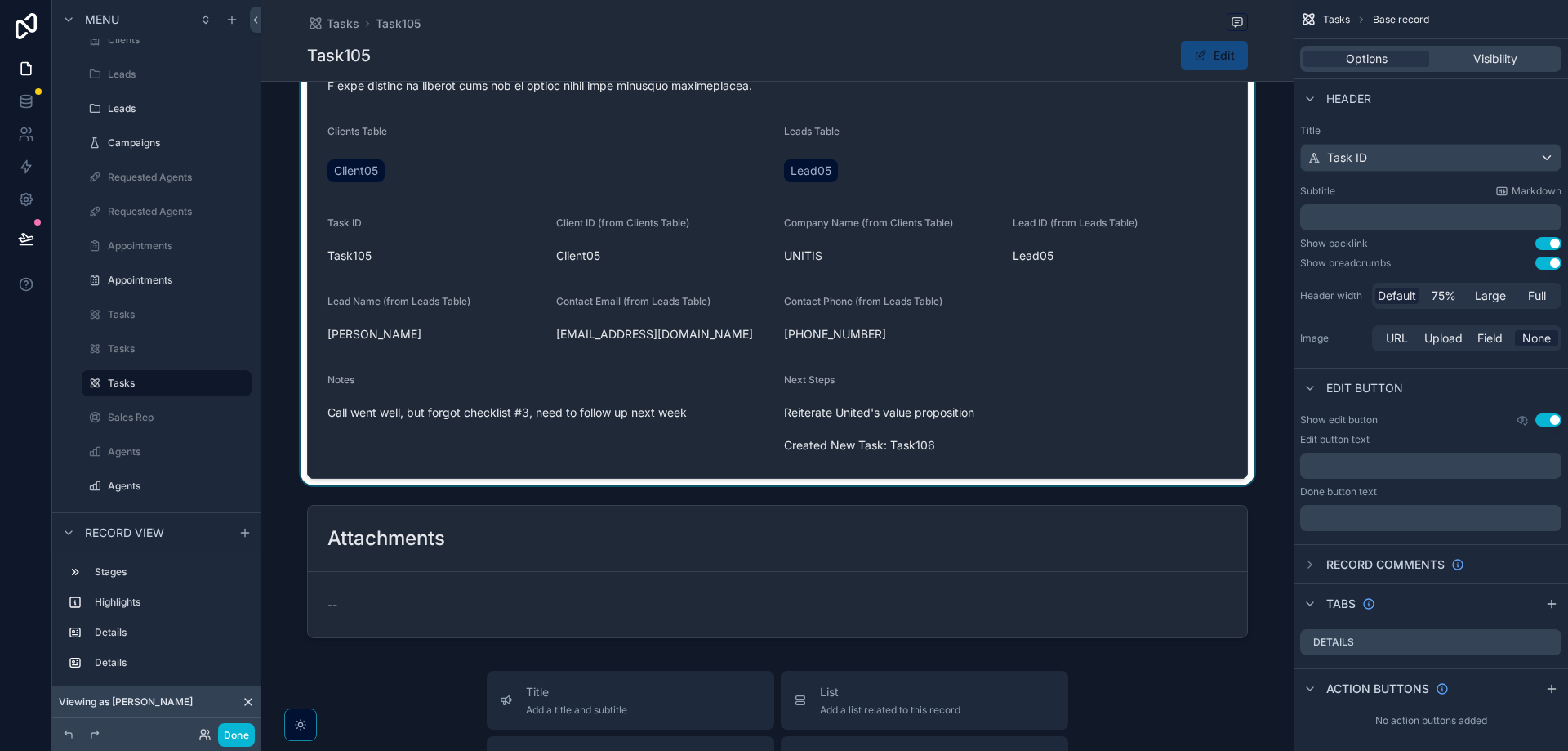
drag, startPoint x: 762, startPoint y: 387, endPoint x: 918, endPoint y: 395, distance: 156.2
click at [918, 395] on div "scrollable content" at bounding box center [777, 57] width 1032 height 858
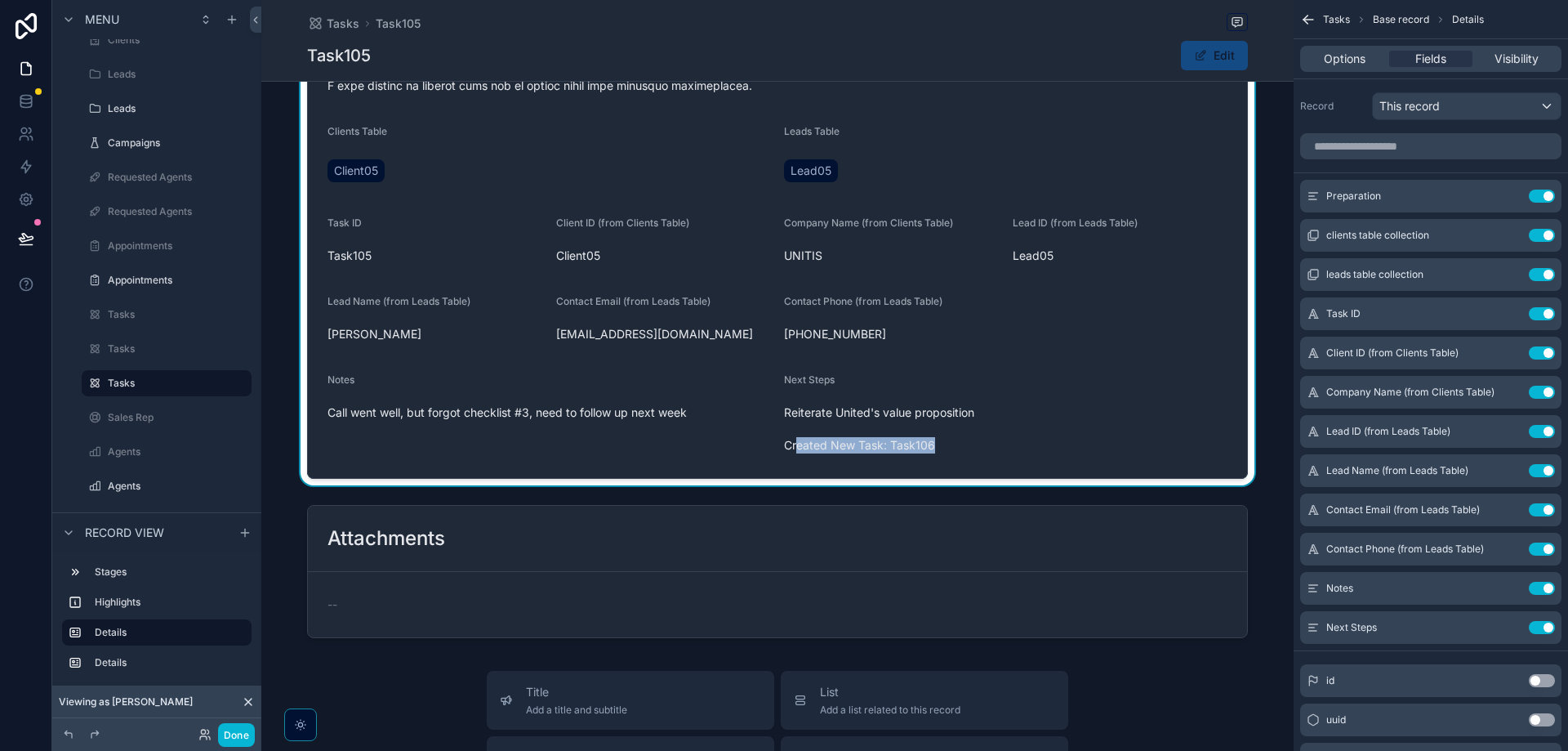
drag, startPoint x: 810, startPoint y: 425, endPoint x: 967, endPoint y: 428, distance: 157.0
click at [962, 426] on span "Reiterate United's value proposition Created New Task: Task106" at bounding box center [1006, 429] width 443 height 49
click at [859, 430] on span "Reiterate United's value proposition Created New Task: Task106" at bounding box center [1006, 429] width 443 height 49
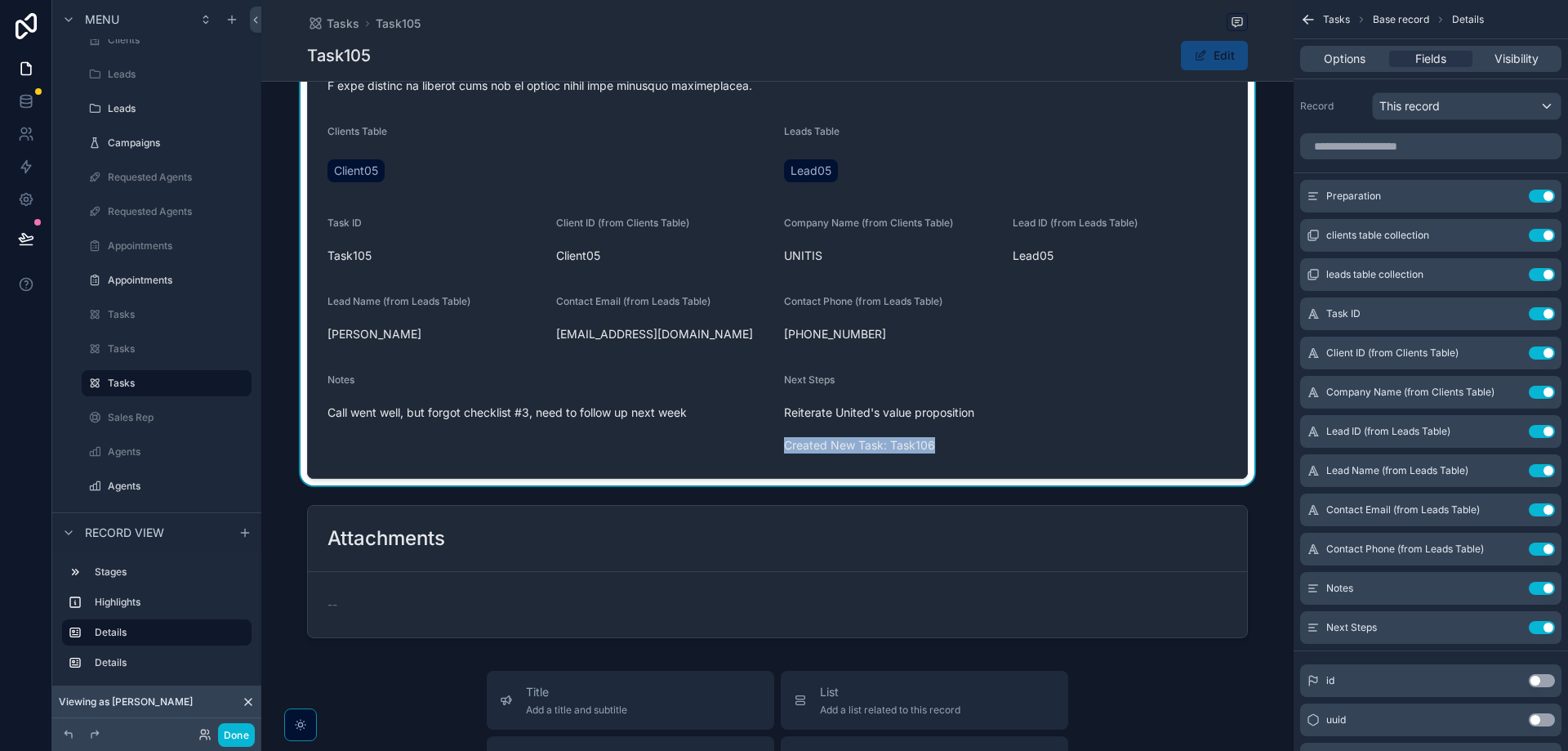
click at [856, 430] on span "Reiterate United's value proposition Created New Task: Task106" at bounding box center [1006, 429] width 443 height 49
click at [850, 400] on div "Reiterate United's value proposition Created New Task: Task106" at bounding box center [1006, 429] width 443 height 59
click at [849, 400] on div "Reiterate United's value proposition Created New Task: Task106" at bounding box center [1006, 429] width 443 height 59
drag, startPoint x: 849, startPoint y: 387, endPoint x: 950, endPoint y: 401, distance: 102.0
click at [848, 400] on div "Reiterate United's value proposition Created New Task: Task106" at bounding box center [1006, 429] width 443 height 59
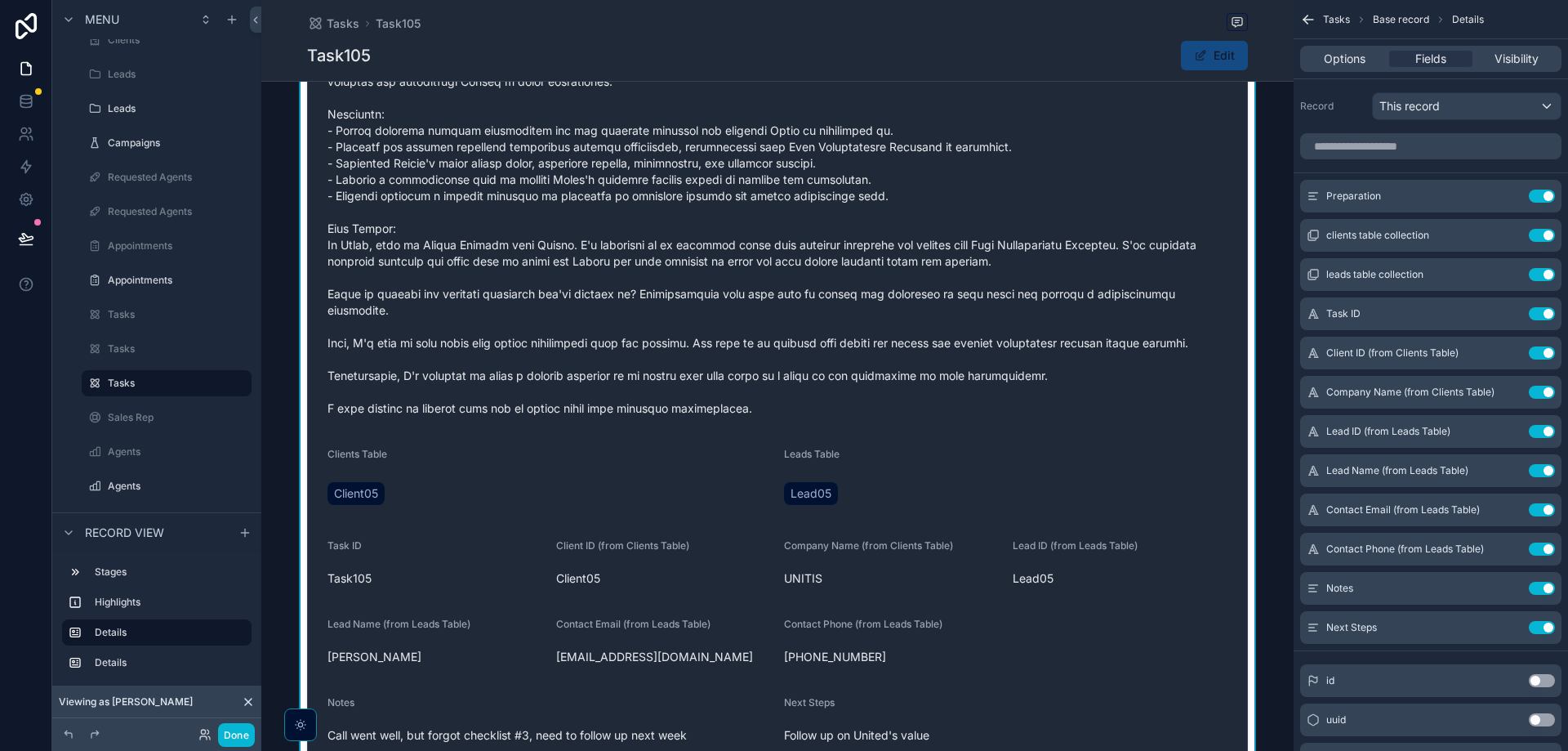
scroll to position [327, 0]
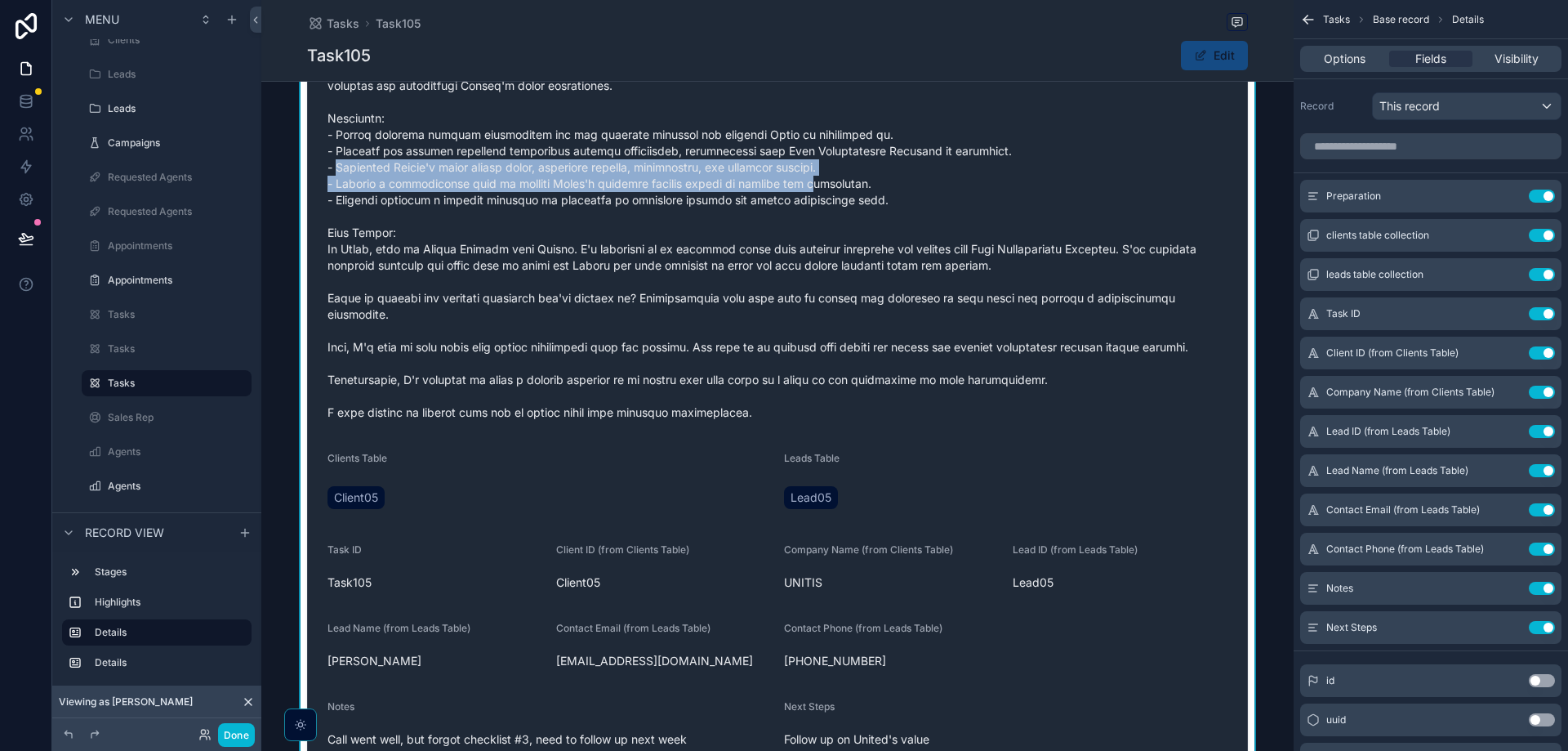
drag, startPoint x: 336, startPoint y: 170, endPoint x: 816, endPoint y: 176, distance: 480.0
click at [815, 176] on span "scrollable content" at bounding box center [777, 216] width 900 height 408
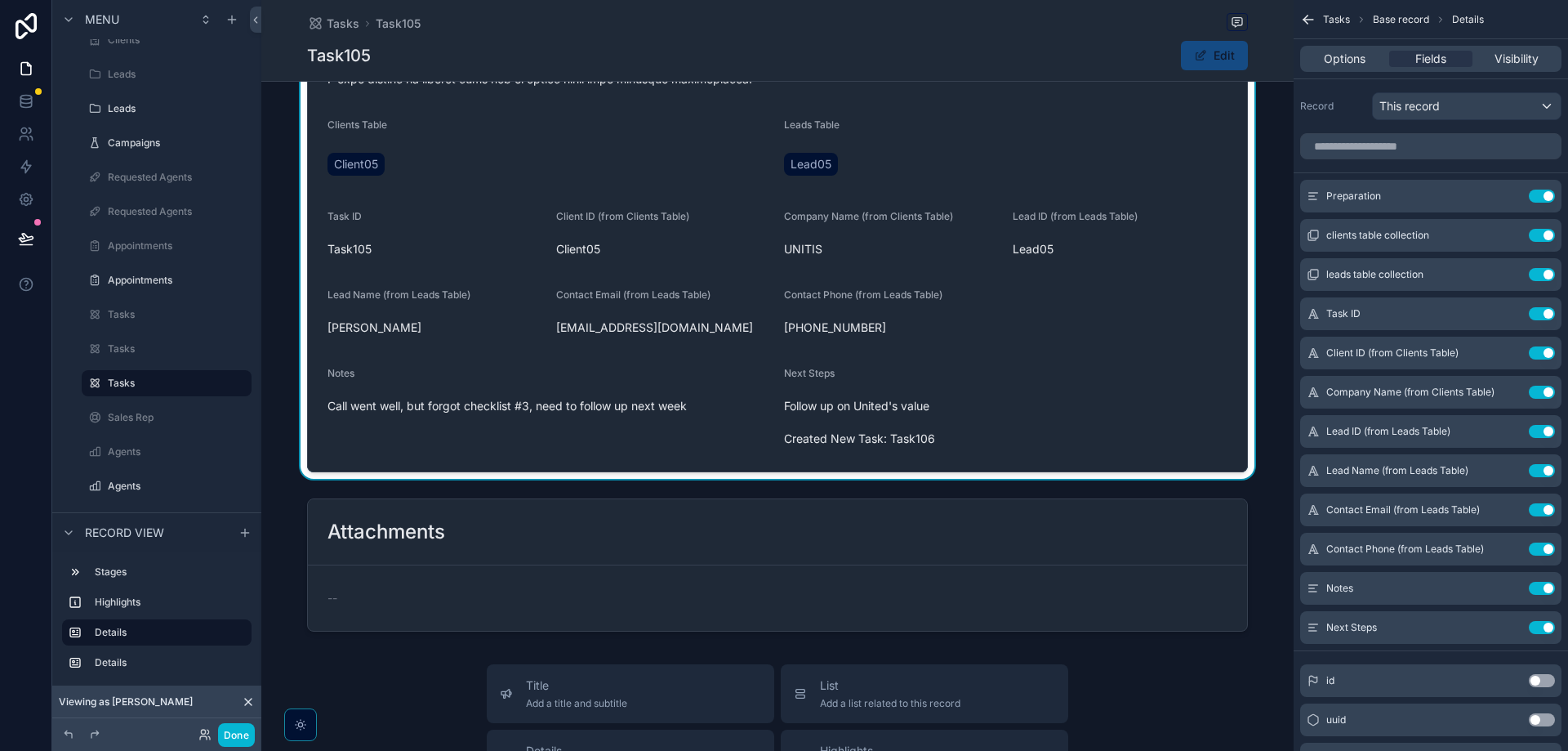
scroll to position [653, 0]
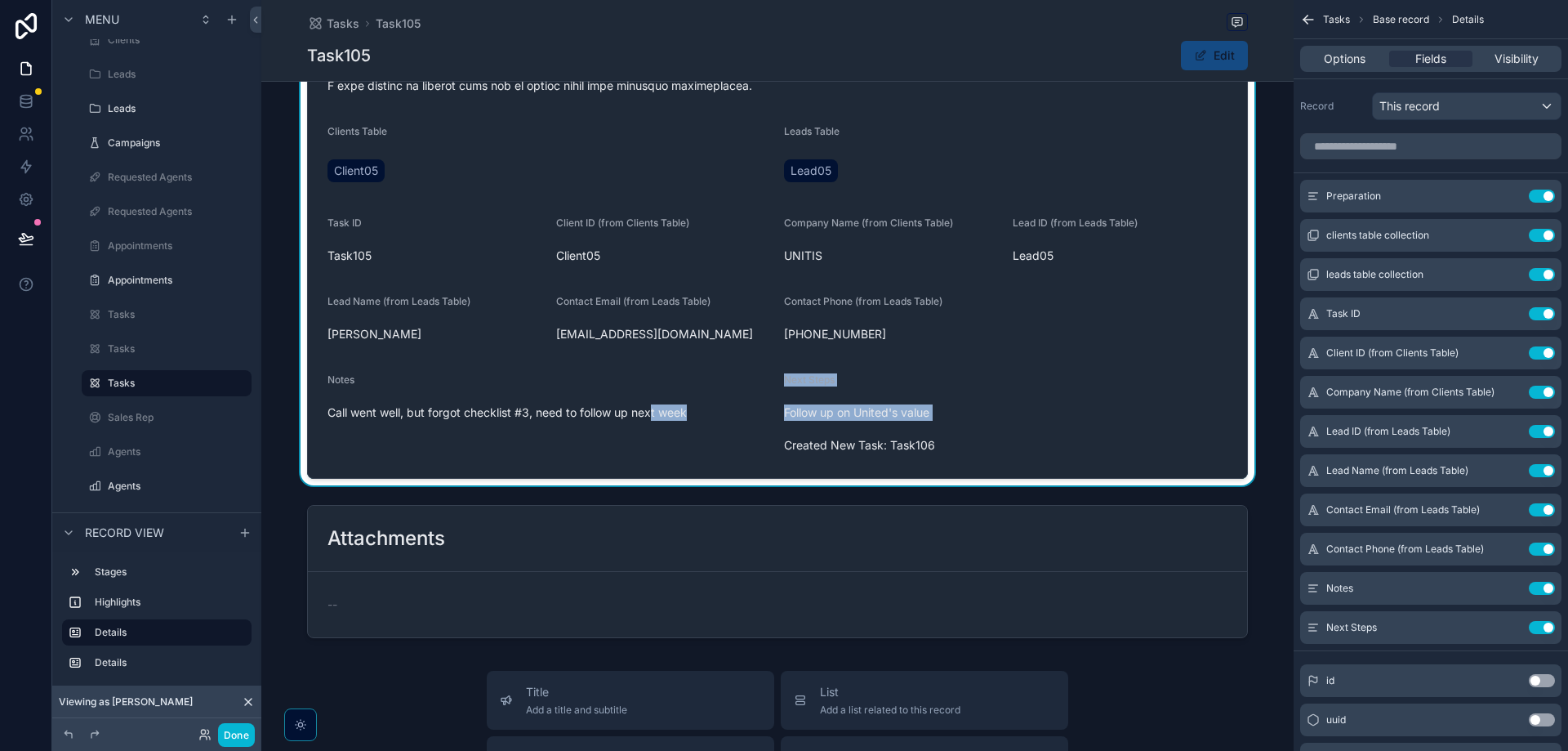
drag, startPoint x: 940, startPoint y: 389, endPoint x: 733, endPoint y: 402, distance: 207.4
click at [645, 397] on form "Preparation Clients Table Client05 Leads Table Lead05 Task ID Task105 Client ID…" at bounding box center [777, 56] width 939 height 843
click at [863, 414] on span "Follow up on United's value Created New Task: Task106" at bounding box center [1006, 429] width 443 height 49
drag, startPoint x: 863, startPoint y: 414, endPoint x: 823, endPoint y: 421, distance: 40.6
click at [861, 414] on span "Follow up on United's value Created New Task: Task106" at bounding box center [1006, 429] width 443 height 49
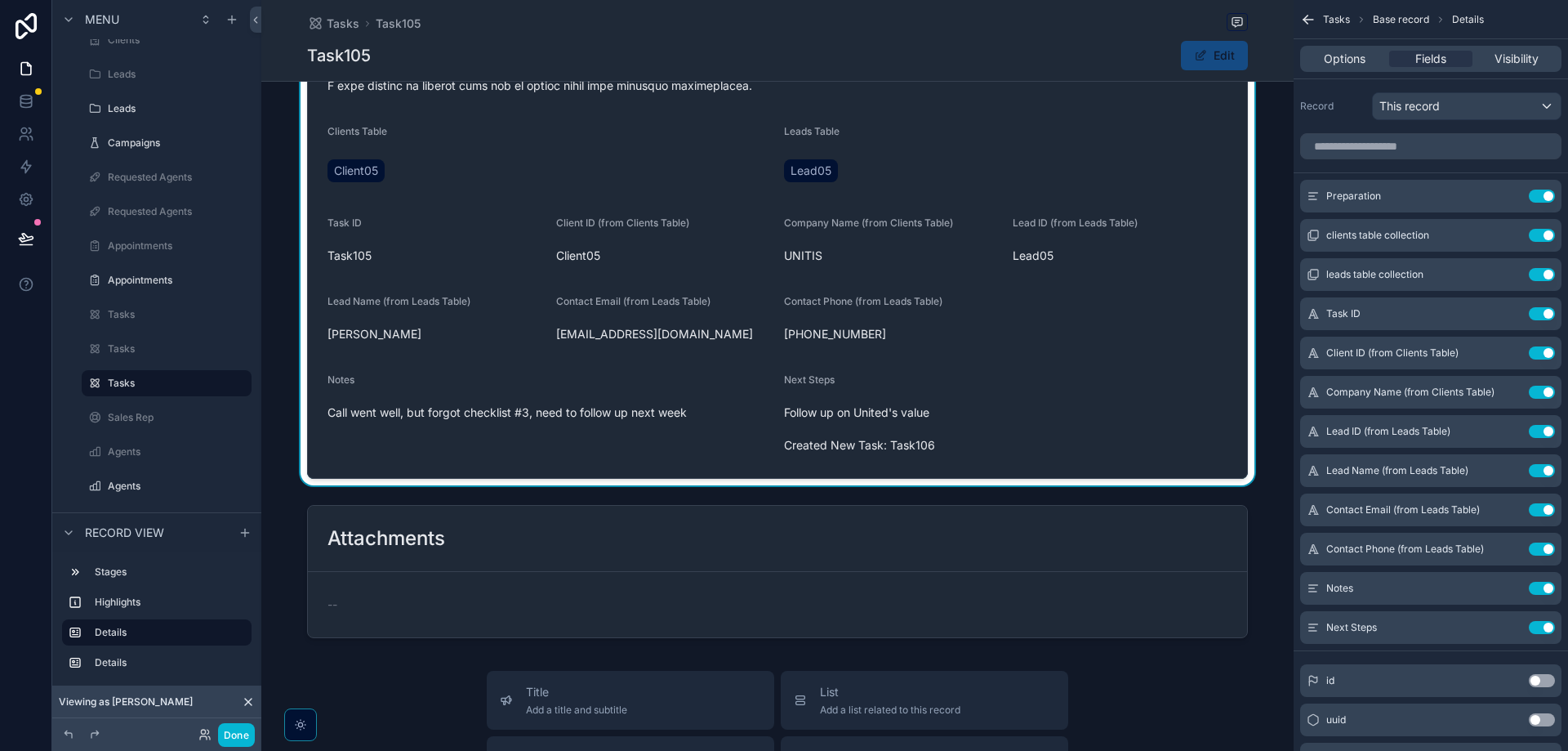
click at [976, 437] on span "Follow up on United's value Created New Task: Task106" at bounding box center [1006, 429] width 443 height 49
drag, startPoint x: 956, startPoint y: 436, endPoint x: 948, endPoint y: 435, distance: 8.1
click at [954, 436] on span "Follow up on United's value Created New Task: Task106" at bounding box center [1006, 429] width 443 height 49
drag, startPoint x: 852, startPoint y: 433, endPoint x: 884, endPoint y: 435, distance: 32.1
click at [722, 430] on form "Preparation Clients Table Client05 Leads Table Lead05 Task ID Task105 Client ID…" at bounding box center [777, 56] width 939 height 843
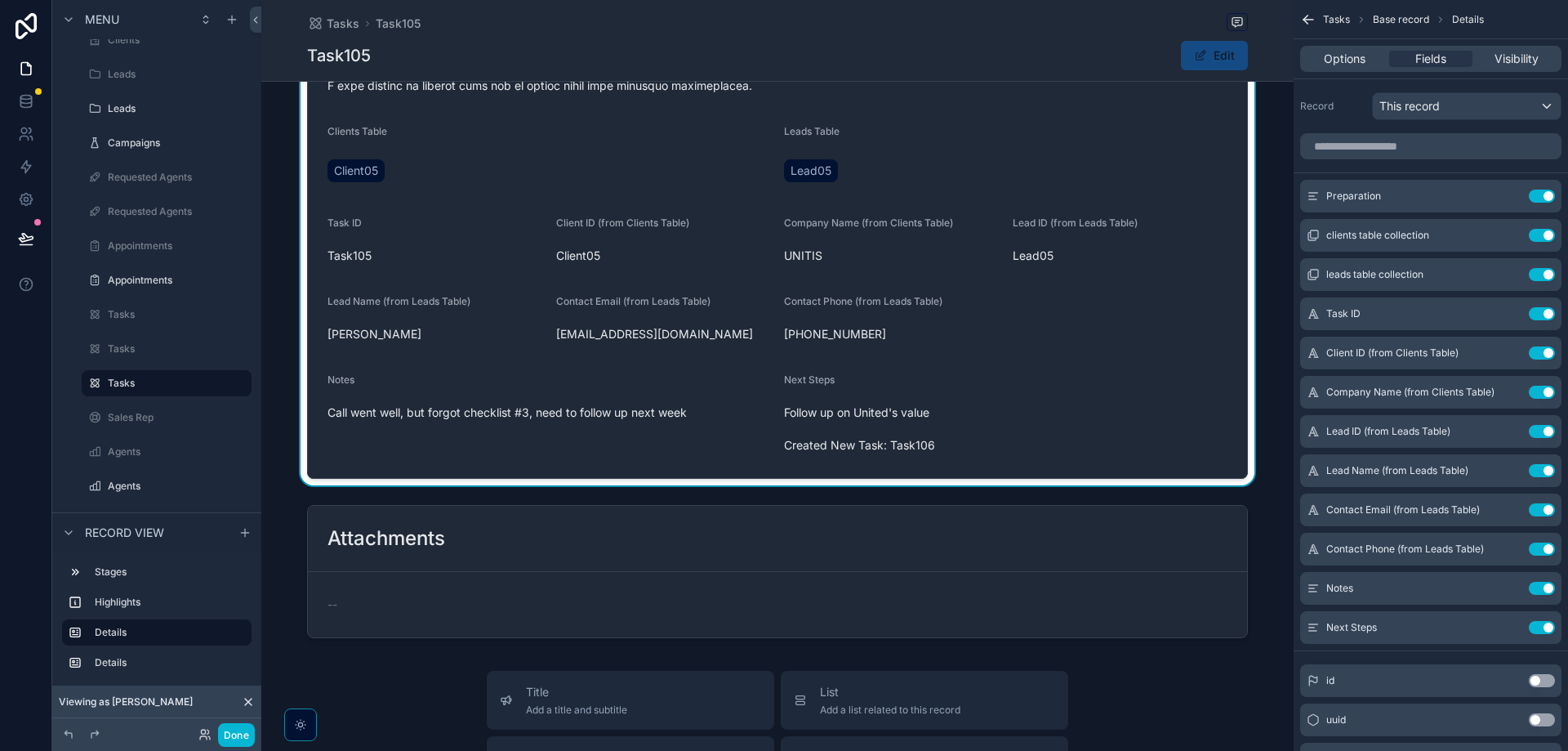
click at [1046, 438] on div "Follow up on United's value Created New Task: Task106" at bounding box center [1006, 429] width 443 height 59
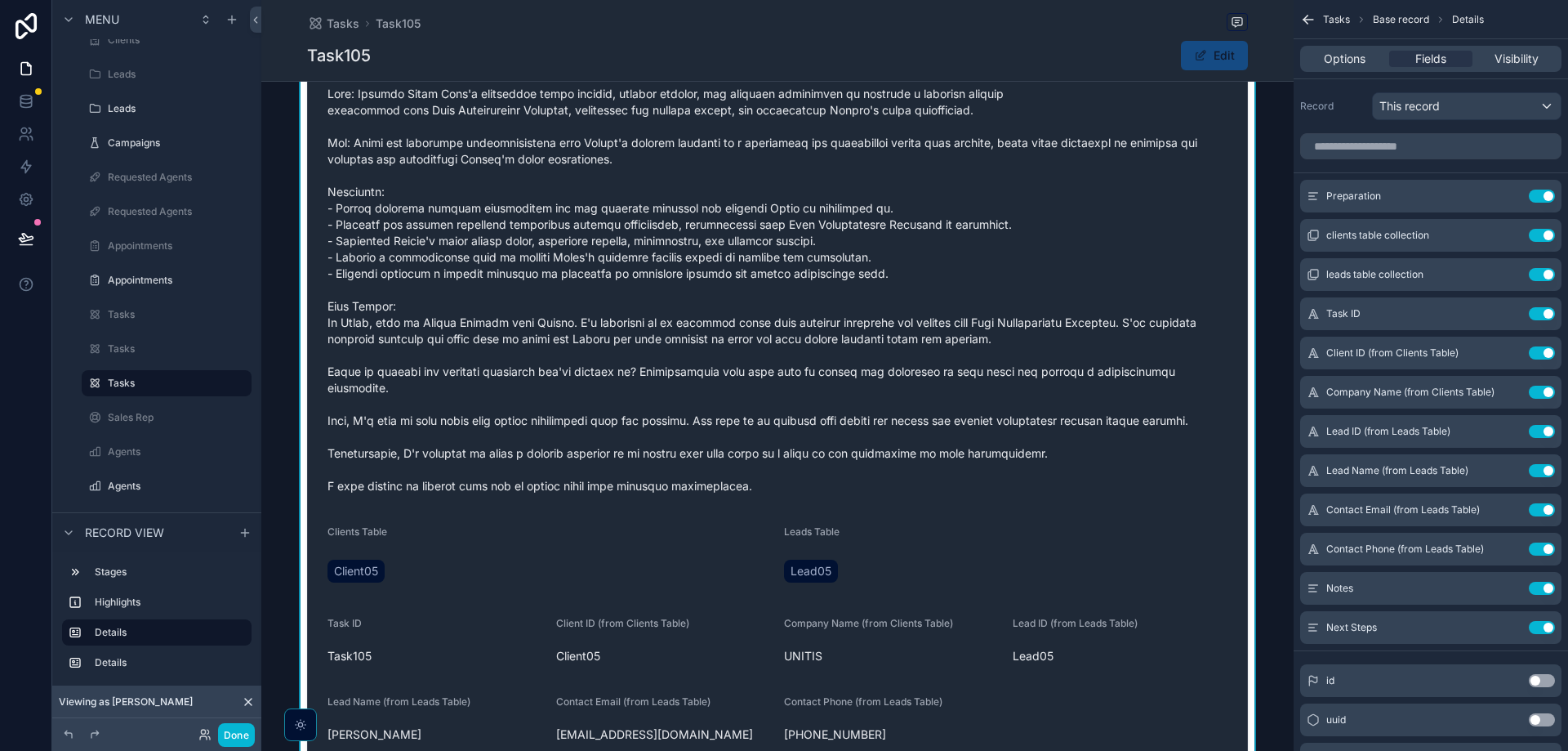
scroll to position [245, 0]
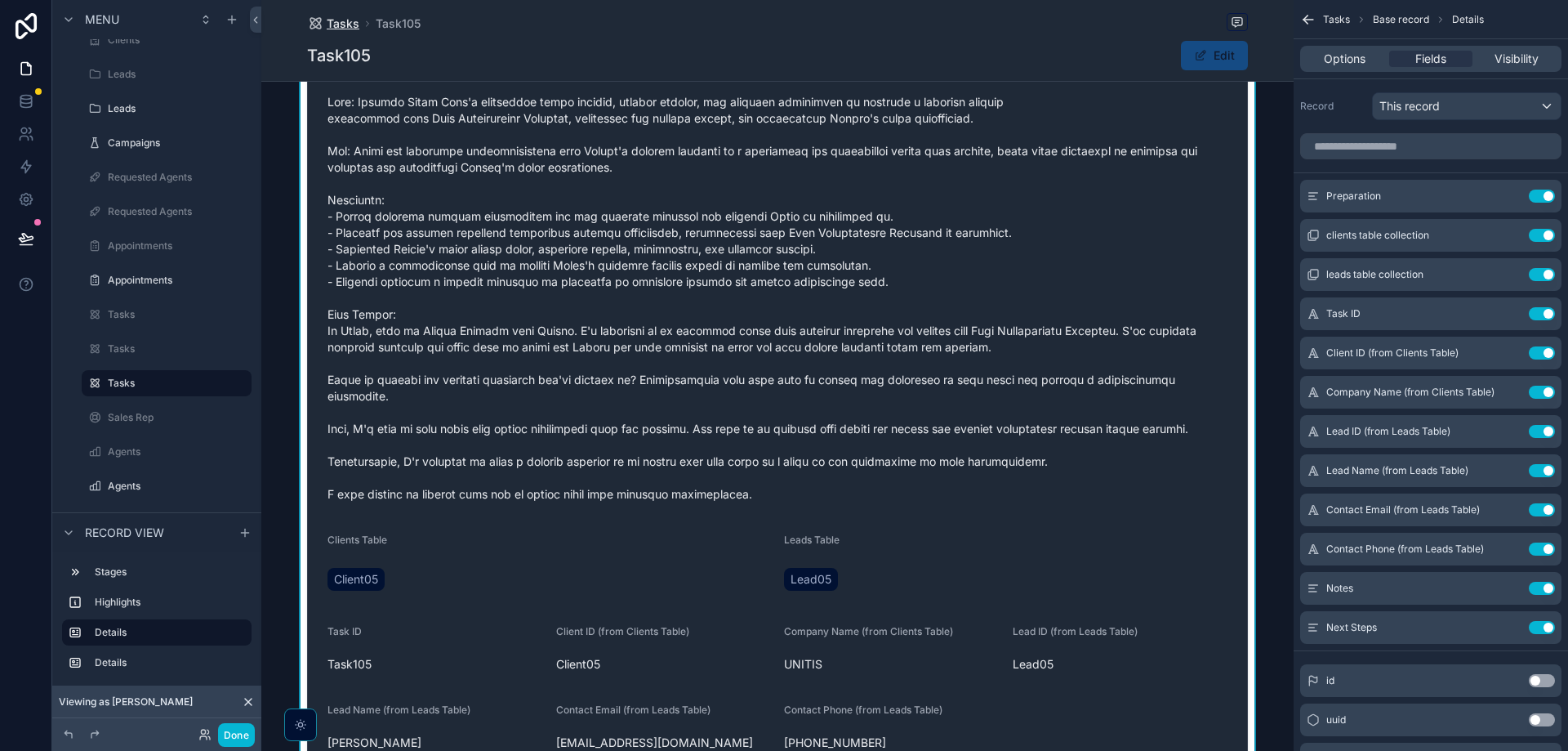
click at [332, 16] on span "Tasks" at bounding box center [343, 23] width 33 height 16
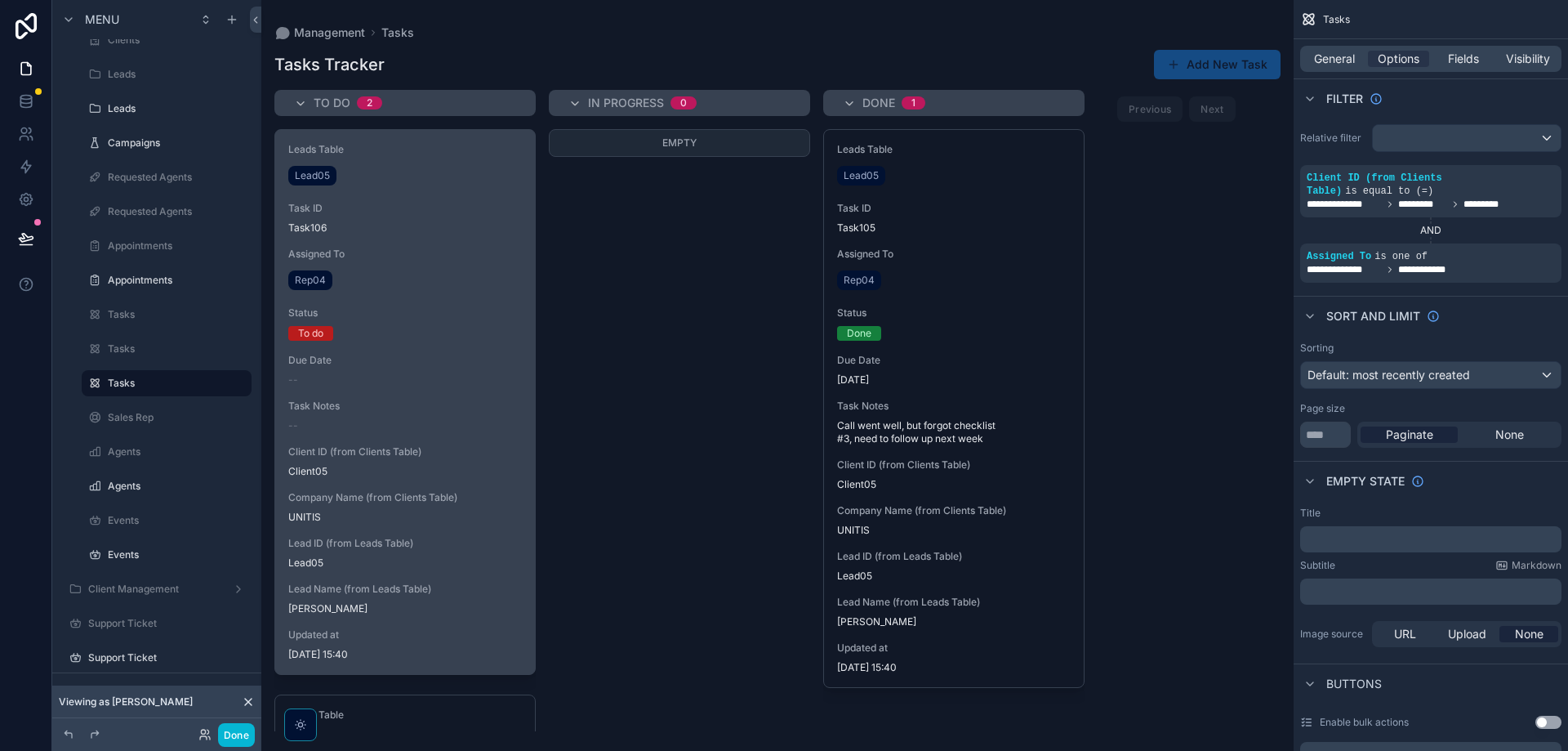
click at [481, 332] on div "To do" at bounding box center [404, 333] width 234 height 15
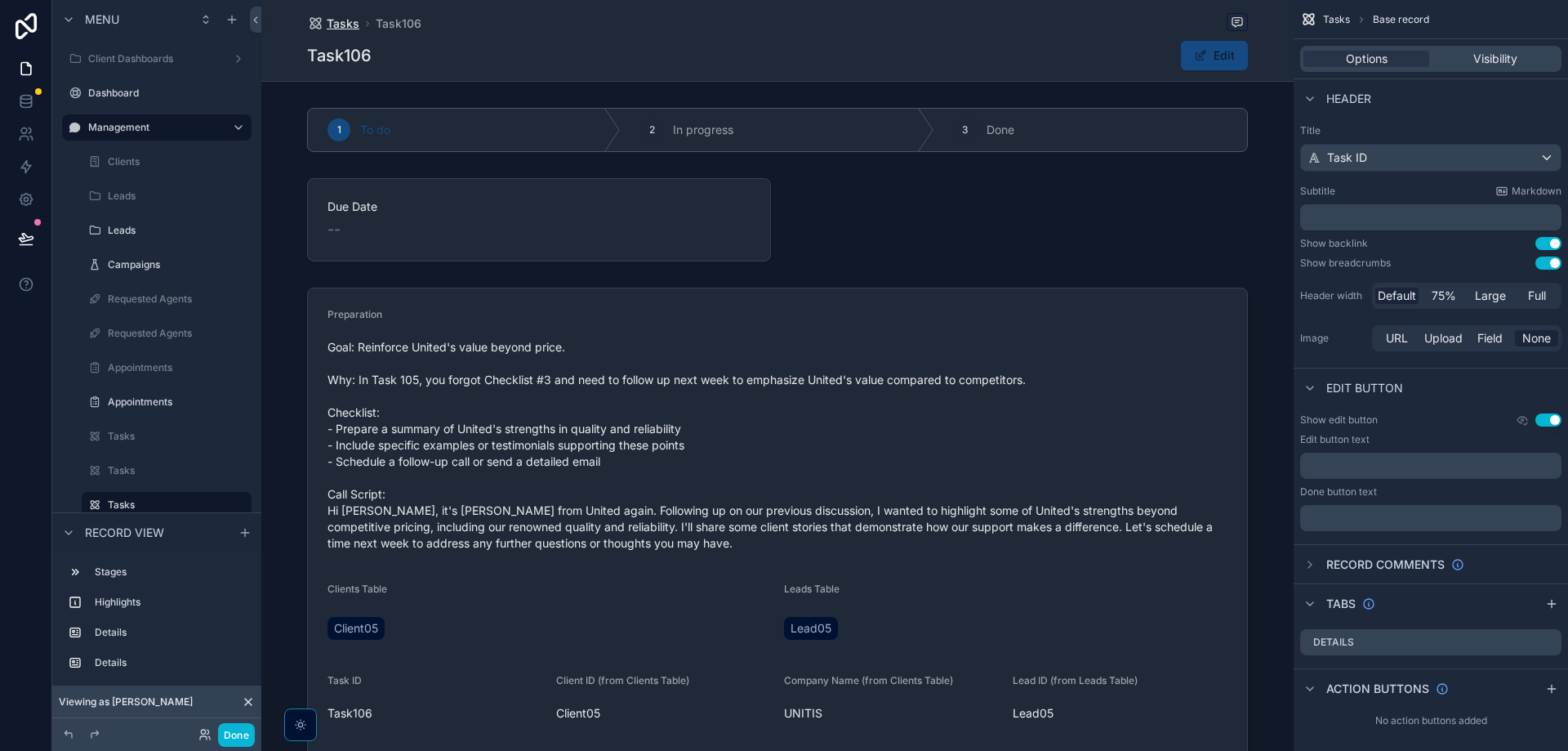
click at [347, 27] on span "Tasks" at bounding box center [343, 23] width 33 height 16
